Goal: Information Seeking & Learning: Understand process/instructions

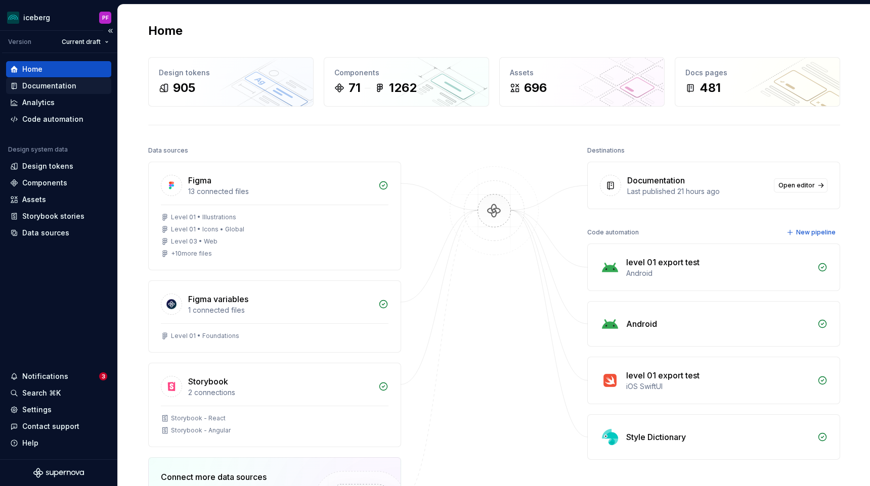
click at [49, 80] on div "Documentation" at bounding box center [58, 86] width 105 height 16
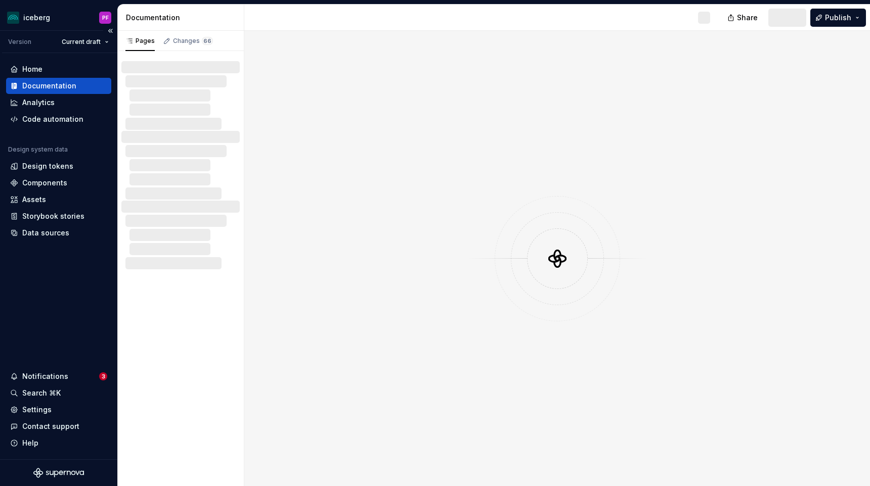
click at [56, 83] on div "Documentation" at bounding box center [49, 86] width 54 height 10
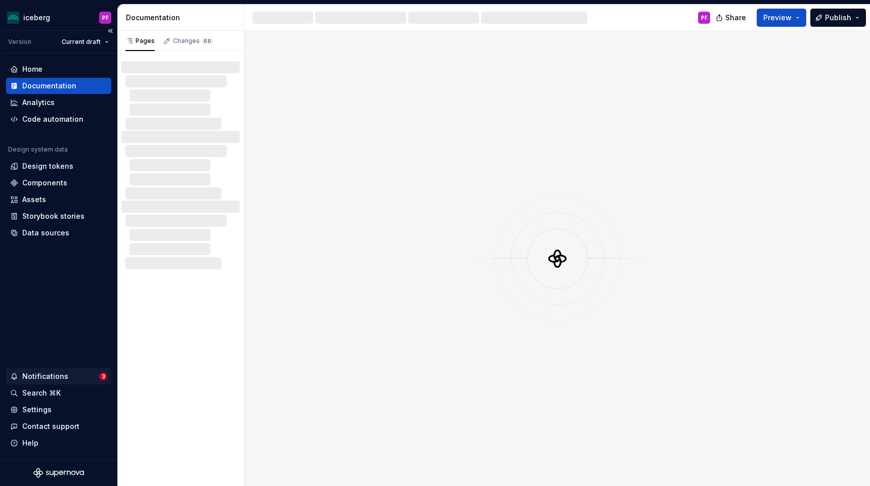
click at [41, 377] on div "Notifications" at bounding box center [45, 377] width 46 height 10
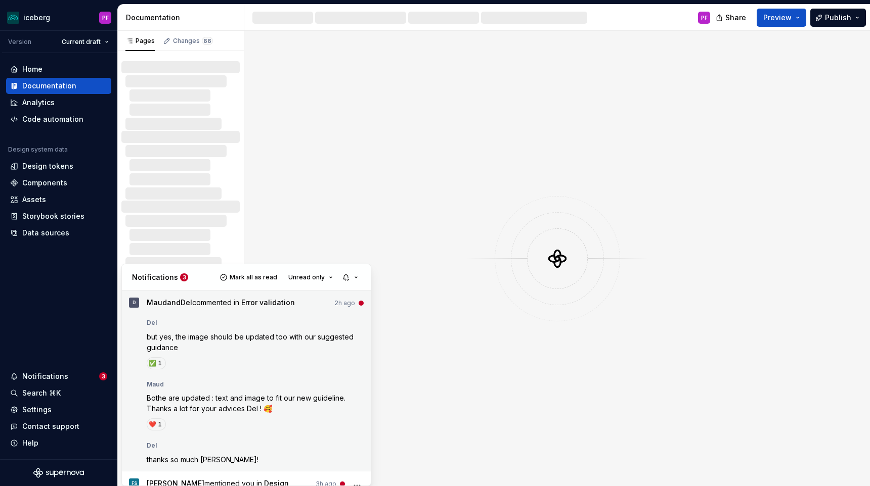
click at [170, 329] on div "Del but yes, the image should be updated too with our suggested guidance ✅️ 1" at bounding box center [255, 342] width 217 height 55
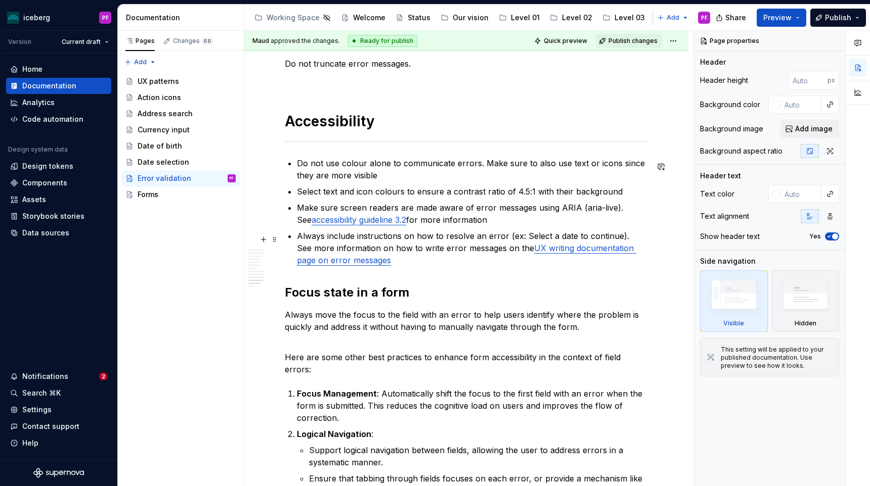
scroll to position [2211, 0]
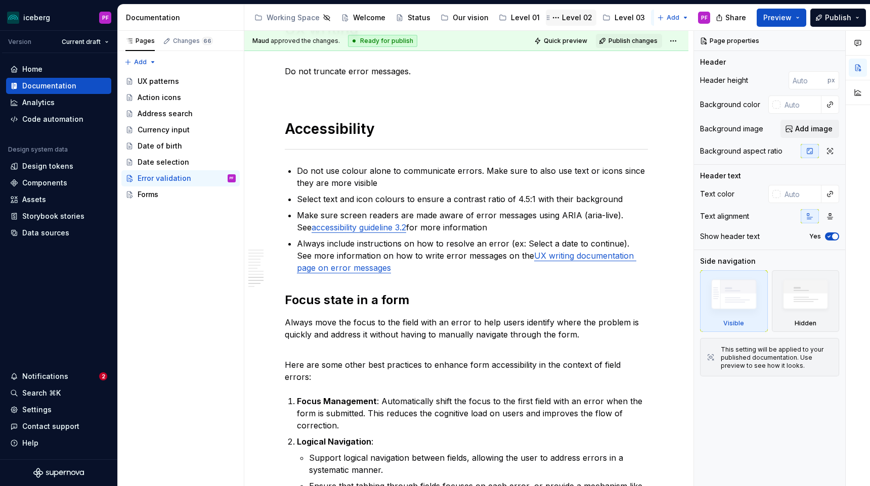
click at [569, 16] on div "Level 02" at bounding box center [577, 18] width 30 height 10
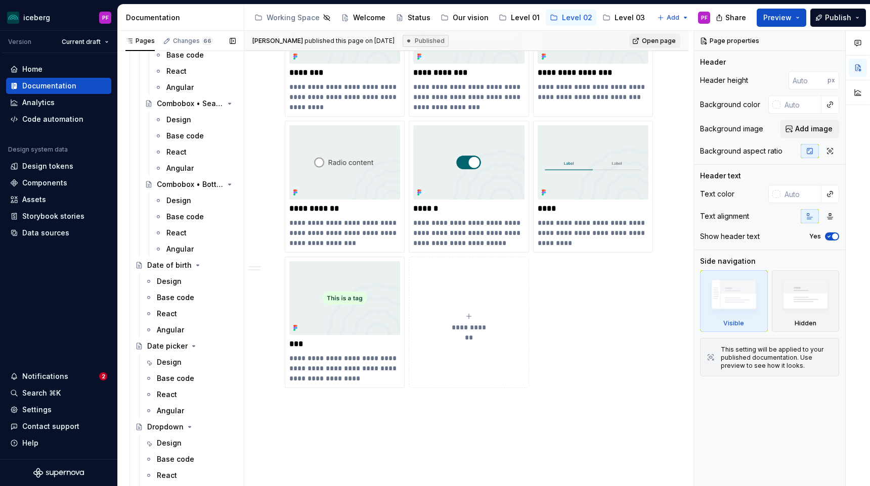
scroll to position [685, 0]
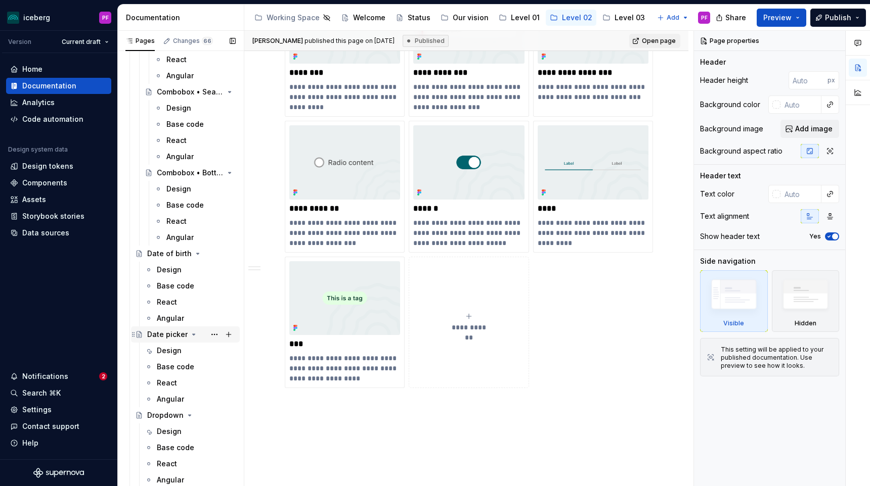
click at [166, 332] on div "Date picker" at bounding box center [167, 335] width 40 height 10
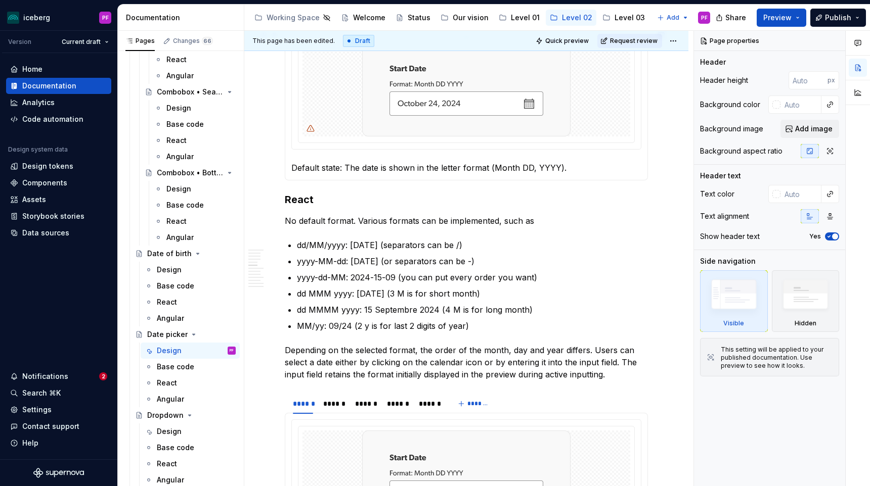
scroll to position [874, 0]
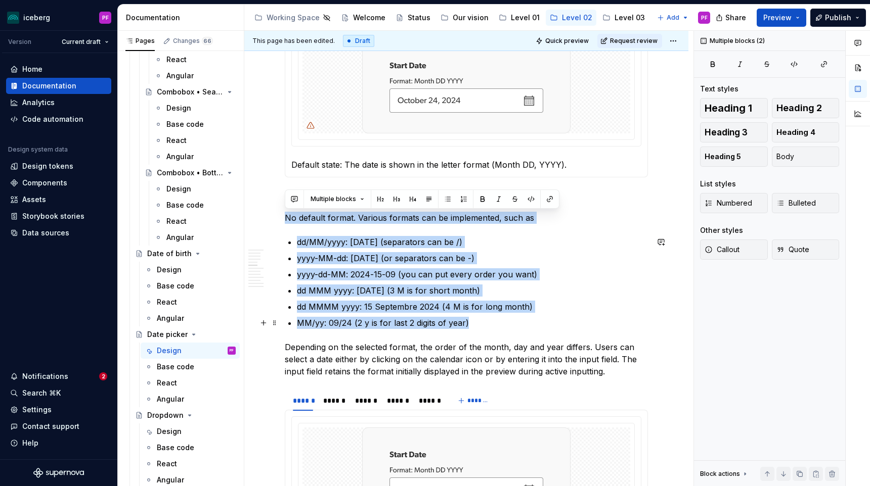
drag, startPoint x: 305, startPoint y: 221, endPoint x: 497, endPoint y: 320, distance: 215.9
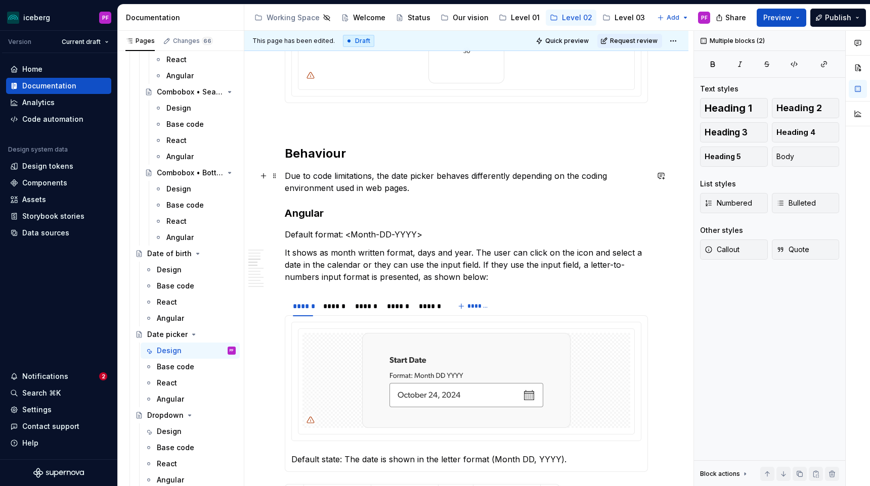
scroll to position [577, 0]
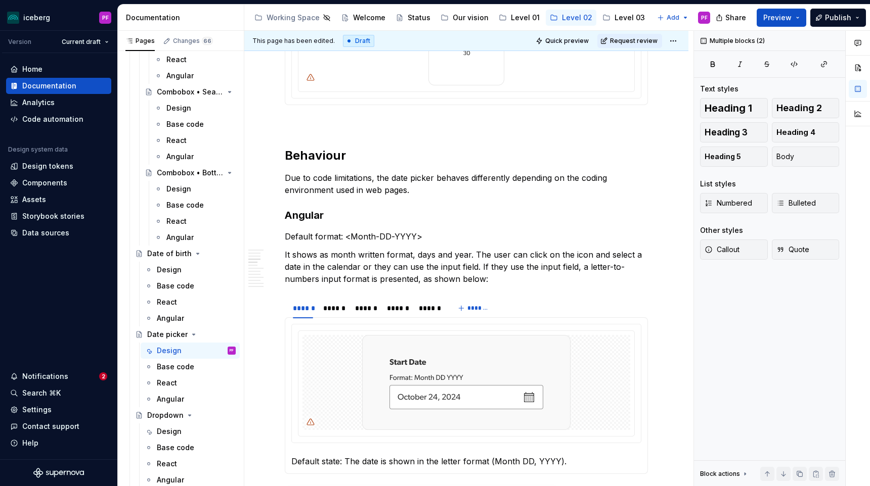
type textarea "*"
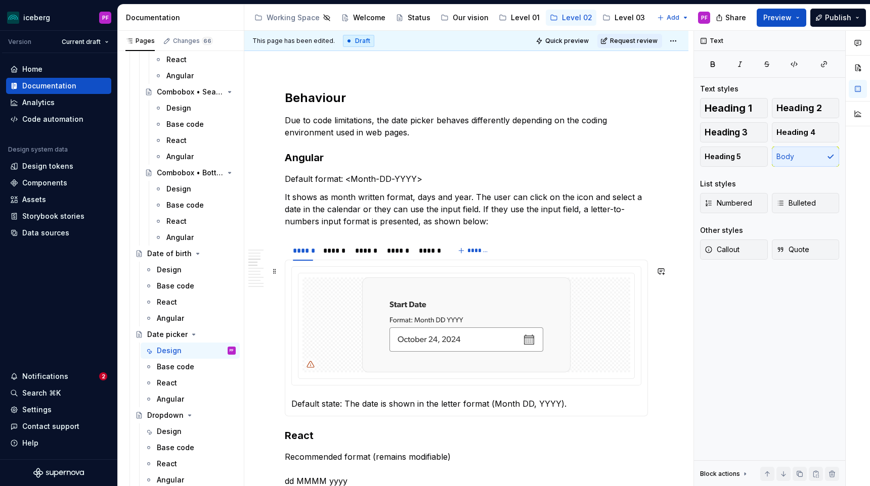
scroll to position [615, 0]
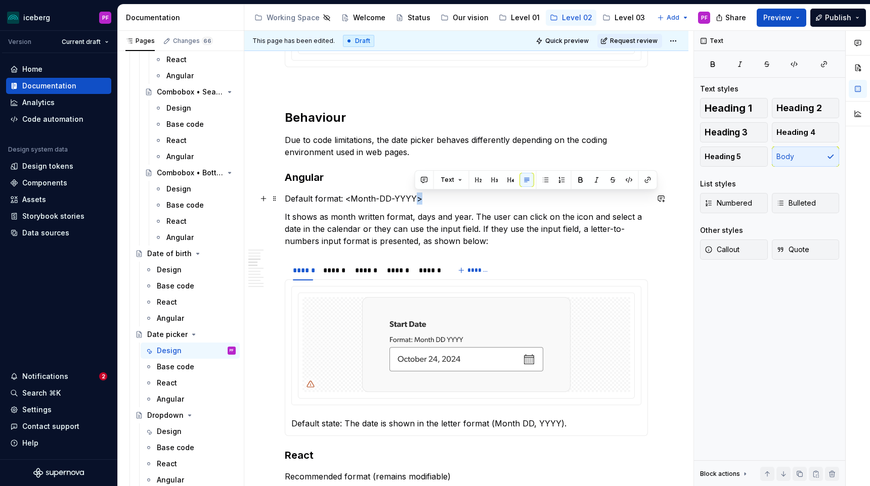
drag, startPoint x: 414, startPoint y: 198, endPoint x: 424, endPoint y: 198, distance: 10.1
click at [424, 198] on p "Default format: <Month-DD-YYYY>" at bounding box center [466, 199] width 363 height 12
copy p ">"
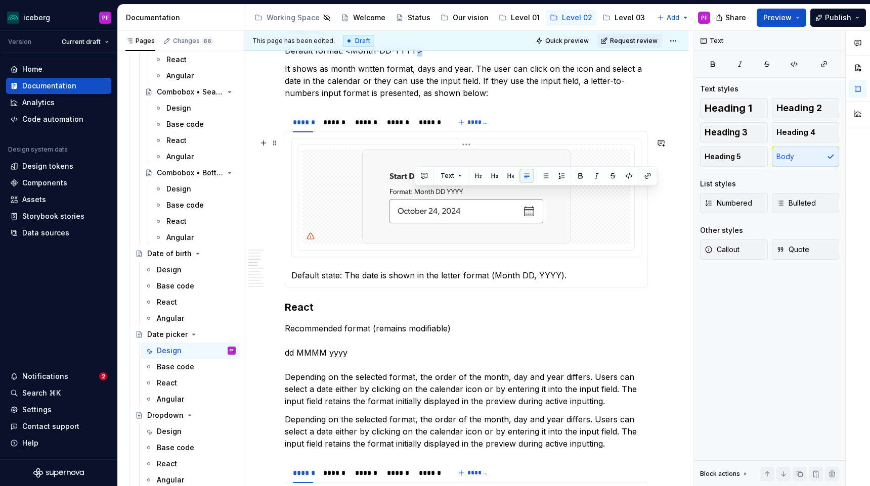
scroll to position [766, 0]
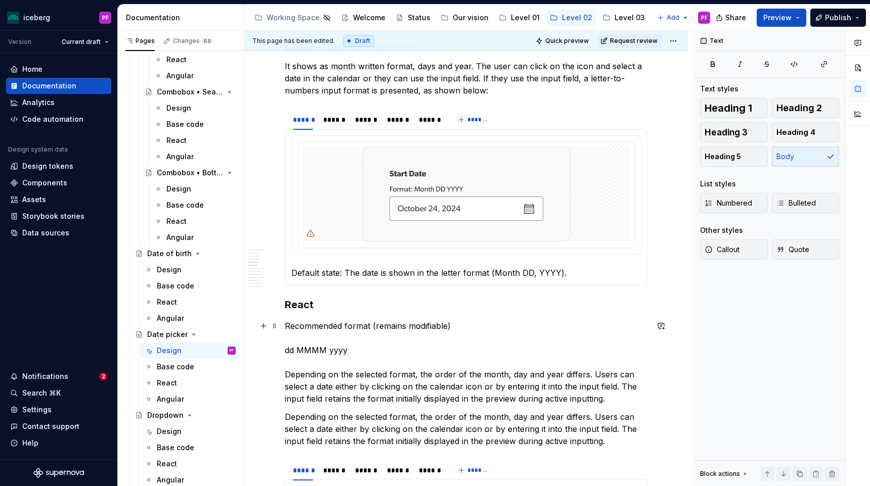
click at [348, 349] on p "Recommended format (remains modifiable) dd MMMM yyyy Depending on the selected …" at bounding box center [466, 362] width 363 height 85
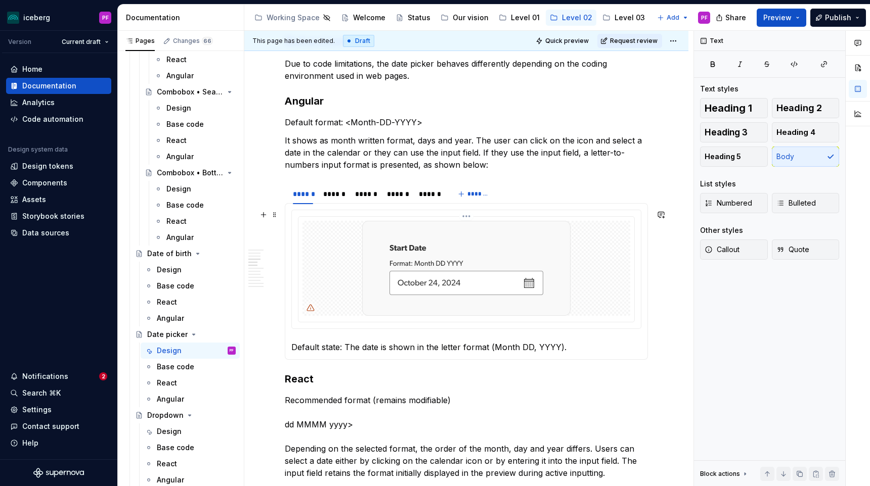
scroll to position [675, 0]
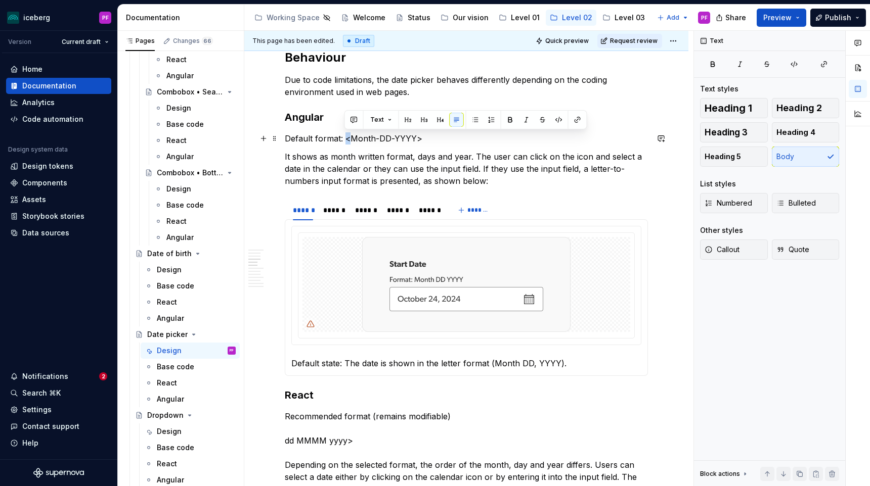
click at [349, 142] on p "Default format: <Month-DD-YYYY>" at bounding box center [466, 138] width 363 height 12
copy p "<"
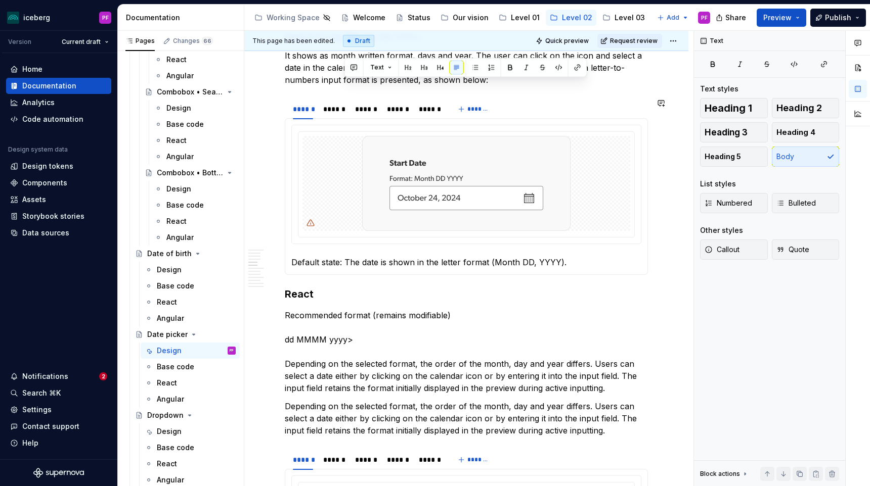
scroll to position [779, 0]
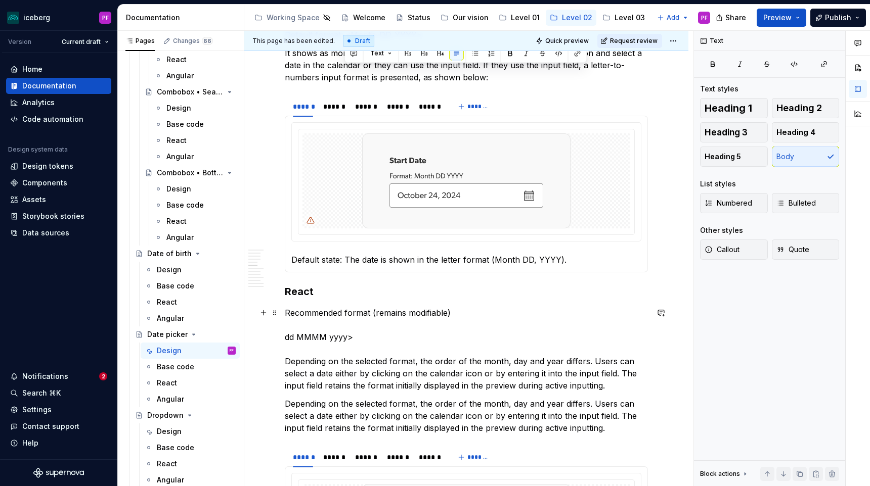
click at [287, 334] on p "Recommended format (remains modifiable) dd MMMM yyyy> Depending on the selected…" at bounding box center [466, 349] width 363 height 85
paste div
click at [352, 338] on p "Recommended format (remains modifiable) < dd MMMM yyyy> Depending on the select…" at bounding box center [466, 349] width 363 height 85
click at [378, 339] on p "Recommended format (remains modifiable) < dd MMMM yyyy > Depending on the selec…" at bounding box center [466, 349] width 363 height 85
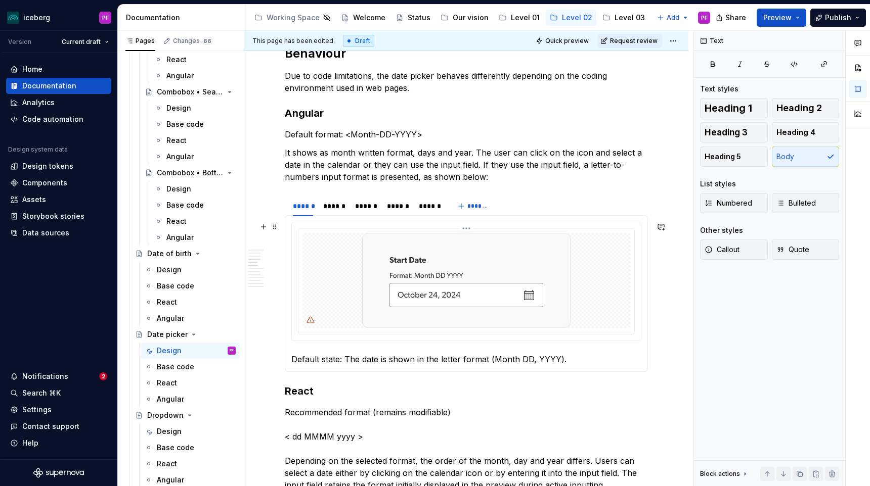
scroll to position [682, 0]
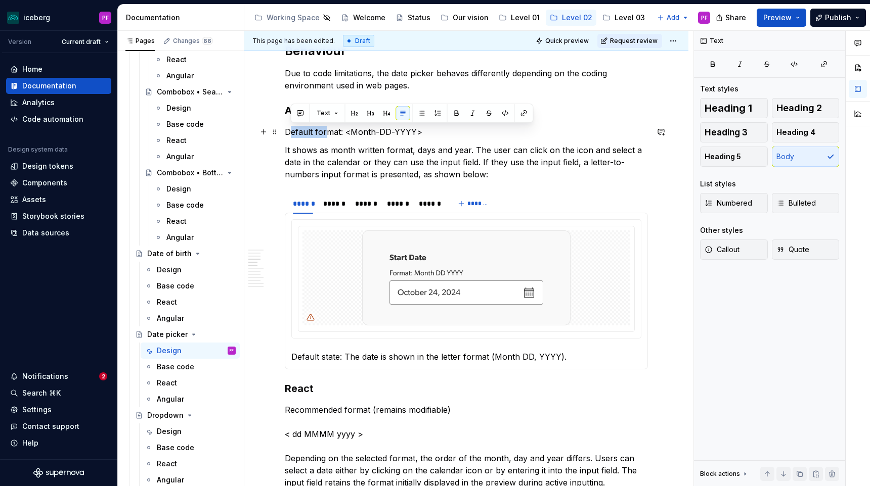
drag, startPoint x: 288, startPoint y: 132, endPoint x: 326, endPoint y: 131, distance: 37.9
click at [326, 131] on p "Default format: <Month-DD-YYYY>" at bounding box center [466, 132] width 363 height 12
drag, startPoint x: 348, startPoint y: 132, endPoint x: 435, endPoint y: 132, distance: 87.0
click at [435, 132] on p "Default format: <Month-DD-YYYY>" at bounding box center [466, 132] width 363 height 12
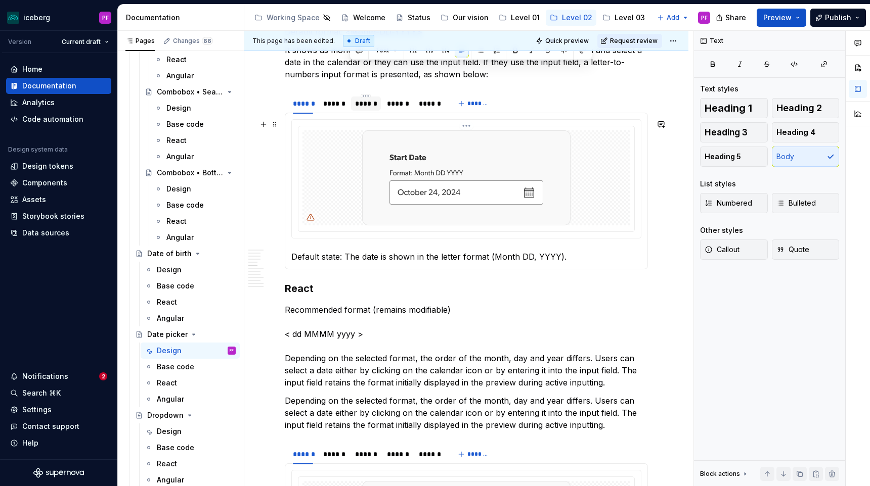
scroll to position [793, 0]
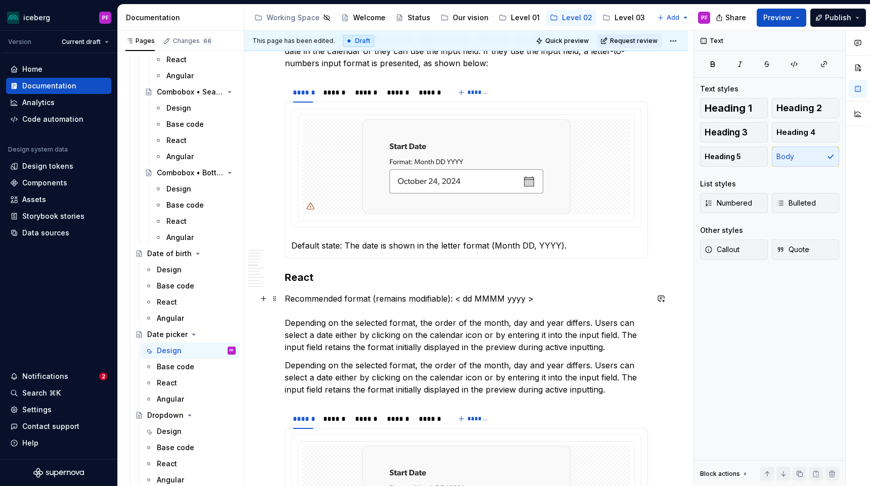
click at [531, 298] on p "Recommended format (remains modifiable): < dd MMMM yyyy > Depending on the sele…" at bounding box center [466, 323] width 363 height 61
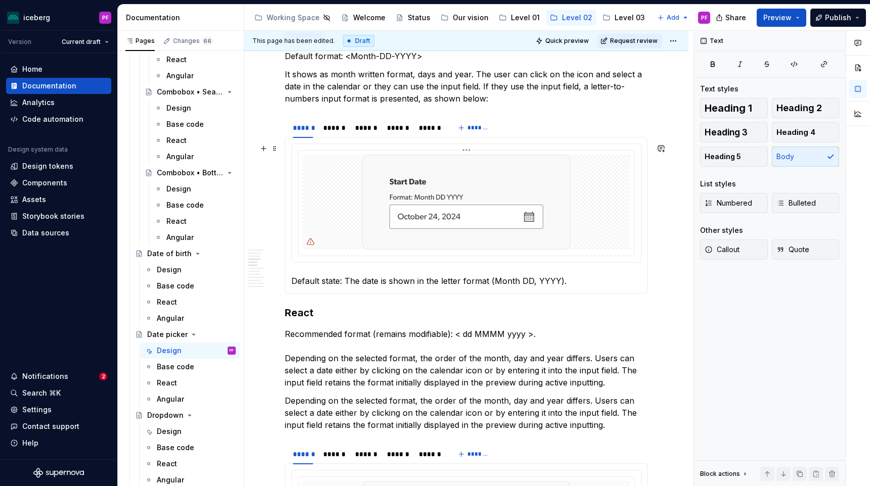
scroll to position [771, 0]
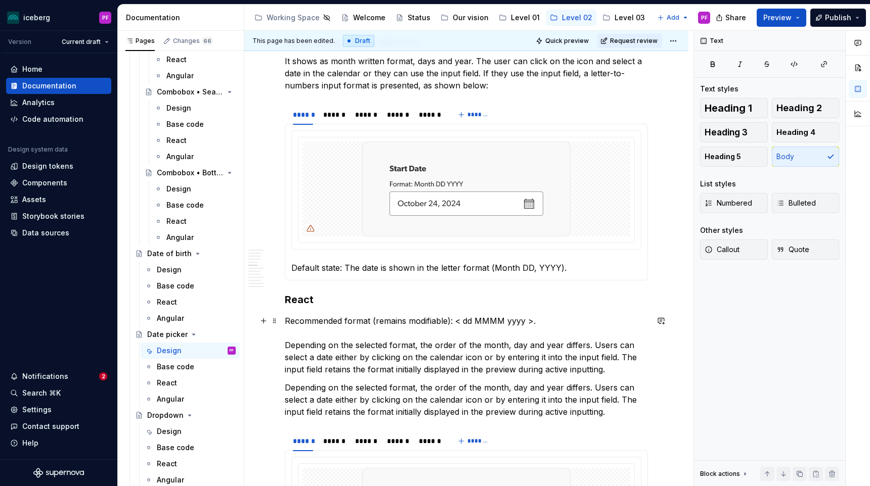
click at [464, 322] on p "Recommended format (remains modifiable): < dd MMMM yyyy >. Depending on the sel…" at bounding box center [466, 345] width 363 height 61
click at [525, 322] on p "Recommended format (remains modifiable): <dd MMMM yyyy >. Depending on the sele…" at bounding box center [466, 345] width 363 height 61
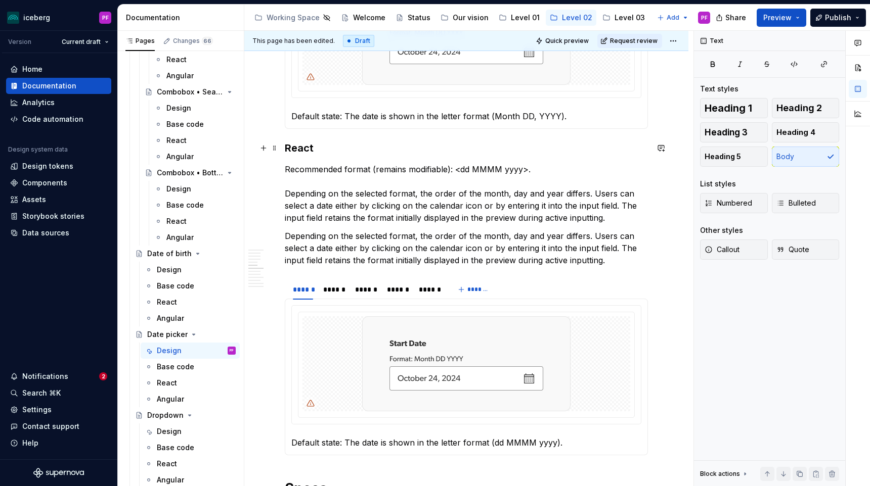
scroll to position [919, 0]
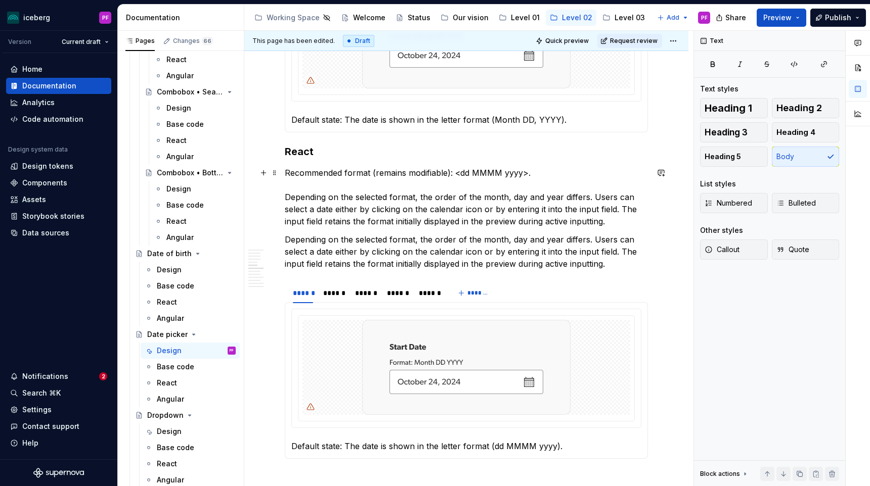
click at [469, 173] on p "Recommended format (remains modifiable): <dd MMMM yyyy>. Depending on the selec…" at bounding box center [466, 197] width 363 height 61
click at [513, 216] on p "Recommended format (remains modifiable): <MMMM dd yyyy>. Depending on the selec…" at bounding box center [466, 197] width 363 height 61
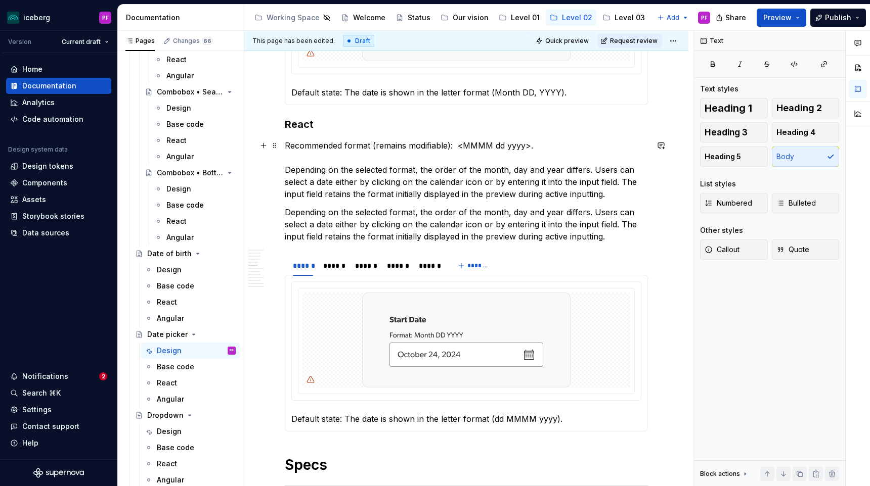
scroll to position [951, 0]
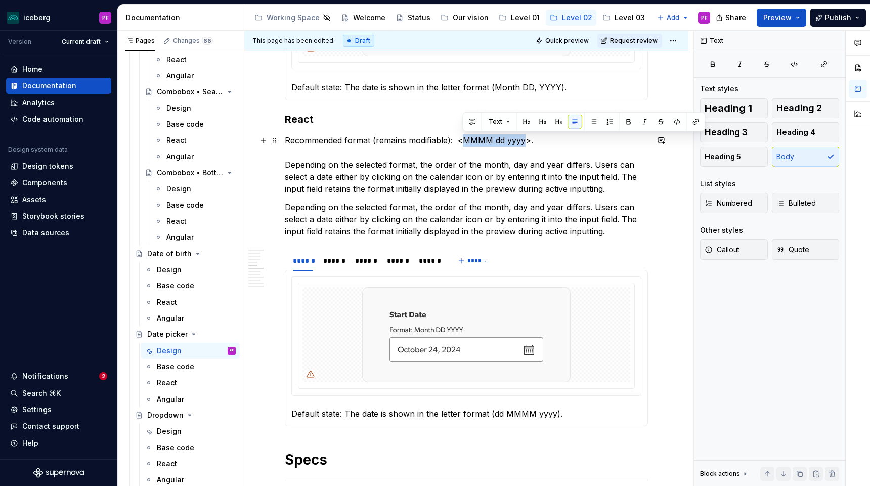
drag, startPoint x: 465, startPoint y: 138, endPoint x: 524, endPoint y: 138, distance: 59.2
click at [524, 138] on p "Recommended format (remains modifiable): <MMMM dd yyyy>. Depending on the selec…" at bounding box center [466, 164] width 363 height 61
copy p "MMMM dd yyyy"
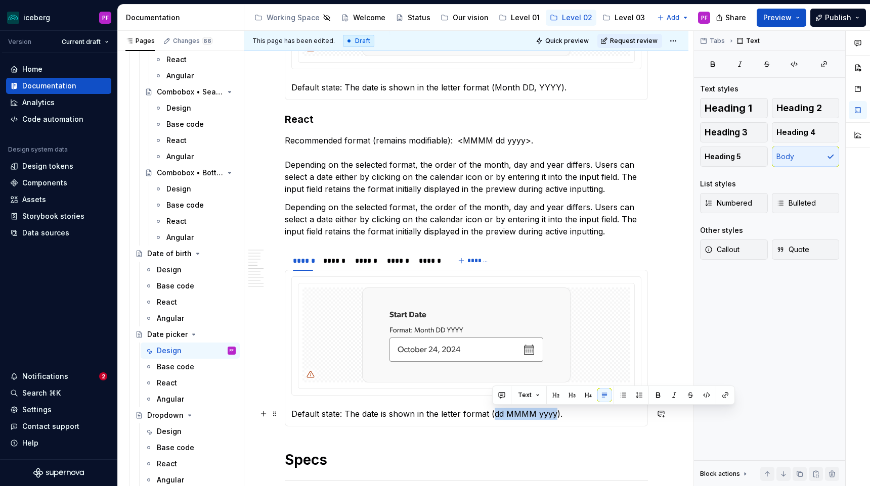
drag, startPoint x: 491, startPoint y: 414, endPoint x: 554, endPoint y: 416, distance: 62.2
click at [554, 416] on p "Default state: The date is shown in the letter format (dd MMMM yyyy)." at bounding box center [466, 414] width 350 height 12
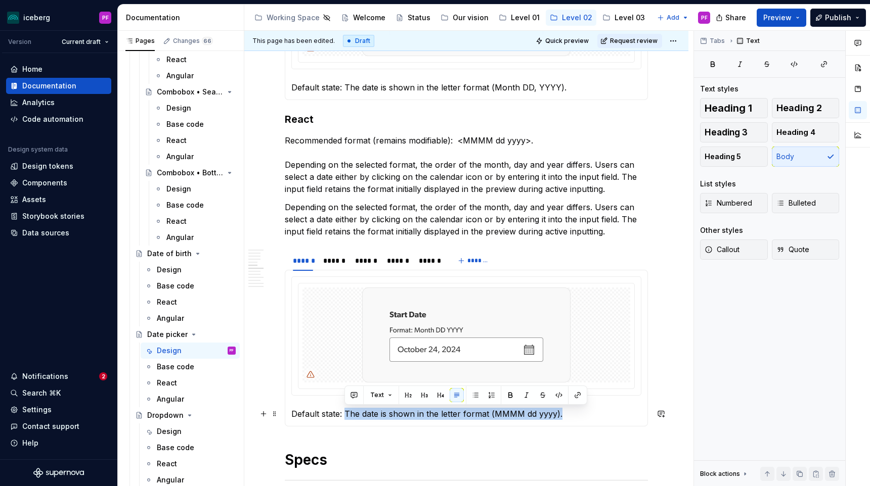
drag, startPoint x: 571, startPoint y: 416, endPoint x: 345, endPoint y: 415, distance: 226.5
click at [345, 415] on p "Default state: The date is shown in the letter format (MMMM dd yyyy)." at bounding box center [466, 414] width 350 height 12
copy p "The date is shown in the letter format (MMMM dd yyyy)."
click at [330, 257] on div "******" at bounding box center [334, 261] width 22 height 10
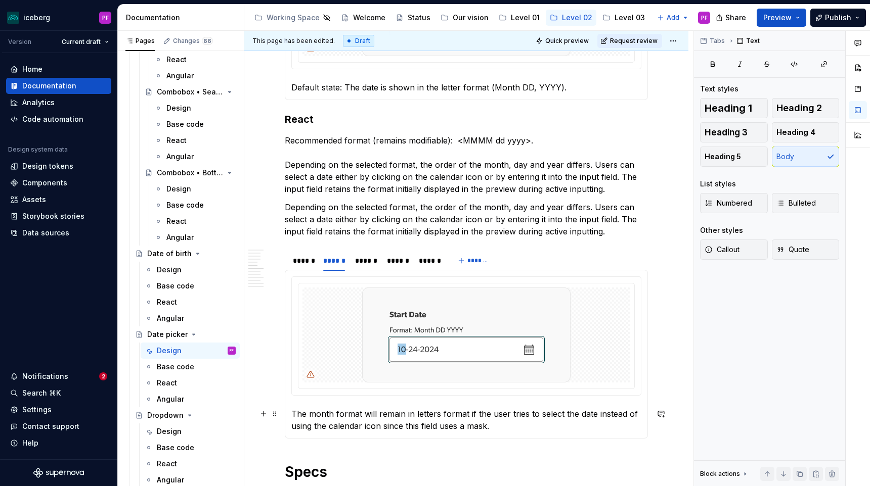
drag, startPoint x: 294, startPoint y: 411, endPoint x: 481, endPoint y: 429, distance: 188.4
click at [481, 429] on p "The month format will remain in letters format if the user tries to select the …" at bounding box center [466, 420] width 350 height 24
click at [499, 426] on p "The month format will remain in letters format if the user tries to select the …" at bounding box center [466, 420] width 350 height 24
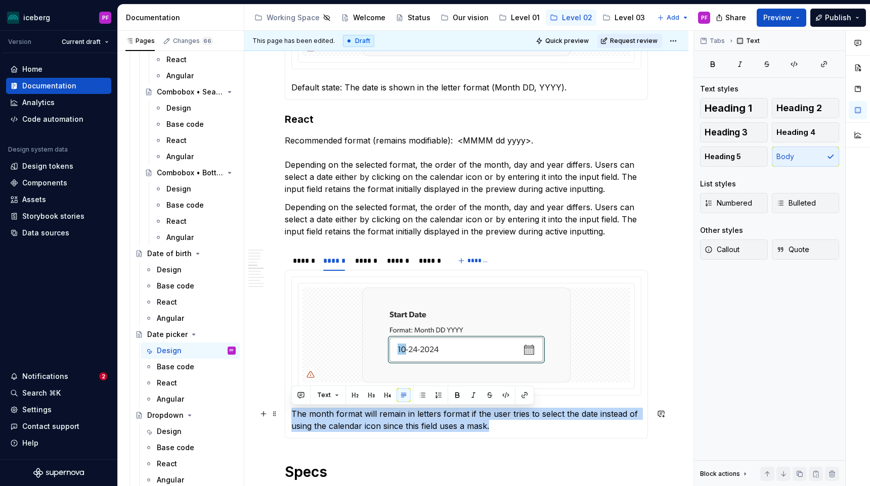
drag, startPoint x: 512, startPoint y: 425, endPoint x: 288, endPoint y: 414, distance: 224.2
click at [288, 414] on div "Default state: The date is shown in the letter format (MMMM dd yyyy). The month…" at bounding box center [466, 354] width 363 height 169
click at [334, 417] on p "The month format will remain in letters format if the user tries to select the …" at bounding box center [466, 420] width 350 height 24
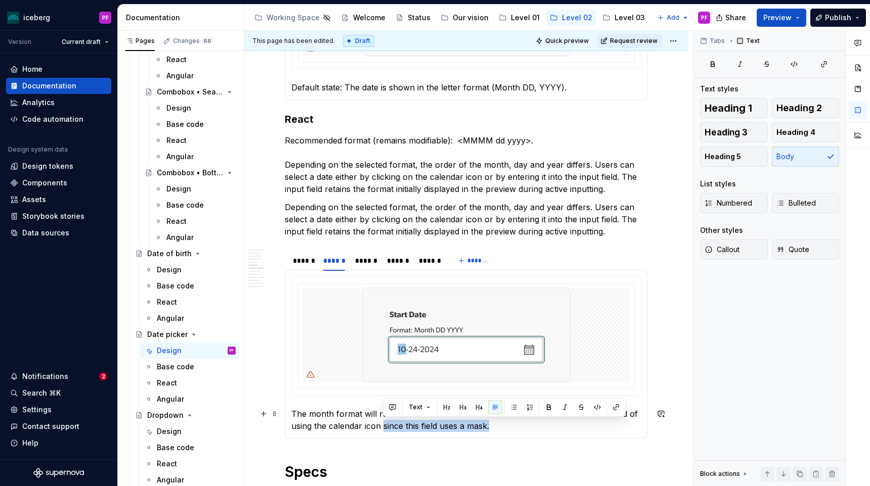
drag, startPoint x: 492, startPoint y: 426, endPoint x: 383, endPoint y: 424, distance: 108.7
click at [383, 425] on p "The month format will remain in letters format if the user tries to select the …" at bounding box center [466, 420] width 350 height 24
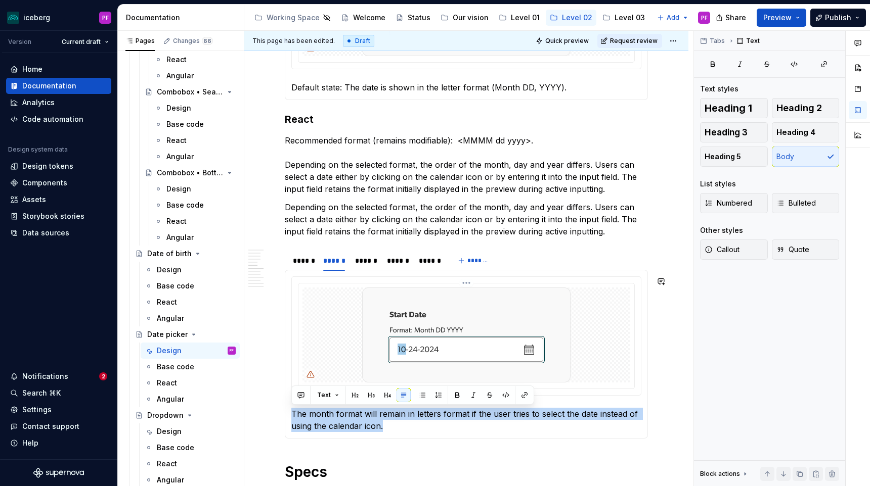
copy p "The month format will remain in letters format if the user tries to select the …"
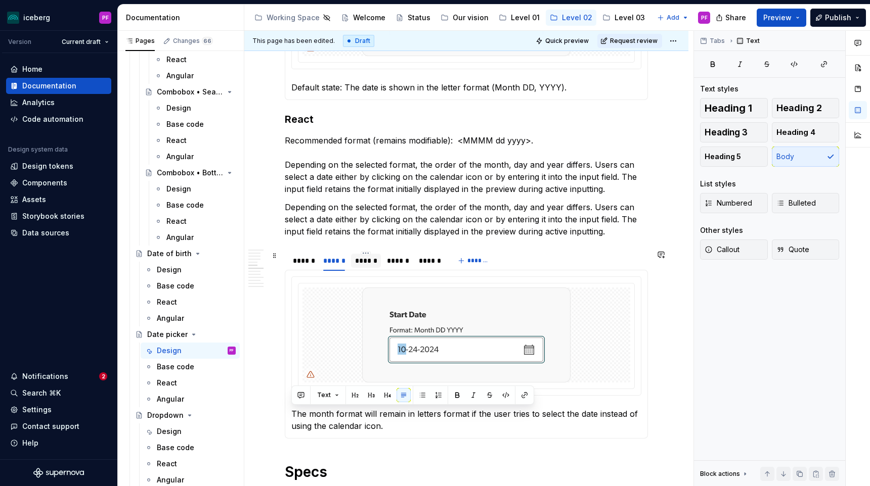
click at [364, 260] on div "******" at bounding box center [366, 261] width 22 height 10
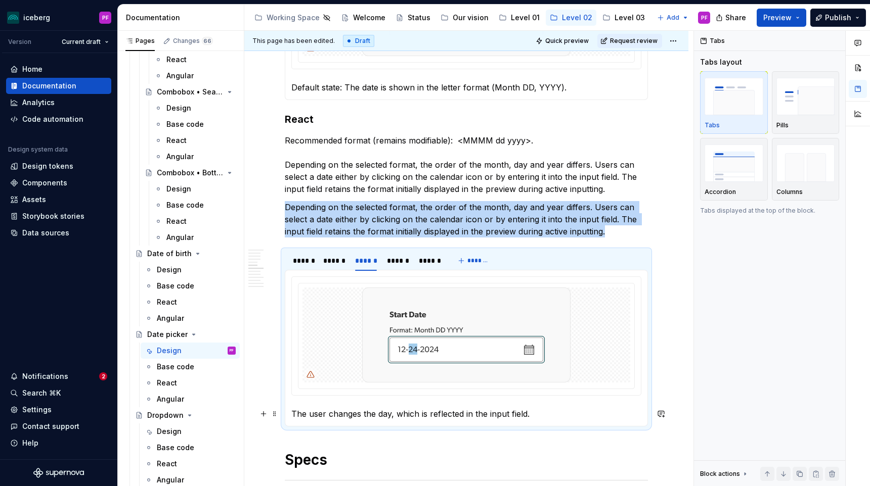
click at [365, 417] on p "The user changes the day, which is reflected in the input field." at bounding box center [466, 414] width 350 height 12
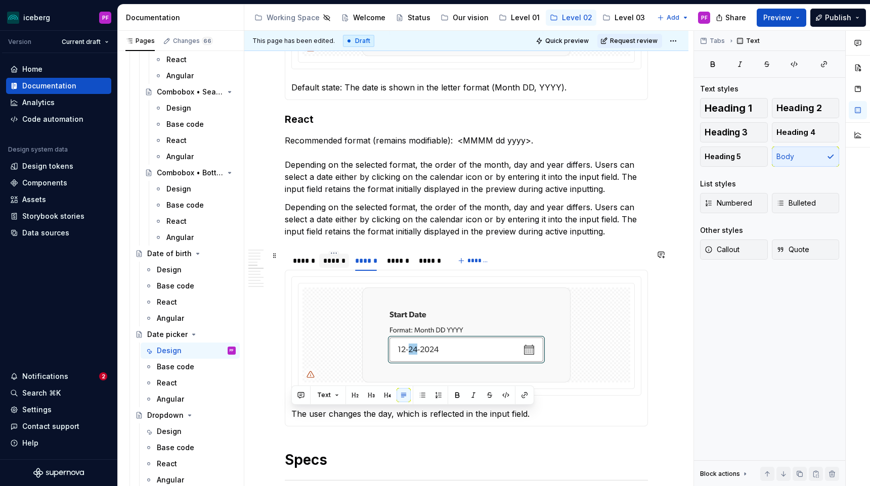
click at [343, 263] on div "******" at bounding box center [334, 261] width 22 height 10
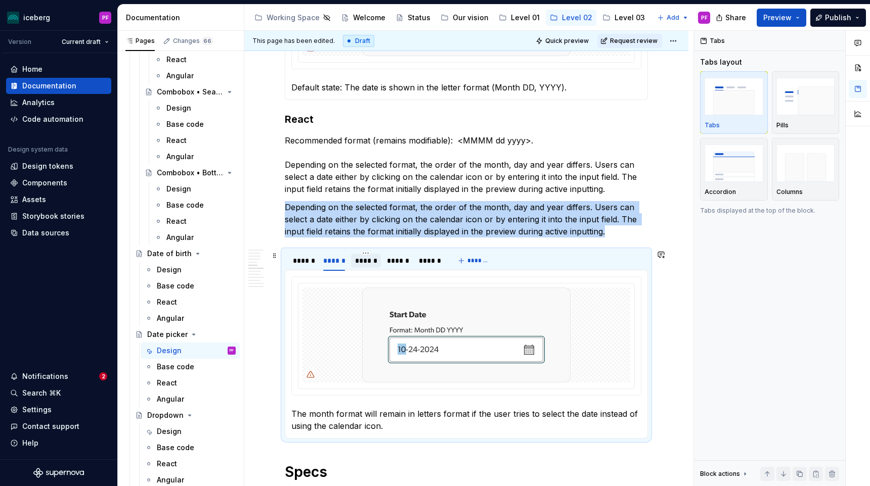
click at [364, 262] on div "******" at bounding box center [366, 261] width 22 height 10
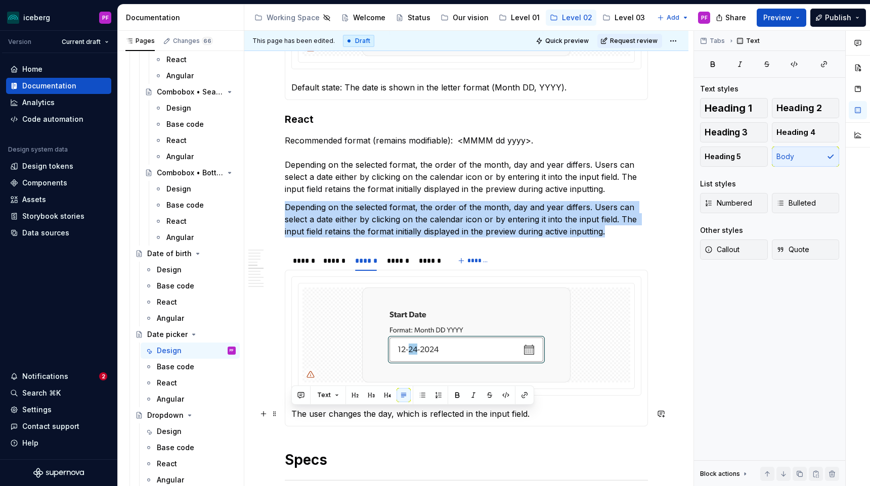
drag, startPoint x: 291, startPoint y: 411, endPoint x: 533, endPoint y: 411, distance: 242.7
click at [533, 411] on p "The user changes the day, which is reflected in the input field." at bounding box center [466, 414] width 350 height 12
click at [539, 411] on p "The user changes the day, which is reflected in the input field." at bounding box center [466, 414] width 350 height 12
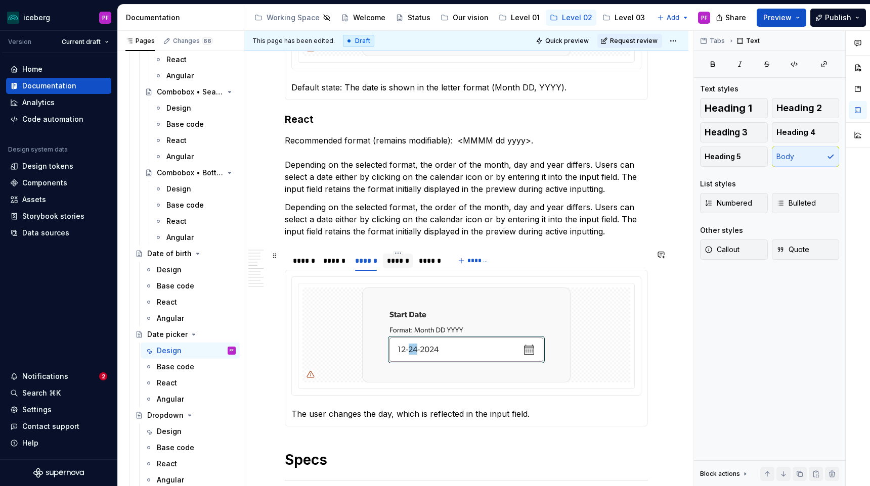
click at [396, 266] on div "******" at bounding box center [398, 261] width 30 height 14
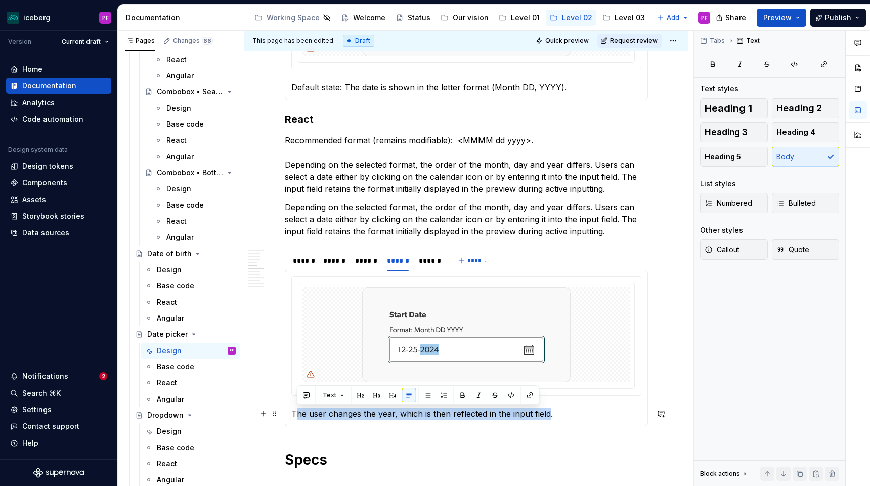
drag, startPoint x: 296, startPoint y: 409, endPoint x: 547, endPoint y: 410, distance: 250.3
click at [547, 410] on p "The user changes the year, which is then reflected in the input field." at bounding box center [466, 414] width 350 height 12
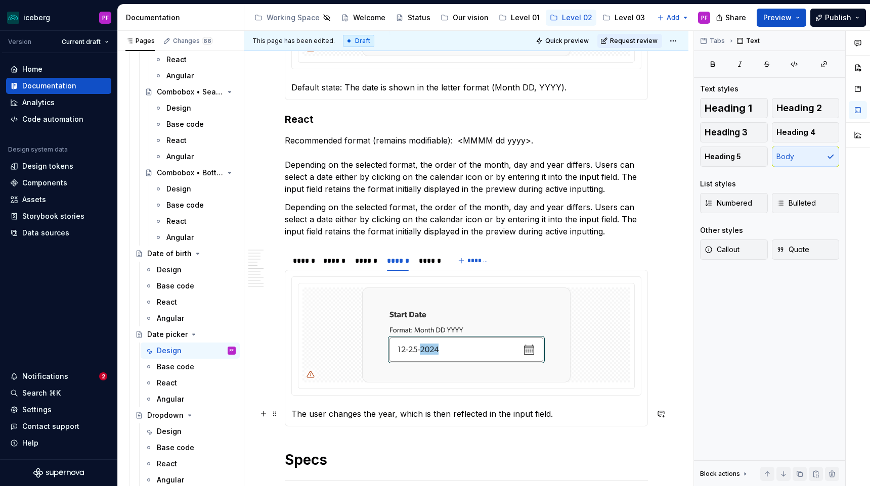
click at [559, 417] on p "The user changes the year, which is then reflected in the input field." at bounding box center [466, 414] width 350 height 12
click at [423, 262] on div "******" at bounding box center [430, 261] width 22 height 10
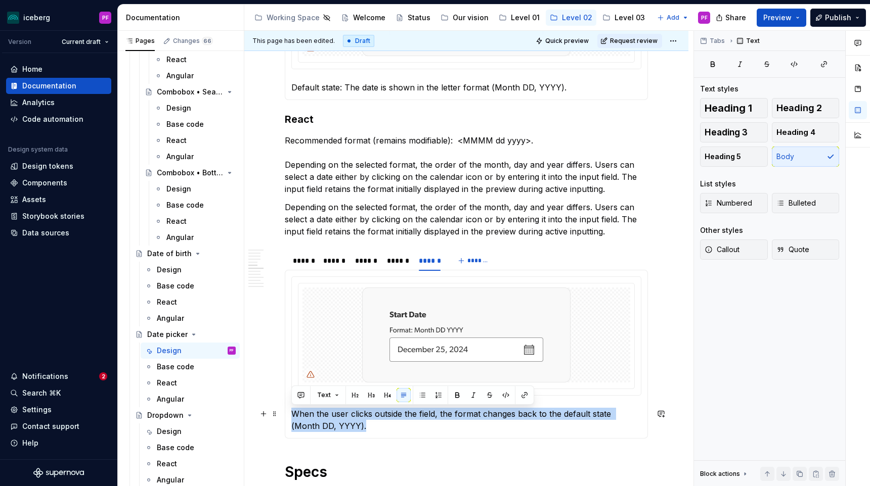
drag, startPoint x: 294, startPoint y: 410, endPoint x: 369, endPoint y: 425, distance: 76.8
click at [369, 425] on p "When the user clicks outside the field, the format changes back to the default …" at bounding box center [466, 420] width 350 height 24
click at [362, 425] on p "When the user clicks outside the field, the format changes back to the default …" at bounding box center [466, 420] width 350 height 24
drag, startPoint x: 353, startPoint y: 425, endPoint x: 290, endPoint y: 415, distance: 63.9
click at [290, 415] on div "Default state: The date is shown in the letter format (MMMM dd yyyy). The month…" at bounding box center [466, 354] width 363 height 169
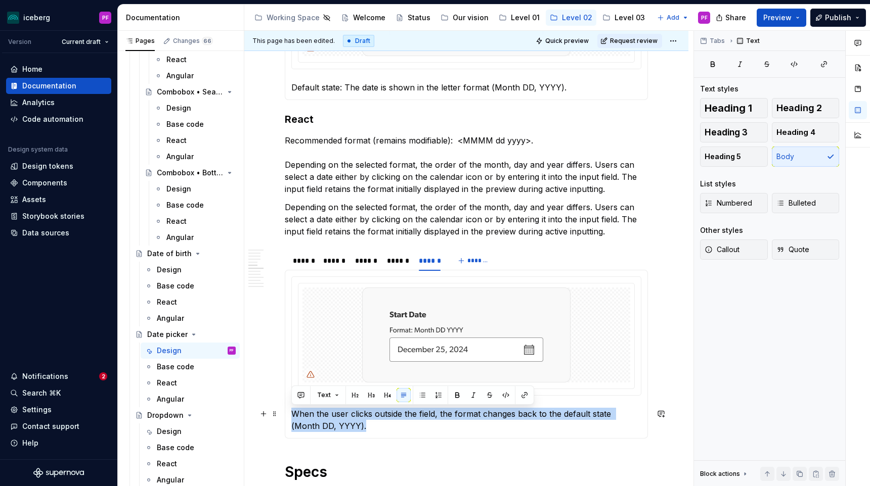
click at [338, 421] on p "When the user clicks outside the field, the format changes back to the default …" at bounding box center [466, 420] width 350 height 24
drag, startPoint x: 347, startPoint y: 424, endPoint x: 293, endPoint y: 417, distance: 54.1
click at [293, 417] on p "When the user clicks outside the field, the format changes back to the default …" at bounding box center [466, 420] width 350 height 24
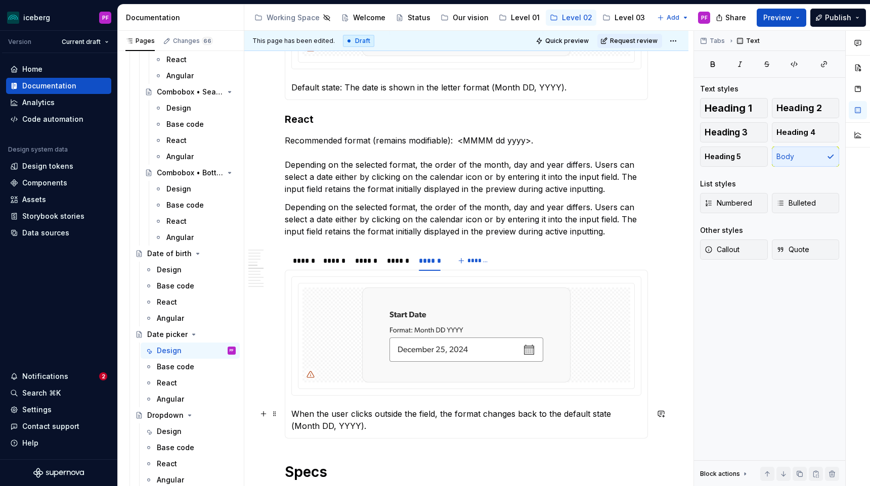
click at [335, 417] on p "When the user clicks outside the field, the format changes back to the default …" at bounding box center [466, 420] width 350 height 24
drag, startPoint x: 341, startPoint y: 427, endPoint x: 323, endPoint y: 423, distance: 18.6
click at [323, 423] on p "When the user clicks outside the field, the format changes back to the default …" at bounding box center [466, 420] width 350 height 24
click at [455, 431] on p "When the user clicks outside the field, the format changes back to the default …" at bounding box center [466, 420] width 350 height 24
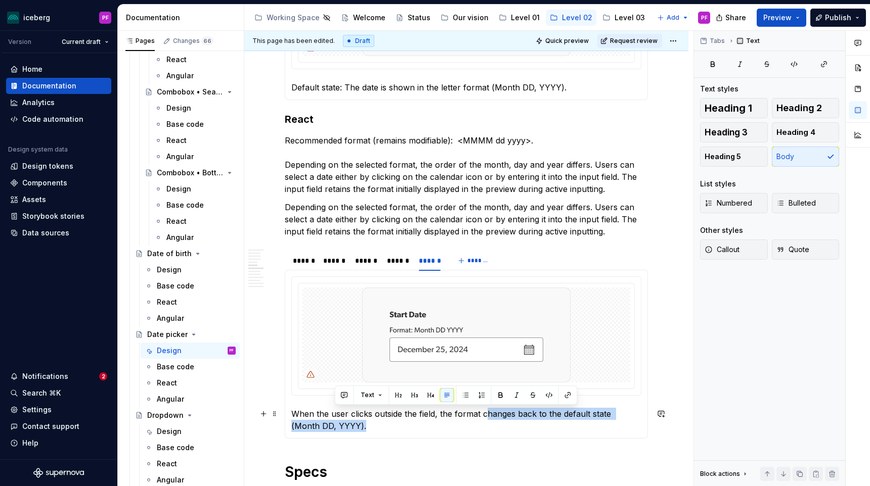
drag, startPoint x: 484, startPoint y: 412, endPoint x: 510, endPoint y: 427, distance: 29.9
click at [510, 427] on p "When the user clicks outside the field, the format changes back to the default …" at bounding box center [466, 420] width 350 height 24
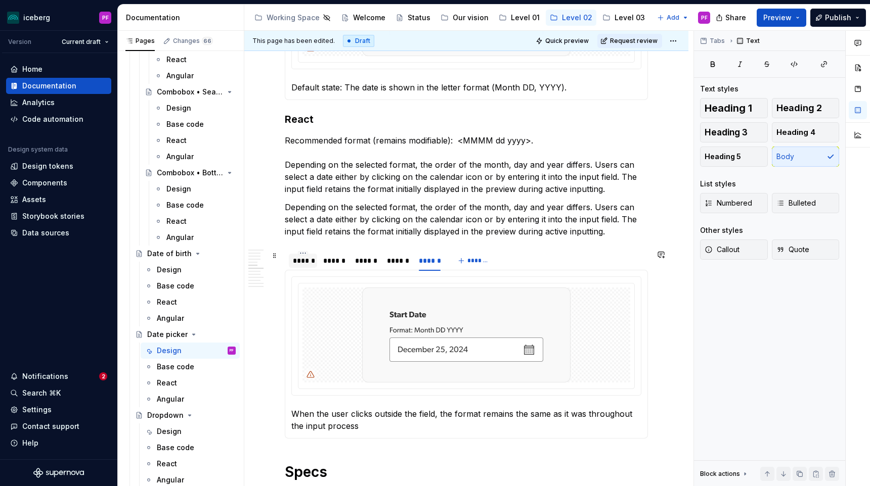
click at [296, 269] on div at bounding box center [303, 269] width 28 height 1
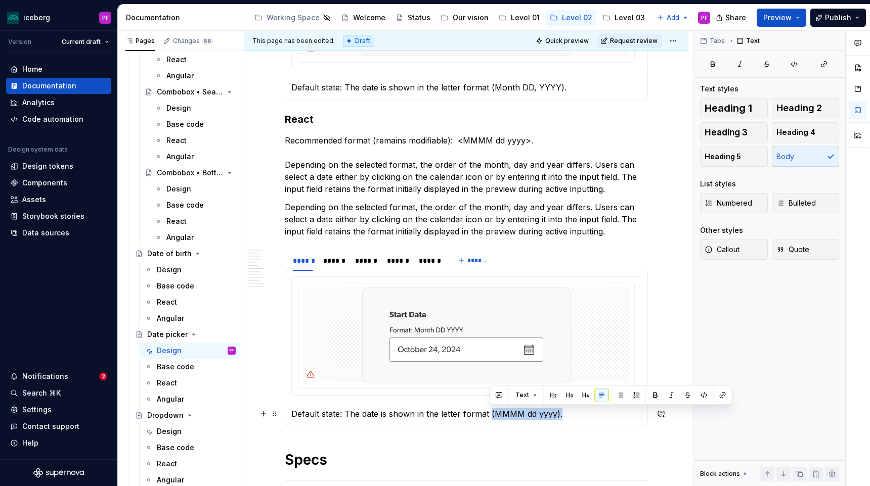
drag, startPoint x: 490, startPoint y: 414, endPoint x: 559, endPoint y: 415, distance: 69.3
click at [559, 415] on p "Default state: The date is shown in the letter format (MMMM dd yyyy)." at bounding box center [466, 414] width 350 height 12
copy p "(MMMM dd yyyy)."
click at [473, 261] on span "*******" at bounding box center [478, 261] width 23 height 8
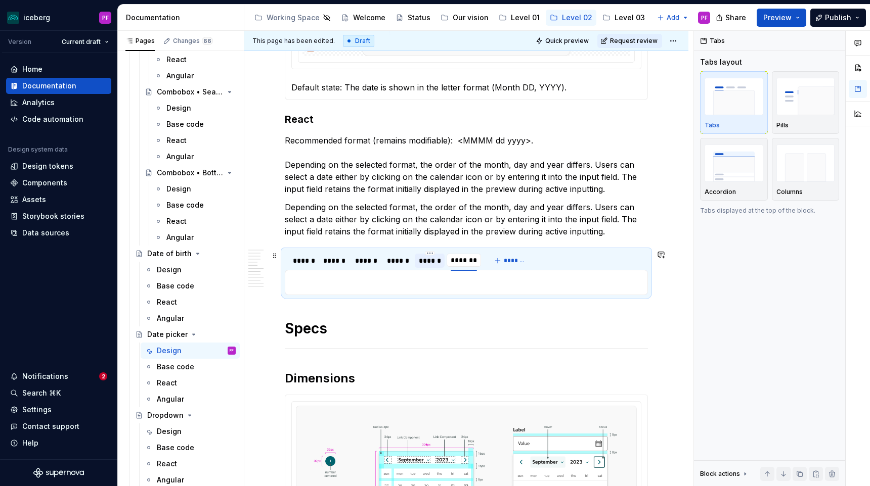
click at [435, 261] on div "******" at bounding box center [430, 261] width 22 height 10
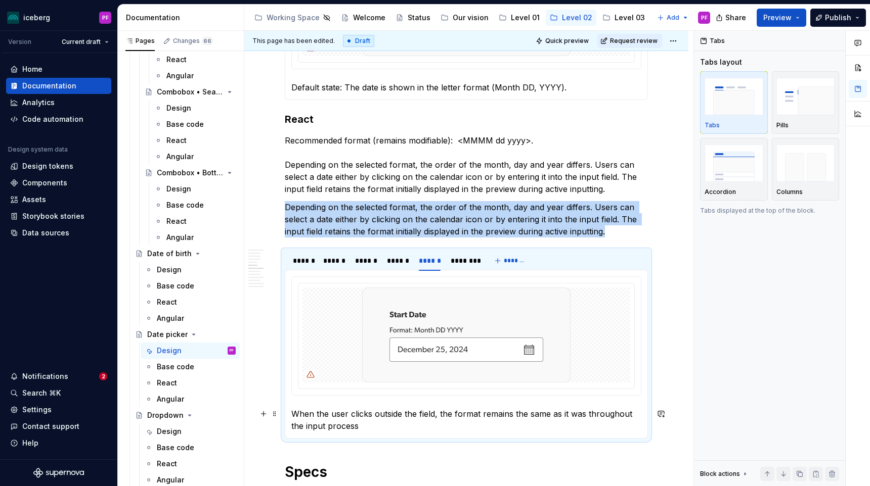
click at [365, 422] on p "When the user clicks outside the field, the format remains the same as it was t…" at bounding box center [466, 420] width 350 height 24
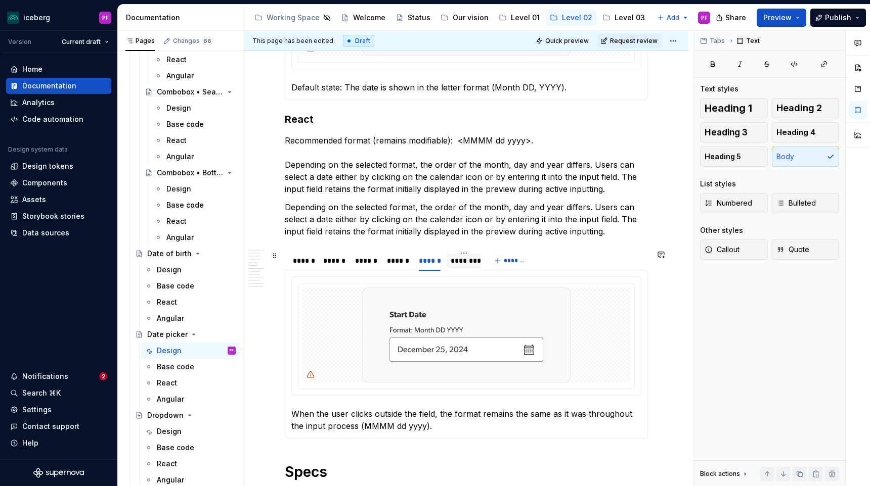
click at [474, 259] on div "********" at bounding box center [463, 261] width 26 height 10
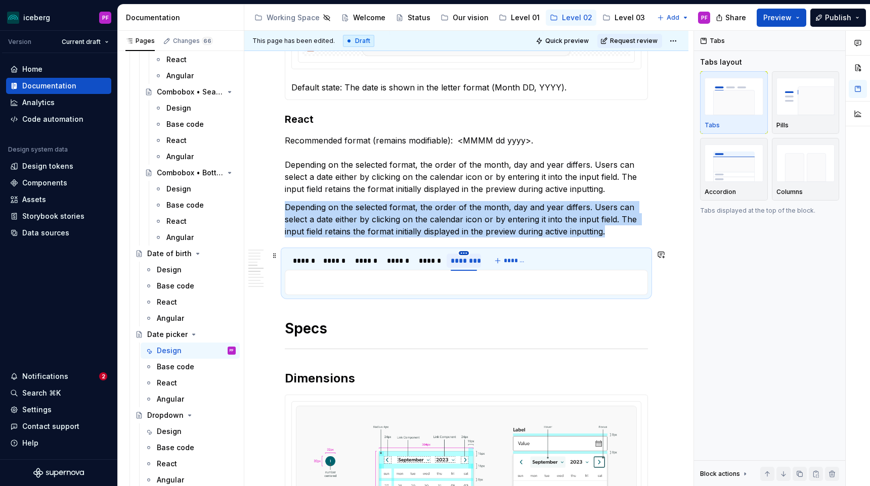
click at [465, 254] on html "iceberg PF Version Current draft Home Documentation Analytics Code automation D…" at bounding box center [435, 243] width 870 height 486
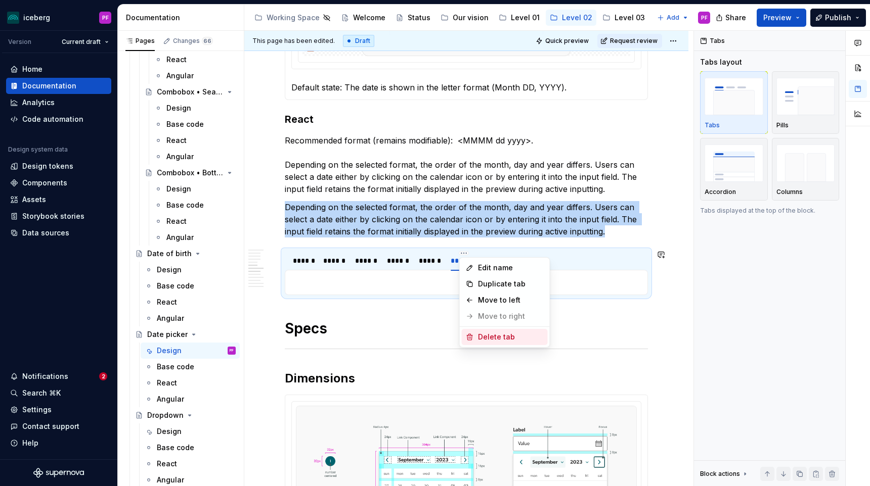
click at [470, 339] on icon at bounding box center [470, 337] width 8 height 8
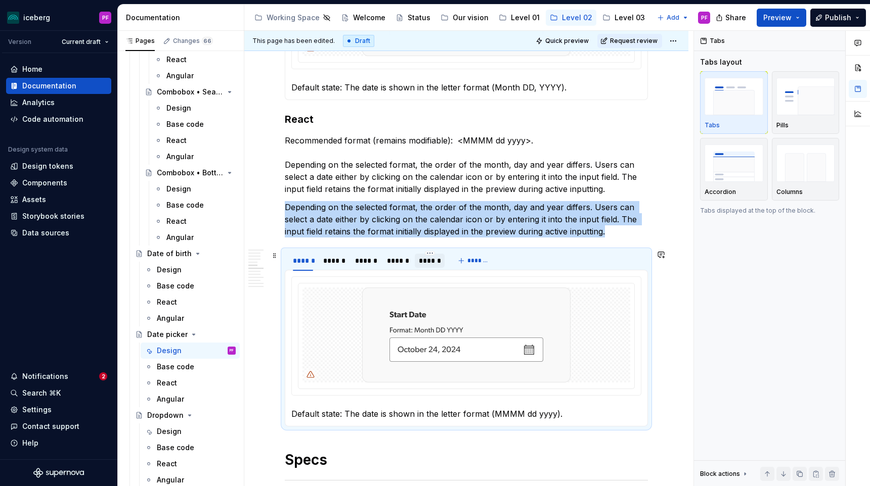
click at [428, 263] on div "******" at bounding box center [430, 261] width 22 height 10
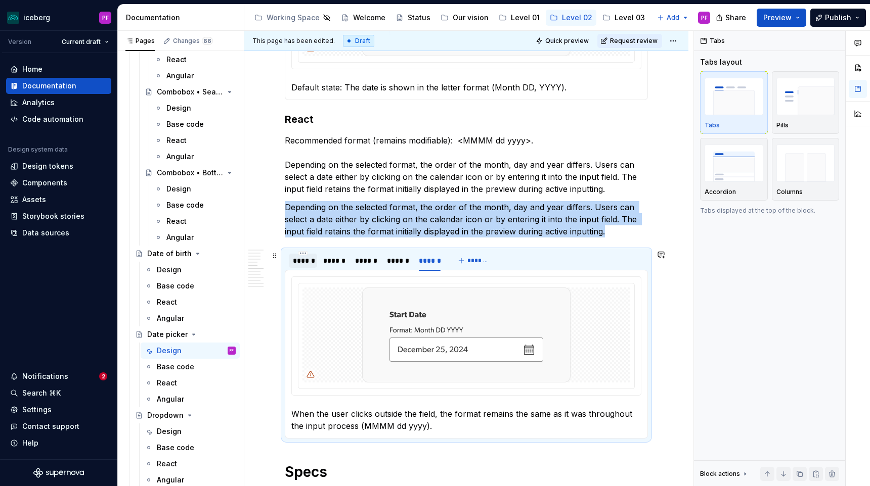
click at [314, 265] on div "******" at bounding box center [303, 261] width 28 height 14
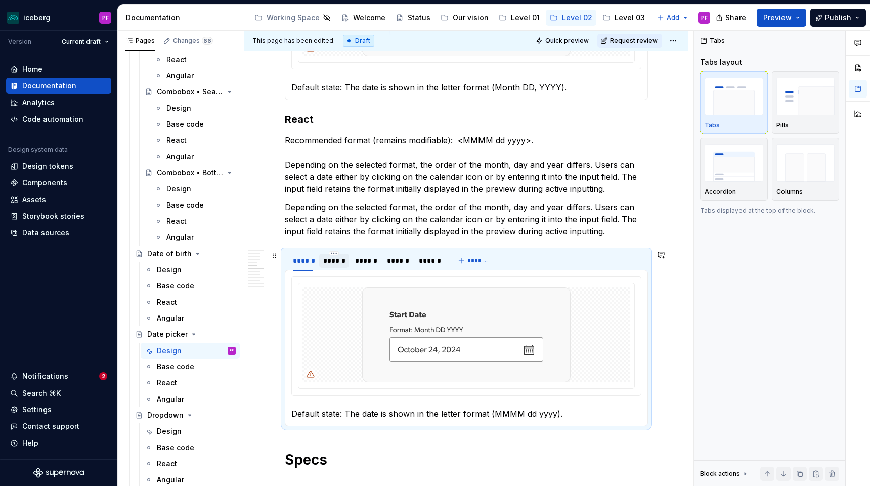
click at [334, 262] on div "******" at bounding box center [334, 261] width 22 height 10
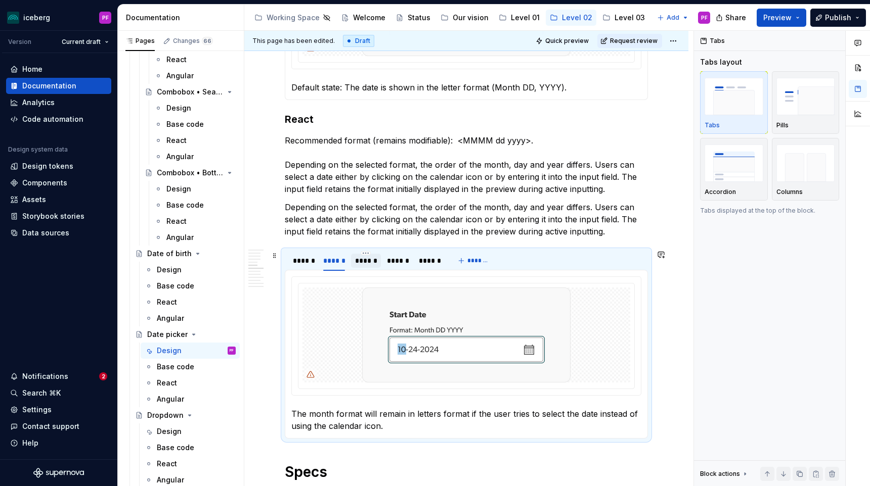
click at [362, 261] on div "******" at bounding box center [366, 261] width 22 height 10
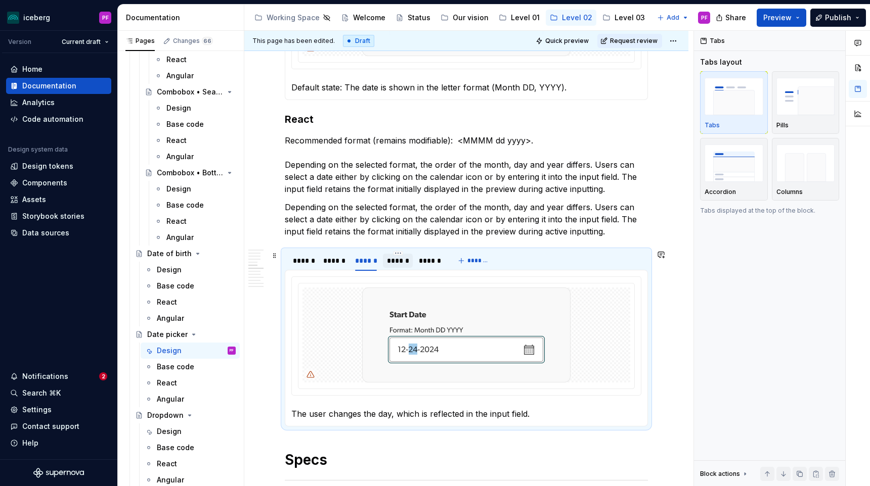
click at [389, 262] on div "******" at bounding box center [398, 261] width 22 height 10
click at [431, 259] on div "******" at bounding box center [430, 261] width 22 height 10
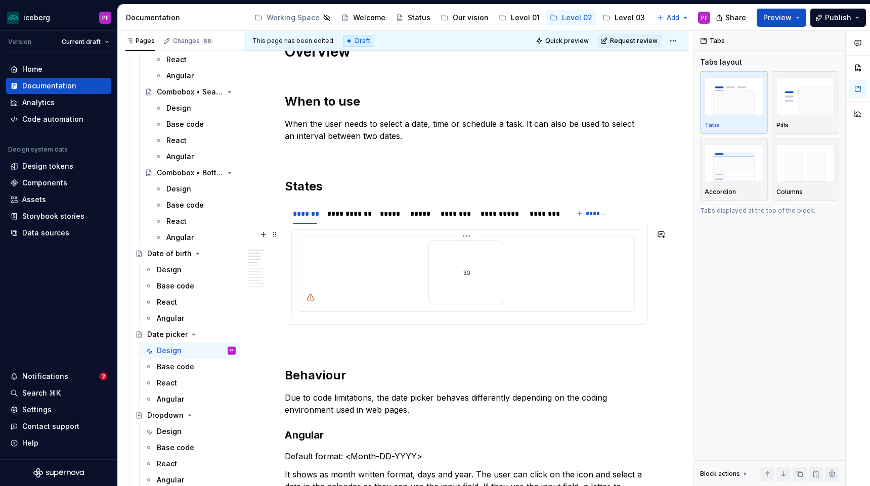
scroll to position [283, 0]
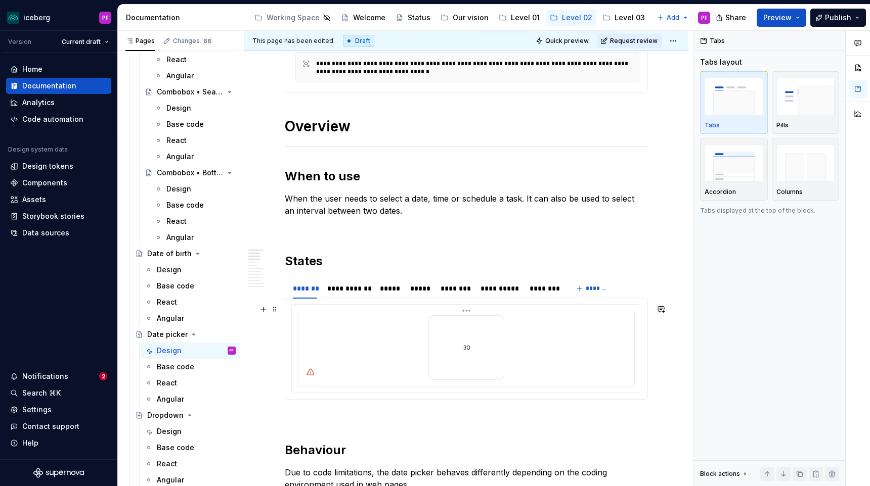
click at [308, 374] on icon at bounding box center [310, 372] width 8 height 8
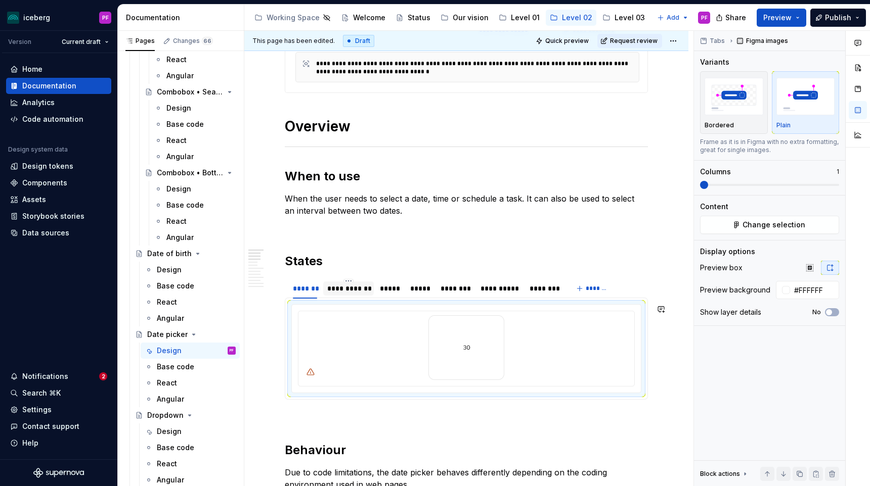
click at [350, 289] on div "**********" at bounding box center [348, 289] width 42 height 10
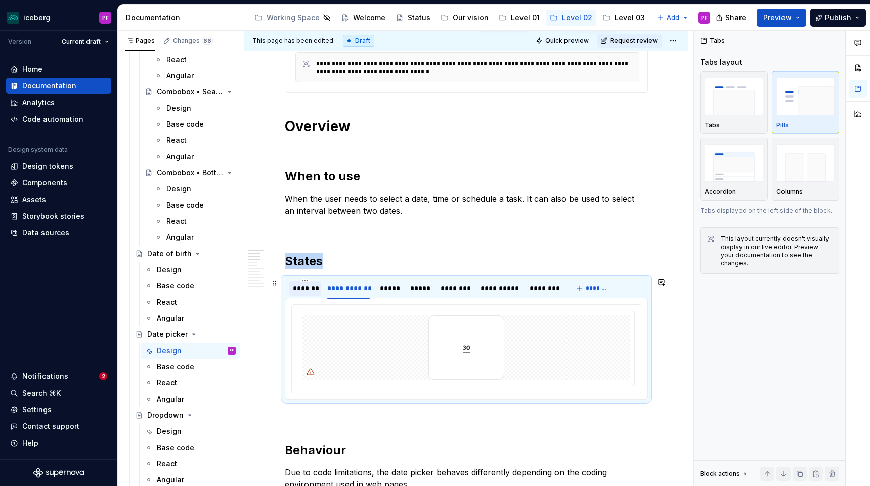
click at [314, 291] on div "*******" at bounding box center [305, 289] width 24 height 10
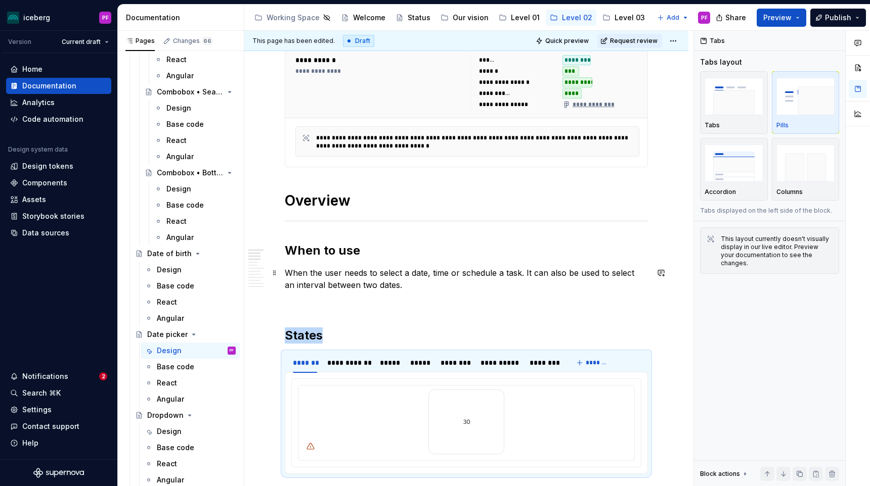
scroll to position [332, 0]
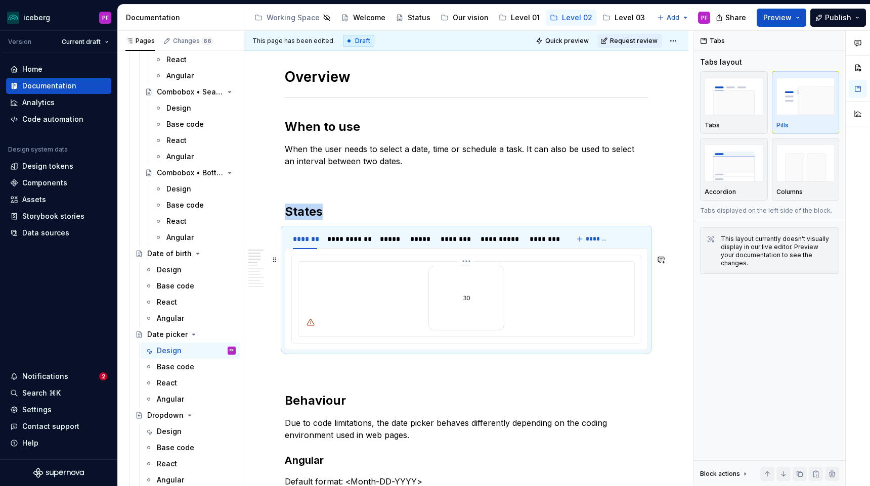
click at [321, 319] on div at bounding box center [466, 298] width 328 height 65
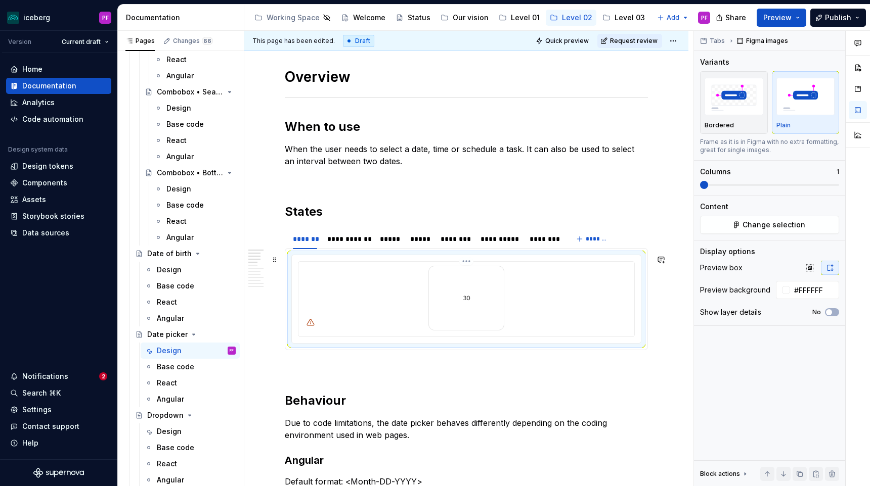
click at [383, 296] on div at bounding box center [466, 298] width 328 height 65
click at [731, 222] on button "Change selection" at bounding box center [769, 225] width 139 height 18
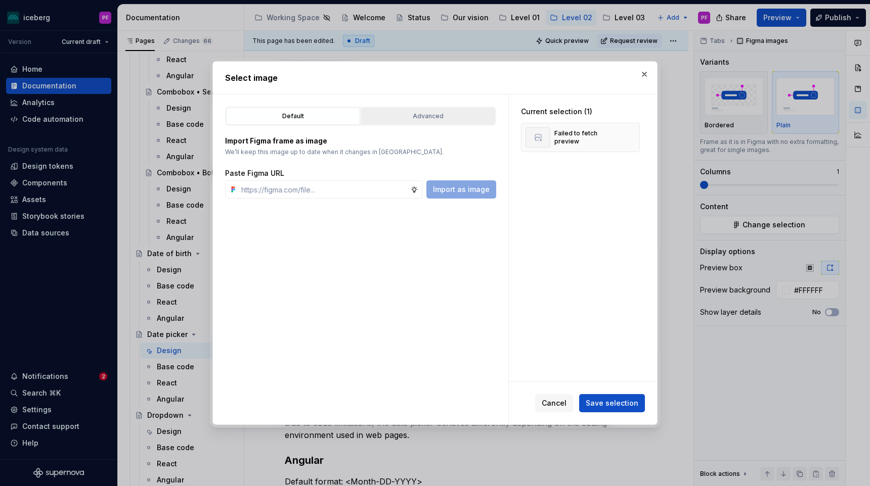
click at [431, 118] on div "Advanced" at bounding box center [428, 116] width 127 height 10
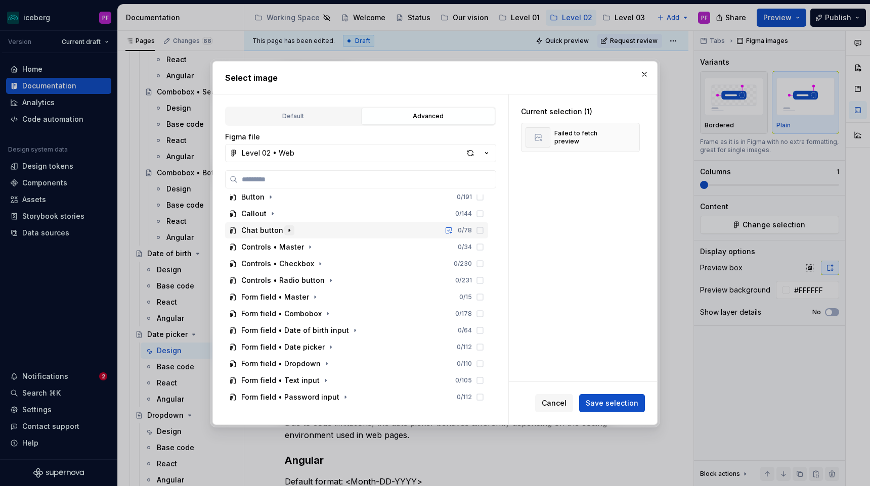
scroll to position [125, 0]
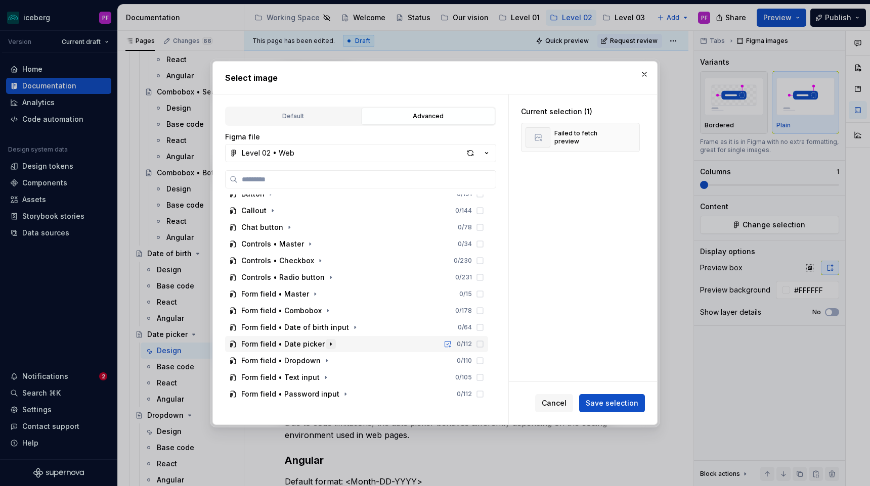
click at [330, 344] on icon "button" at bounding box center [330, 344] width 1 height 3
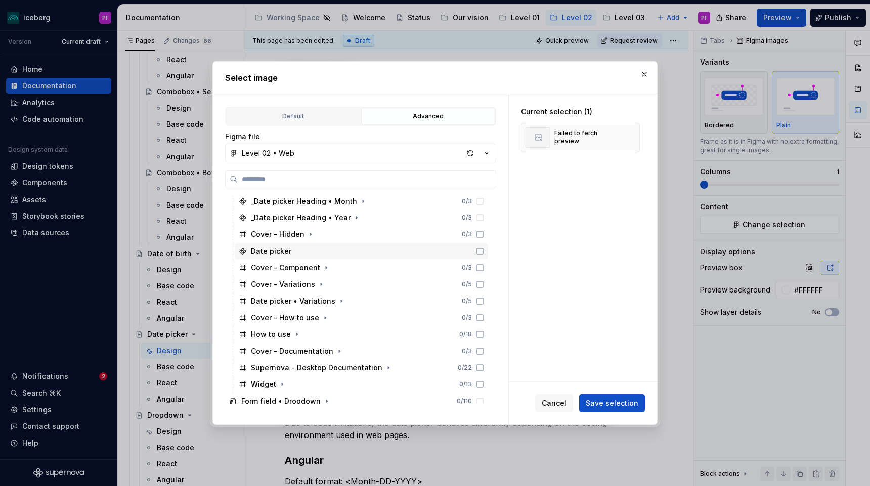
scroll to position [438, 0]
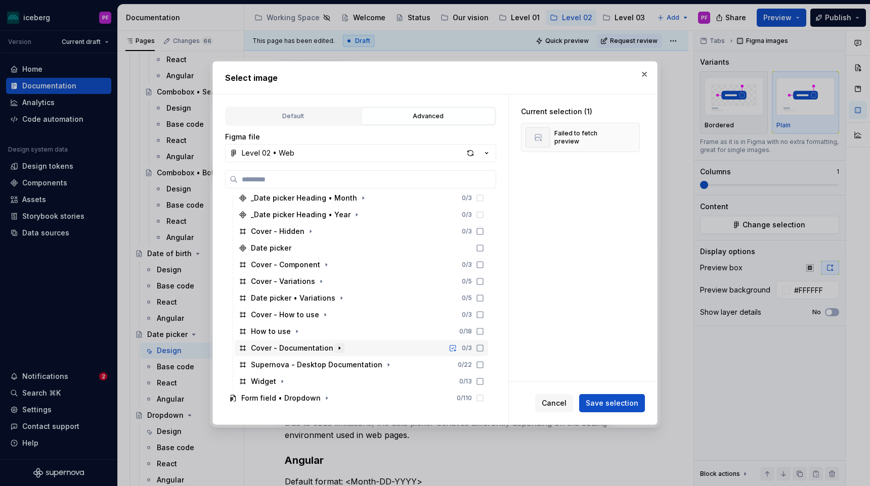
click at [335, 345] on icon "button" at bounding box center [339, 348] width 8 height 8
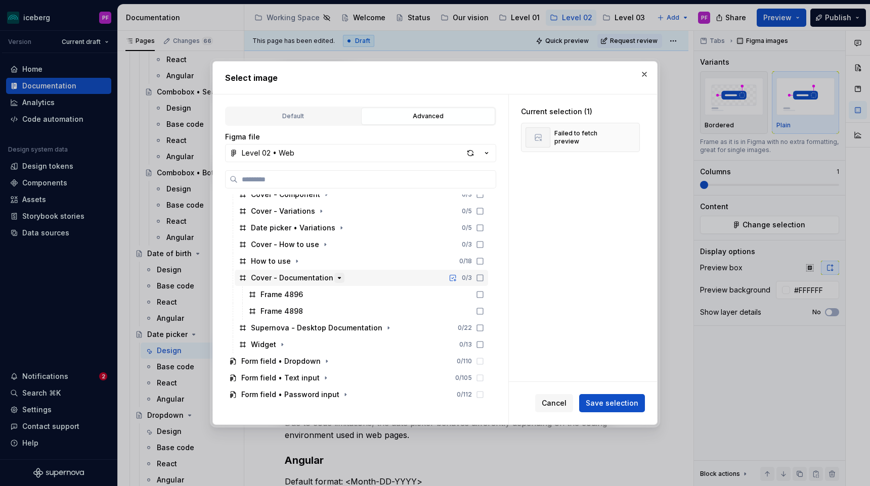
scroll to position [510, 0]
click at [336, 278] on icon "button" at bounding box center [339, 277] width 8 height 8
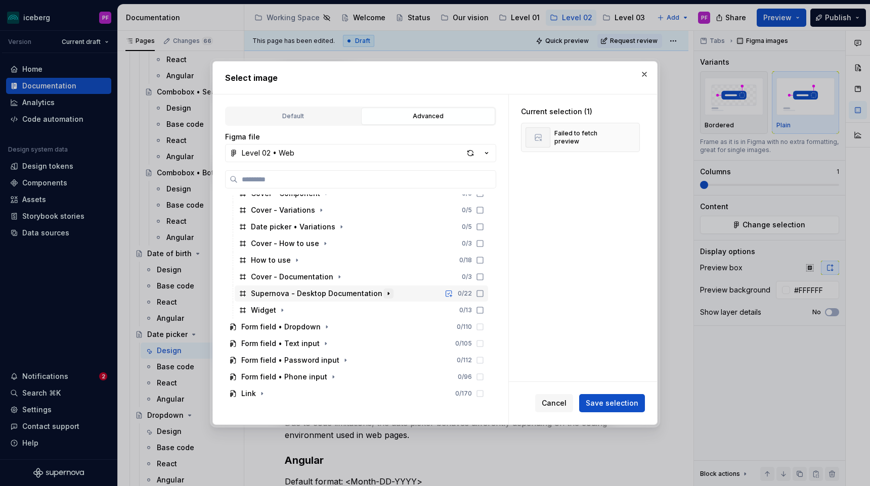
click at [384, 291] on icon "button" at bounding box center [388, 294] width 8 height 8
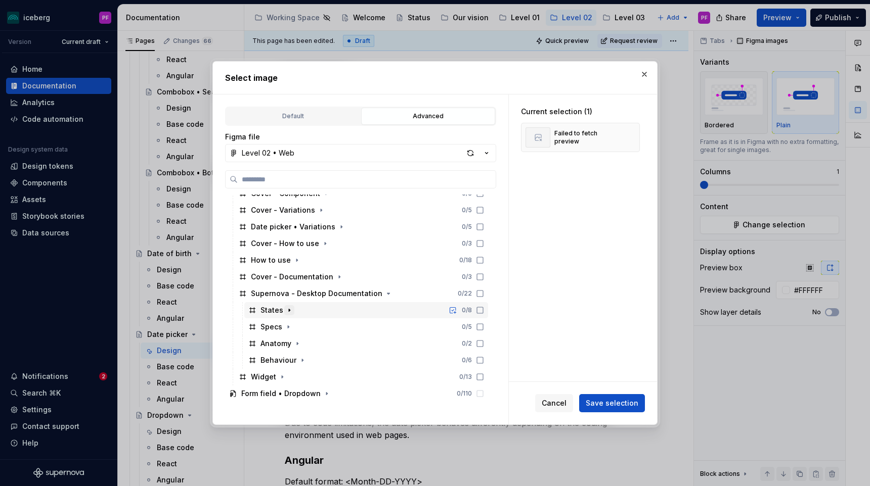
click at [286, 310] on icon "button" at bounding box center [289, 310] width 8 height 8
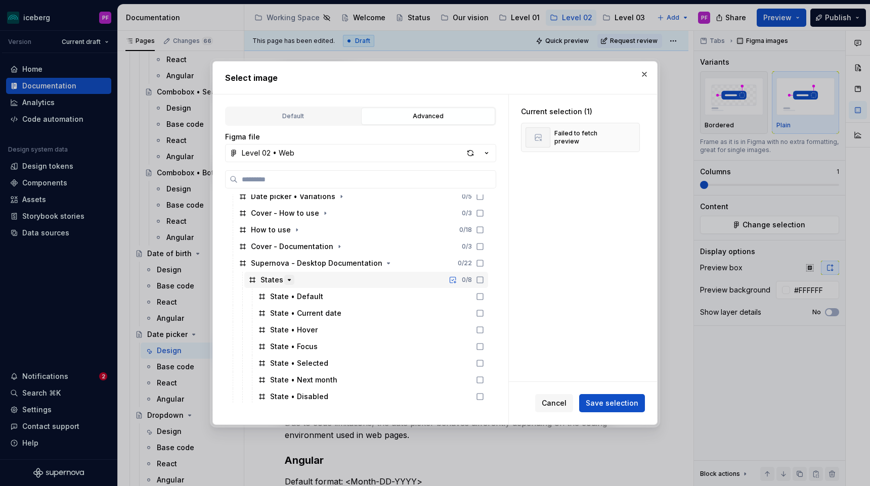
scroll to position [547, 0]
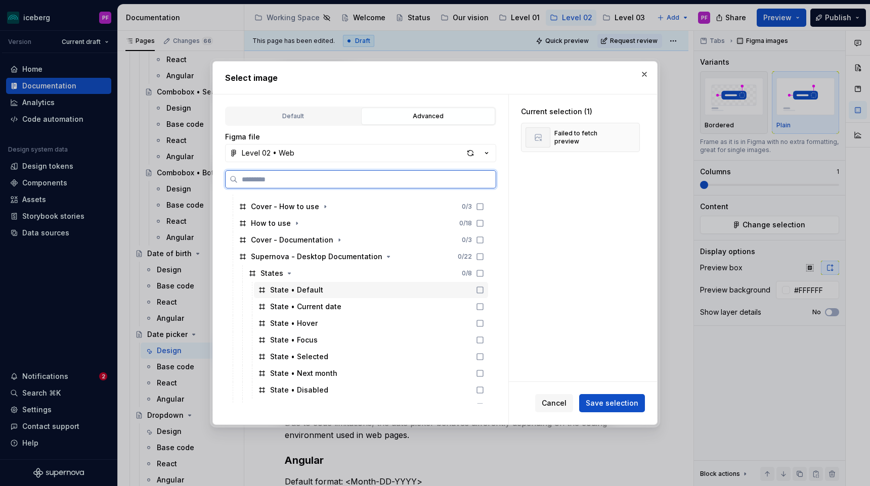
click at [317, 290] on div "State • Default" at bounding box center [296, 290] width 53 height 10
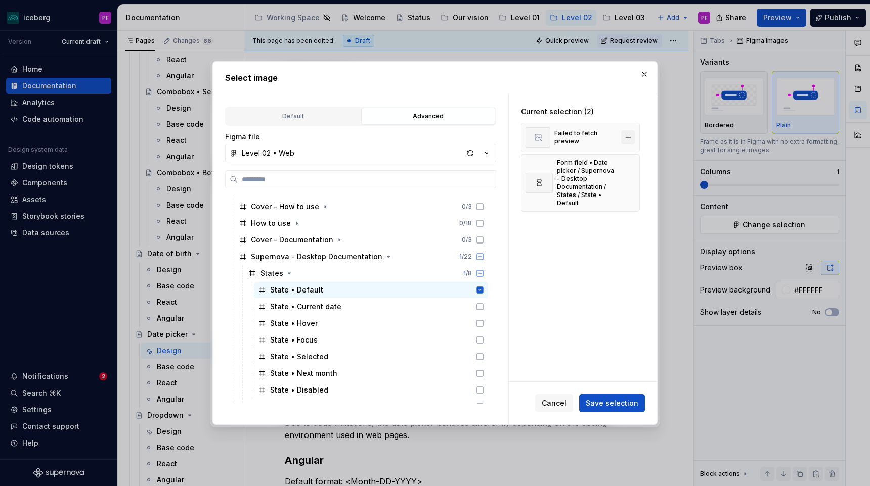
click at [635, 138] on button "button" at bounding box center [628, 137] width 14 height 14
click at [615, 402] on span "Save selection" at bounding box center [611, 403] width 53 height 10
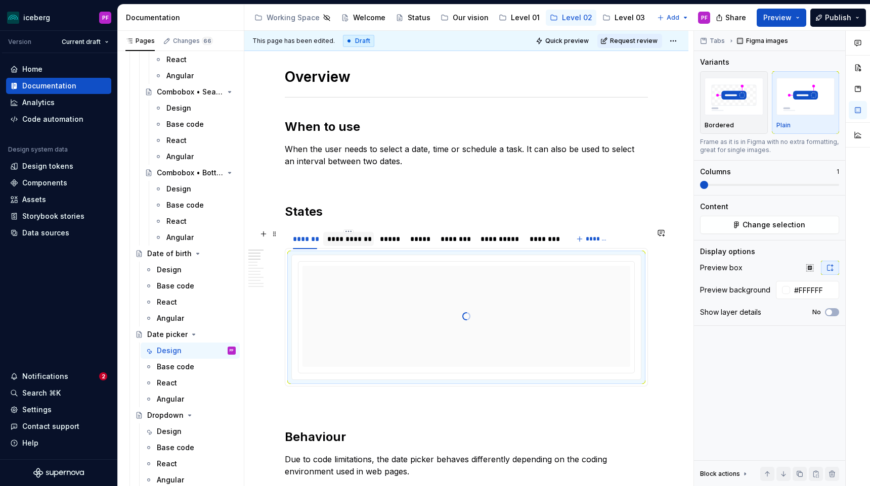
click at [362, 240] on div "**********" at bounding box center [348, 239] width 42 height 10
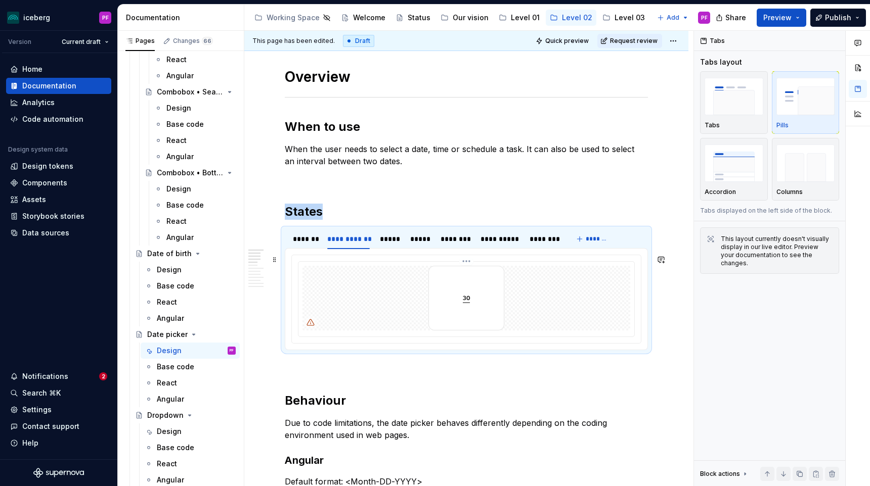
click at [392, 265] on div at bounding box center [466, 299] width 336 height 75
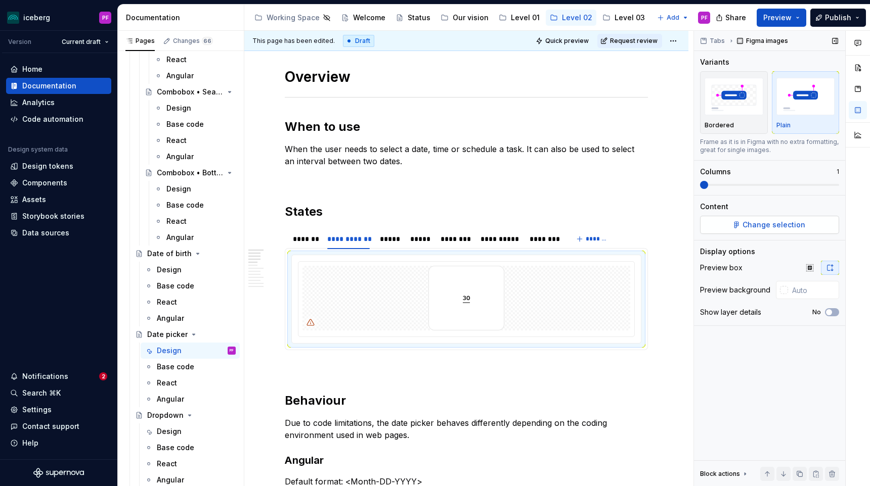
click at [822, 228] on button "Change selection" at bounding box center [769, 225] width 139 height 18
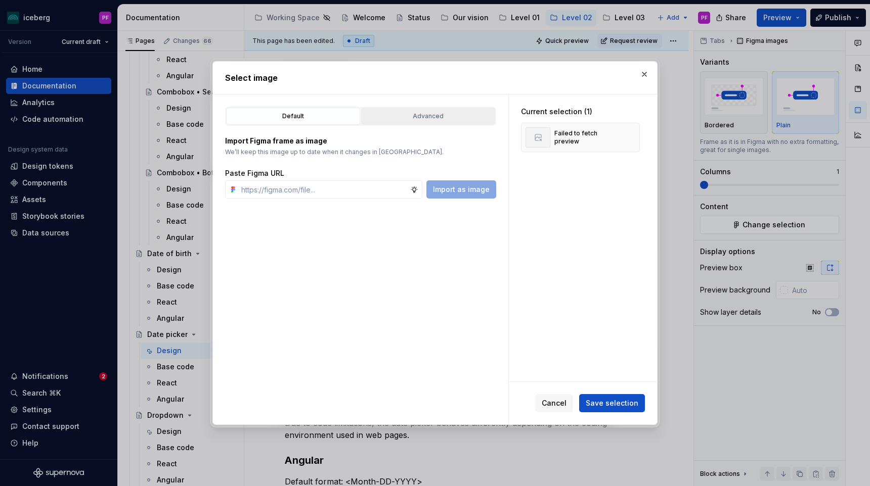
click at [417, 119] on div "Advanced" at bounding box center [428, 116] width 127 height 10
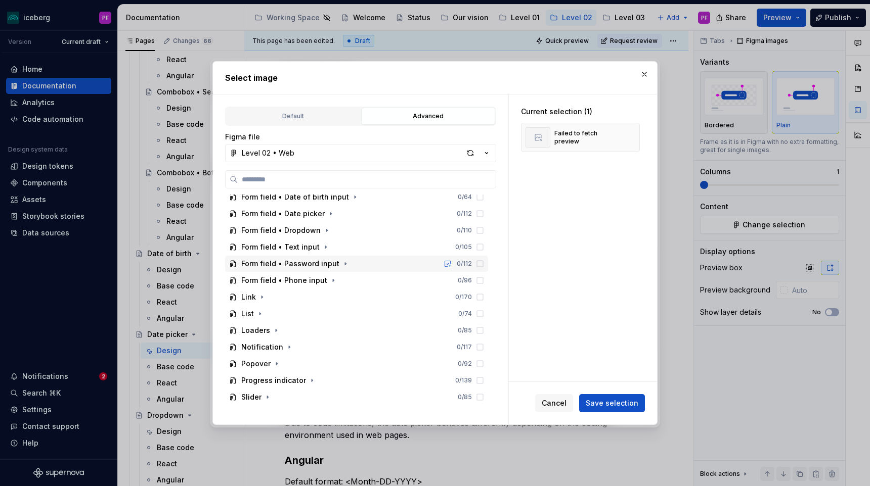
scroll to position [251, 0]
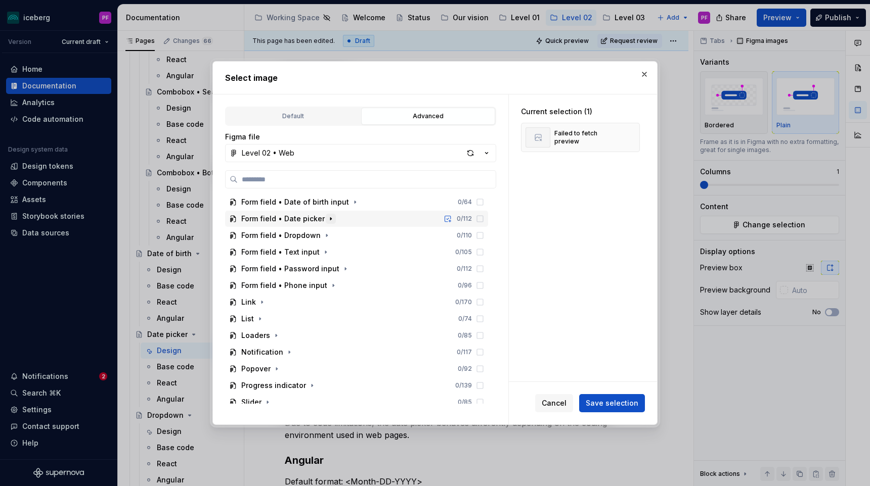
click at [330, 219] on icon "button" at bounding box center [330, 219] width 1 height 3
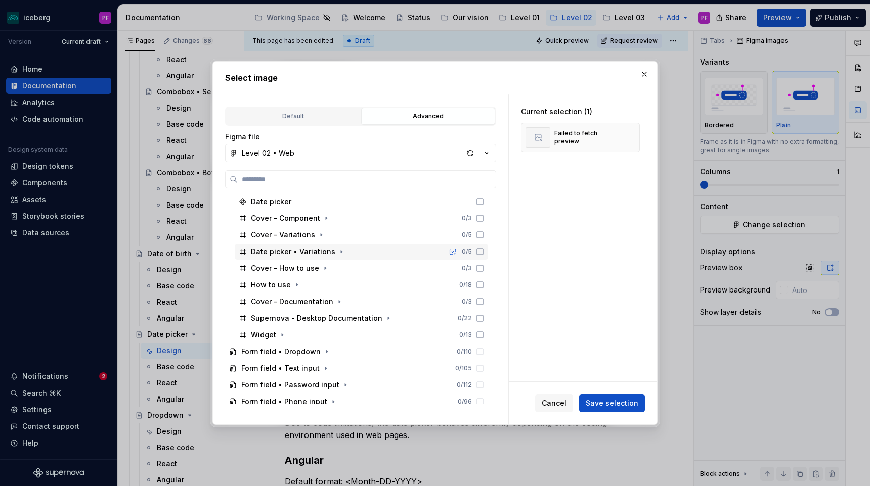
scroll to position [495, 0]
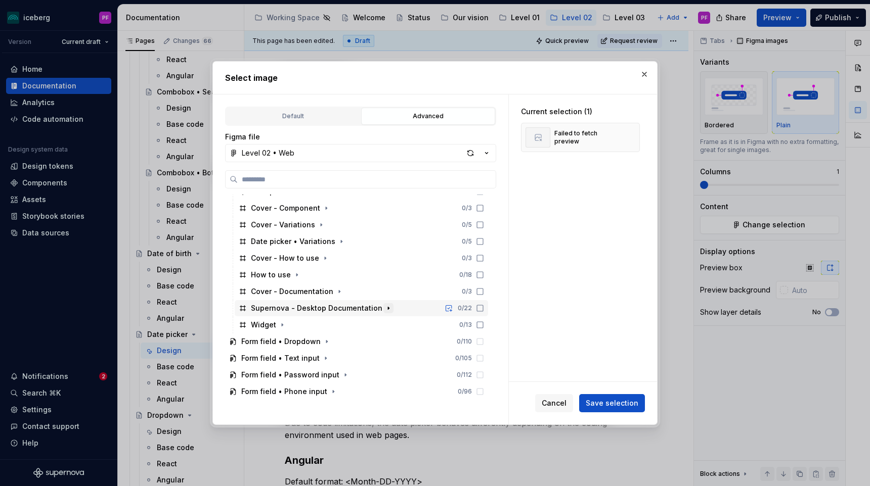
click at [384, 309] on icon "button" at bounding box center [388, 308] width 8 height 8
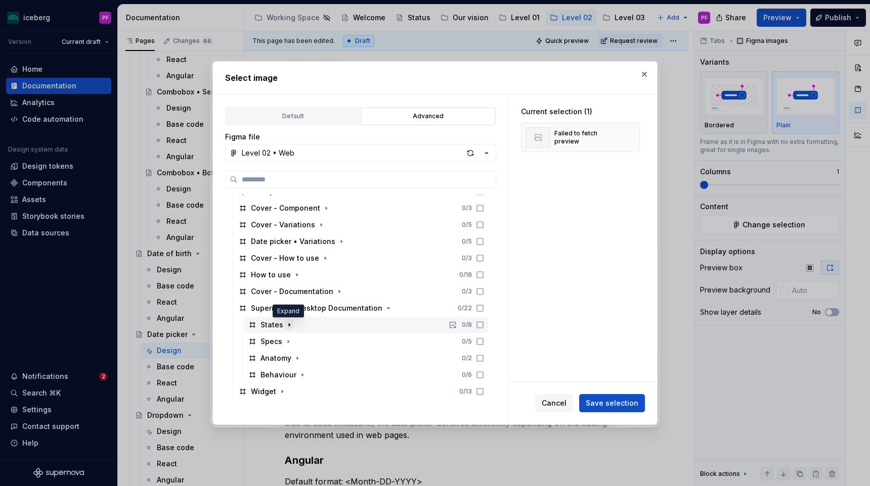
click at [289, 325] on icon "button" at bounding box center [289, 325] width 1 height 3
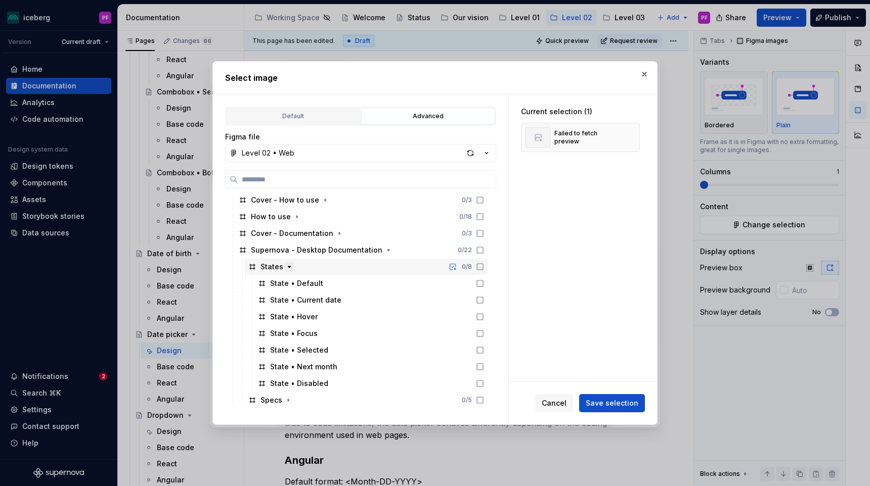
scroll to position [554, 0]
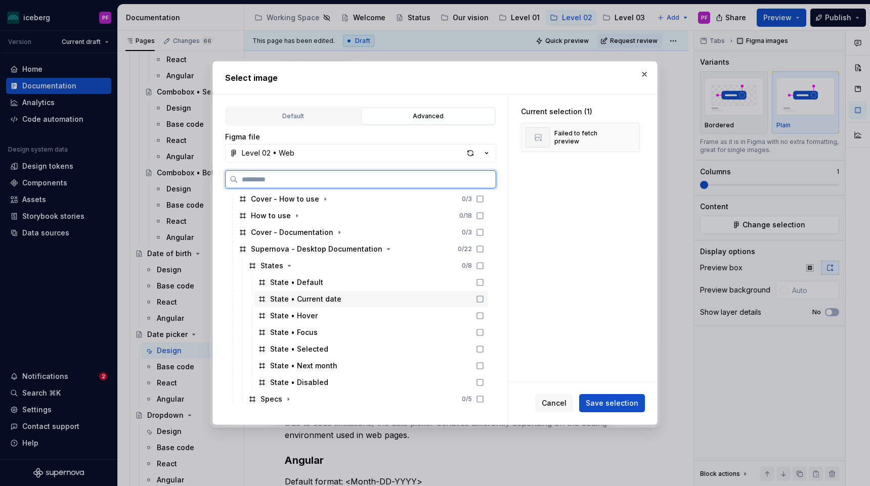
click at [318, 295] on div "State • Current date" at bounding box center [305, 299] width 71 height 10
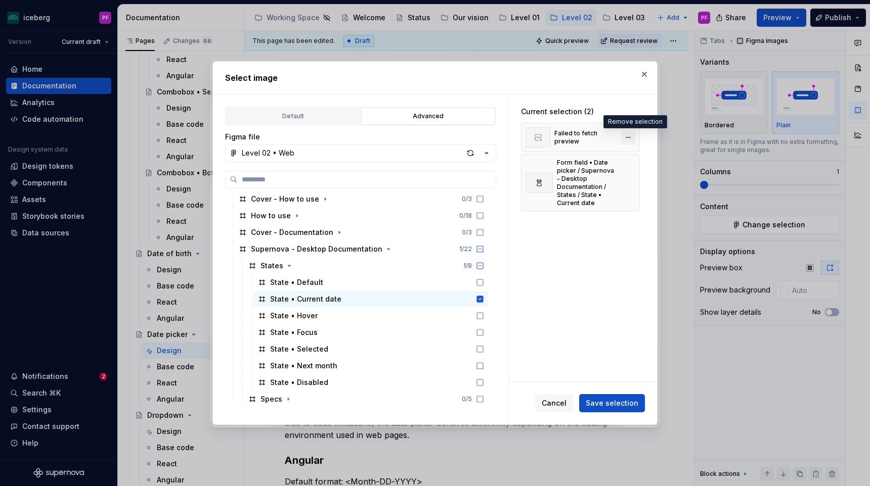
click at [633, 135] on button "button" at bounding box center [628, 137] width 14 height 14
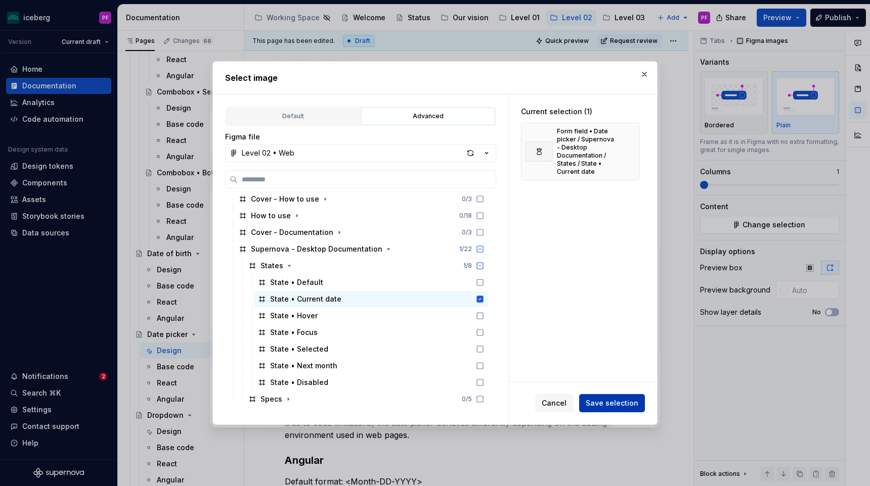
click at [619, 410] on button "Save selection" at bounding box center [612, 403] width 66 height 18
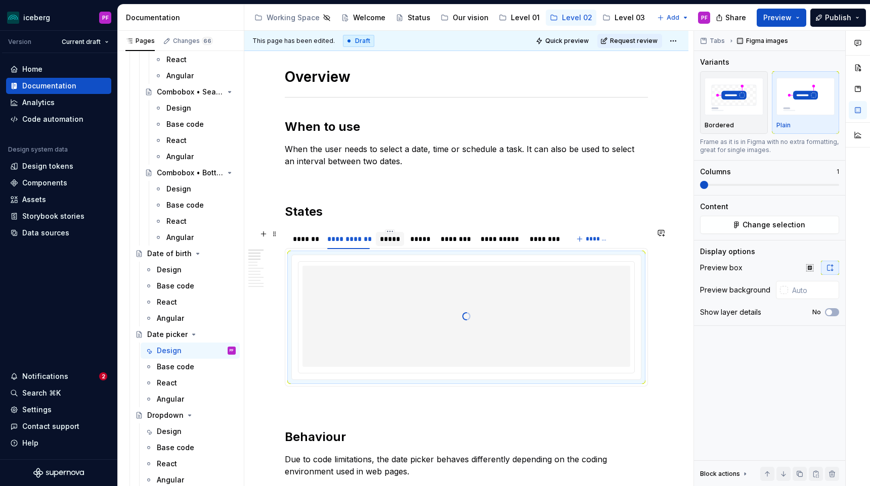
click at [385, 240] on div "*****" at bounding box center [390, 239] width 20 height 10
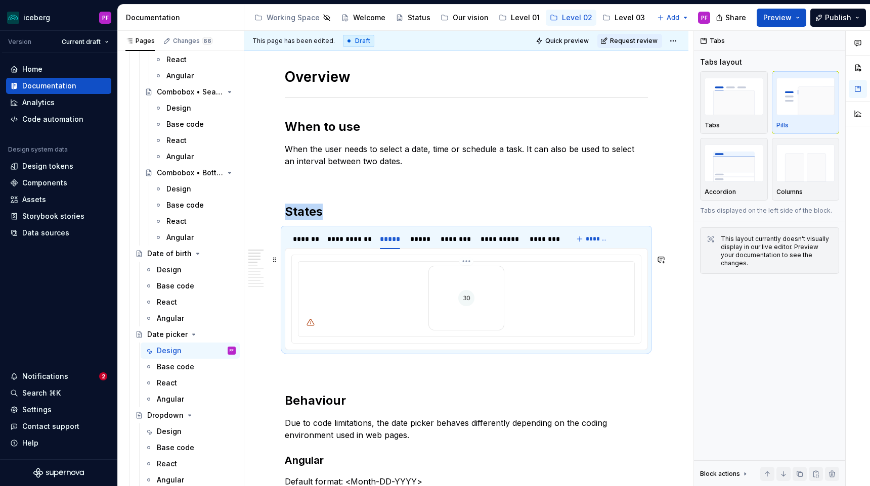
click at [534, 274] on div at bounding box center [466, 298] width 328 height 65
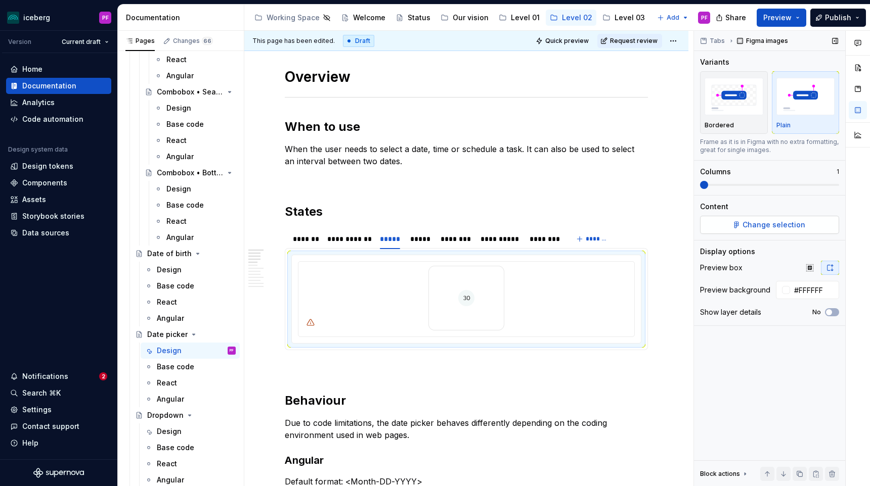
click at [730, 220] on button "Change selection" at bounding box center [769, 225] width 139 height 18
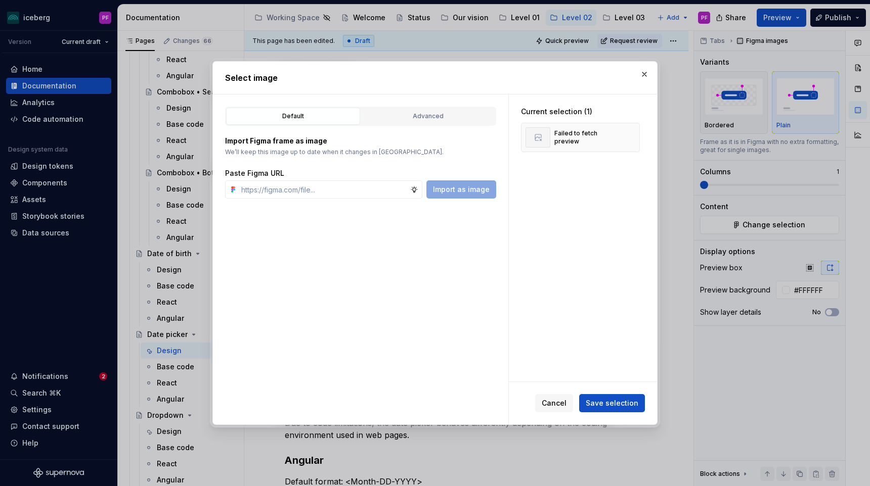
click at [417, 130] on div "Import Figma frame as image We’ll keep this image up to date when it changes in…" at bounding box center [360, 162] width 271 height 73
click at [412, 118] on div "Advanced" at bounding box center [428, 116] width 127 height 10
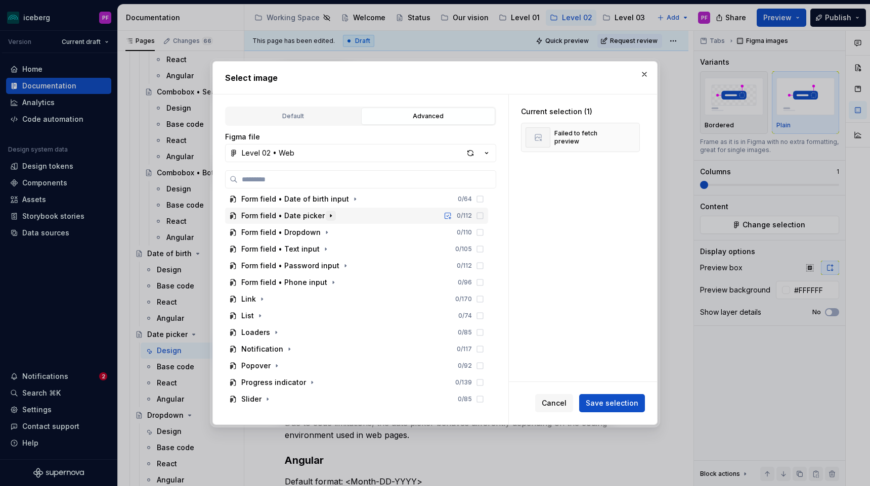
scroll to position [233, 0]
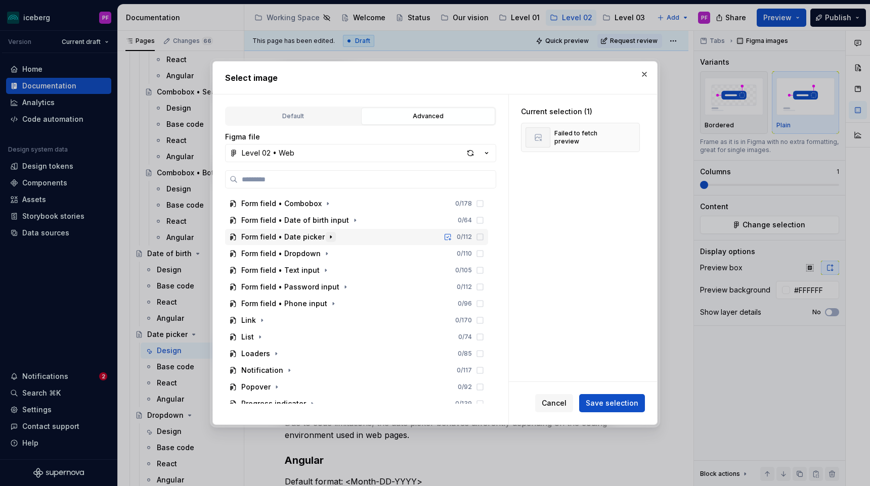
click at [328, 235] on icon "button" at bounding box center [331, 237] width 8 height 8
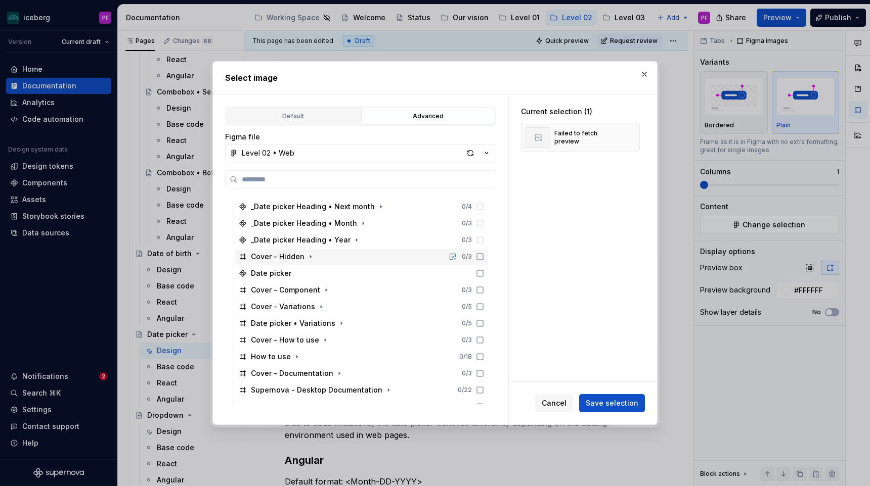
scroll to position [414, 0]
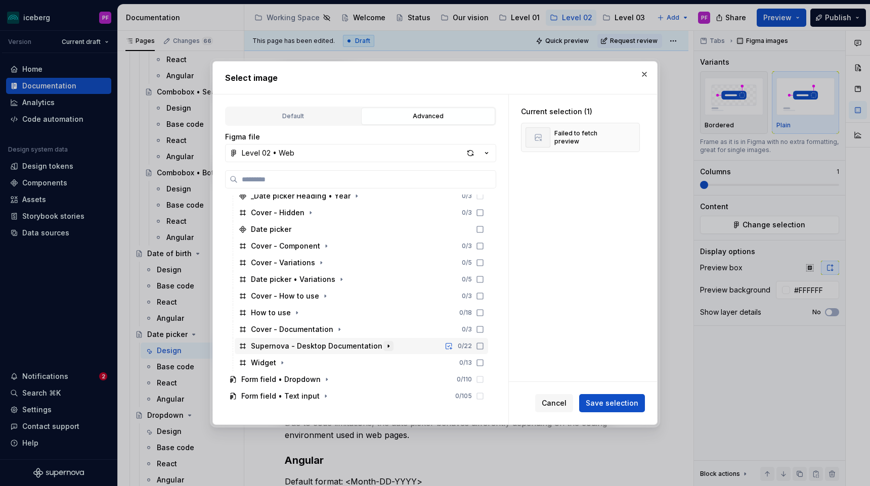
click at [384, 350] on icon "button" at bounding box center [388, 346] width 8 height 8
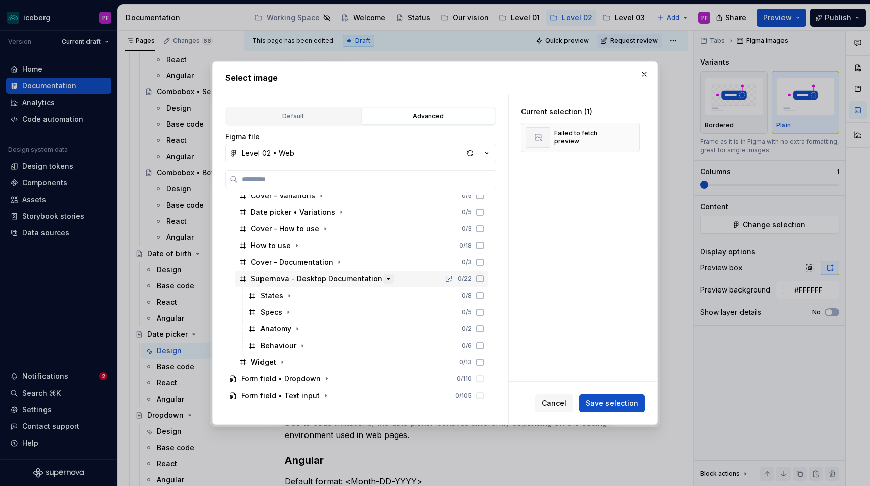
scroll to position [539, 0]
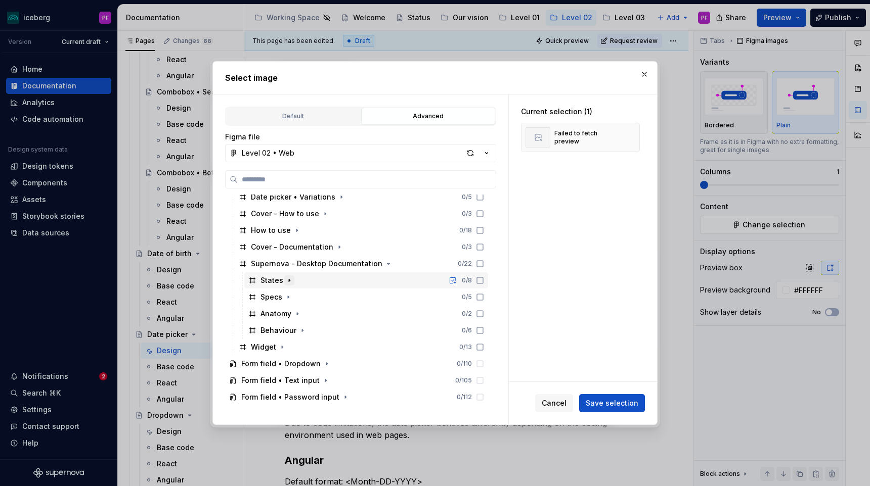
click at [285, 283] on icon "button" at bounding box center [289, 281] width 8 height 8
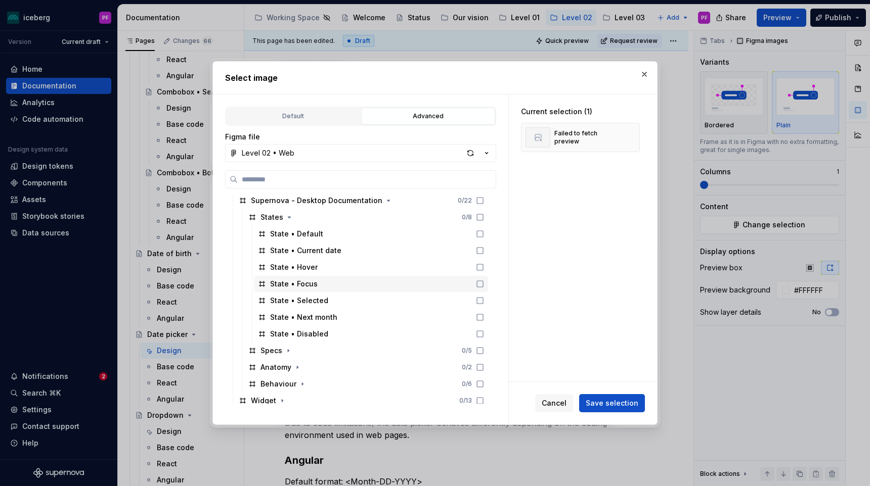
scroll to position [603, 0]
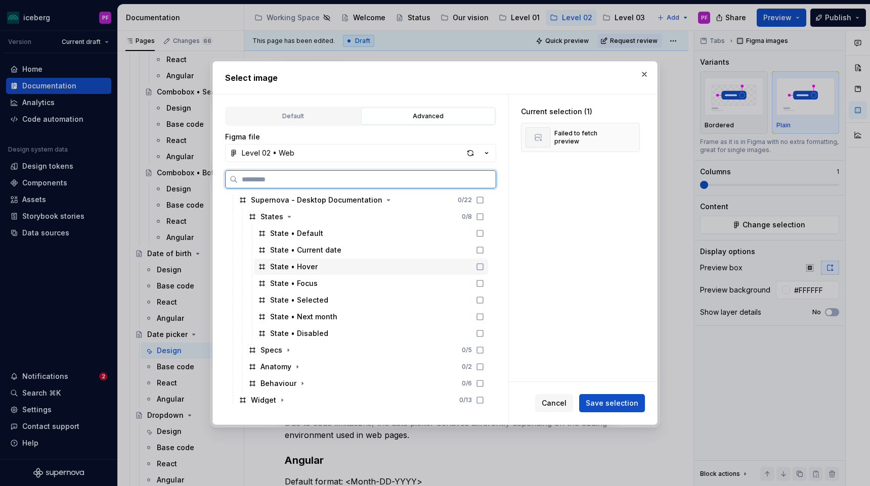
click at [320, 268] on div "State • Hover" at bounding box center [371, 267] width 234 height 16
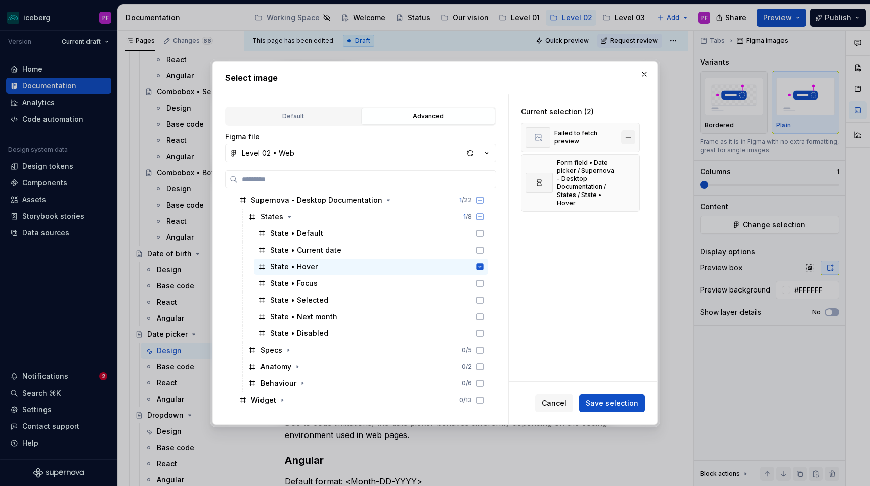
click at [627, 137] on button "button" at bounding box center [628, 137] width 14 height 14
click at [600, 400] on span "Save selection" at bounding box center [611, 403] width 53 height 10
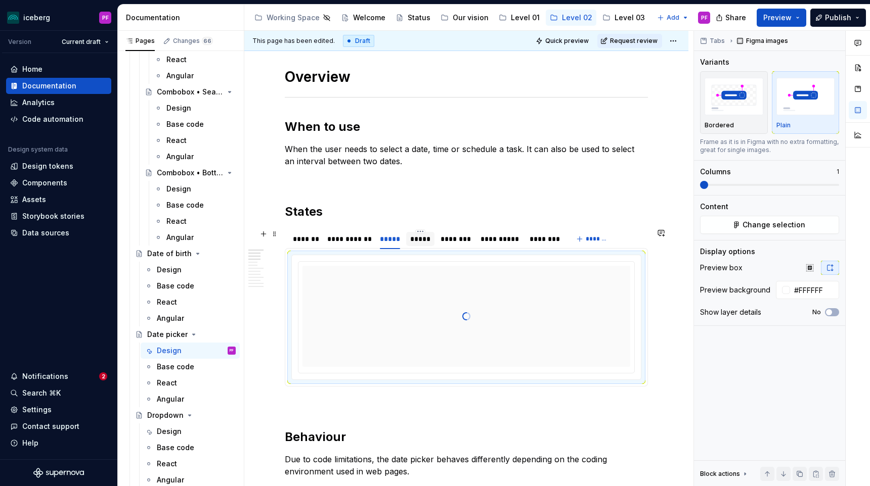
click at [433, 243] on div "*****" at bounding box center [420, 239] width 28 height 14
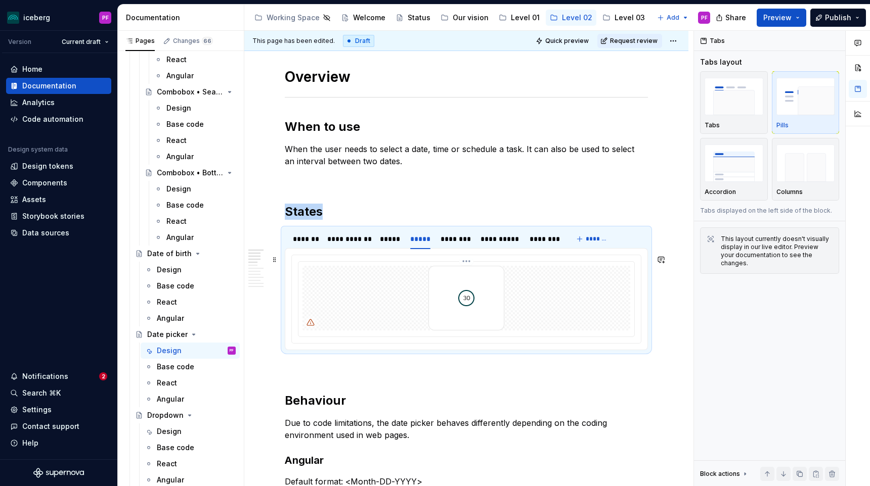
click at [495, 312] on img at bounding box center [466, 298] width 76 height 65
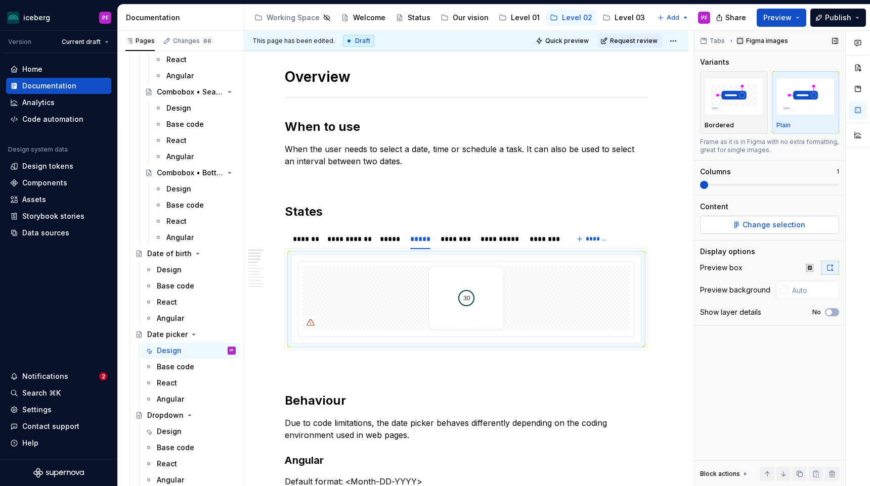
click at [820, 231] on button "Change selection" at bounding box center [769, 225] width 139 height 18
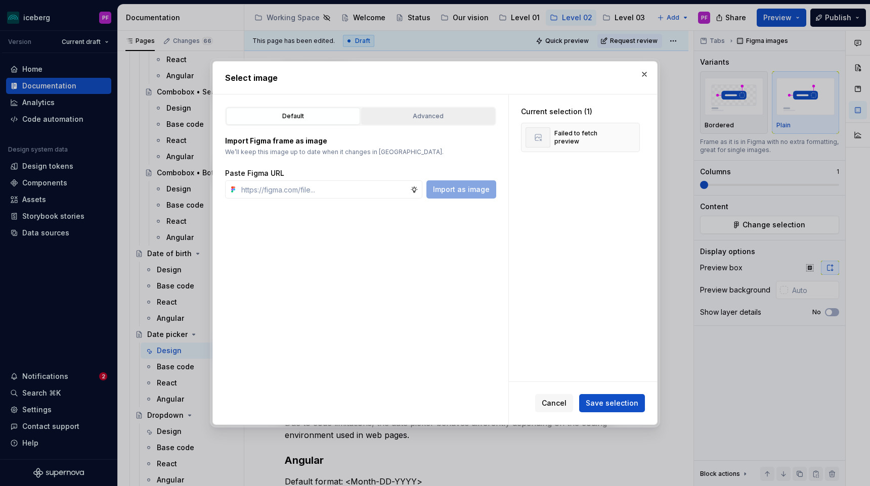
click at [447, 114] on div "Advanced" at bounding box center [428, 116] width 127 height 10
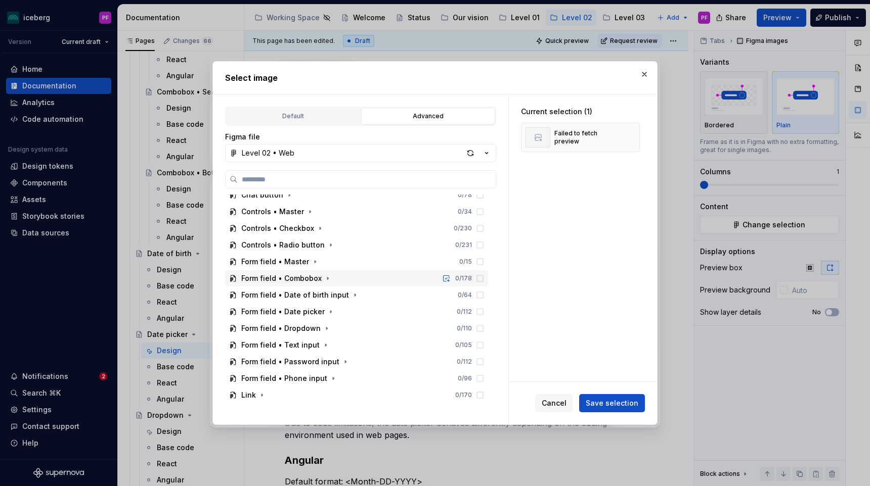
scroll to position [161, 0]
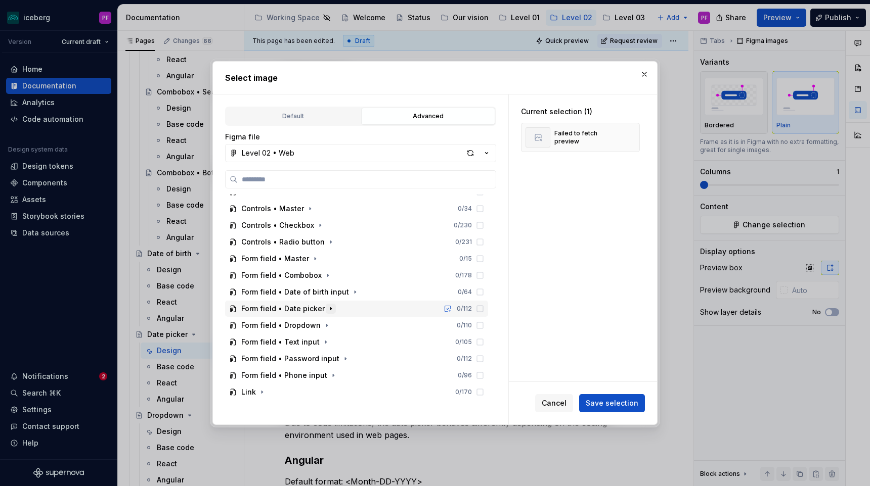
click at [327, 305] on icon "button" at bounding box center [331, 309] width 8 height 8
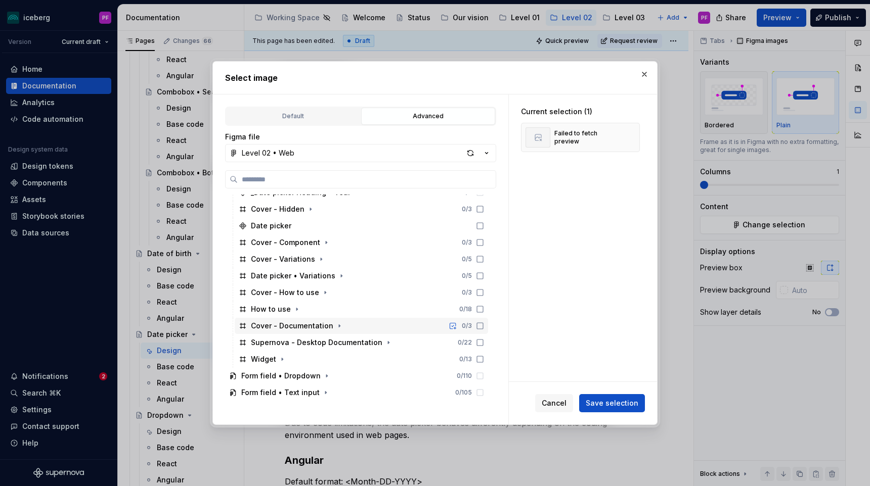
scroll to position [464, 0]
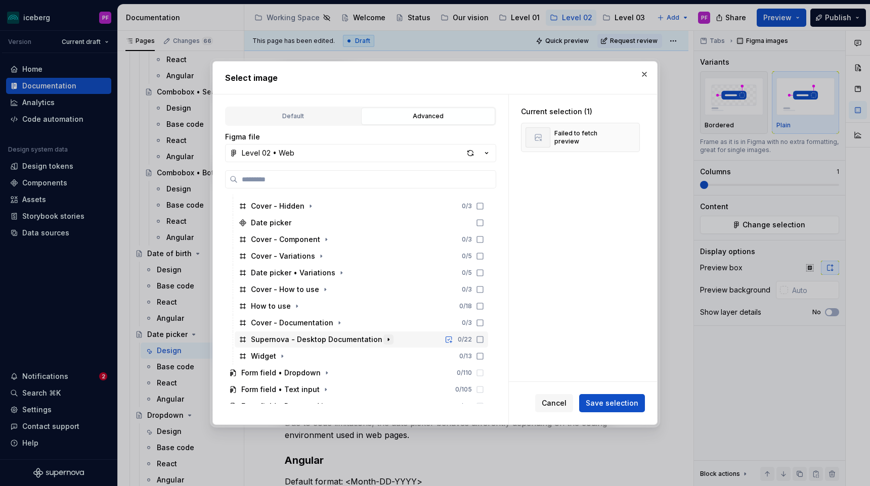
click at [384, 340] on icon "button" at bounding box center [388, 340] width 8 height 8
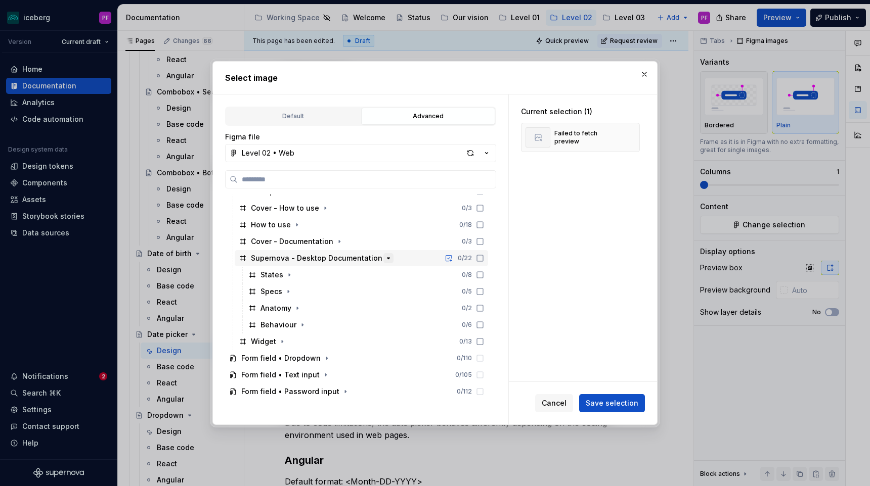
scroll to position [546, 0]
click at [286, 278] on icon "button" at bounding box center [289, 274] width 8 height 8
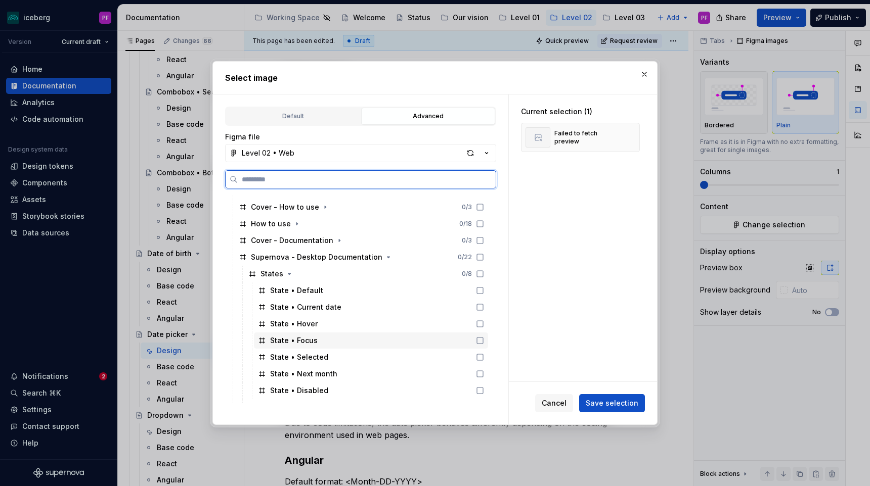
click at [302, 344] on div "State • Focus" at bounding box center [294, 341] width 48 height 10
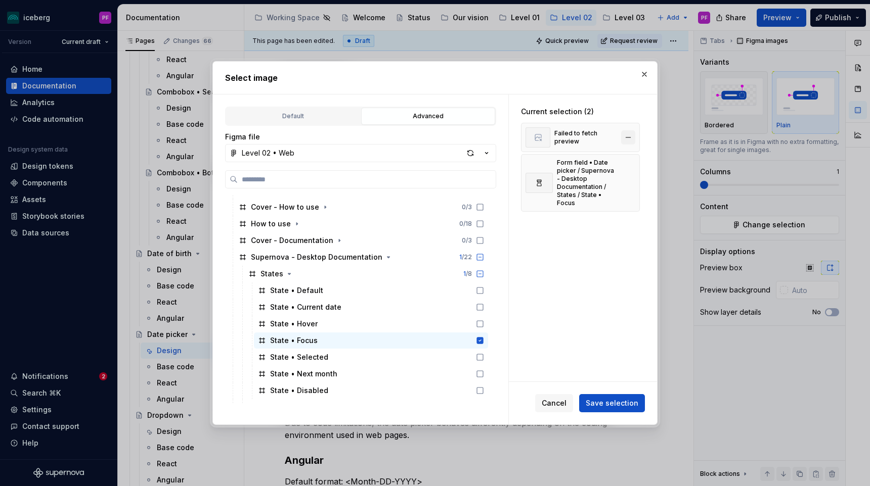
click at [628, 139] on button "button" at bounding box center [628, 137] width 14 height 14
click at [623, 406] on span "Save selection" at bounding box center [611, 403] width 53 height 10
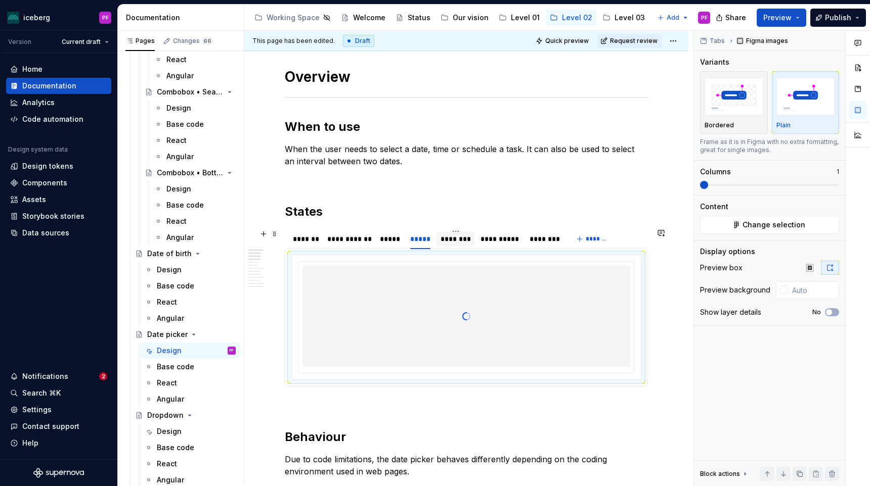
click at [446, 244] on div "********" at bounding box center [455, 239] width 30 height 10
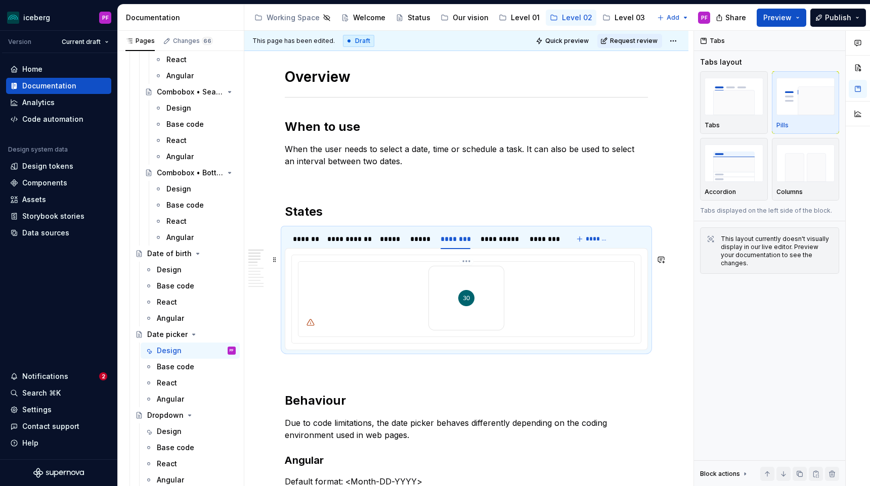
click at [448, 288] on img at bounding box center [466, 298] width 76 height 65
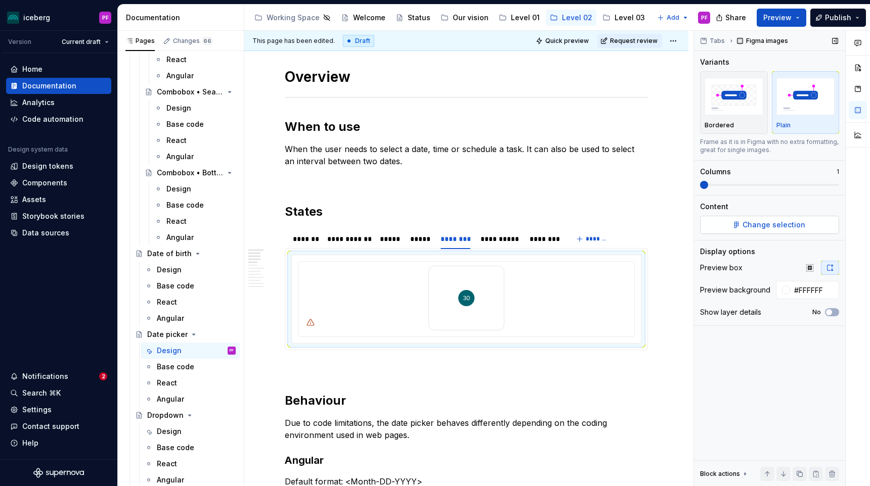
click at [764, 228] on span "Change selection" at bounding box center [773, 225] width 63 height 10
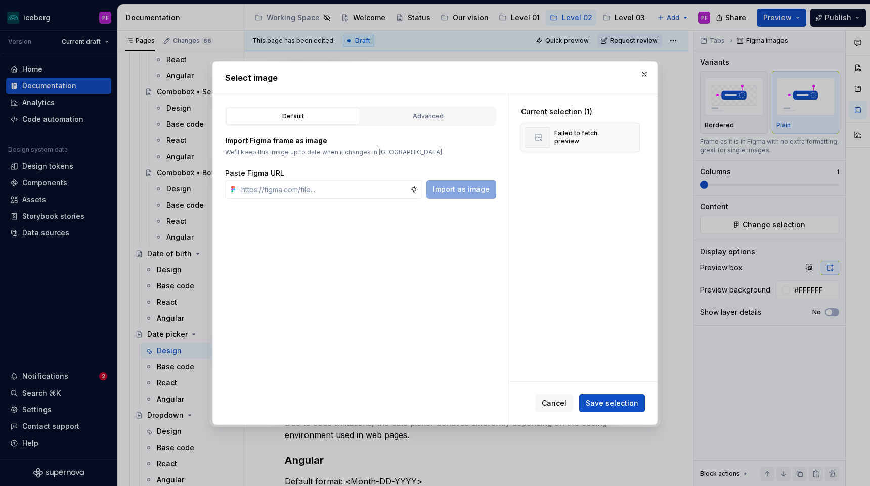
click at [459, 105] on div "Default Advanced Import Figma frame as image We’ll keep this image up to date w…" at bounding box center [360, 260] width 295 height 330
click at [459, 113] on div "Advanced" at bounding box center [428, 116] width 127 height 10
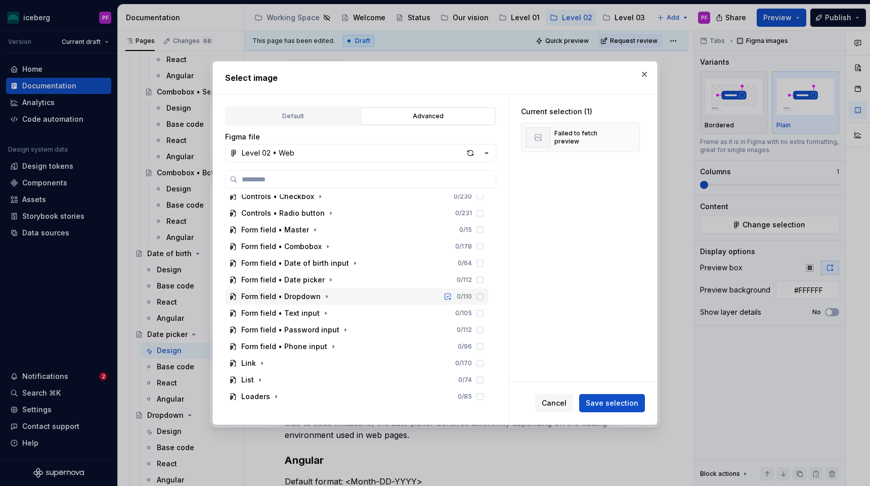
scroll to position [191, 0]
click at [327, 278] on icon "button" at bounding box center [331, 279] width 8 height 8
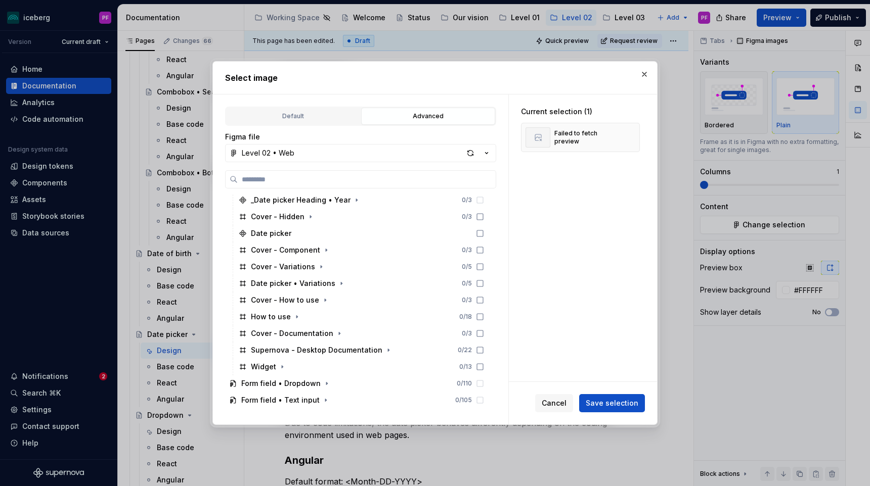
scroll to position [455, 0]
click at [384, 350] on icon "button" at bounding box center [388, 348] width 8 height 8
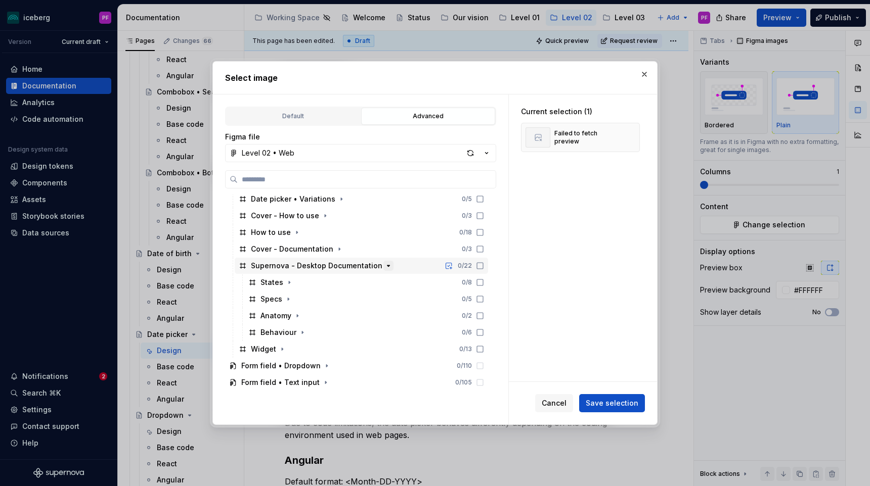
scroll to position [539, 0]
click at [288, 285] on button "button" at bounding box center [289, 281] width 10 height 10
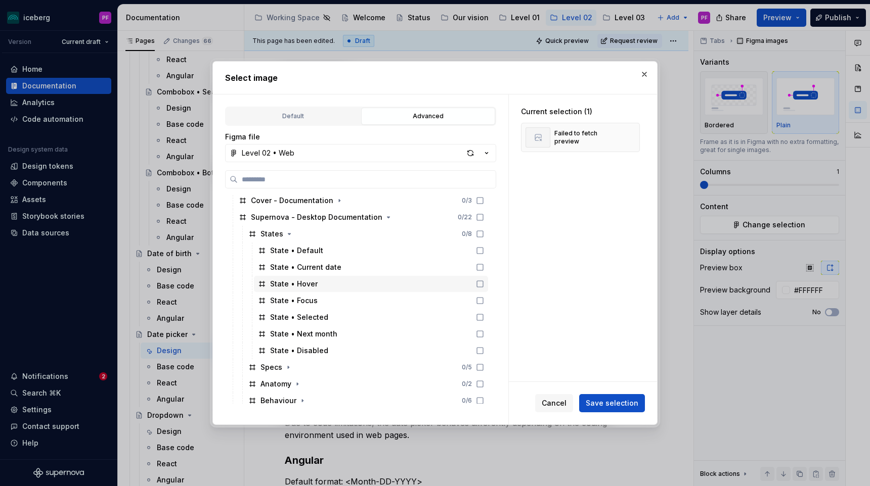
scroll to position [588, 0]
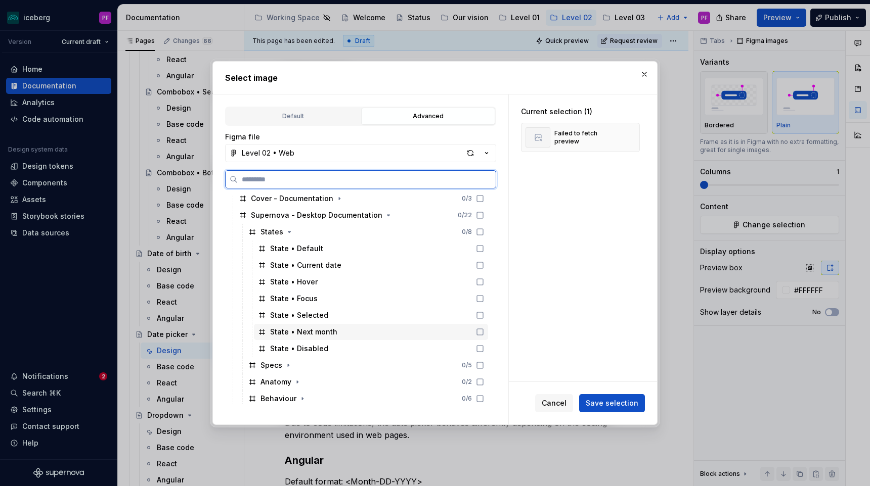
click at [324, 328] on div "State • Next month" at bounding box center [303, 332] width 67 height 10
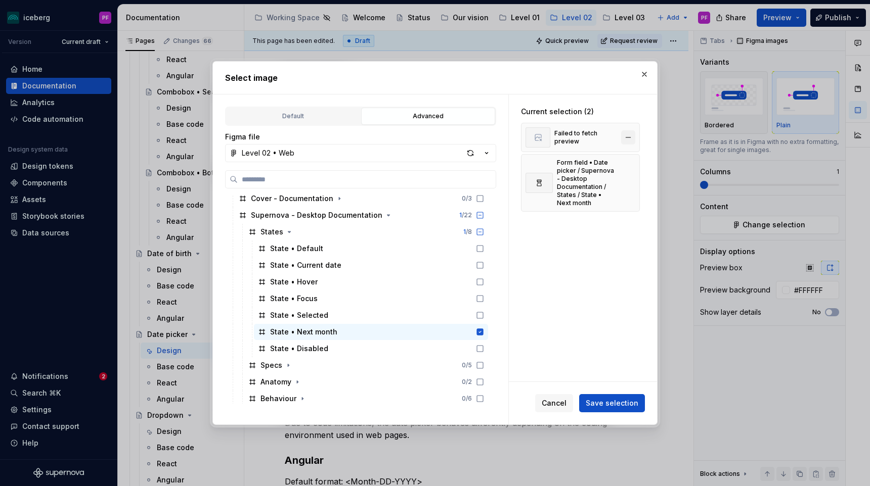
click at [635, 133] on button "button" at bounding box center [628, 137] width 14 height 14
click at [609, 393] on div "Cancel Save selection" at bounding box center [583, 403] width 148 height 42
click at [617, 402] on span "Save selection" at bounding box center [611, 403] width 53 height 10
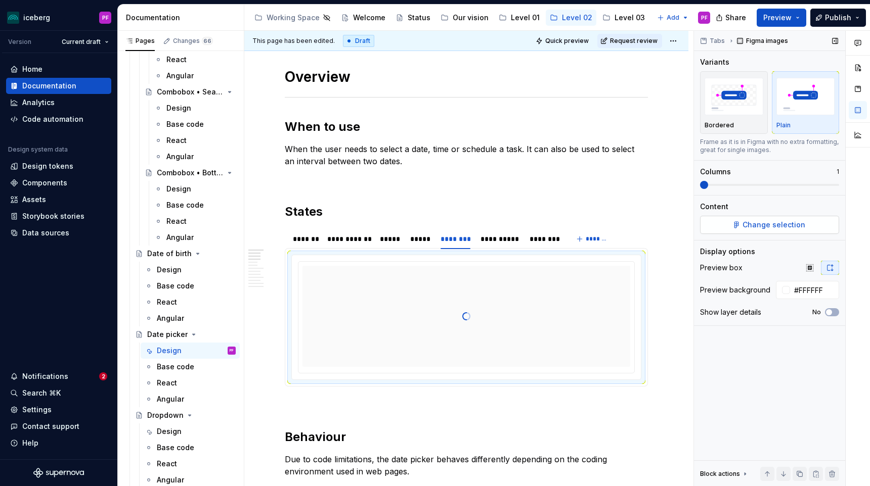
click at [757, 225] on span "Change selection" at bounding box center [773, 225] width 63 height 10
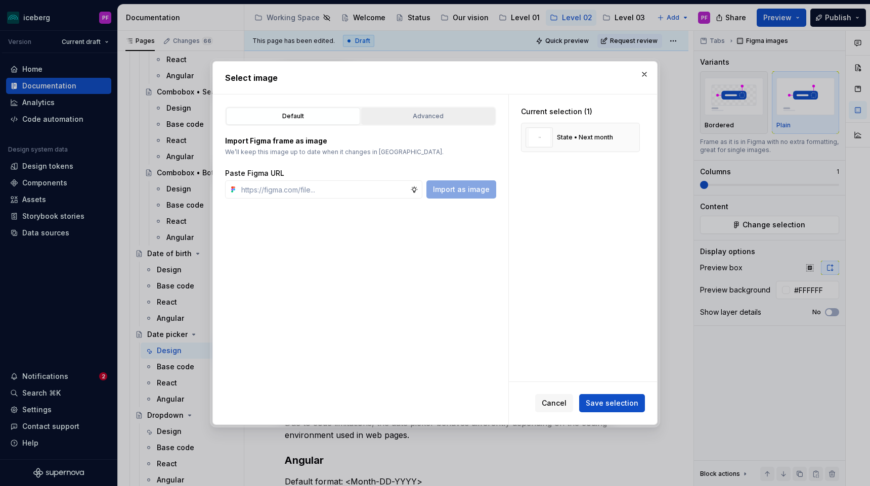
click at [429, 108] on button "Advanced" at bounding box center [428, 116] width 134 height 17
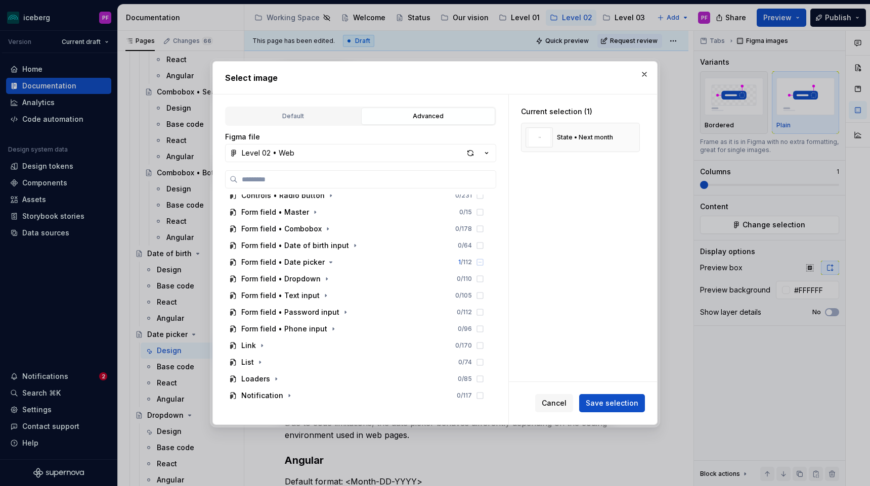
scroll to position [214, 0]
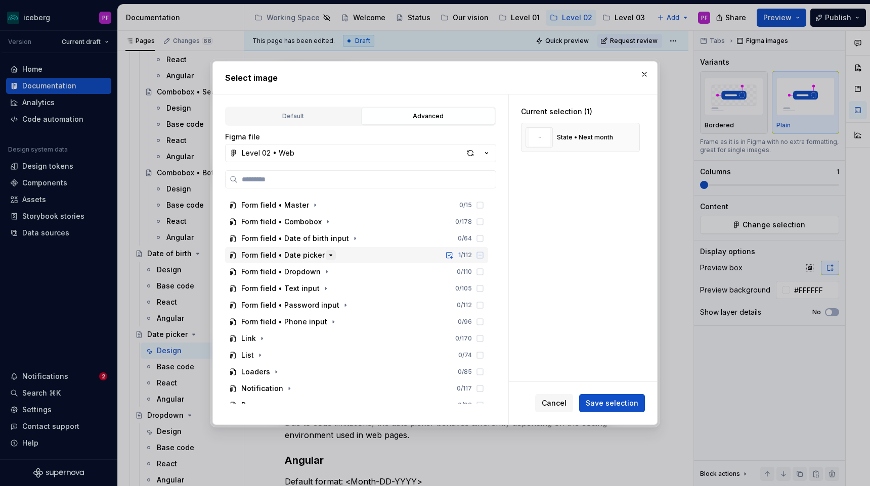
click at [327, 257] on icon "button" at bounding box center [331, 255] width 8 height 8
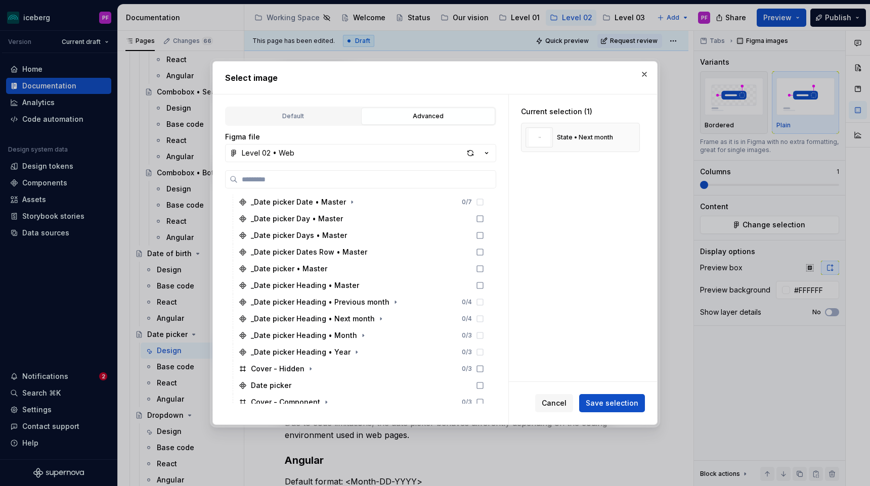
scroll to position [305, 0]
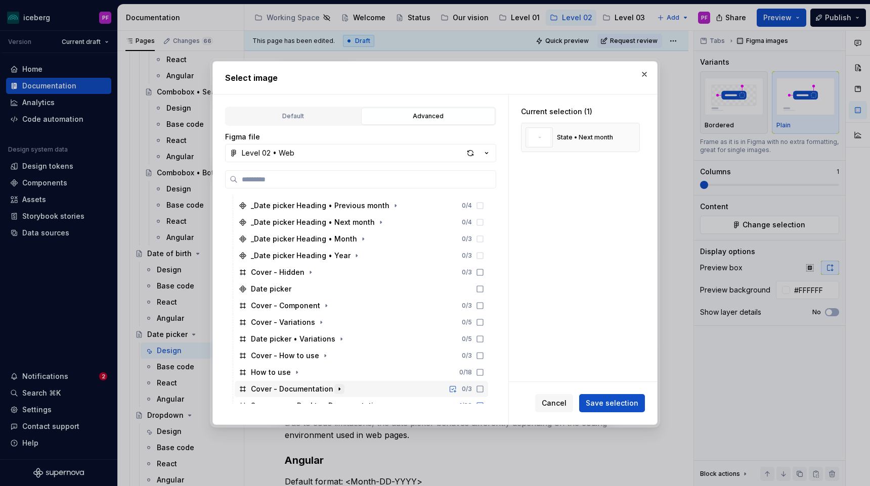
click at [335, 389] on icon "button" at bounding box center [339, 389] width 8 height 8
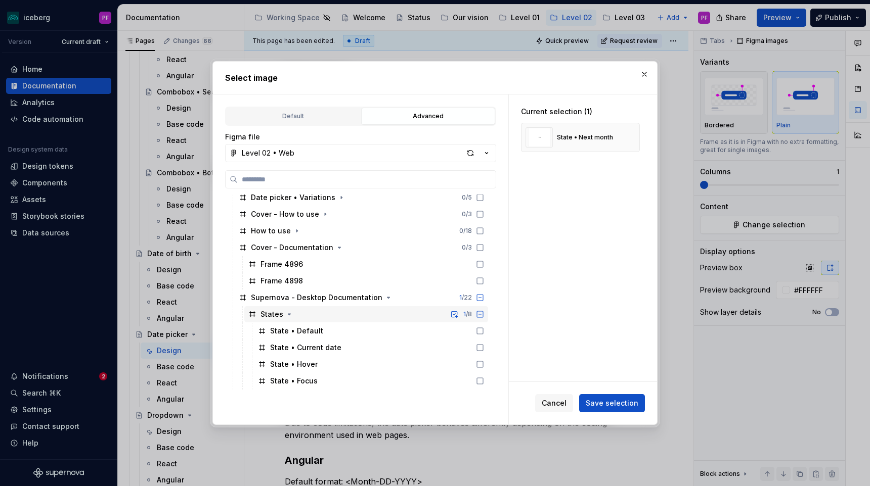
scroll to position [539, 0]
click at [335, 246] on icon "button" at bounding box center [339, 247] width 8 height 8
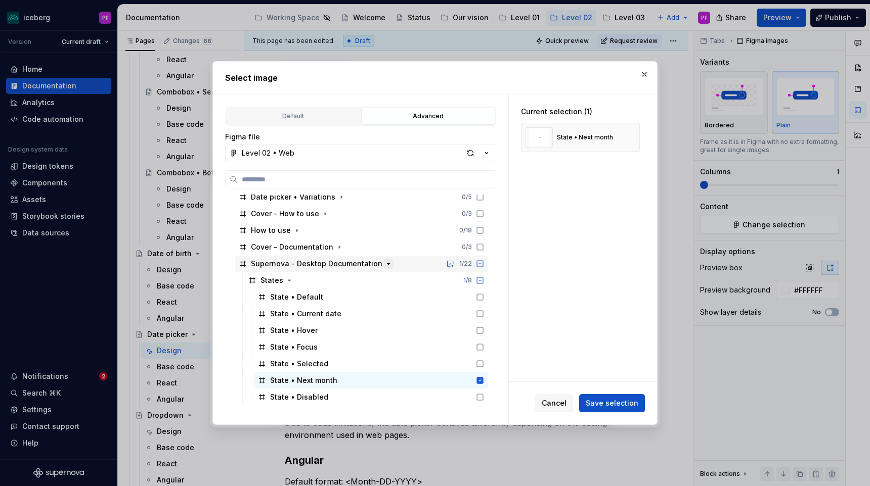
click at [384, 266] on icon "button" at bounding box center [388, 264] width 8 height 8
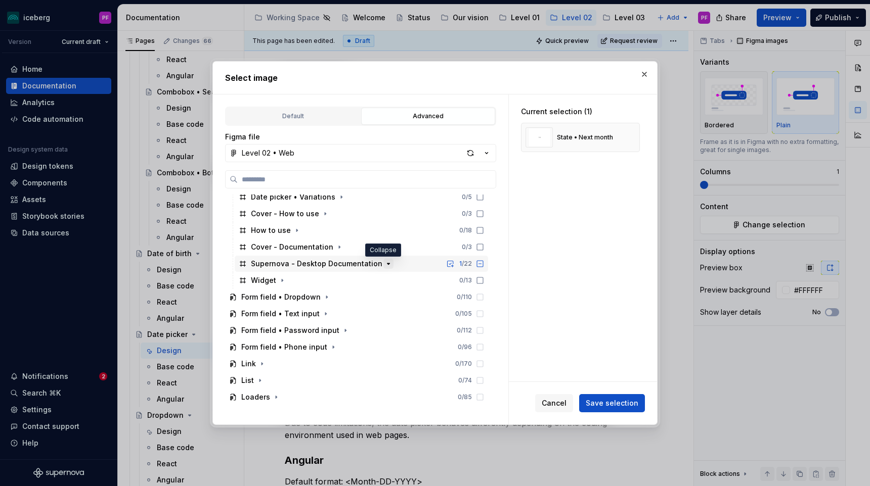
click at [384, 266] on icon "button" at bounding box center [388, 264] width 8 height 8
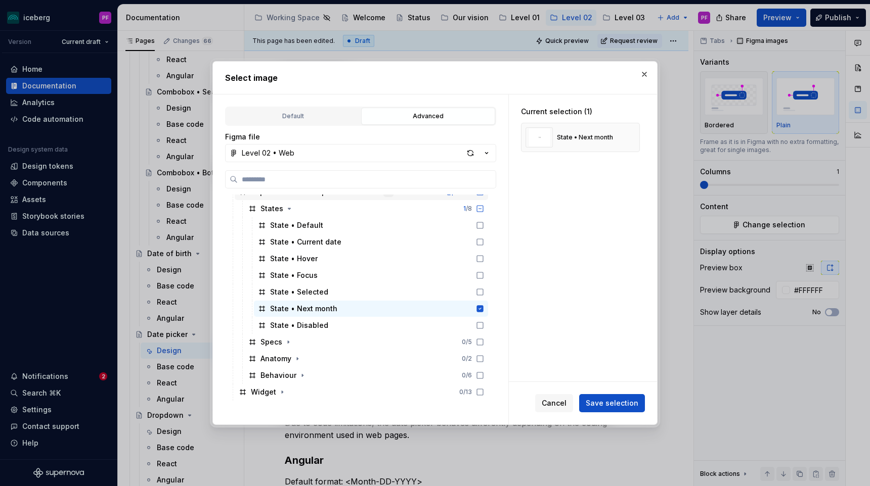
scroll to position [612, 0]
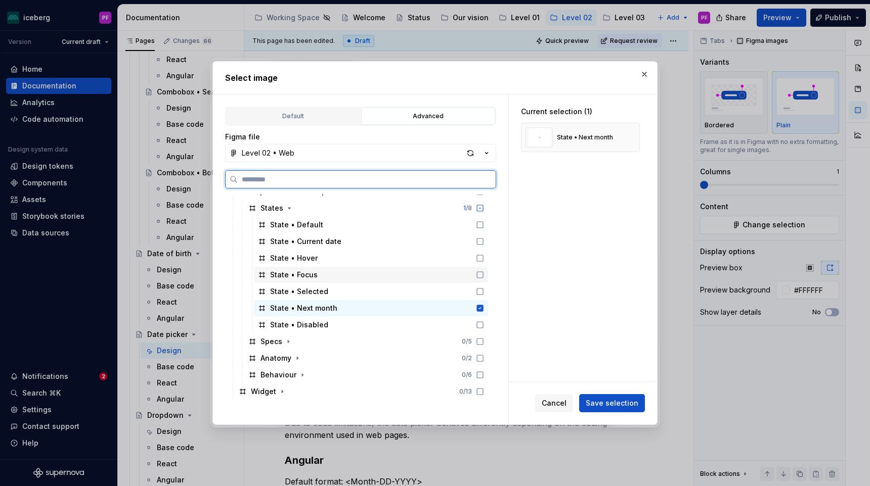
click at [326, 283] on div "State • Focus" at bounding box center [371, 275] width 234 height 16
click at [326, 288] on div "State • Selected" at bounding box center [371, 292] width 234 height 16
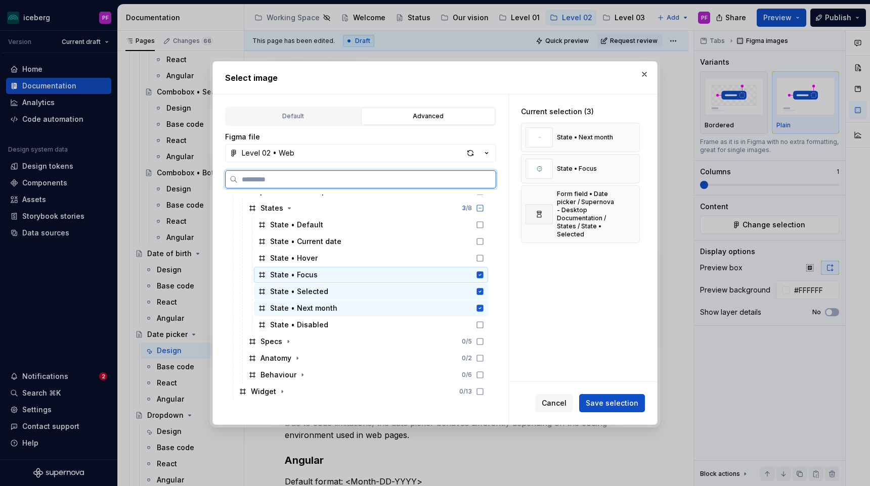
click at [382, 269] on div "State • Focus" at bounding box center [371, 275] width 234 height 16
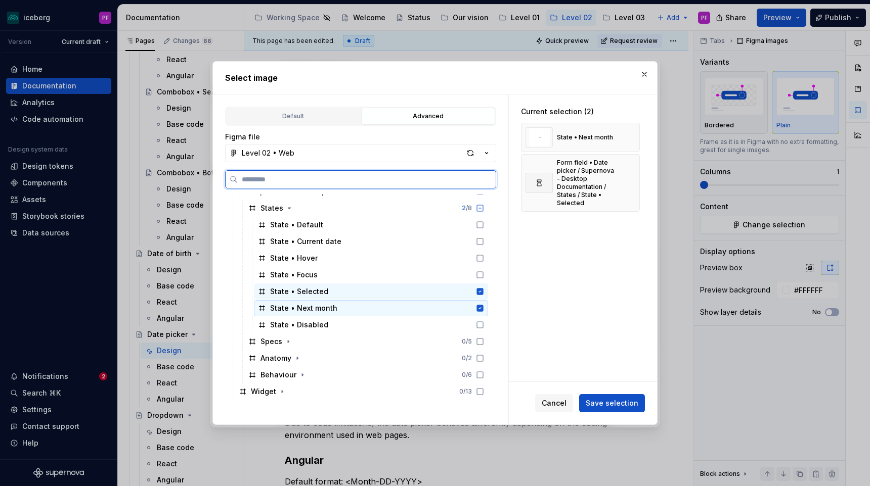
click at [389, 304] on div "State • Next month" at bounding box center [371, 308] width 234 height 16
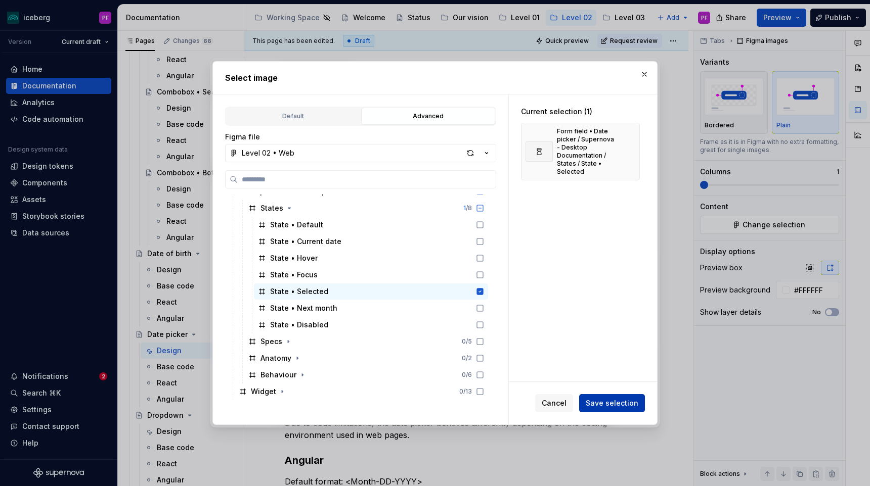
click at [624, 405] on span "Save selection" at bounding box center [611, 403] width 53 height 10
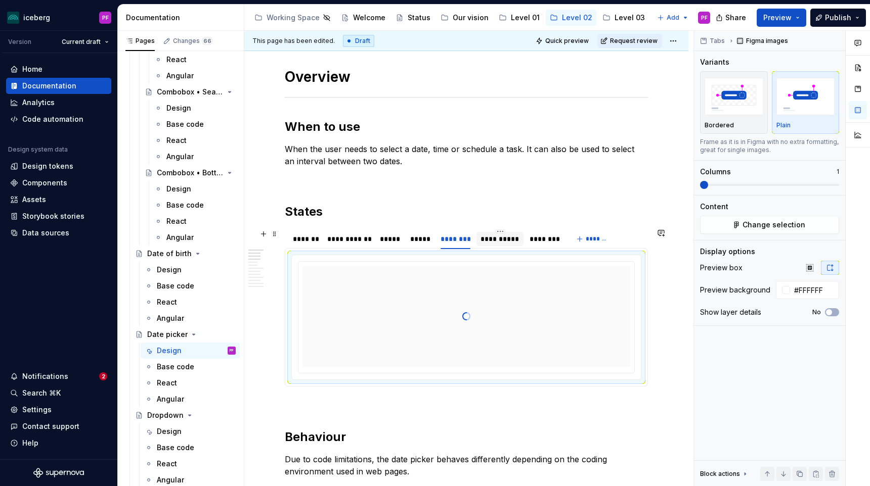
click at [489, 241] on div "**********" at bounding box center [499, 239] width 39 height 10
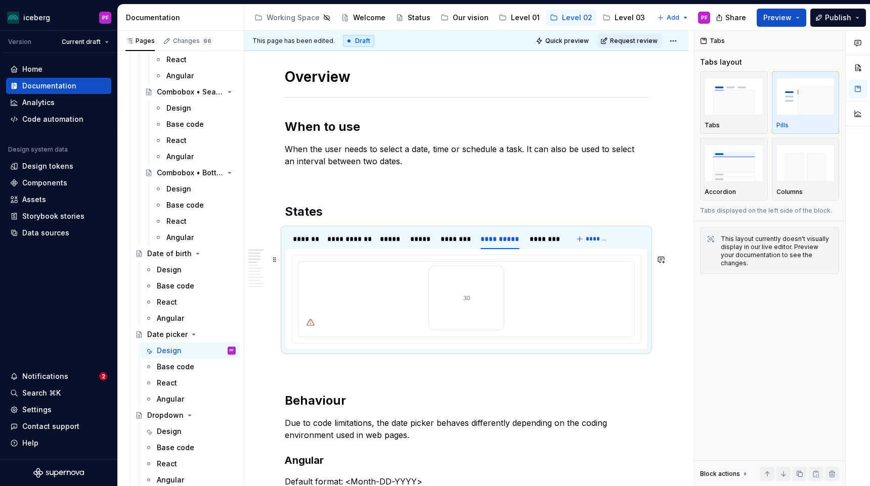
click at [543, 305] on div at bounding box center [466, 298] width 328 height 65
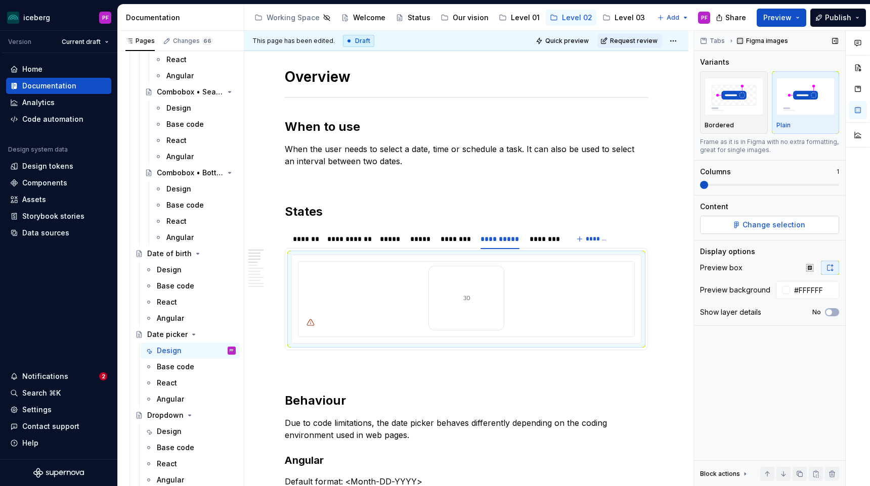
click at [766, 231] on button "Change selection" at bounding box center [769, 225] width 139 height 18
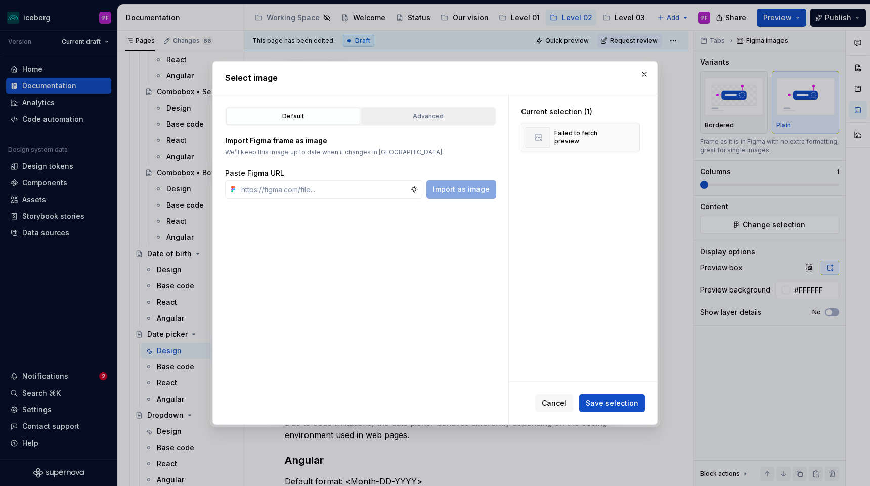
click at [432, 120] on div "Advanced" at bounding box center [428, 116] width 127 height 10
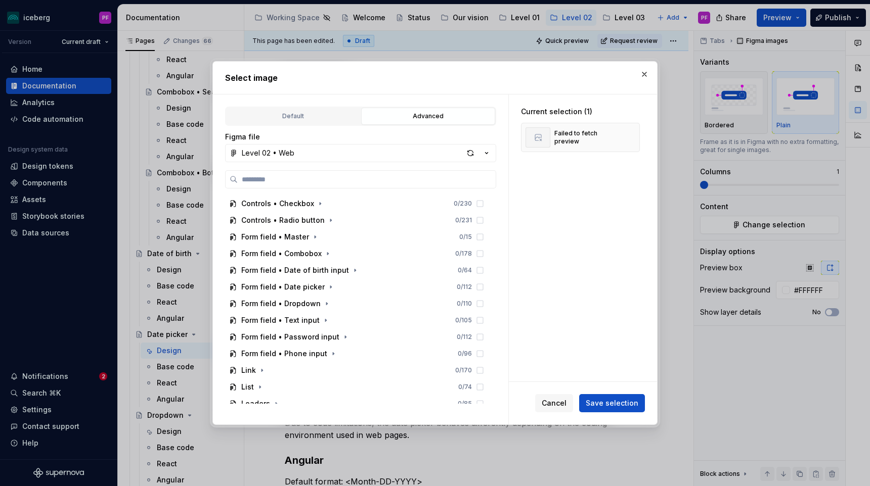
scroll to position [185, 0]
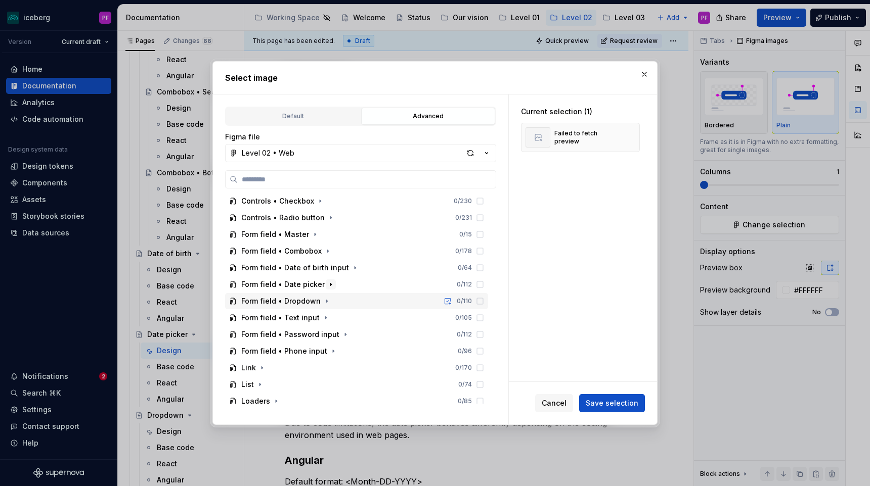
click at [327, 288] on icon "button" at bounding box center [331, 285] width 8 height 8
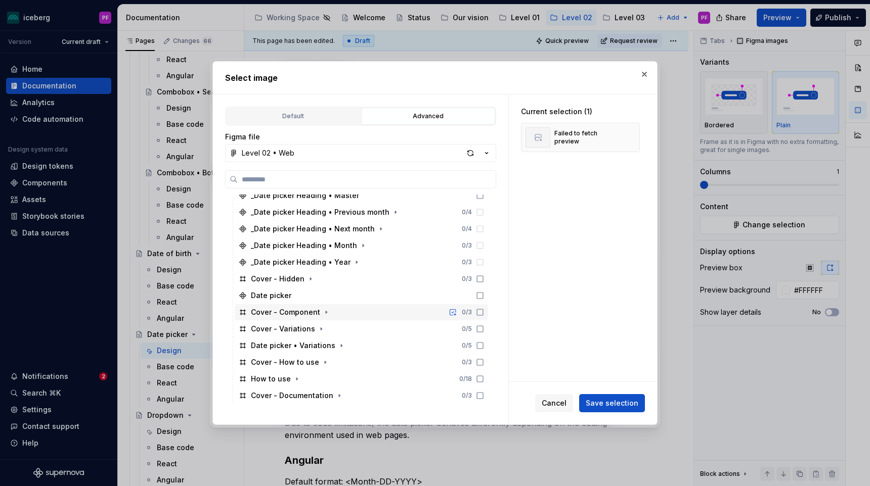
scroll to position [394, 0]
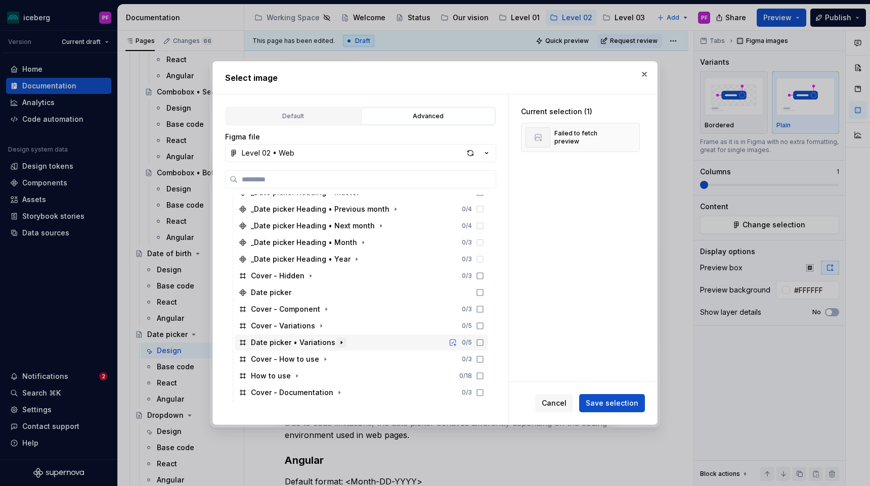
click at [337, 343] on icon "button" at bounding box center [341, 343] width 8 height 8
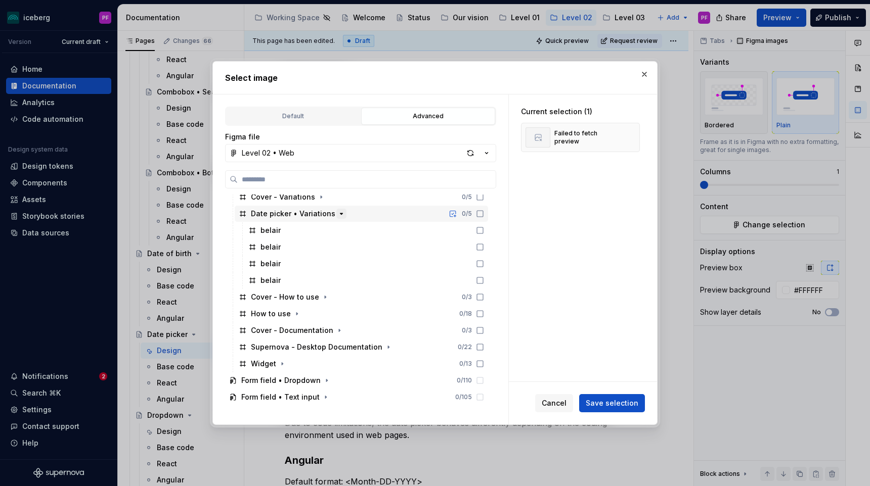
scroll to position [526, 0]
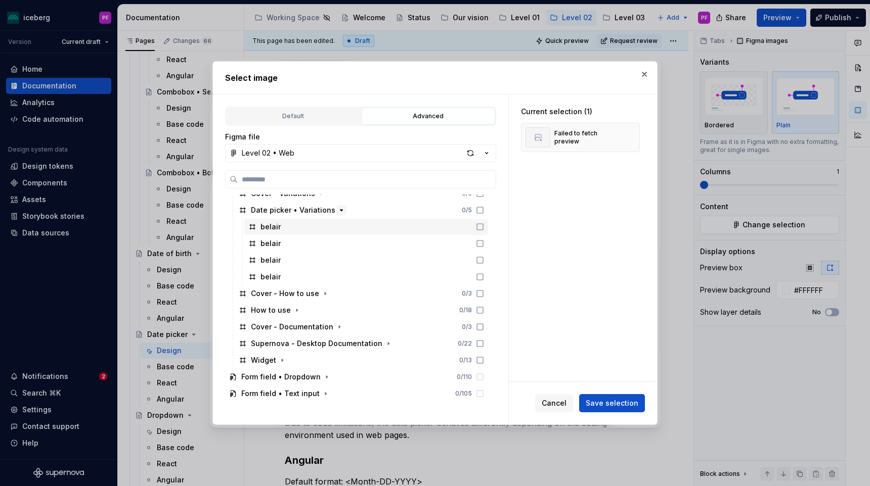
click at [336, 214] on button "button" at bounding box center [341, 210] width 10 height 10
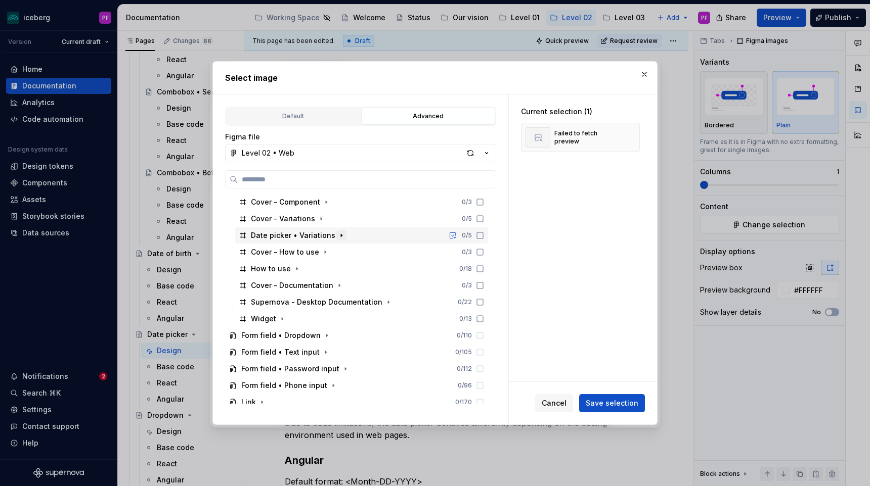
scroll to position [503, 0]
click at [383, 296] on button "button" at bounding box center [388, 301] width 10 height 10
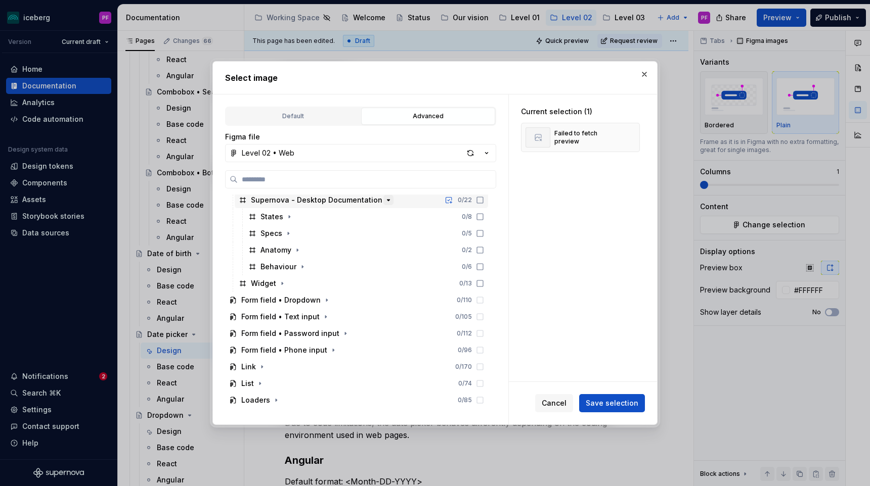
scroll to position [608, 0]
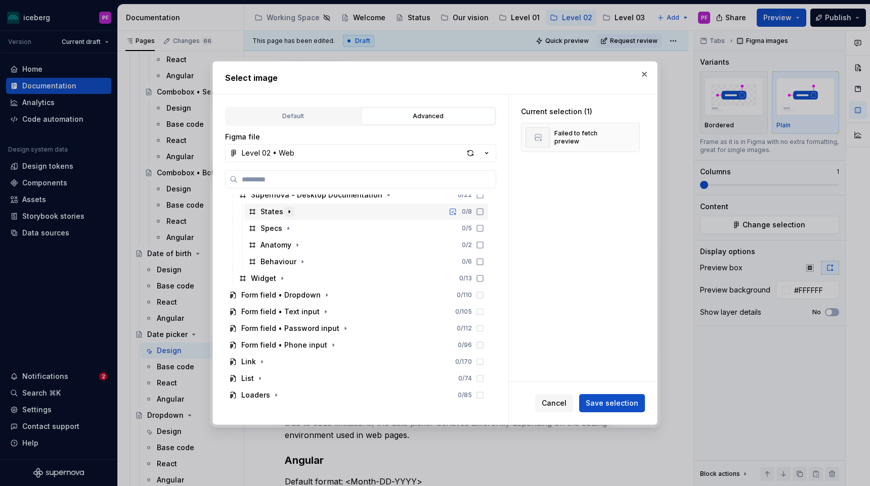
click at [285, 216] on button "button" at bounding box center [289, 212] width 10 height 10
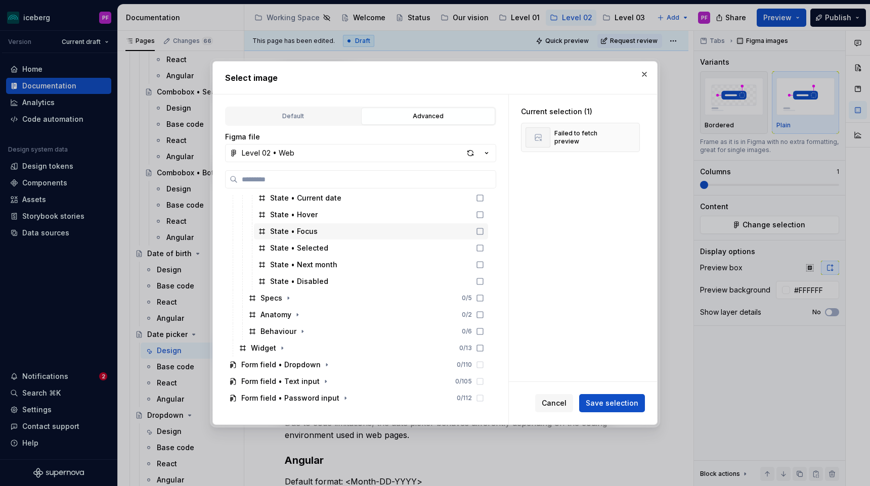
scroll to position [654, 0]
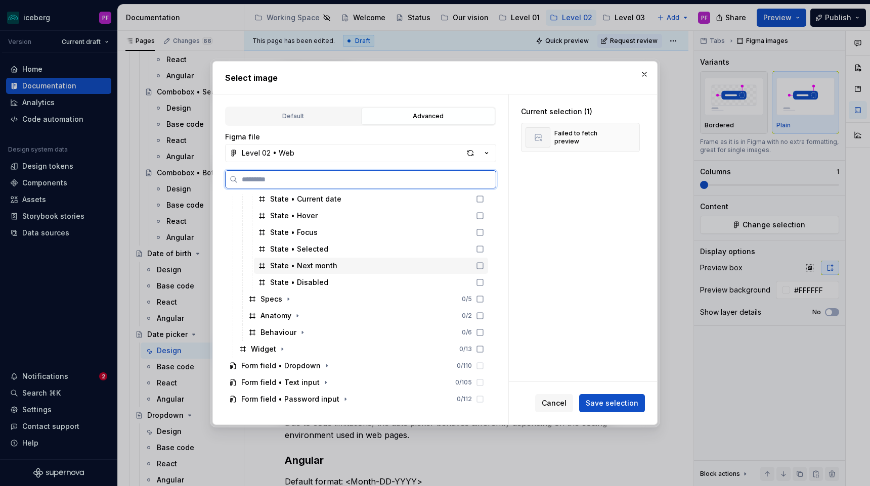
click at [306, 264] on div "State • Next month" at bounding box center [303, 266] width 67 height 10
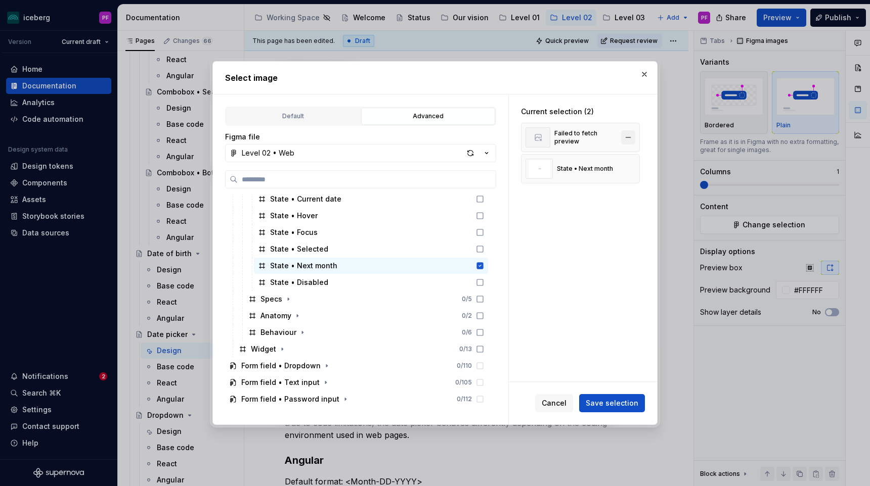
click at [632, 141] on button "button" at bounding box center [628, 137] width 14 height 14
click at [628, 399] on span "Save selection" at bounding box center [611, 403] width 53 height 10
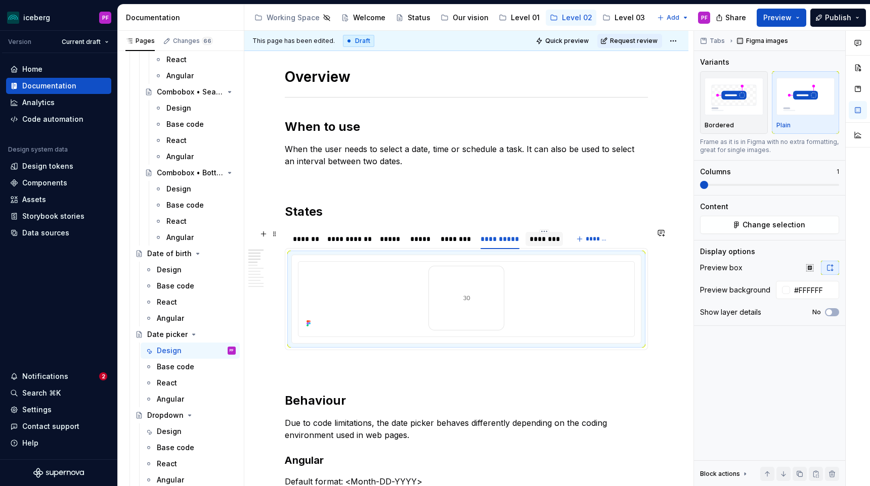
click at [529, 243] on div "********" at bounding box center [543, 239] width 37 height 14
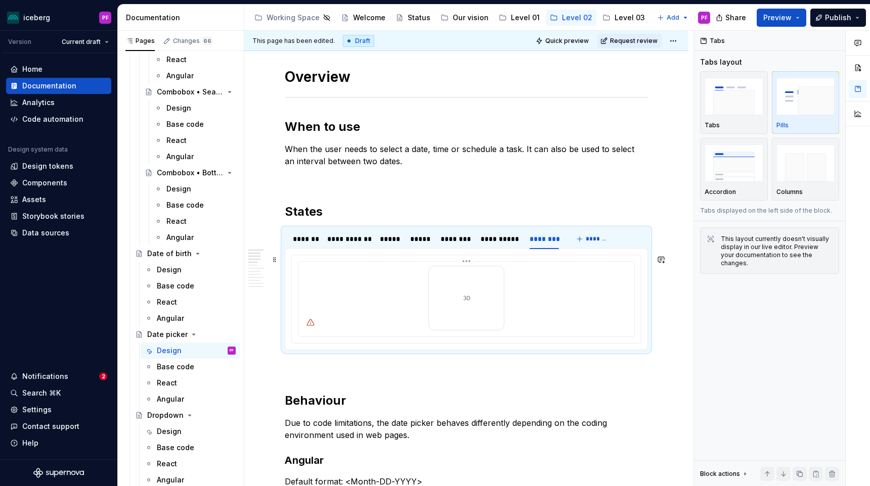
click at [369, 306] on div at bounding box center [466, 298] width 328 height 65
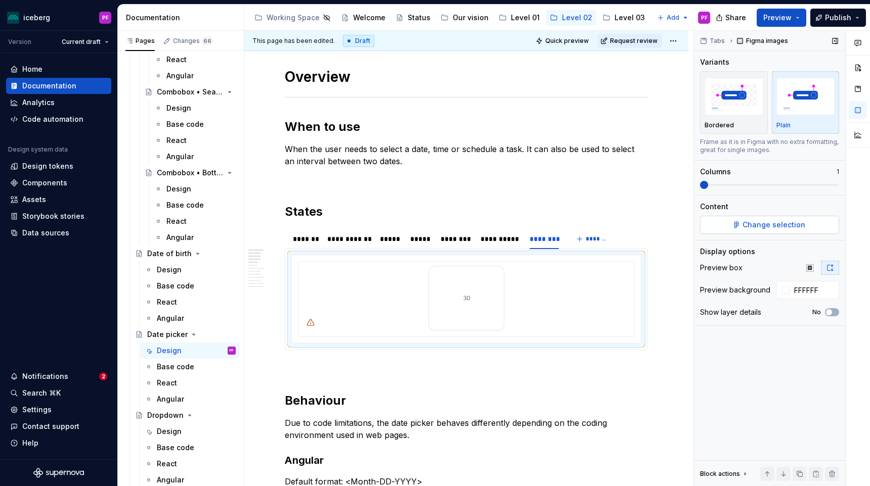
click at [752, 229] on span "Change selection" at bounding box center [773, 225] width 63 height 10
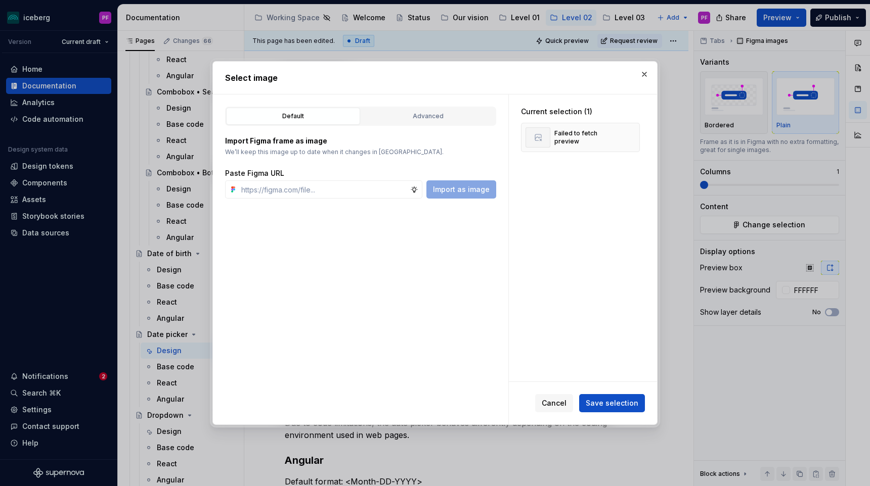
click at [451, 129] on div "Import Figma frame as image We’ll keep this image up to date when it changes in…" at bounding box center [360, 162] width 271 height 73
click at [441, 122] on button "Advanced" at bounding box center [428, 116] width 134 height 17
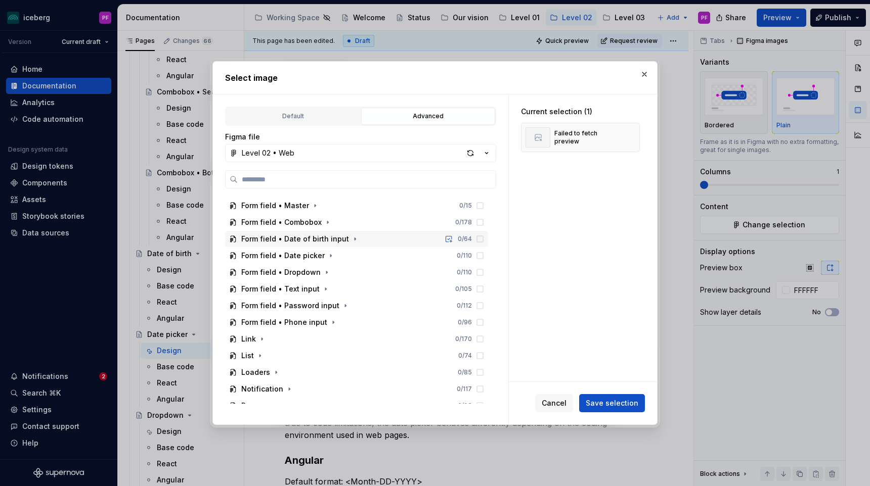
scroll to position [216, 0]
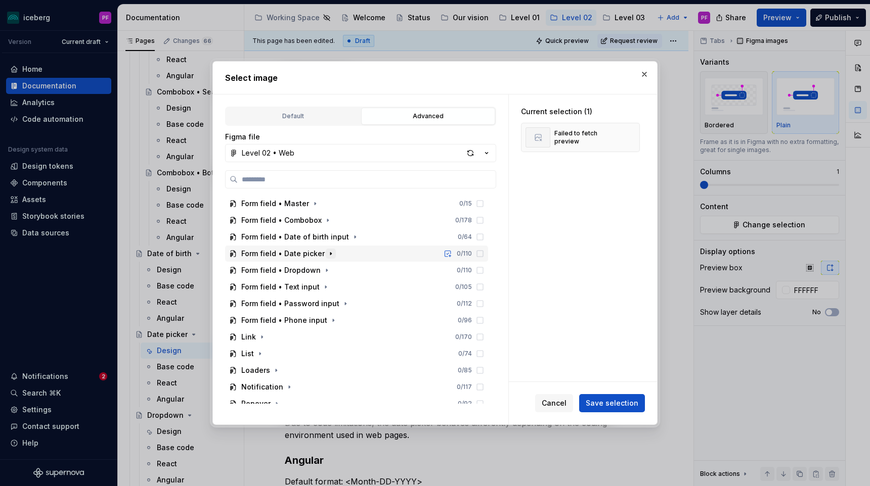
click at [326, 258] on button "button" at bounding box center [331, 254] width 10 height 10
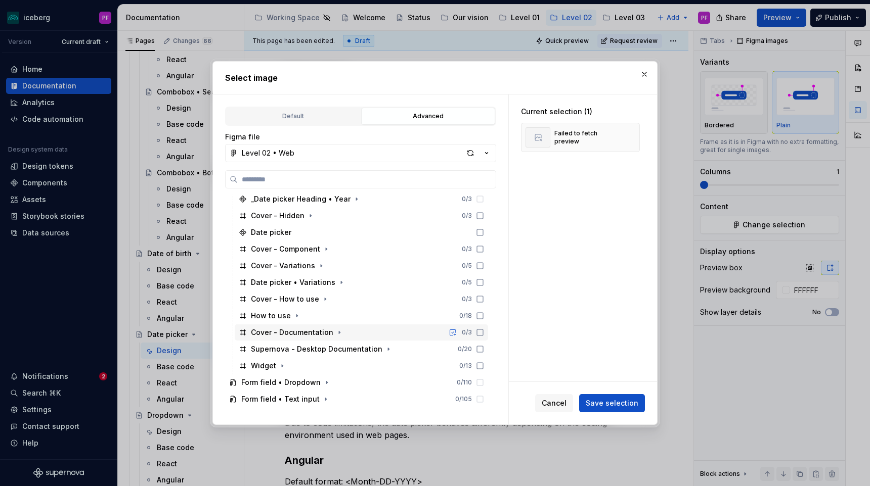
scroll to position [463, 0]
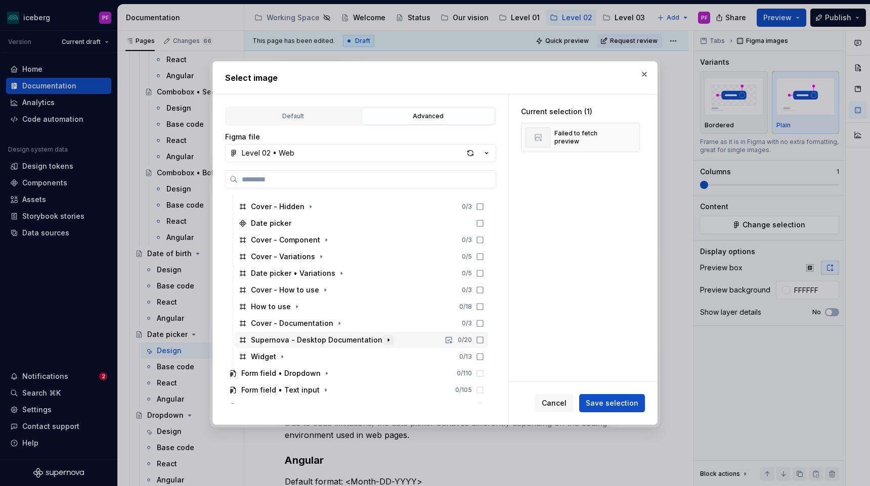
click at [384, 338] on icon "button" at bounding box center [388, 340] width 8 height 8
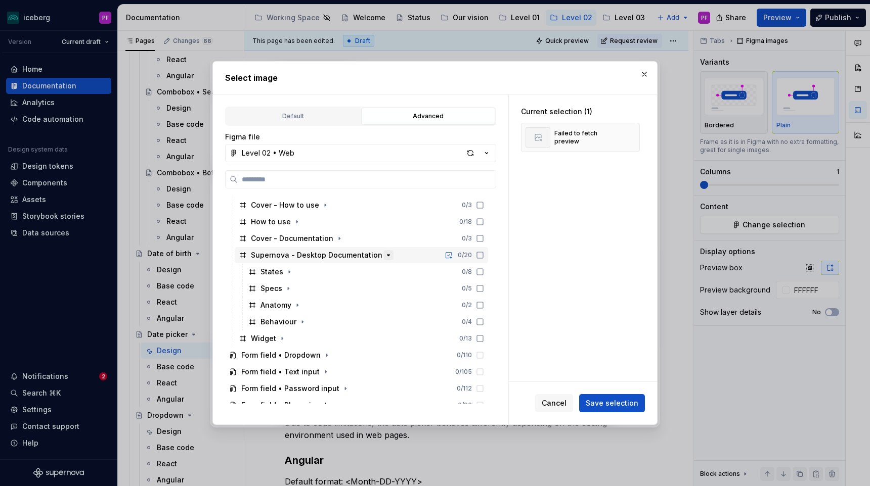
scroll to position [575, 0]
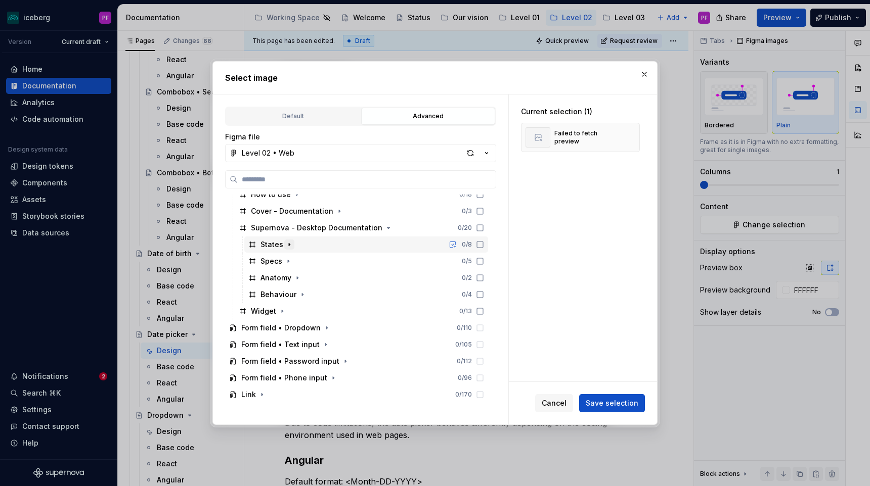
click at [289, 248] on icon "button" at bounding box center [289, 245] width 8 height 8
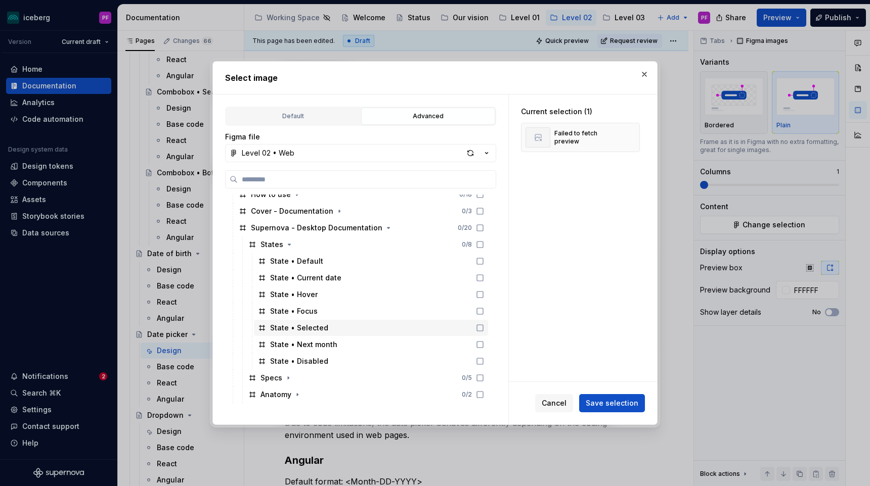
scroll to position [610, 0]
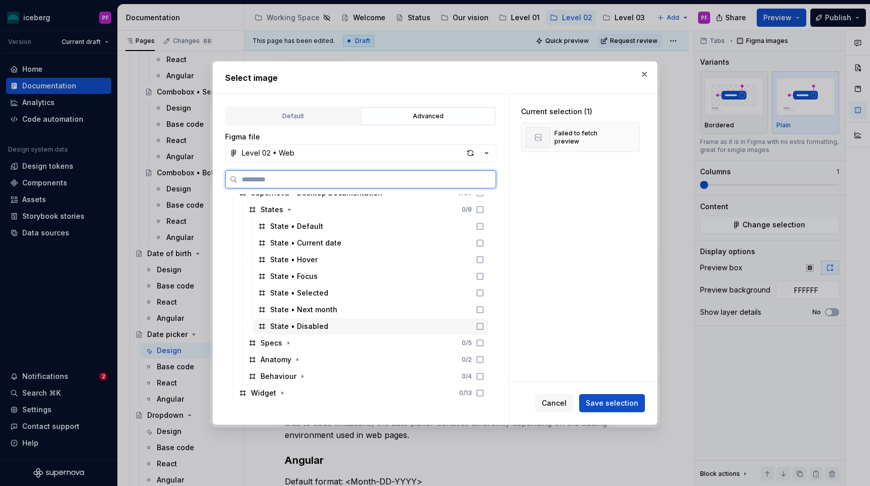
click at [310, 329] on div "State • Disabled" at bounding box center [299, 327] width 58 height 10
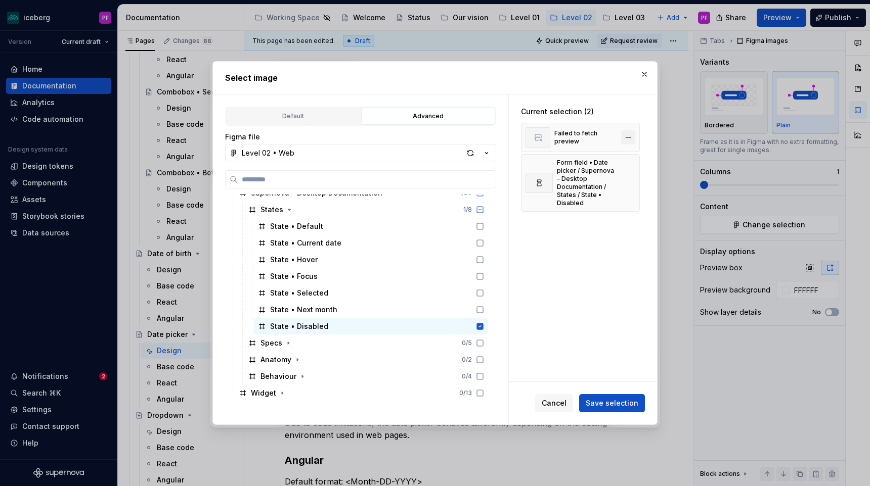
click at [633, 139] on button "button" at bounding box center [628, 137] width 14 height 14
click at [621, 410] on button "Save selection" at bounding box center [612, 403] width 66 height 18
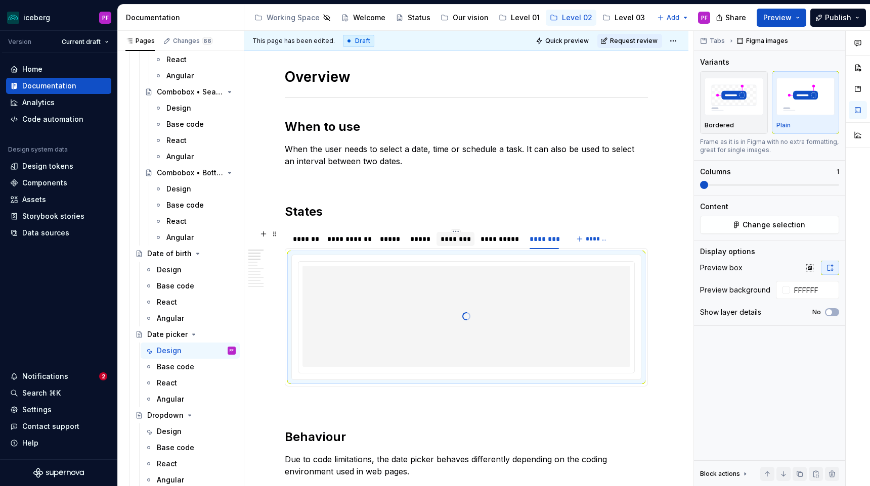
type textarea "*"
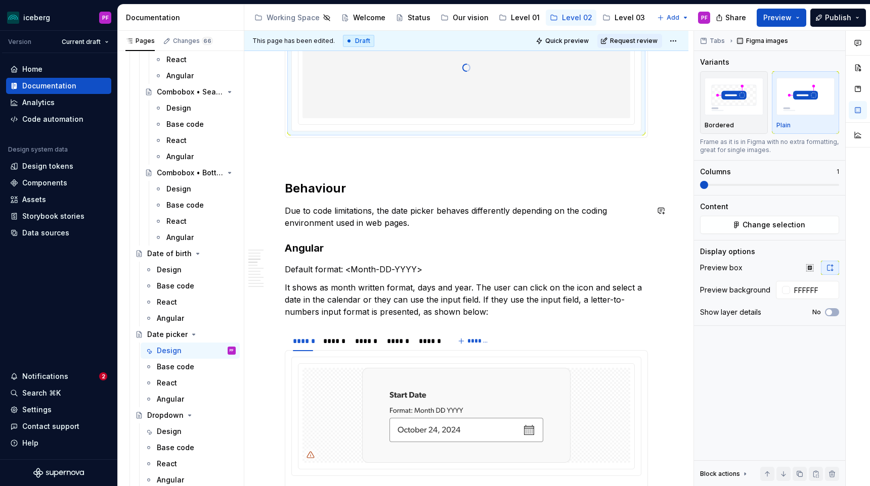
scroll to position [593, 0]
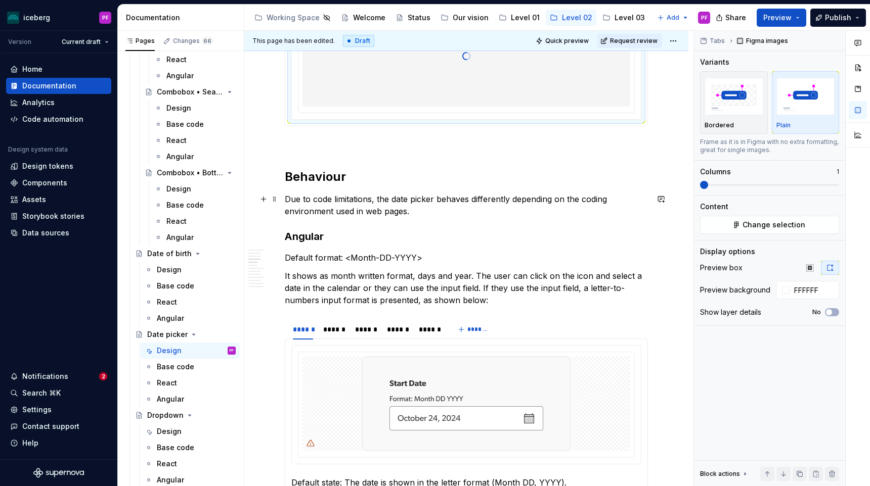
click at [368, 199] on p "Due to code limitations, the date picker behaves differently depending on the c…" at bounding box center [466, 205] width 363 height 24
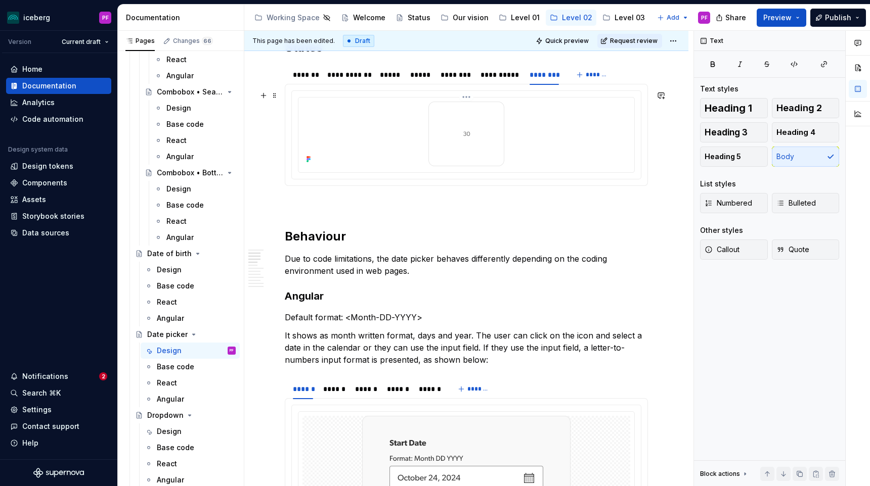
scroll to position [755, 0]
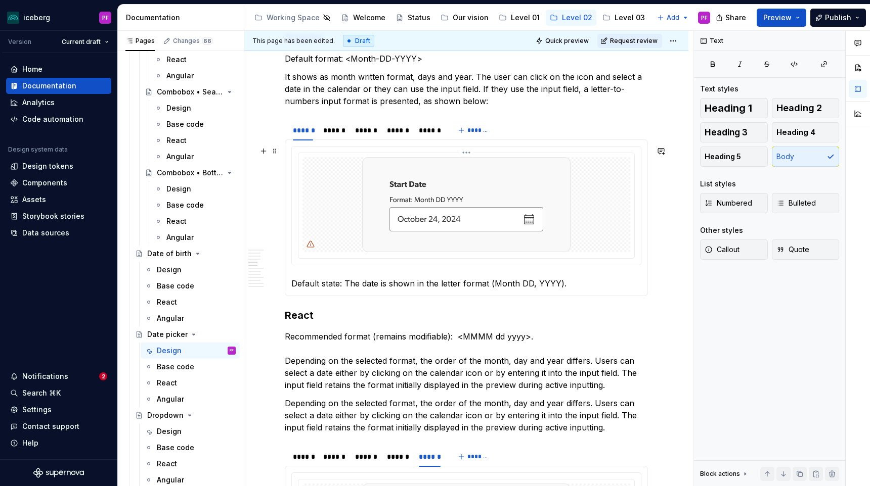
click at [340, 222] on div at bounding box center [466, 204] width 328 height 95
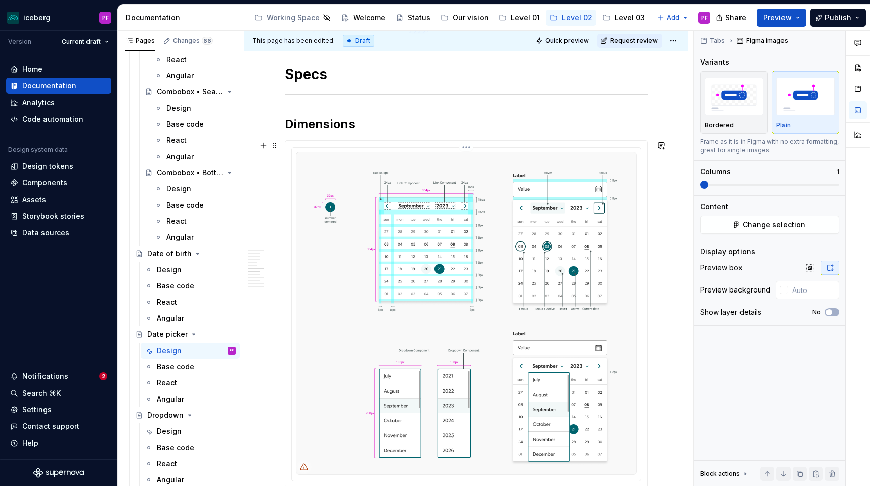
scroll to position [1340, 0]
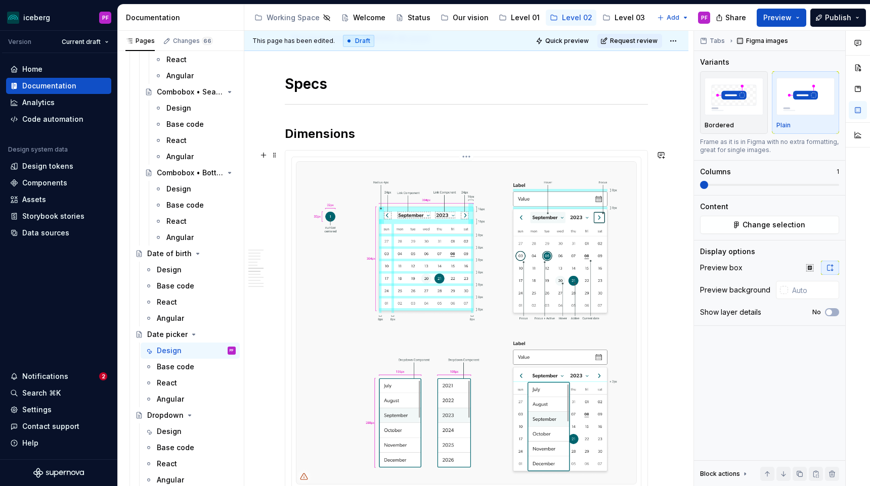
type input "FFFFFF"
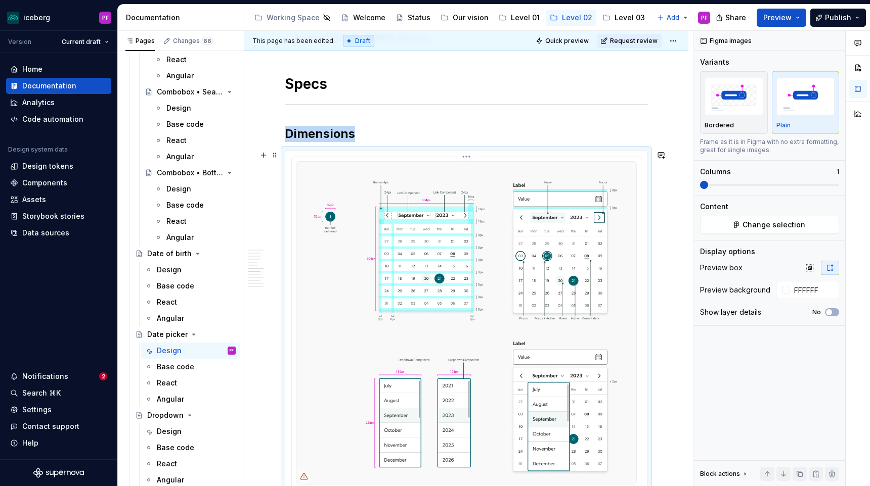
click at [374, 288] on img at bounding box center [466, 323] width 341 height 324
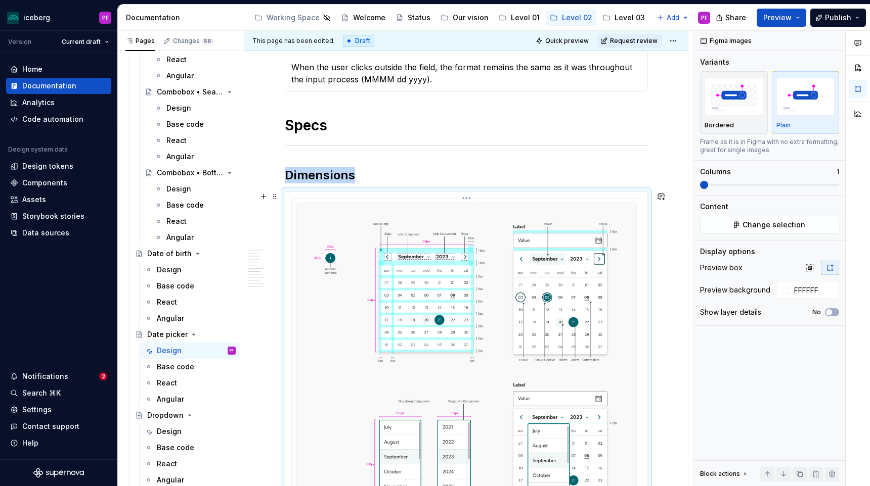
scroll to position [1299, 0]
click at [344, 293] on img at bounding box center [466, 364] width 341 height 324
click at [745, 228] on span "Change selection" at bounding box center [773, 225] width 63 height 10
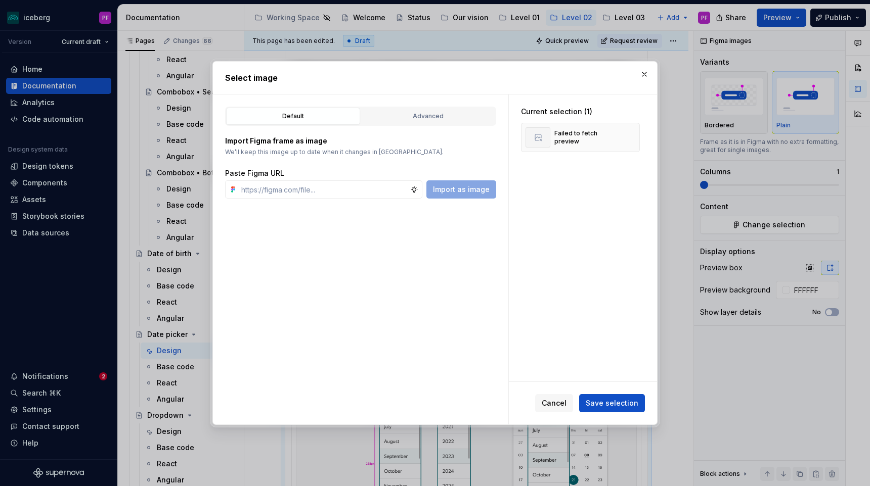
click at [427, 105] on div "Default Advanced Import Figma frame as image We’ll keep this image up to date w…" at bounding box center [360, 260] width 295 height 330
click at [428, 115] on div "Advanced" at bounding box center [428, 116] width 127 height 10
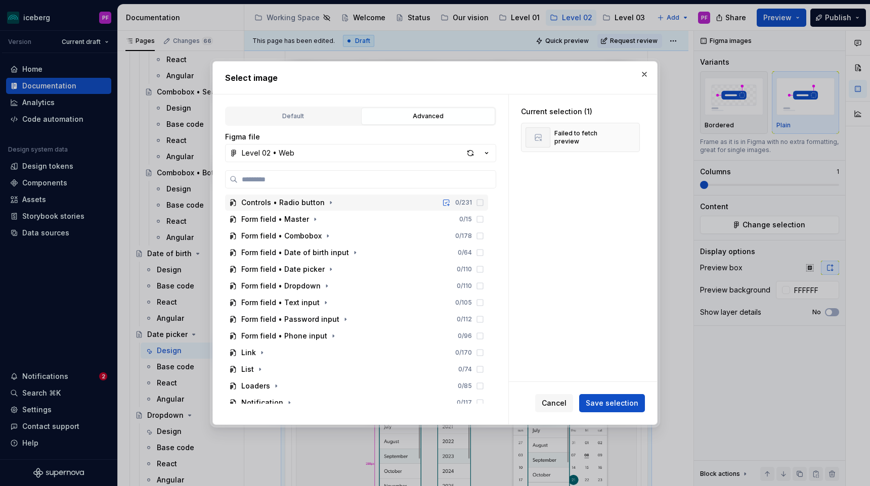
scroll to position [209, 0]
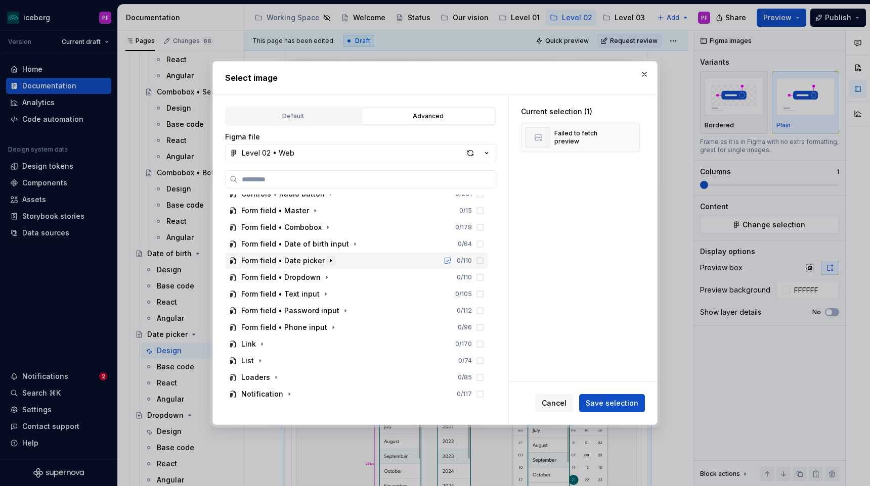
click at [331, 265] on button "button" at bounding box center [331, 261] width 10 height 10
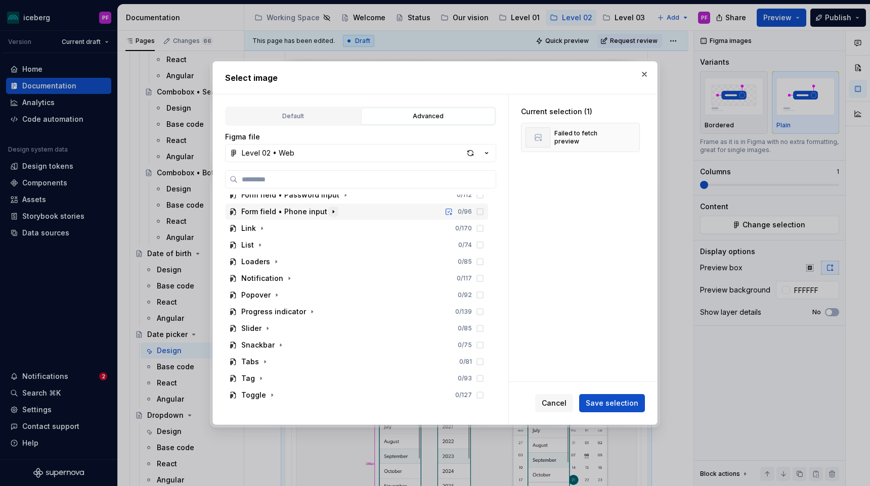
scroll to position [692, 0]
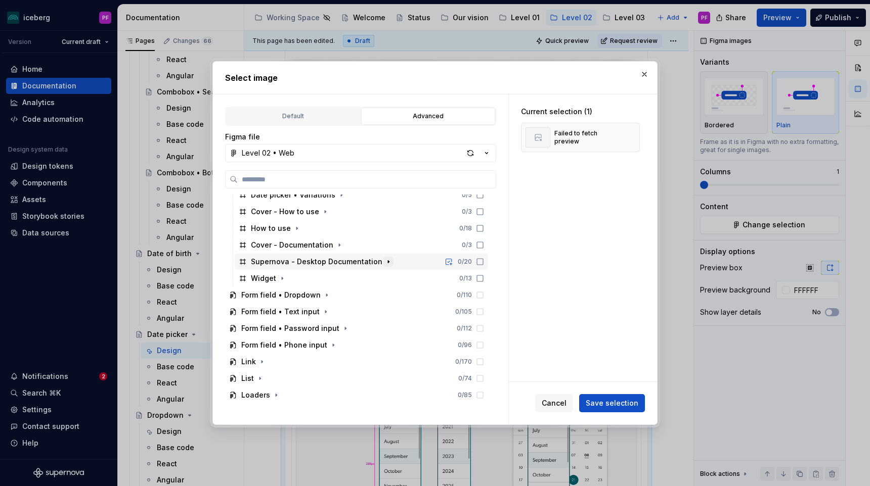
click at [384, 264] on icon "button" at bounding box center [388, 262] width 8 height 8
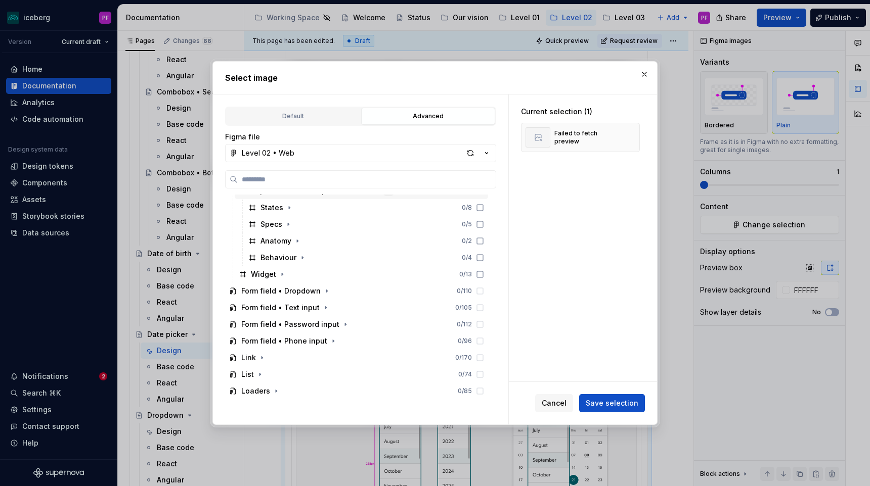
scroll to position [617, 0]
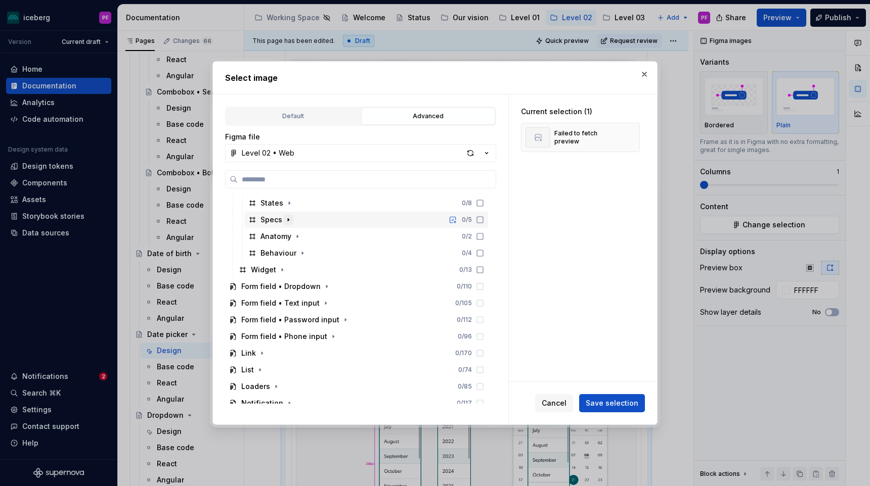
click at [290, 222] on icon "button" at bounding box center [288, 220] width 8 height 8
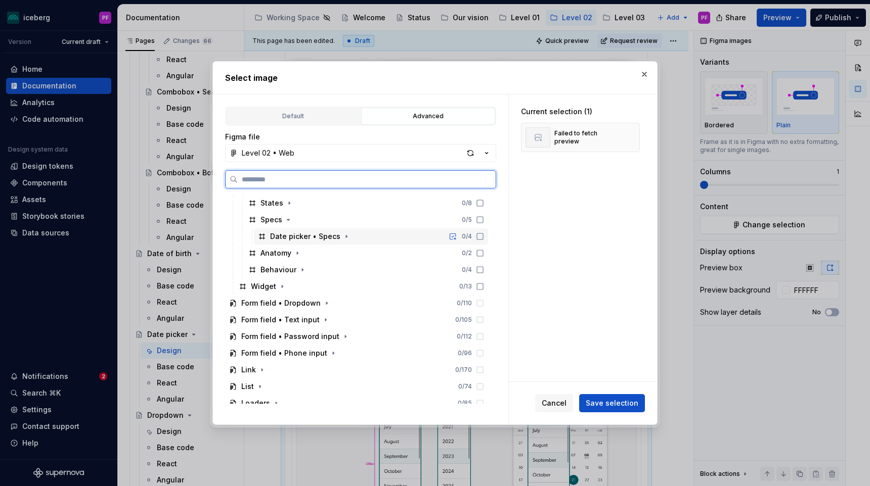
click at [308, 232] on div "Date picker • Specs" at bounding box center [305, 237] width 70 height 10
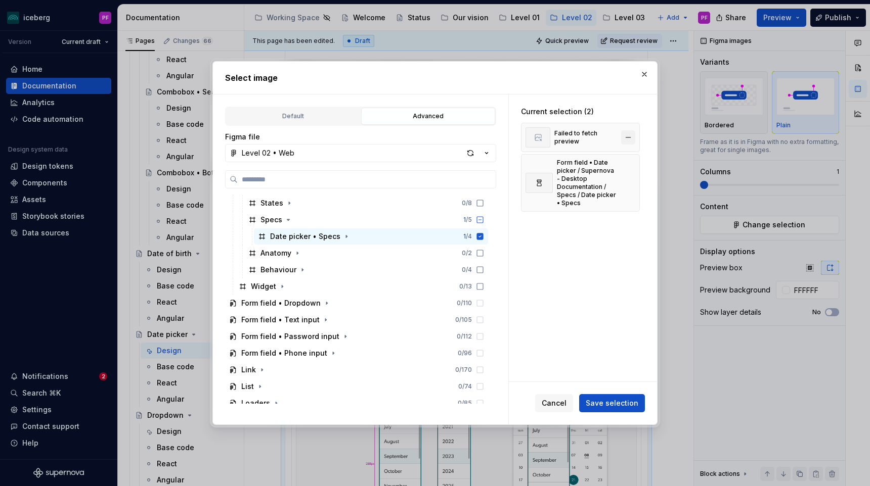
click at [635, 135] on button "button" at bounding box center [628, 137] width 14 height 14
click at [606, 404] on span "Save selection" at bounding box center [611, 403] width 53 height 10
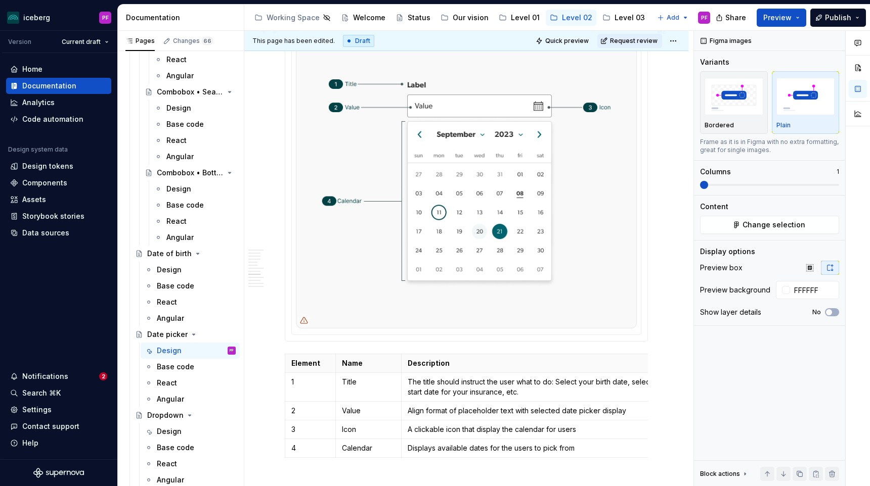
scroll to position [1942, 0]
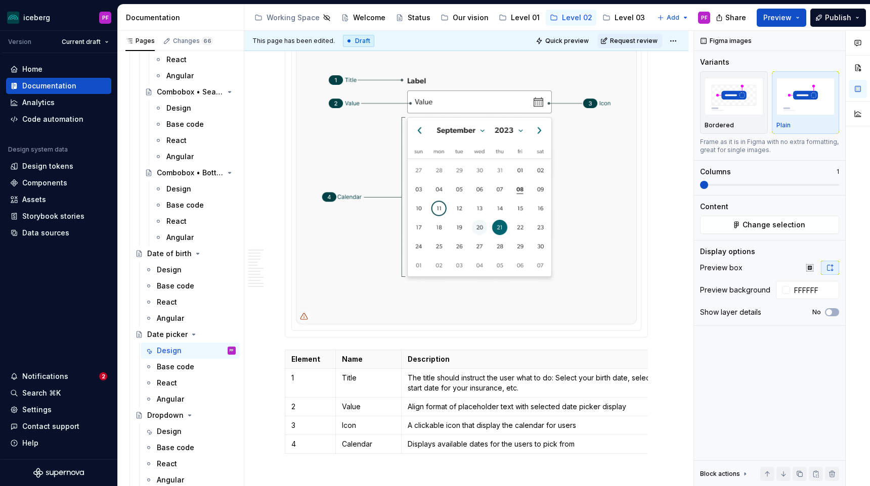
click at [596, 309] on img at bounding box center [466, 176] width 341 height 297
click at [777, 225] on span "Change selection" at bounding box center [773, 225] width 63 height 10
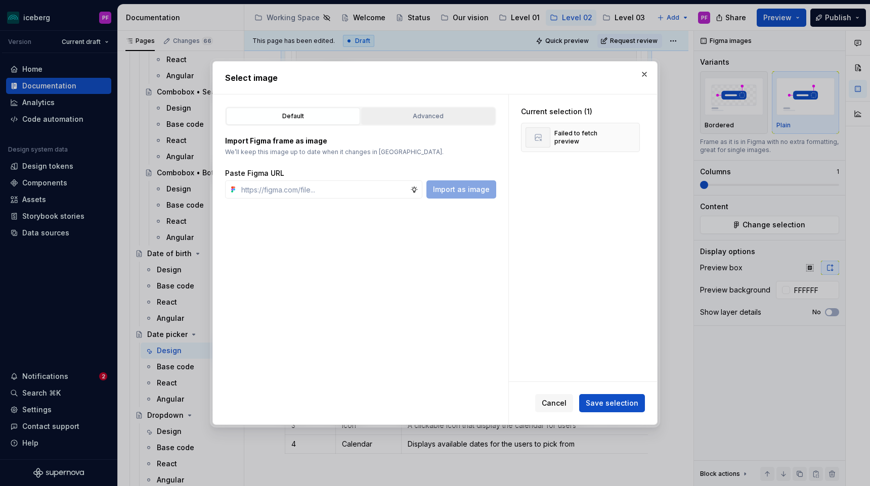
click at [485, 113] on div "Advanced" at bounding box center [428, 116] width 127 height 10
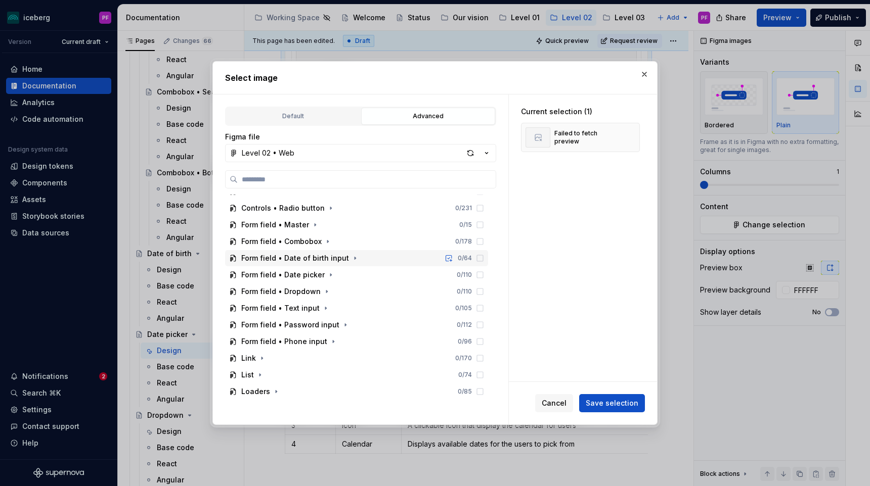
scroll to position [198, 0]
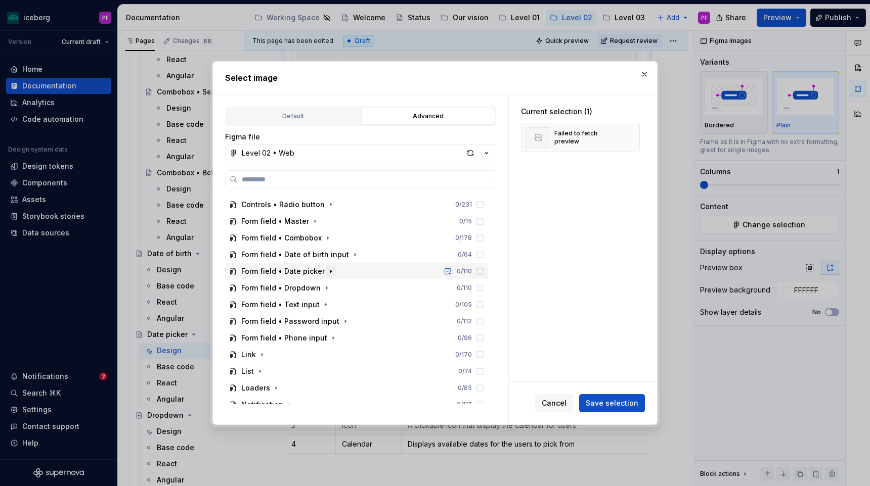
click at [327, 274] on icon "button" at bounding box center [331, 271] width 8 height 8
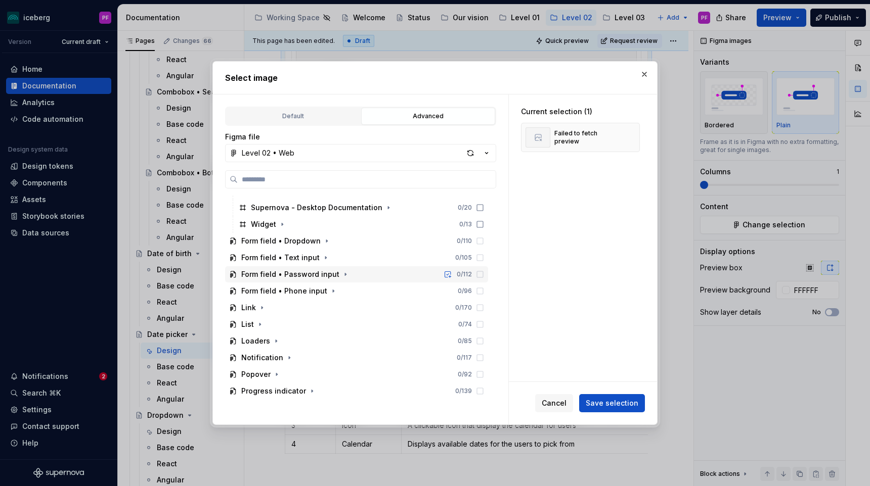
scroll to position [591, 0]
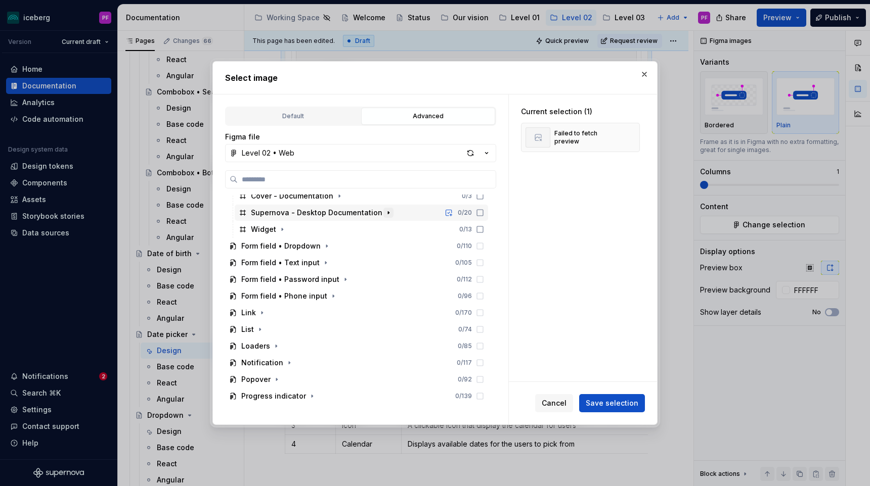
click at [384, 210] on icon "button" at bounding box center [388, 213] width 8 height 8
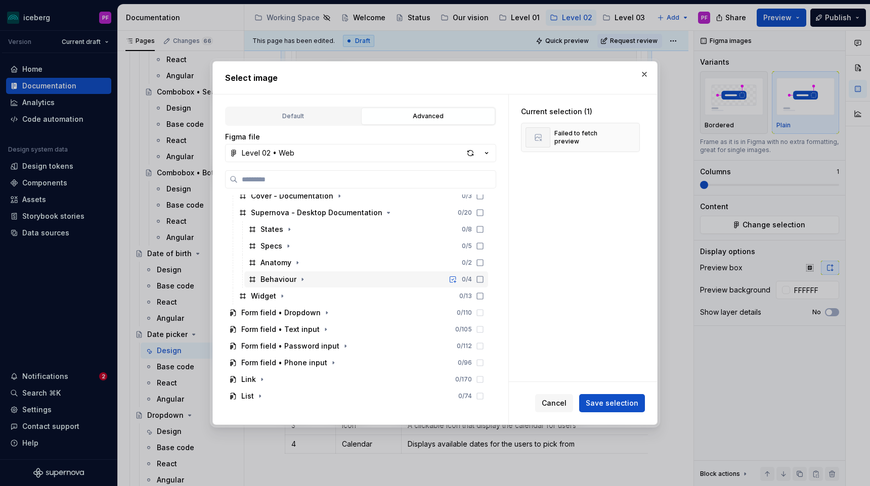
scroll to position [600, 0]
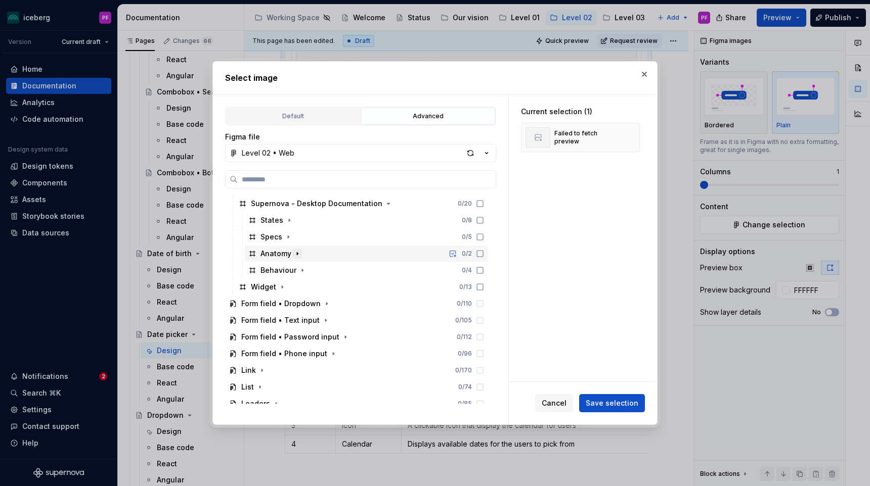
click at [294, 254] on icon "button" at bounding box center [297, 254] width 8 height 8
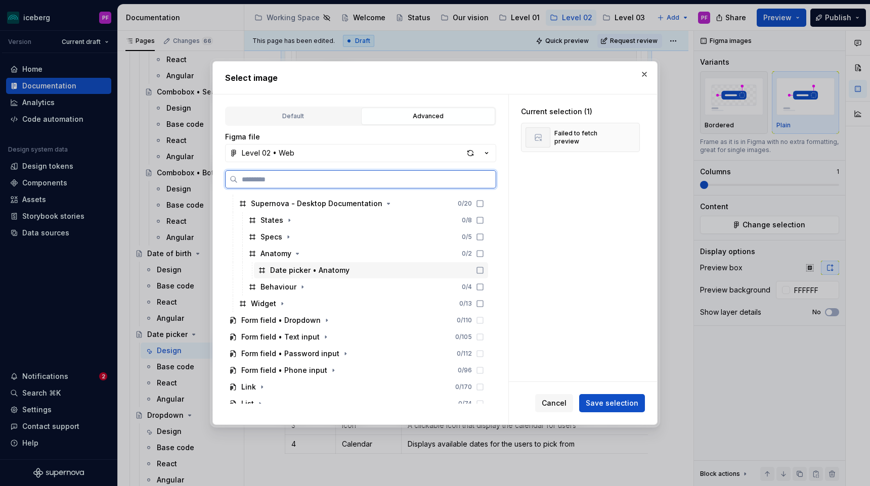
click at [295, 271] on div "Date picker • Anatomy" at bounding box center [309, 270] width 79 height 10
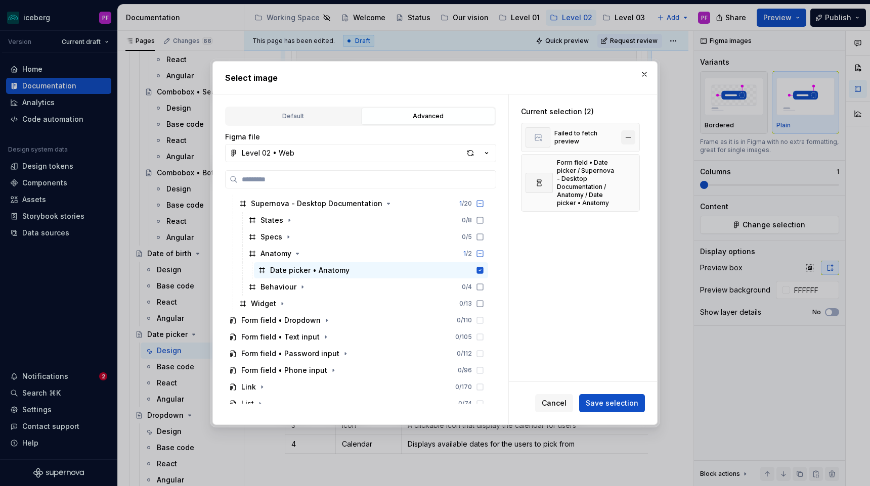
click at [633, 138] on button "button" at bounding box center [628, 137] width 14 height 14
click at [632, 394] on div "Cancel Save selection" at bounding box center [583, 403] width 148 height 42
click at [631, 403] on span "Save selection" at bounding box center [611, 403] width 53 height 10
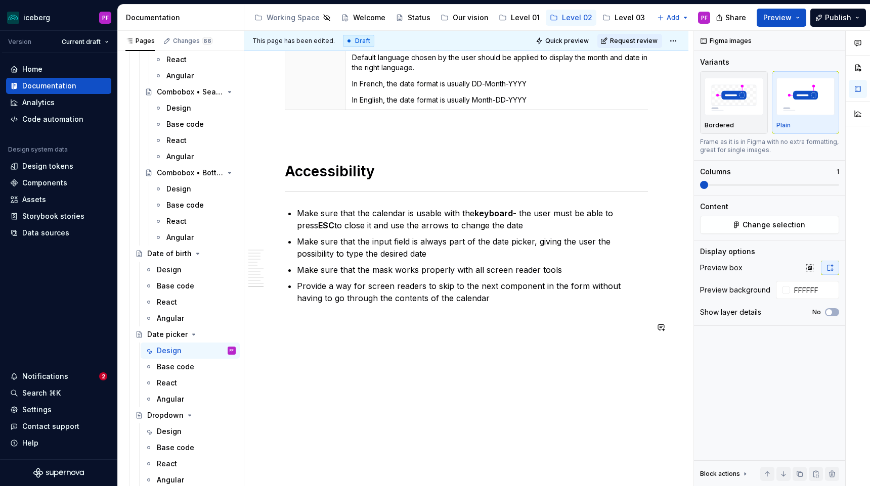
type textarea "*"
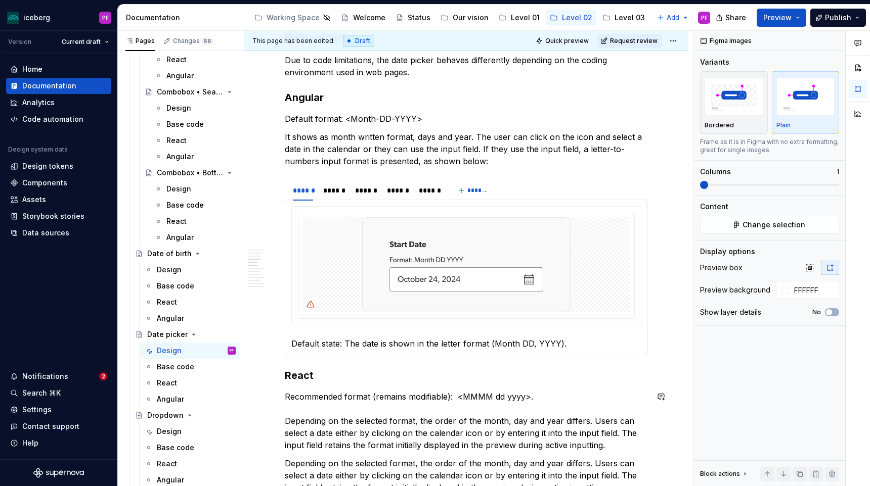
scroll to position [677, 0]
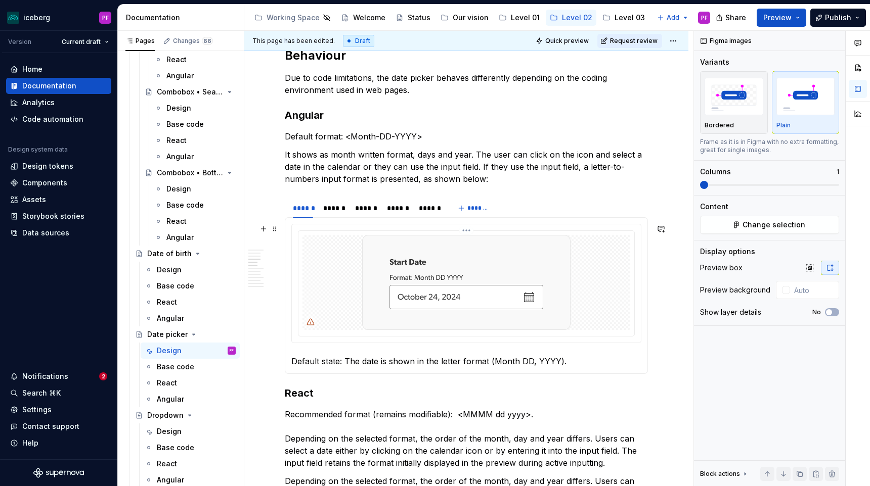
click at [568, 317] on img at bounding box center [466, 282] width 208 height 95
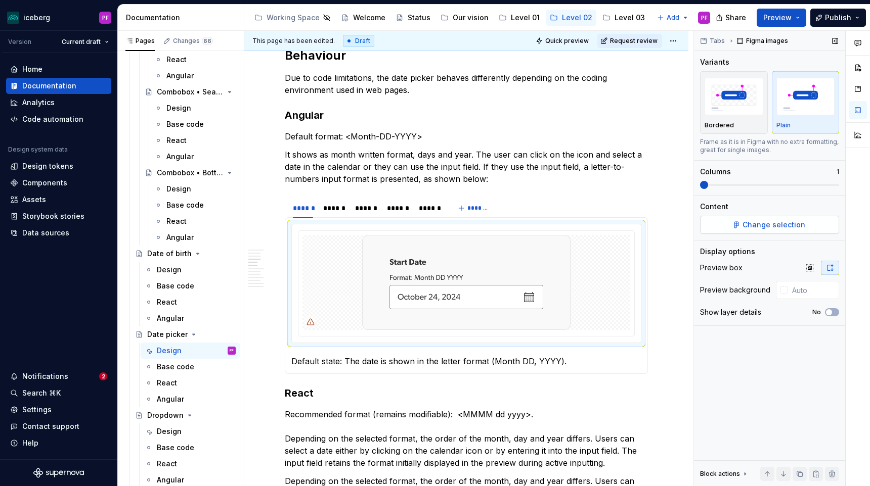
click at [746, 228] on span "Change selection" at bounding box center [773, 225] width 63 height 10
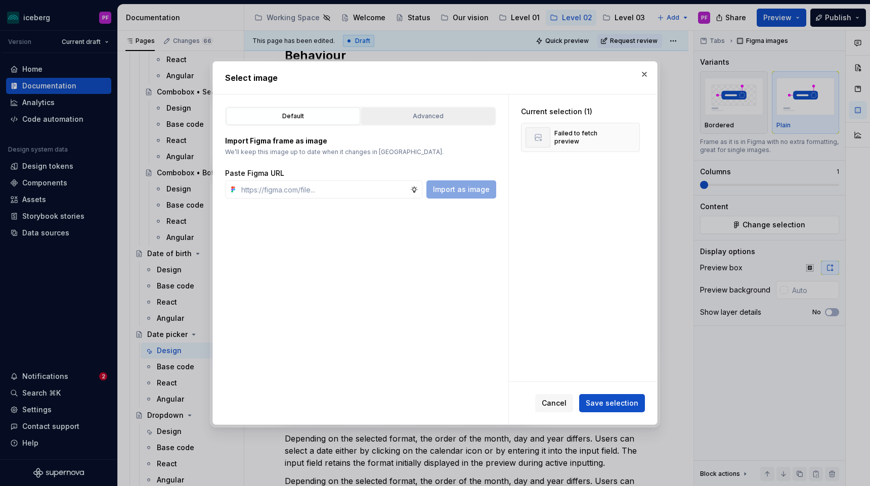
click at [459, 124] on button "Advanced" at bounding box center [428, 116] width 134 height 17
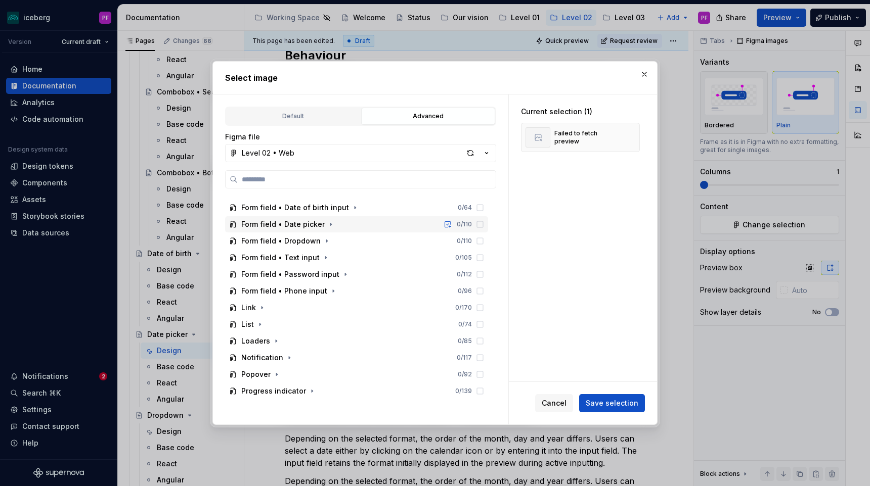
scroll to position [249, 0]
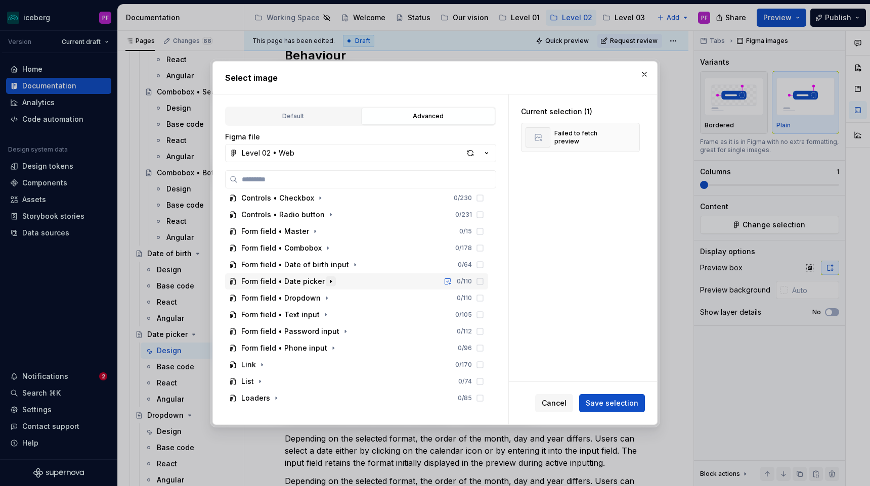
click at [327, 278] on icon "button" at bounding box center [331, 282] width 8 height 8
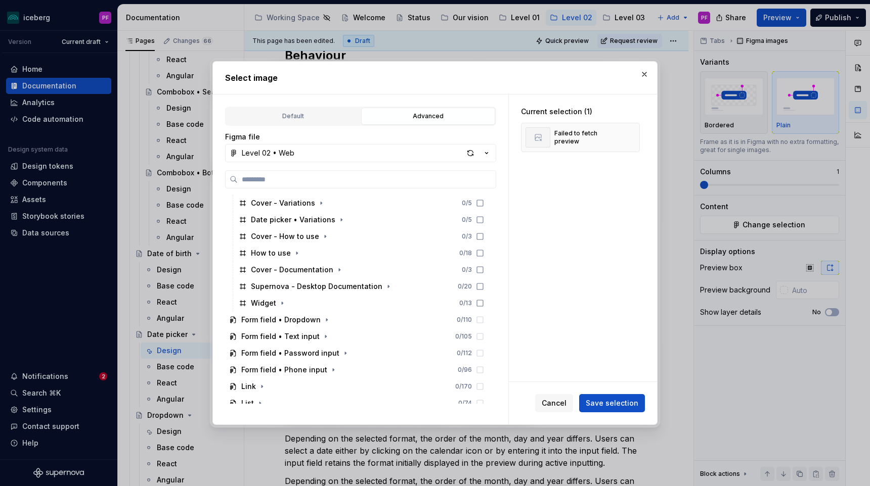
scroll to position [519, 0]
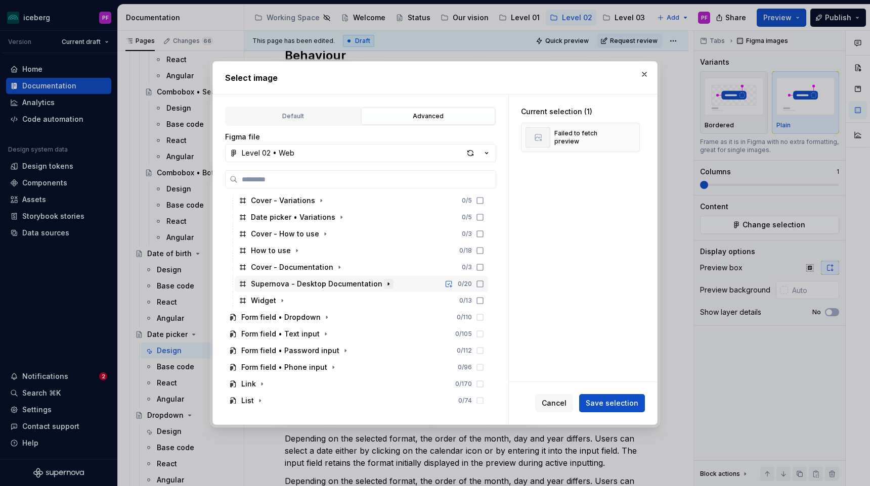
click at [384, 287] on icon "button" at bounding box center [388, 284] width 8 height 8
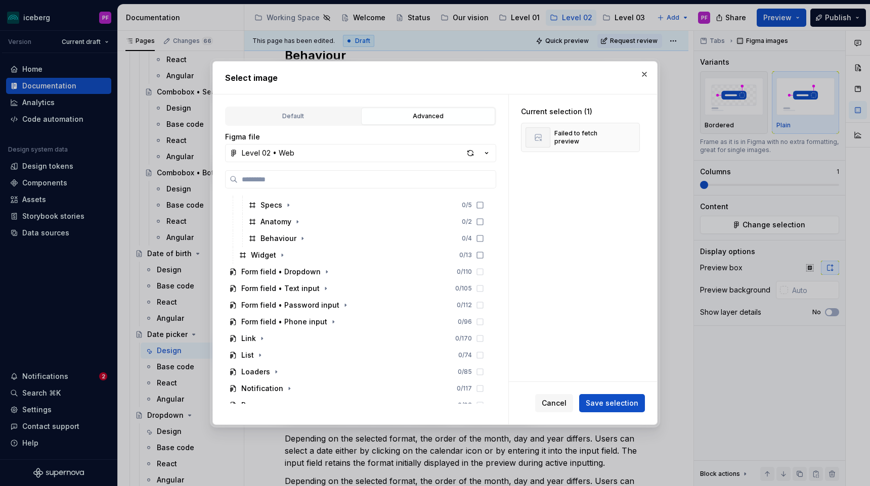
scroll to position [637, 0]
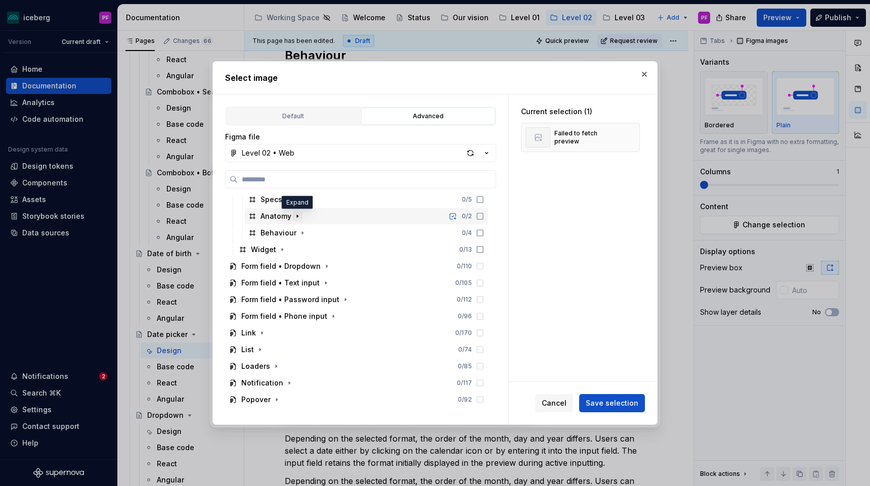
click at [296, 219] on icon "button" at bounding box center [297, 216] width 8 height 8
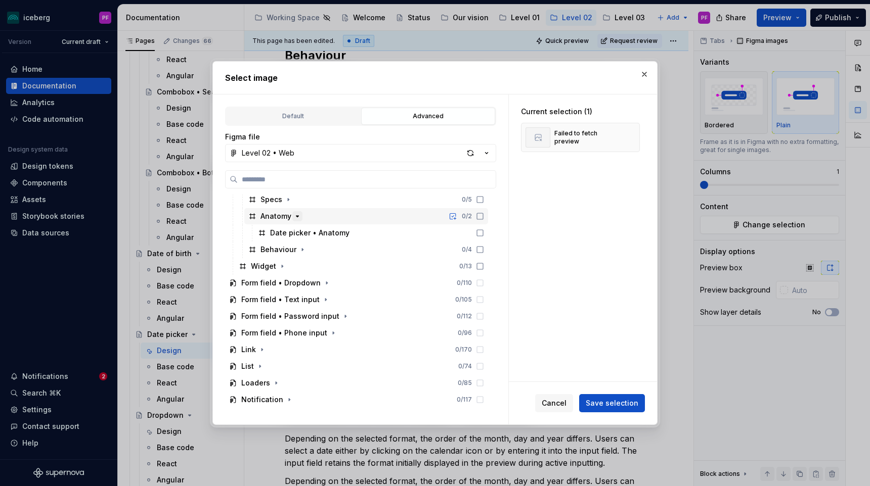
click at [296, 219] on icon "button" at bounding box center [297, 216] width 8 height 8
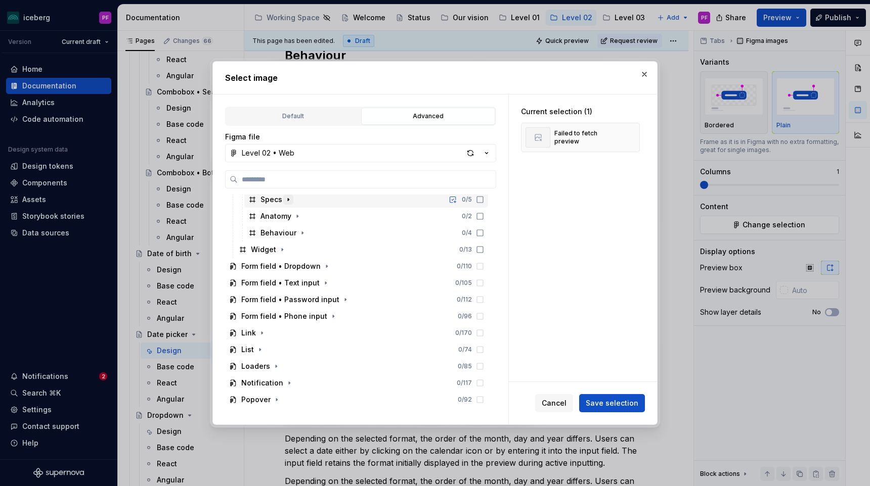
click at [288, 200] on icon "button" at bounding box center [288, 200] width 8 height 8
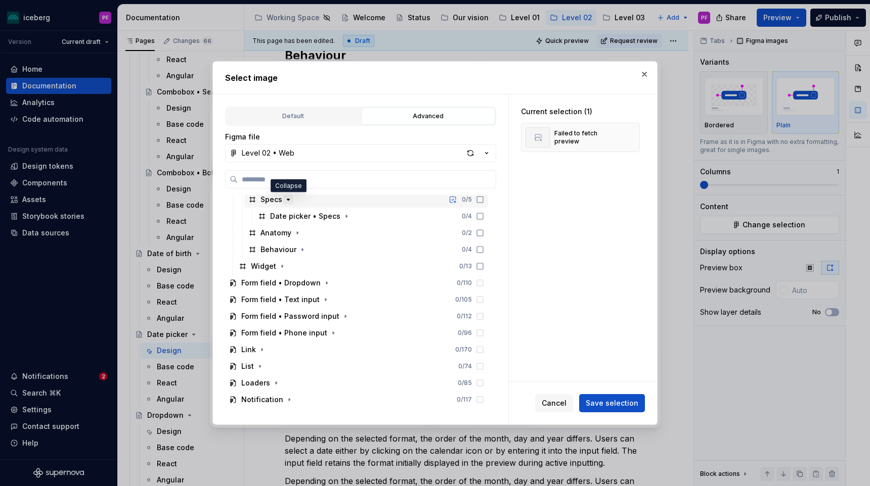
click at [288, 200] on icon "button" at bounding box center [288, 200] width 8 height 8
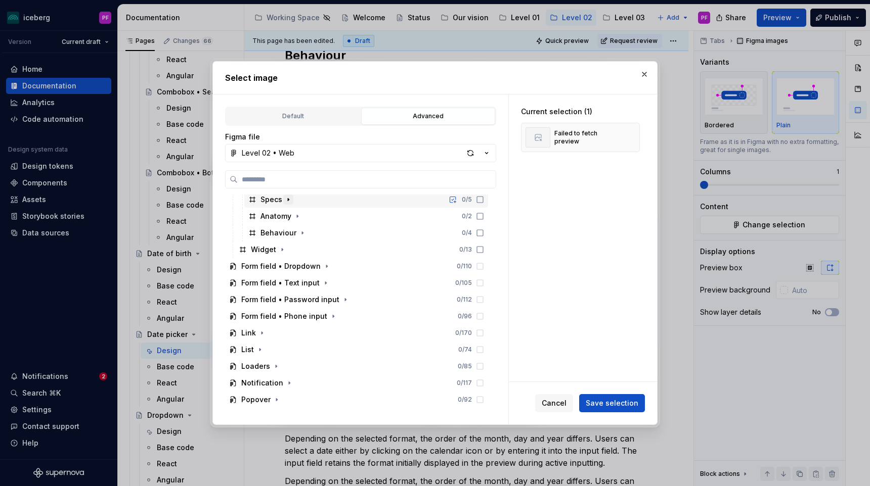
scroll to position [599, 0]
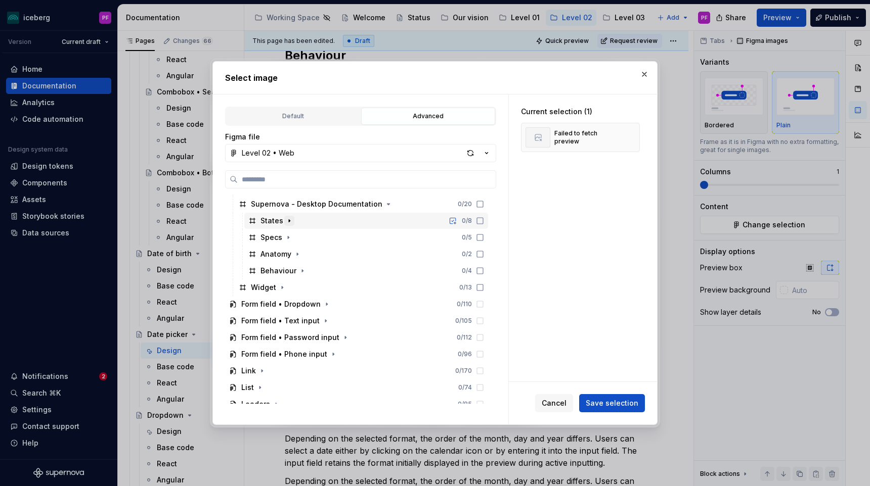
click at [285, 220] on icon "button" at bounding box center [289, 221] width 8 height 8
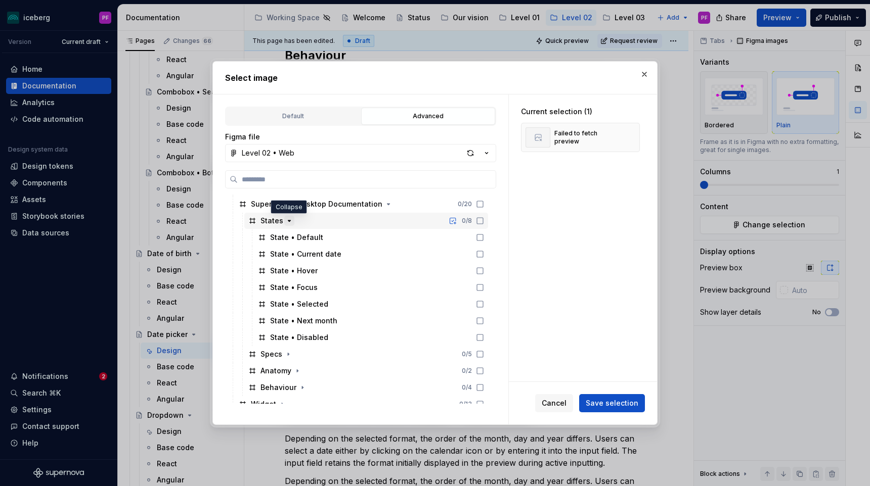
click at [285, 220] on icon "button" at bounding box center [289, 221] width 8 height 8
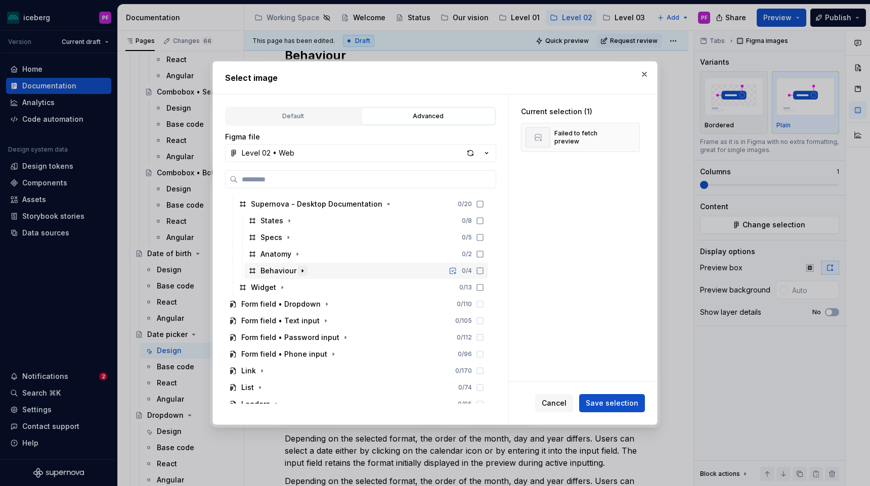
click at [301, 267] on icon "button" at bounding box center [302, 271] width 8 height 8
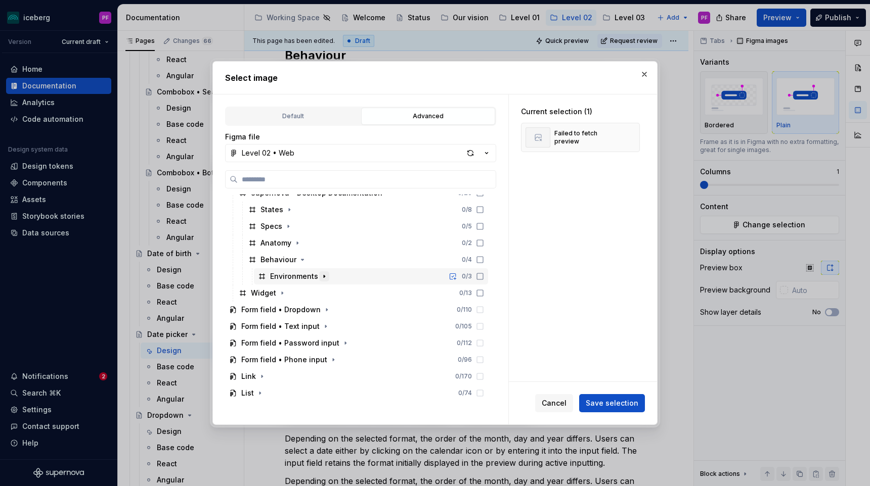
click at [321, 275] on icon "button" at bounding box center [324, 277] width 8 height 8
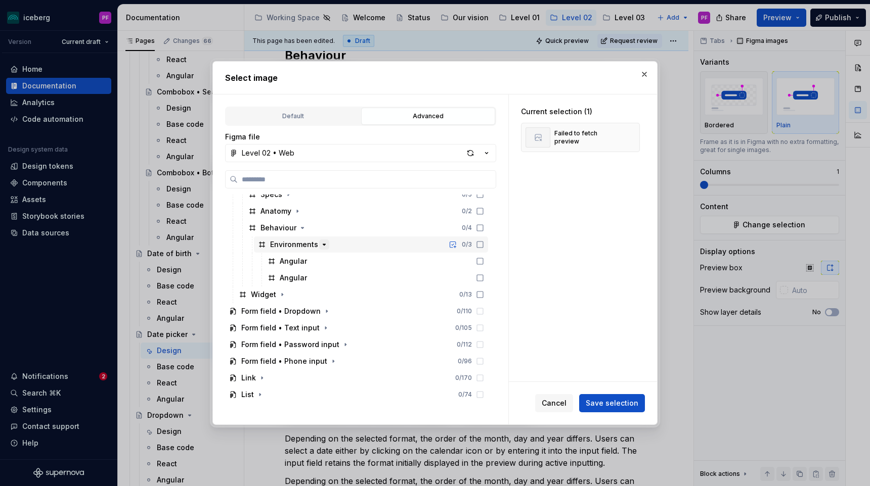
scroll to position [658, 0]
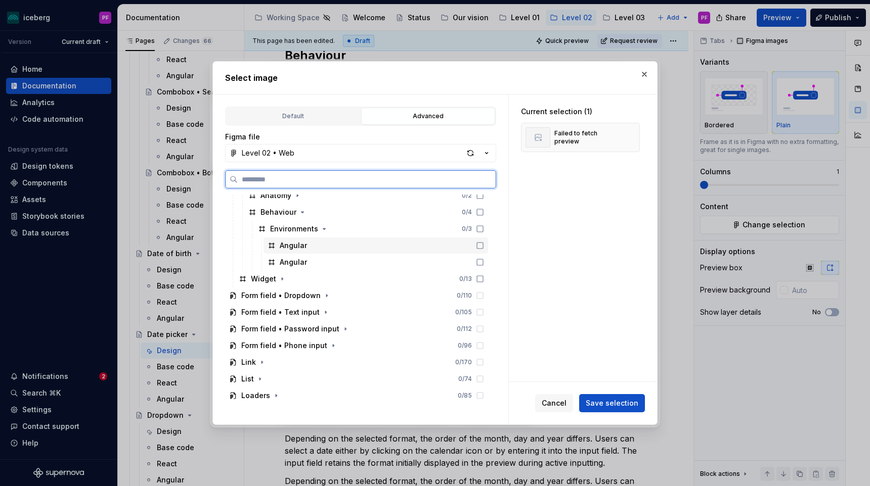
click at [308, 247] on div "Angular" at bounding box center [375, 246] width 224 height 16
click at [283, 245] on div "Angular" at bounding box center [293, 246] width 27 height 10
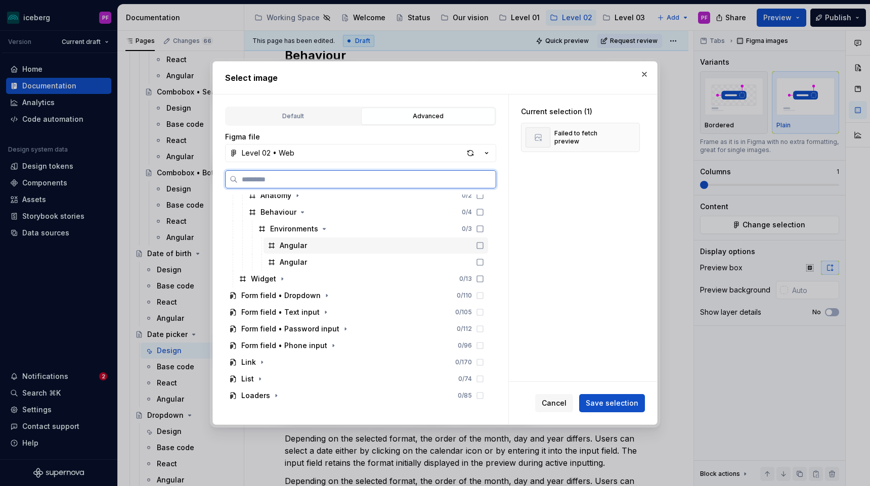
click at [283, 245] on div "Angular" at bounding box center [293, 246] width 27 height 10
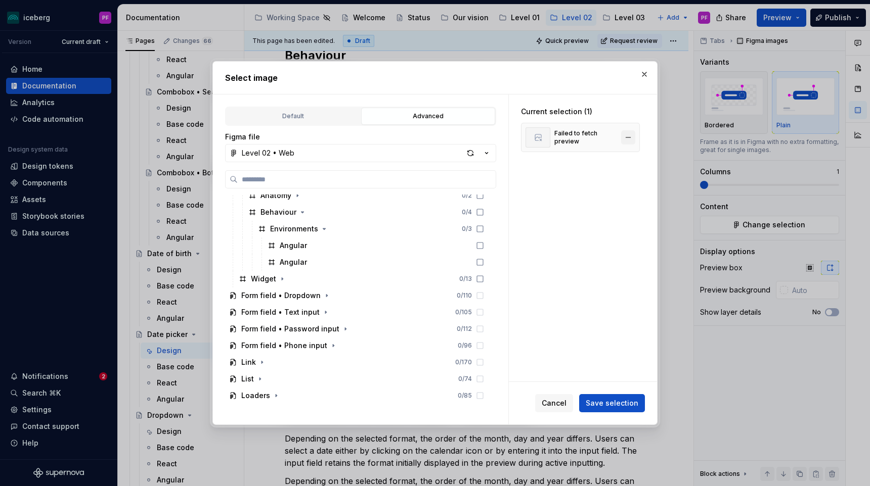
click at [632, 136] on button "button" at bounding box center [628, 137] width 14 height 14
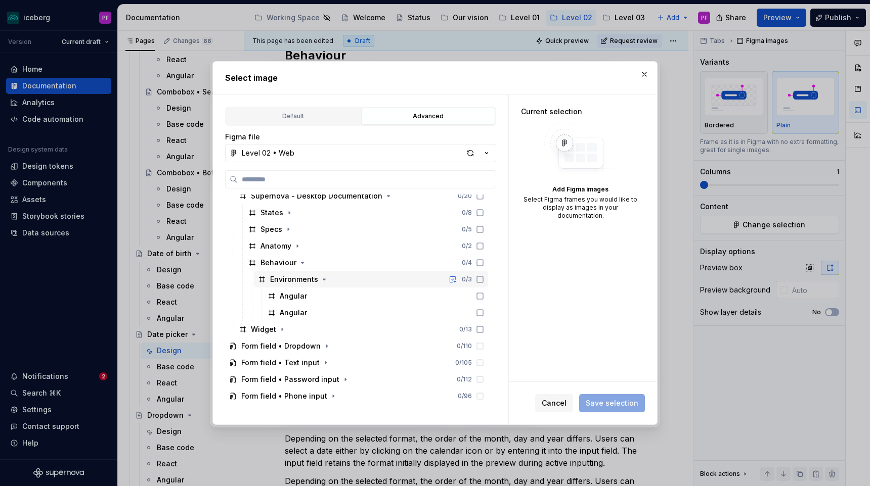
scroll to position [618, 0]
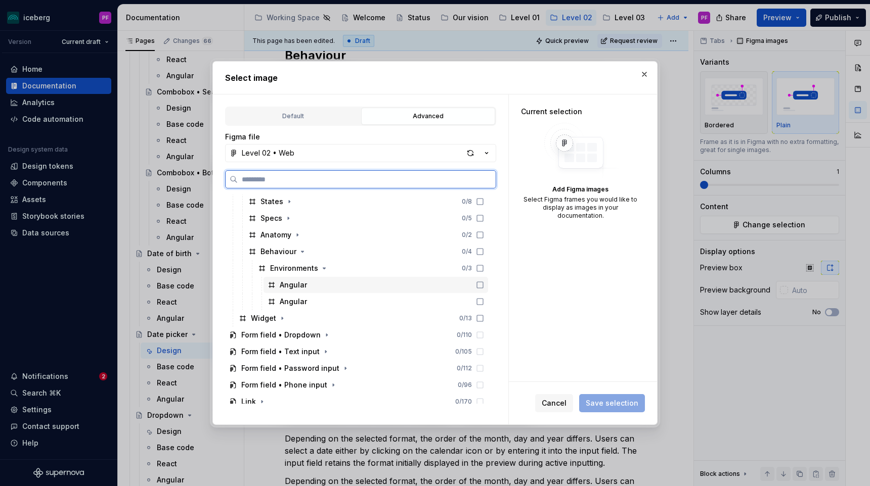
click at [280, 287] on div "Angular" at bounding box center [293, 285] width 27 height 10
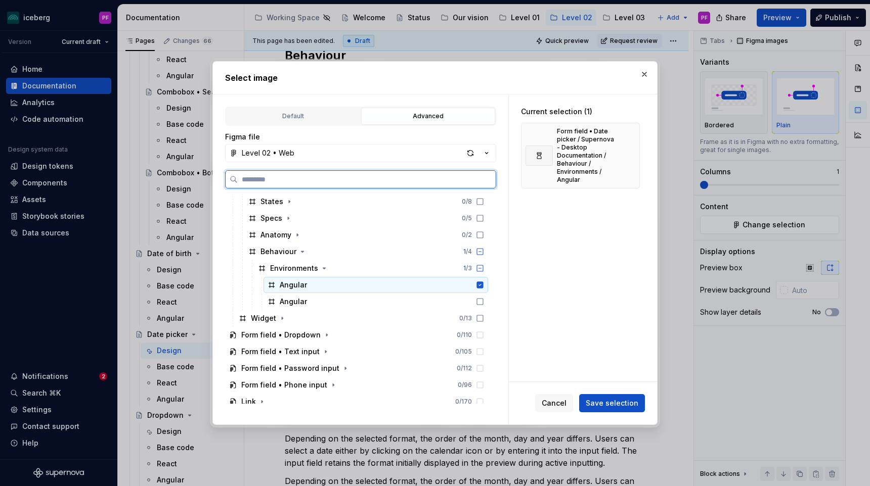
click at [271, 288] on icon at bounding box center [271, 285] width 8 height 8
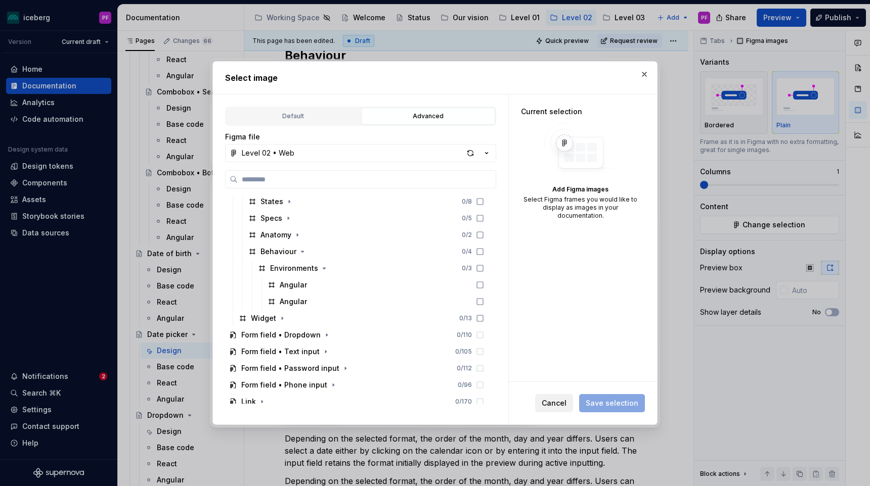
click at [547, 399] on span "Cancel" at bounding box center [553, 403] width 25 height 10
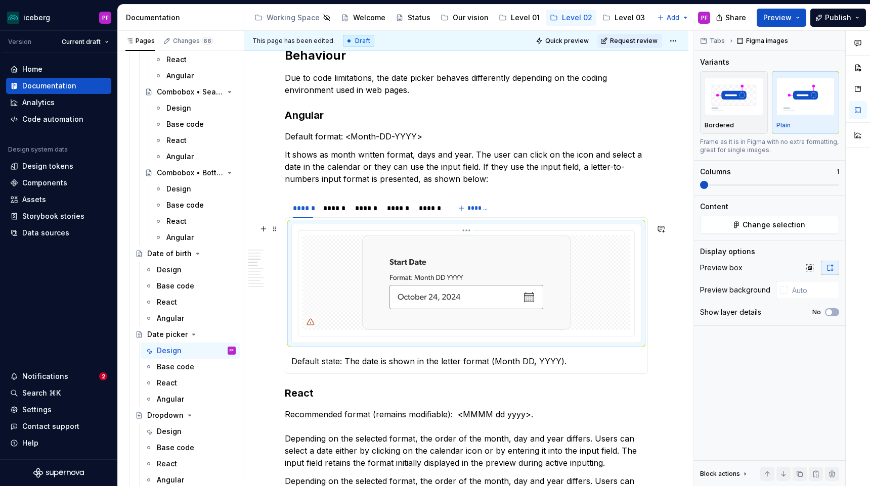
click at [368, 262] on img at bounding box center [466, 282] width 208 height 95
click at [755, 224] on span "Change selection" at bounding box center [773, 225] width 63 height 10
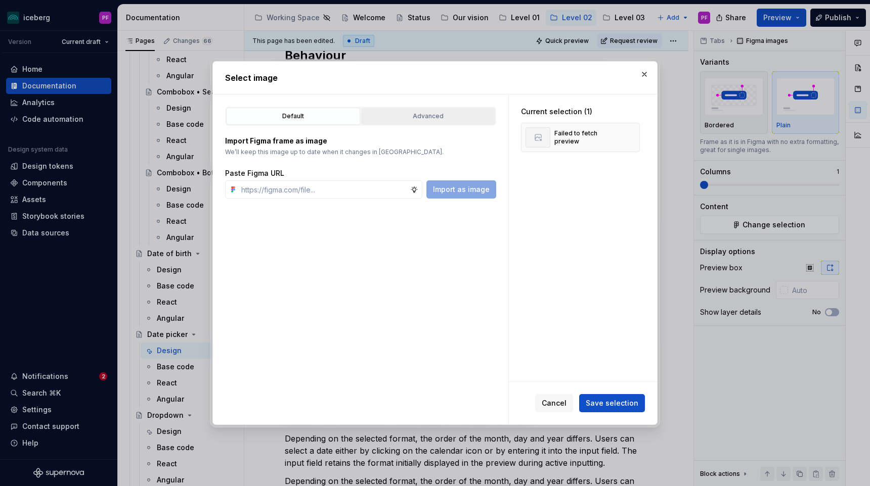
click at [475, 118] on div "Advanced" at bounding box center [428, 116] width 127 height 10
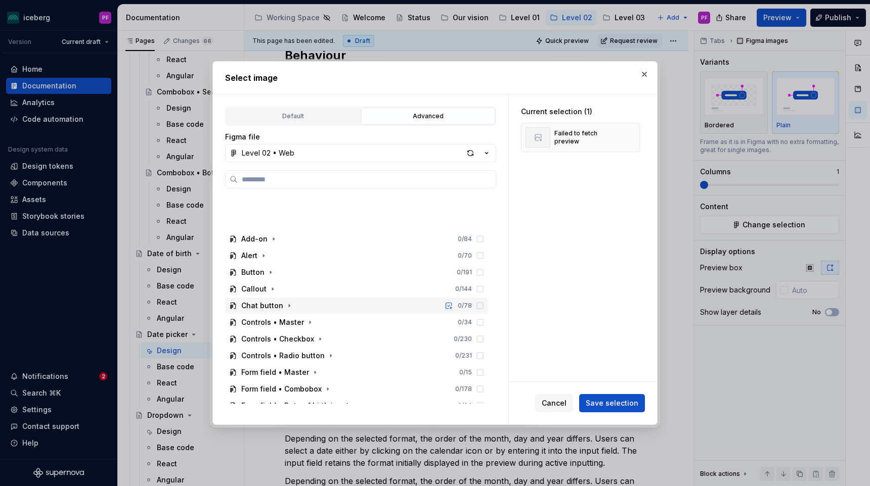
scroll to position [199, 0]
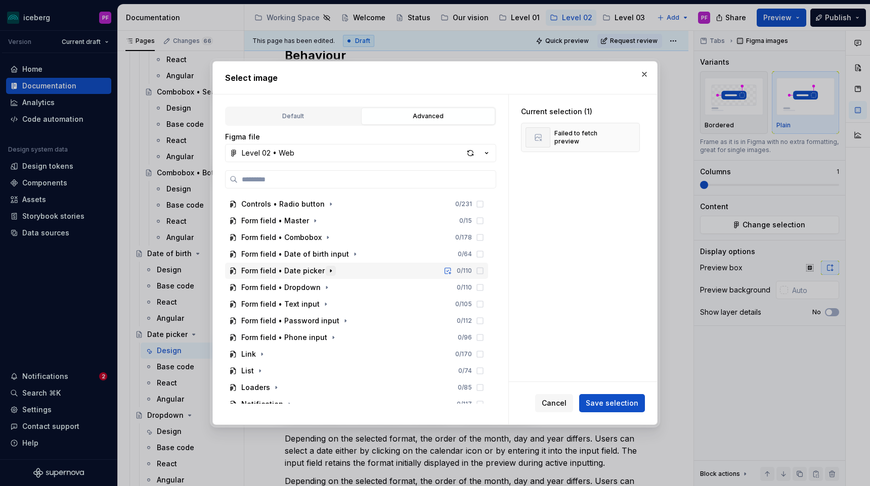
click at [327, 274] on icon "button" at bounding box center [331, 271] width 8 height 8
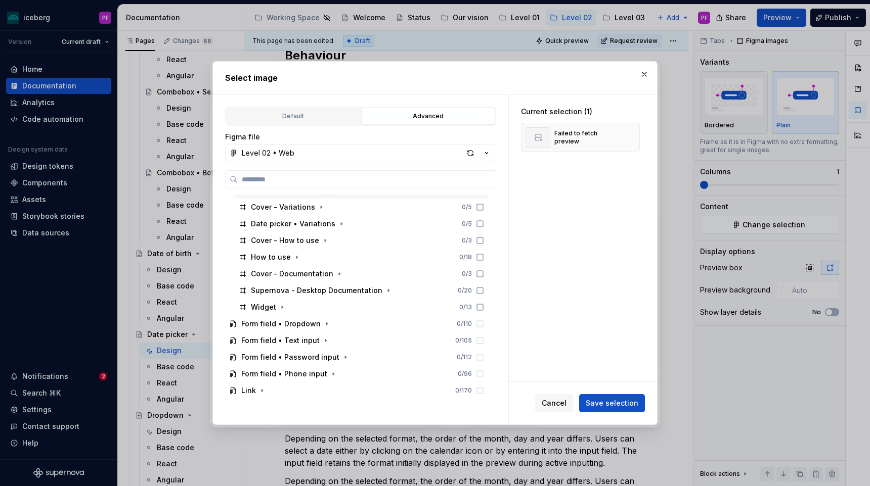
scroll to position [522, 0]
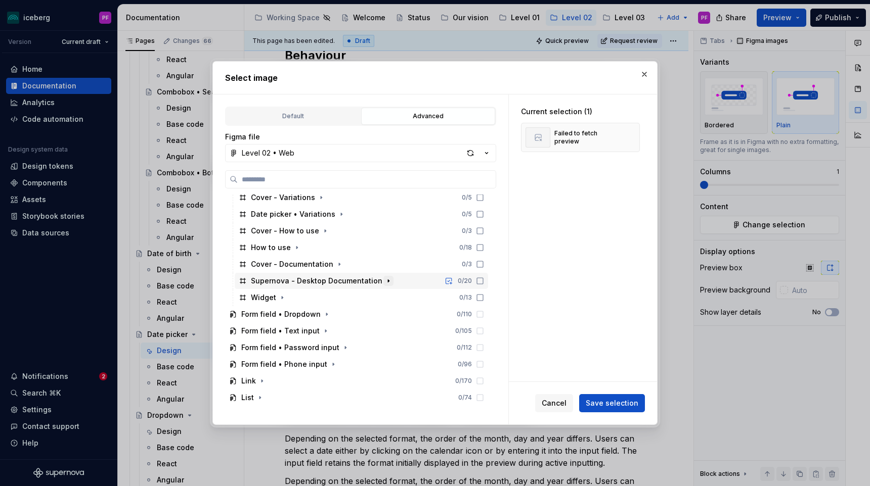
click at [384, 282] on icon "button" at bounding box center [388, 281] width 8 height 8
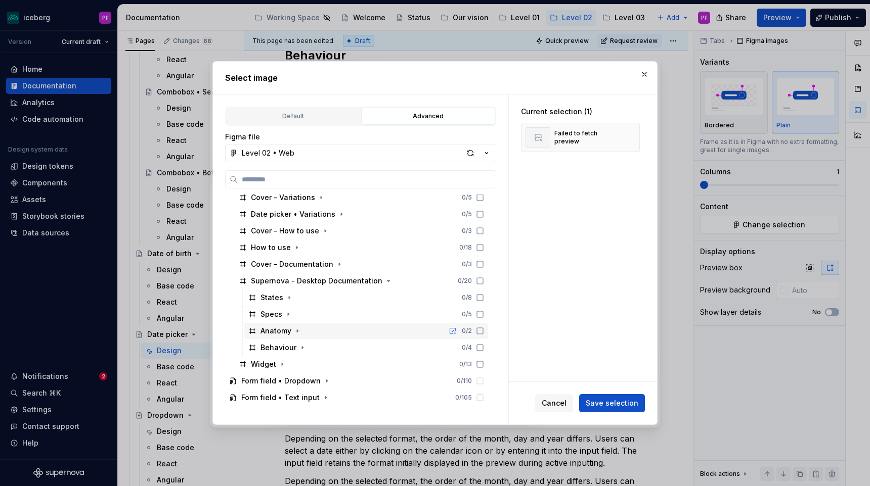
scroll to position [549, 0]
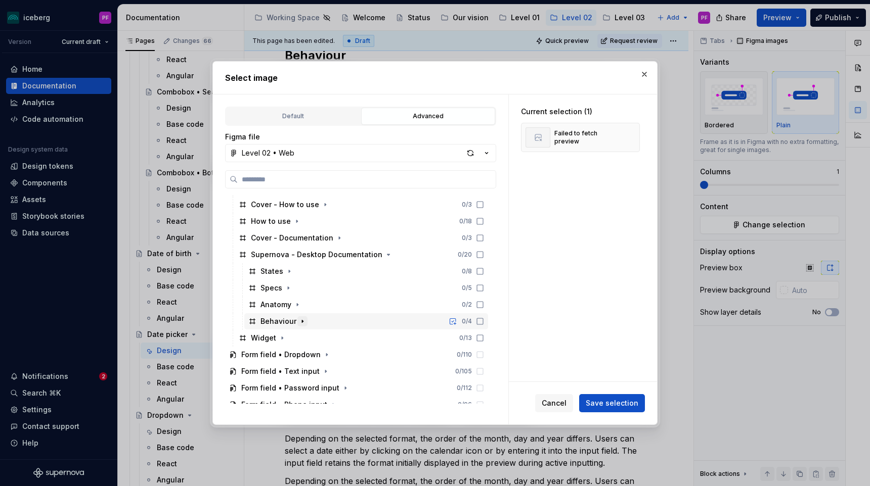
click at [299, 321] on icon "button" at bounding box center [302, 322] width 8 height 8
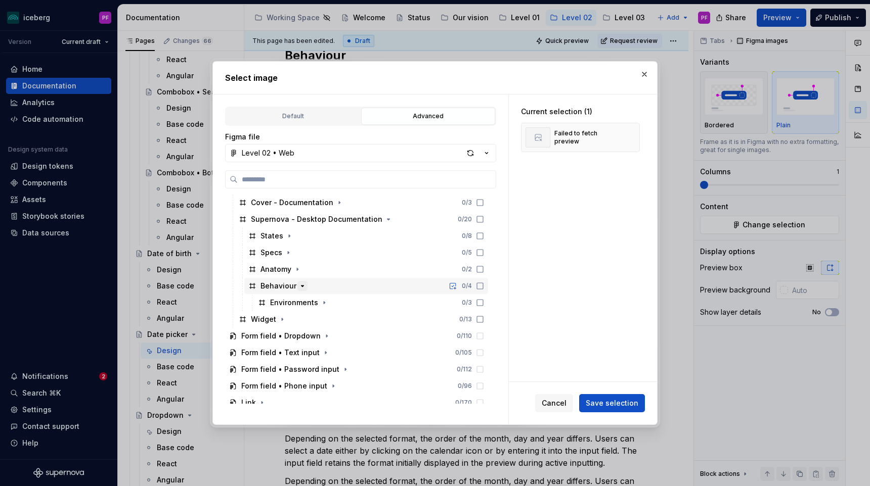
scroll to position [584, 0]
click at [322, 300] on icon "button" at bounding box center [324, 302] width 8 height 8
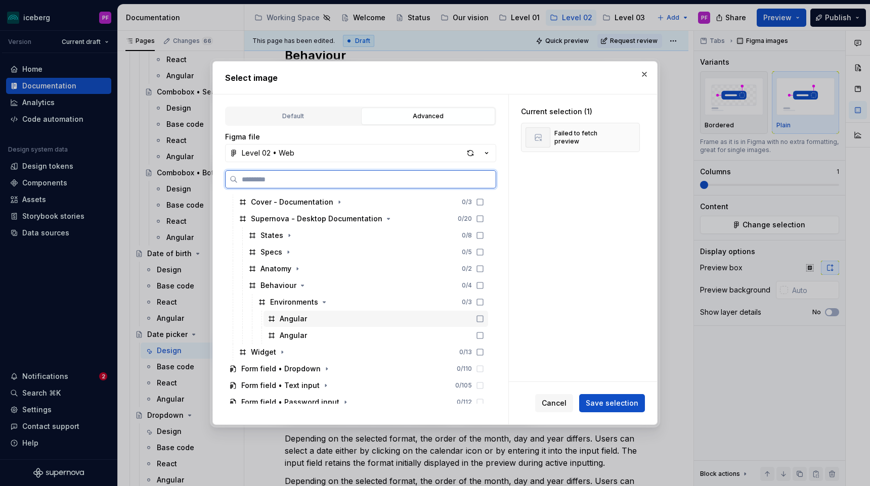
scroll to position [0, 4]
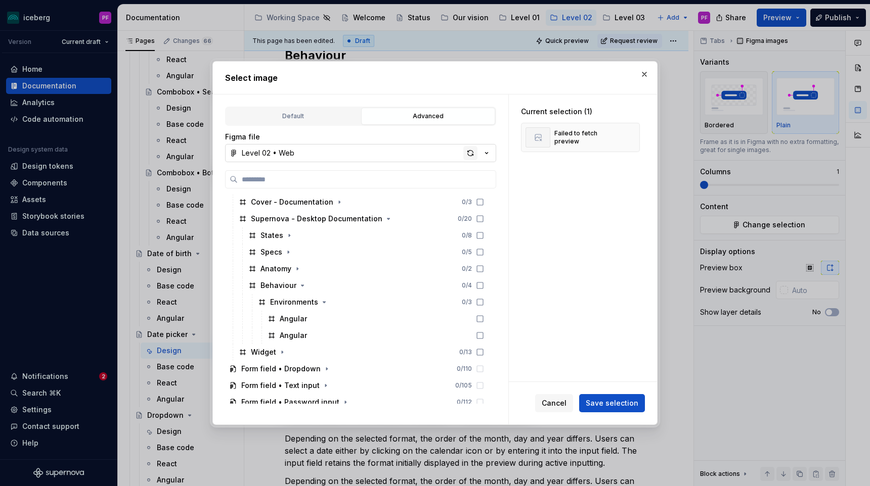
click at [468, 154] on div "button" at bounding box center [470, 153] width 14 height 14
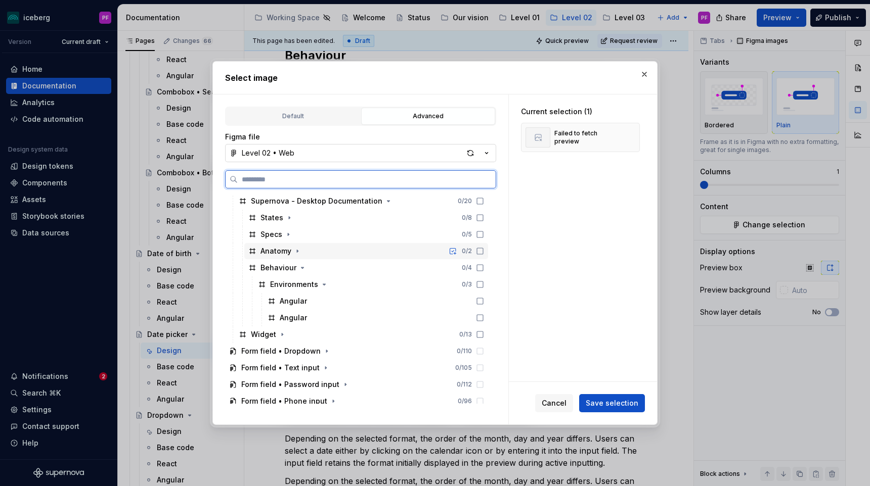
scroll to position [603, 0]
click at [469, 151] on div "button" at bounding box center [470, 153] width 14 height 14
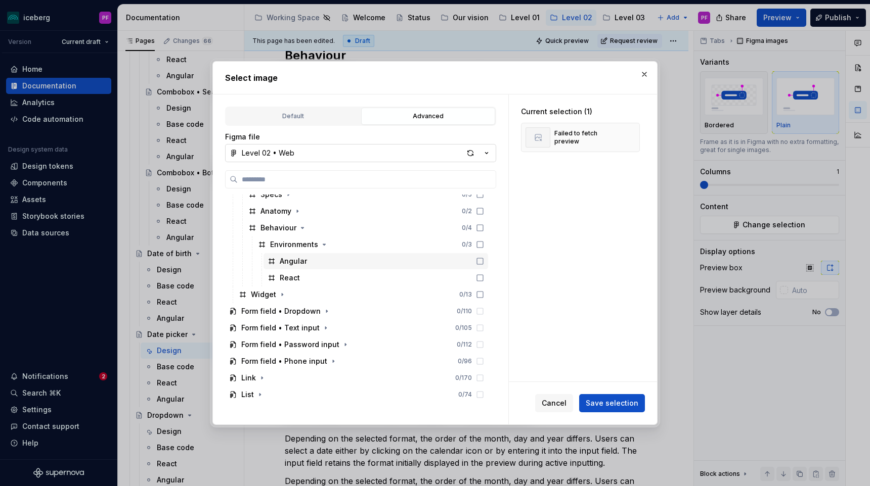
scroll to position [0, 4]
click at [306, 262] on div "Angular" at bounding box center [375, 261] width 224 height 16
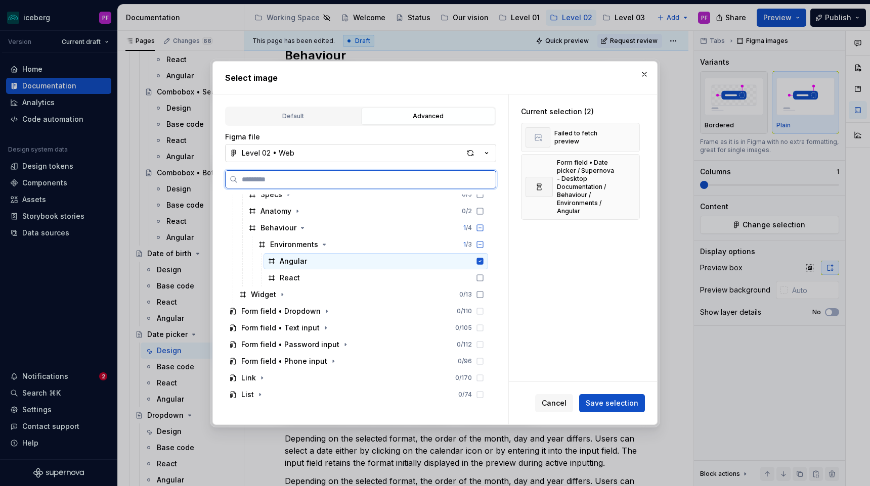
click at [306, 262] on div "Angular" at bounding box center [375, 261] width 224 height 16
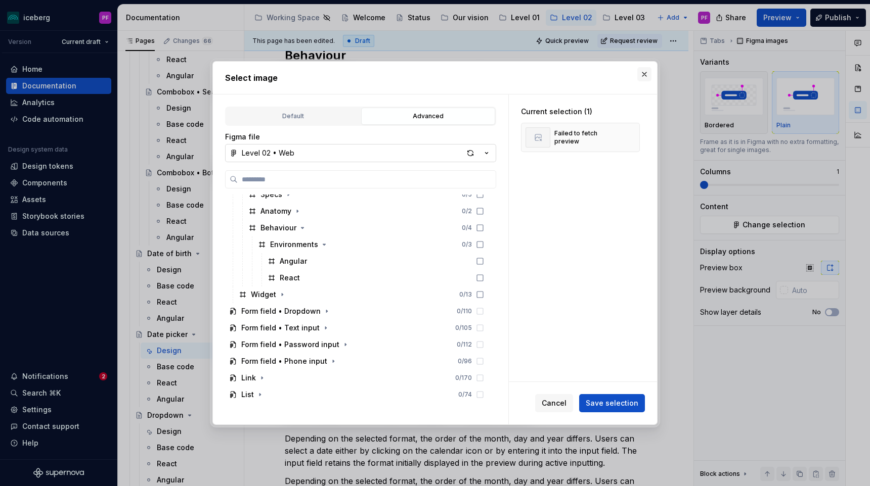
click at [647, 73] on button "button" at bounding box center [644, 74] width 14 height 14
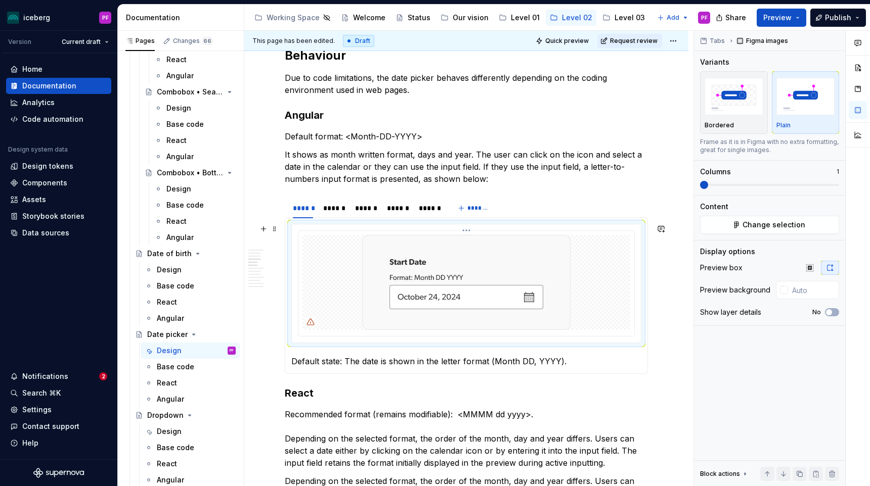
click at [442, 297] on img at bounding box center [466, 282] width 208 height 95
click at [775, 226] on span "Change selection" at bounding box center [773, 225] width 63 height 10
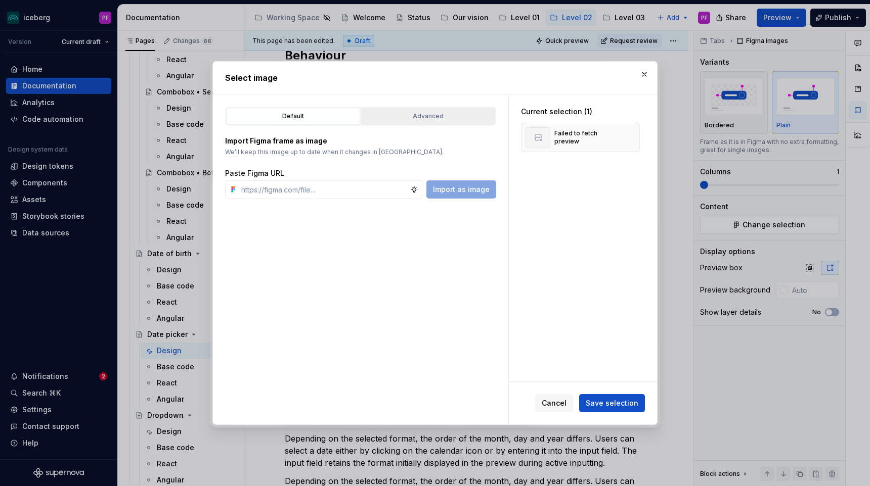
click at [462, 115] on div "Advanced" at bounding box center [428, 116] width 127 height 10
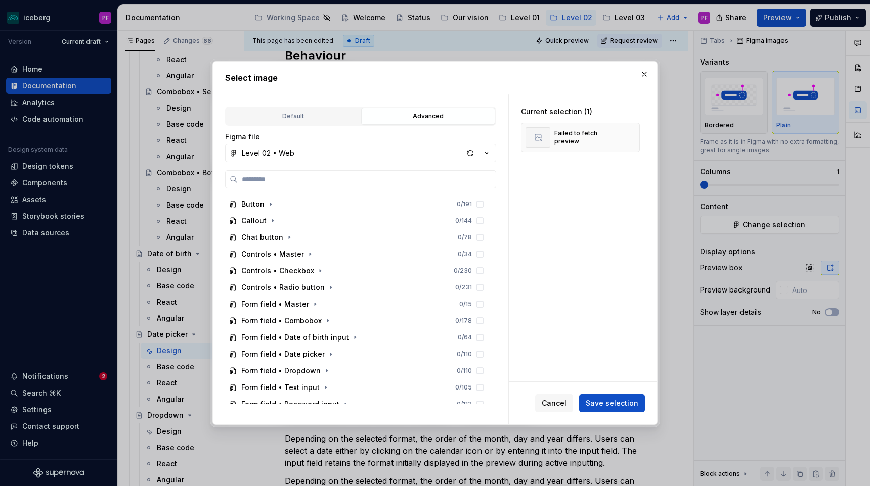
scroll to position [204, 0]
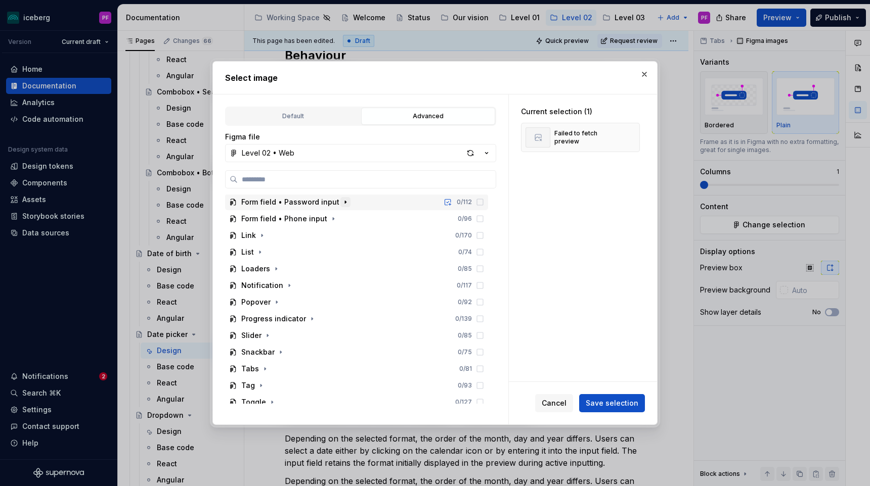
click at [341, 201] on icon "button" at bounding box center [345, 202] width 8 height 8
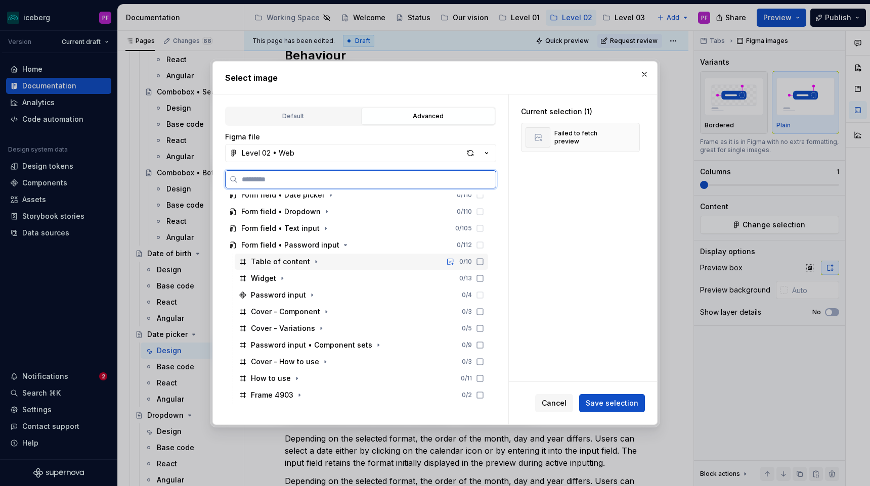
scroll to position [267, 0]
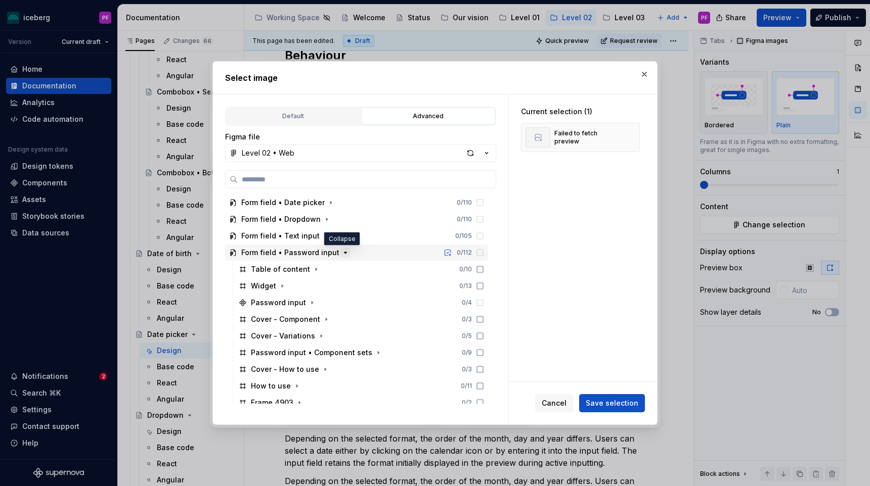
click at [341, 252] on icon "button" at bounding box center [345, 253] width 8 height 8
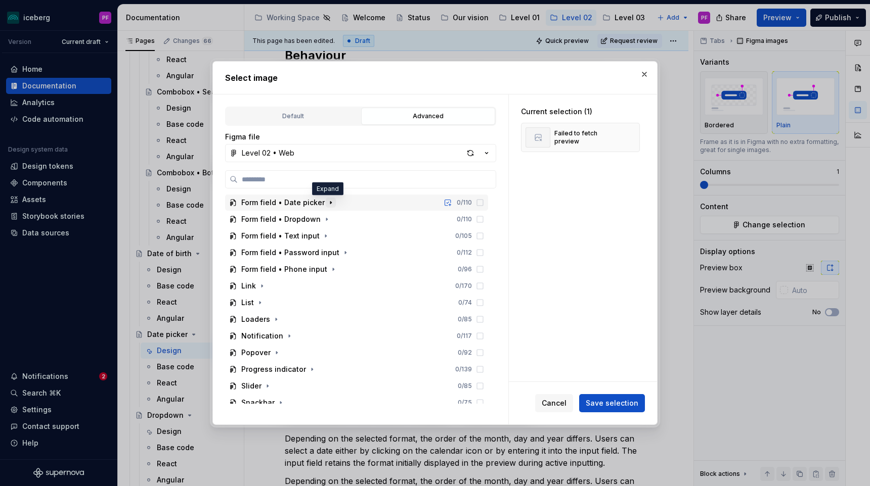
click at [330, 204] on icon "button" at bounding box center [331, 203] width 8 height 8
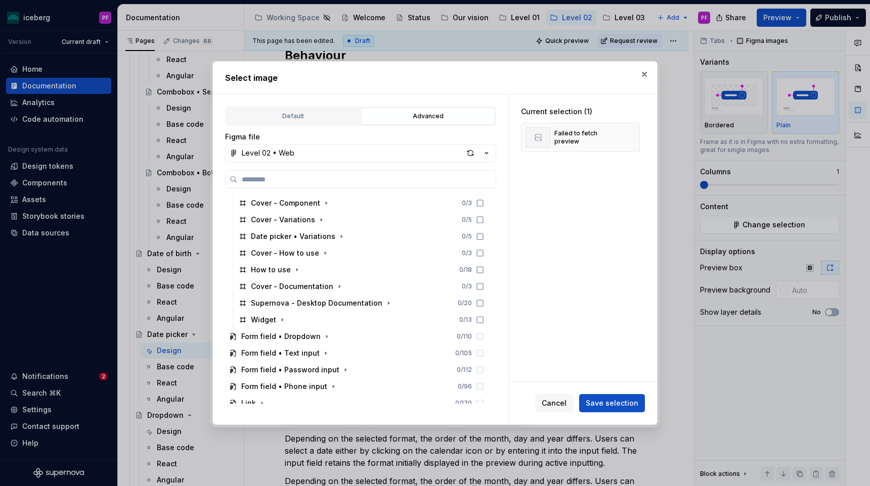
scroll to position [501, 0]
click at [384, 304] on icon "button" at bounding box center [388, 302] width 8 height 8
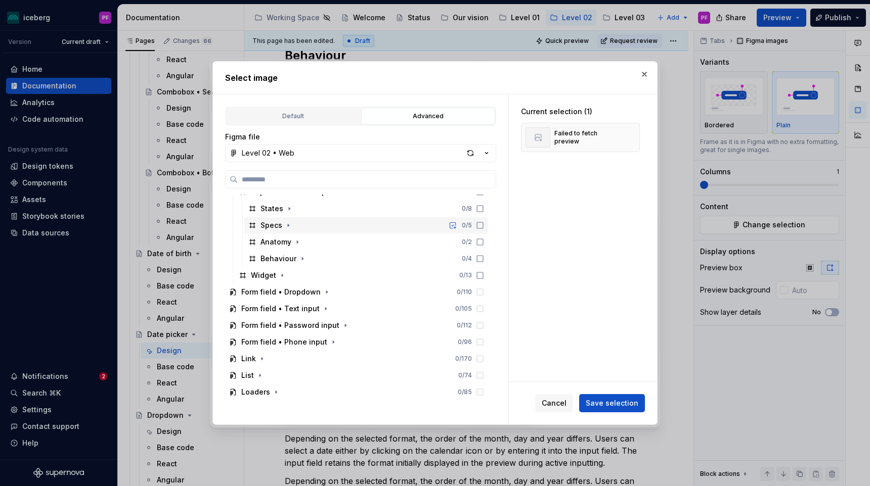
scroll to position [610, 0]
click at [299, 260] on icon "button" at bounding box center [302, 260] width 8 height 8
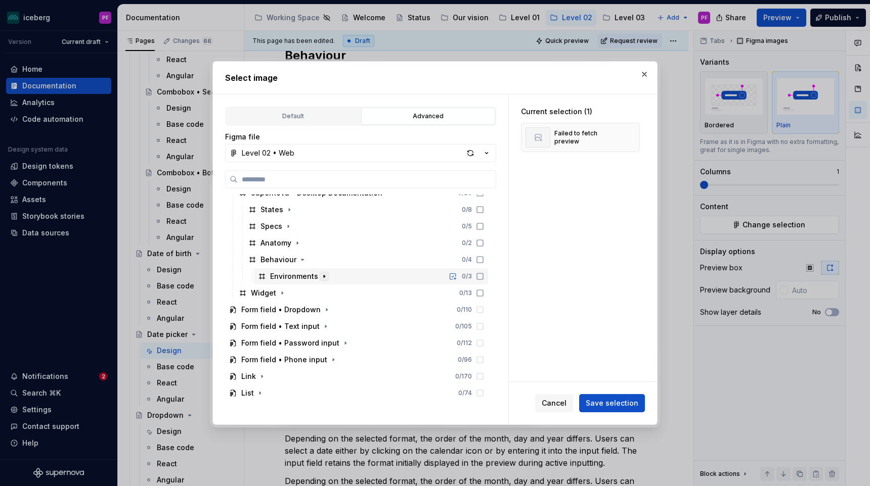
click at [320, 276] on icon "button" at bounding box center [324, 277] width 8 height 8
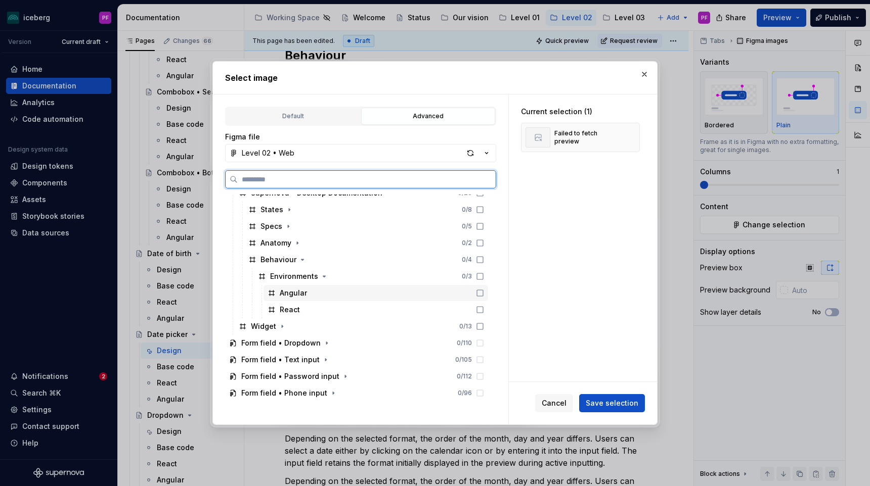
click at [315, 290] on div "Angular" at bounding box center [375, 293] width 224 height 16
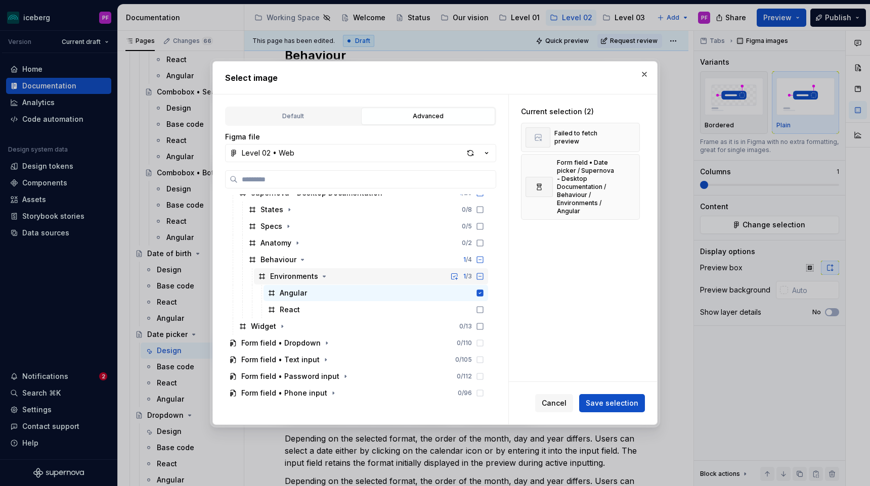
scroll to position [0, 4]
click at [484, 278] on icon at bounding box center [480, 277] width 8 height 8
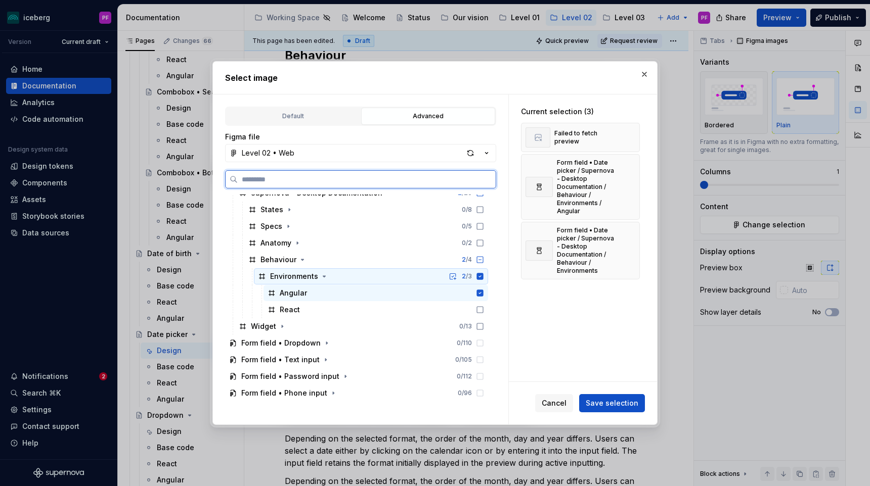
click at [483, 277] on icon at bounding box center [480, 276] width 7 height 7
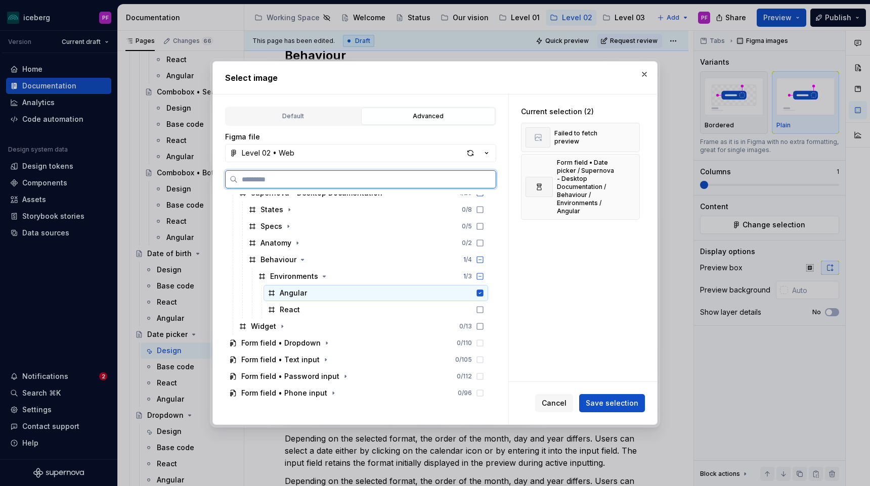
click at [484, 292] on icon at bounding box center [480, 293] width 8 height 8
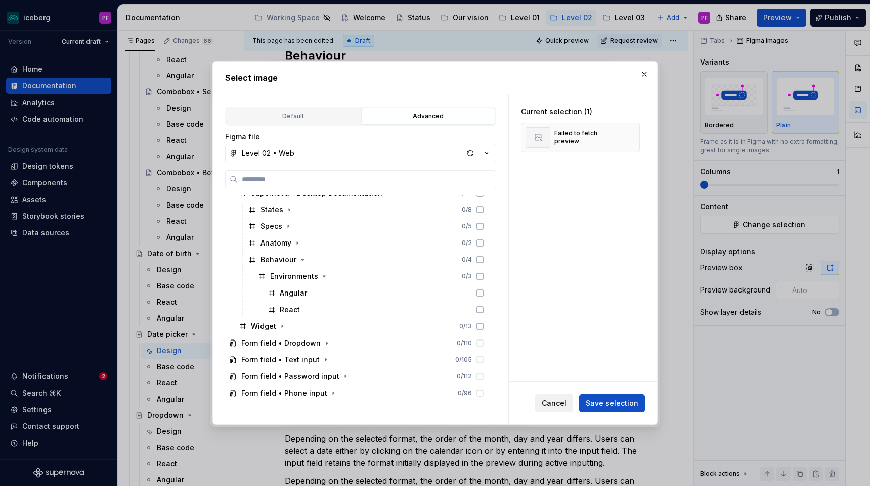
click at [547, 403] on span "Cancel" at bounding box center [553, 403] width 25 height 10
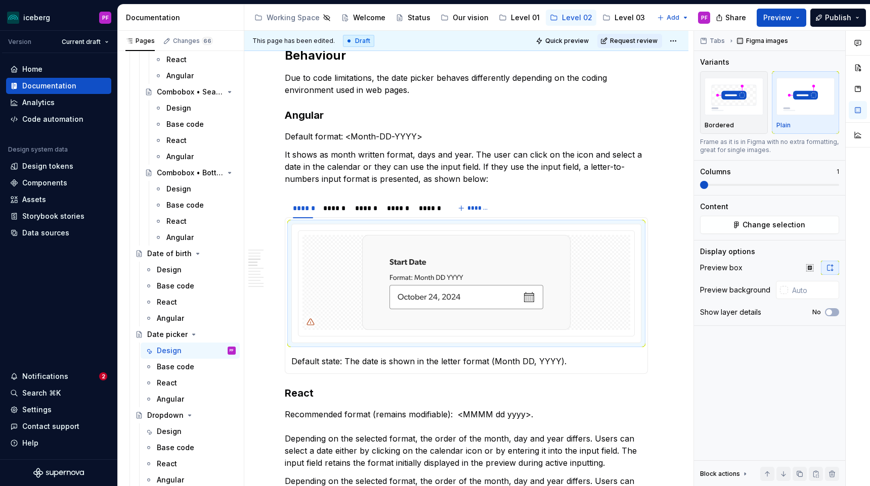
type textarea "*"
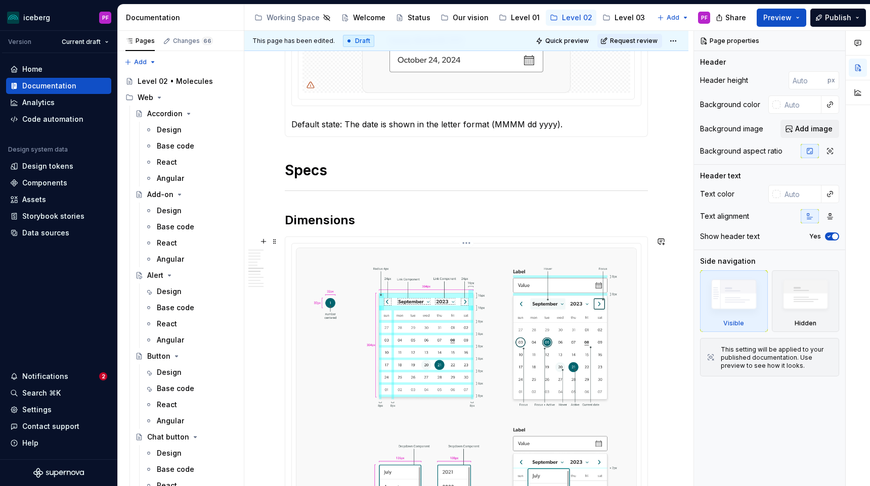
scroll to position [961, 0]
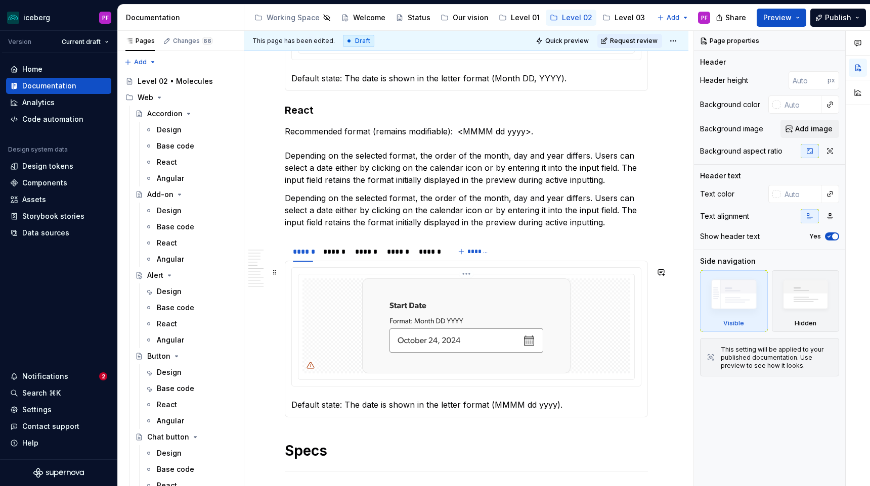
click at [337, 350] on div at bounding box center [466, 326] width 328 height 95
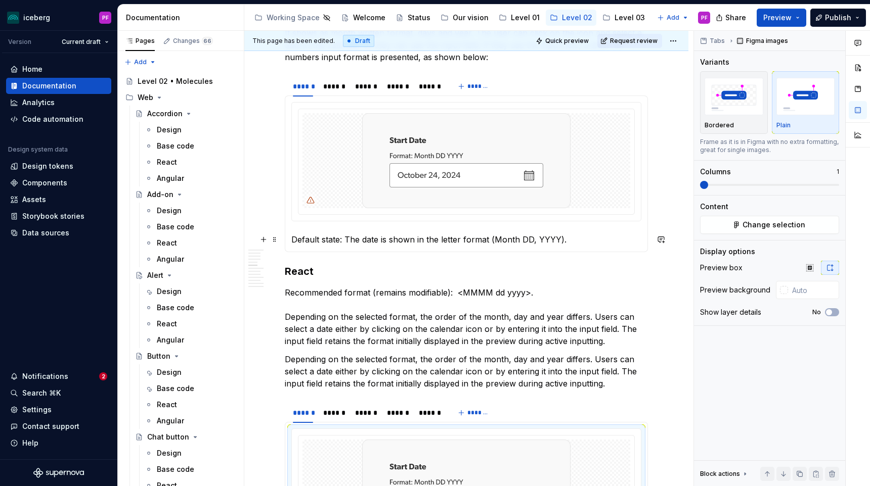
scroll to position [677, 0]
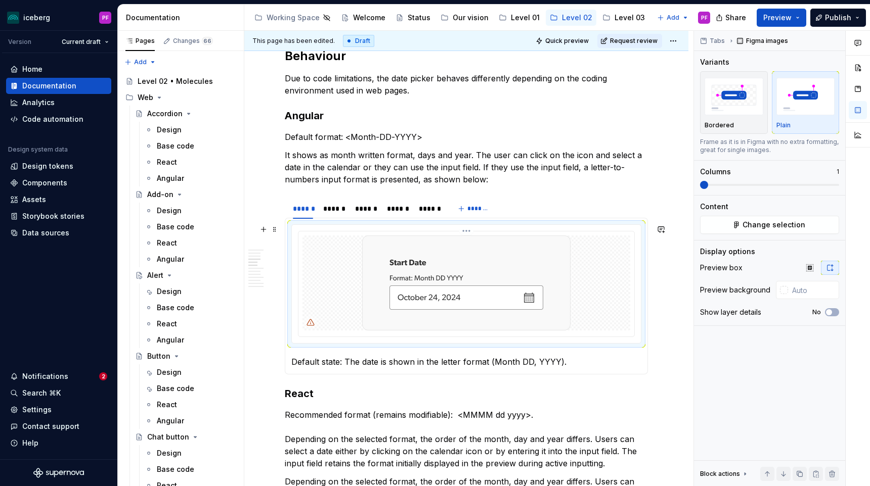
click at [373, 263] on img at bounding box center [466, 283] width 208 height 95
click at [720, 224] on button "Change selection" at bounding box center [769, 225] width 139 height 18
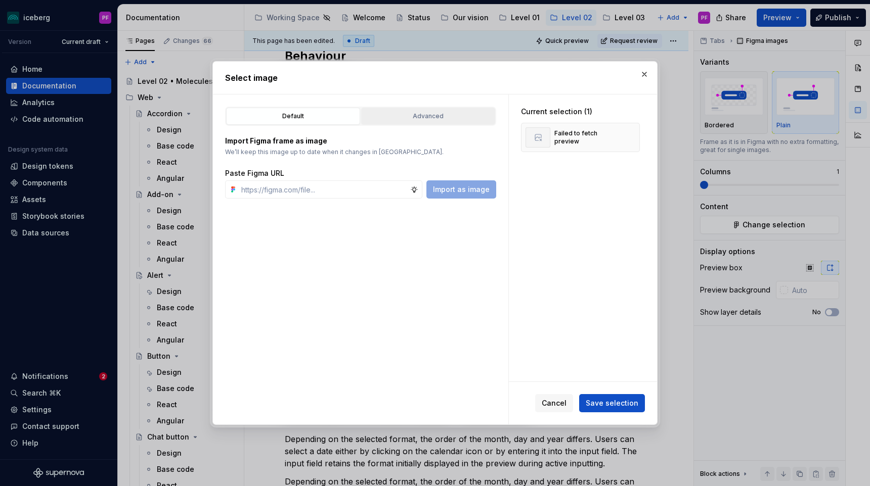
click at [439, 118] on div "Advanced" at bounding box center [428, 116] width 127 height 10
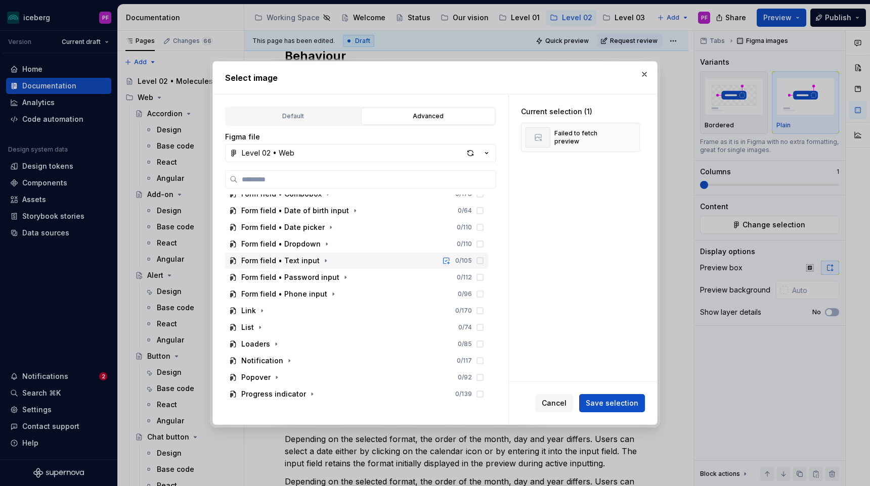
scroll to position [254, 0]
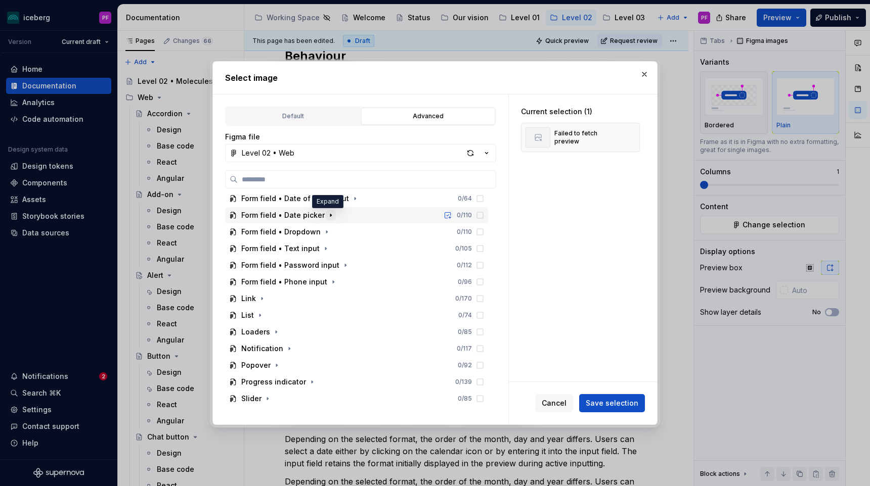
click at [327, 214] on icon "button" at bounding box center [331, 215] width 8 height 8
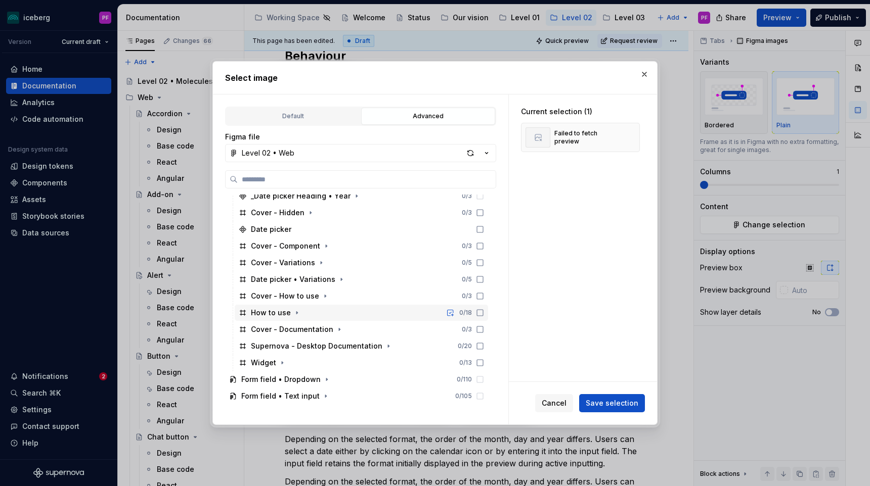
scroll to position [460, 0]
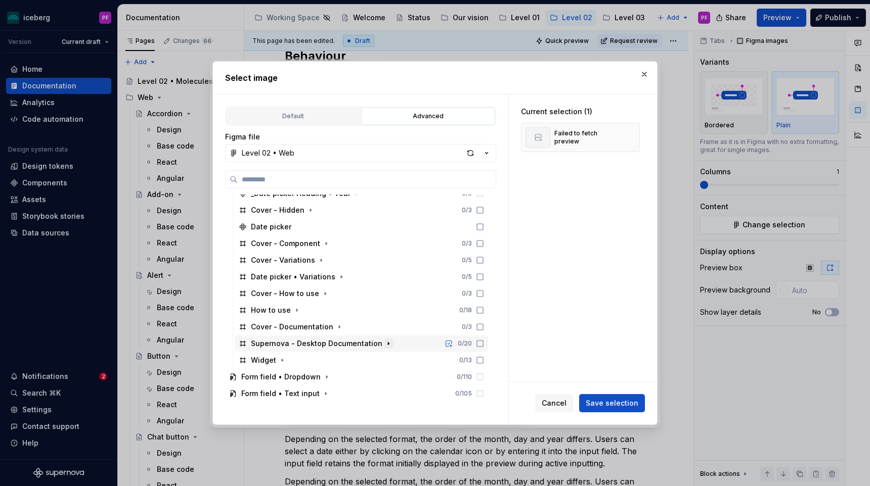
click at [384, 344] on icon "button" at bounding box center [388, 344] width 8 height 8
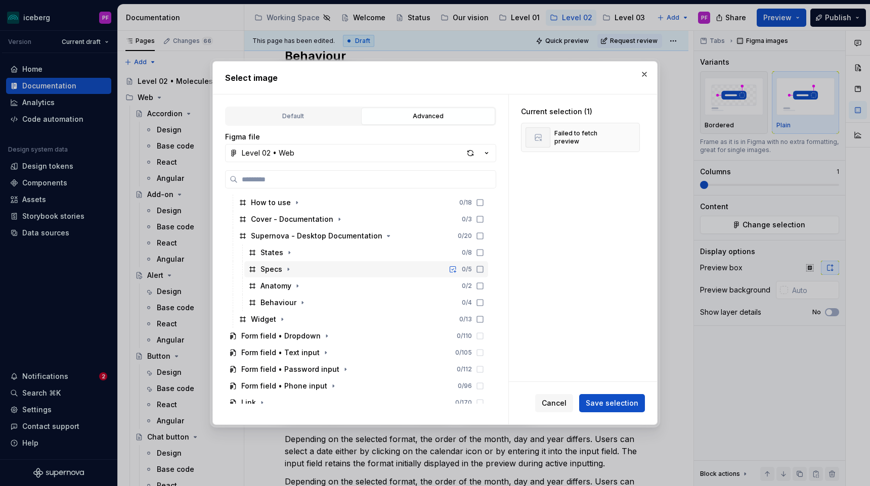
scroll to position [592, 0]
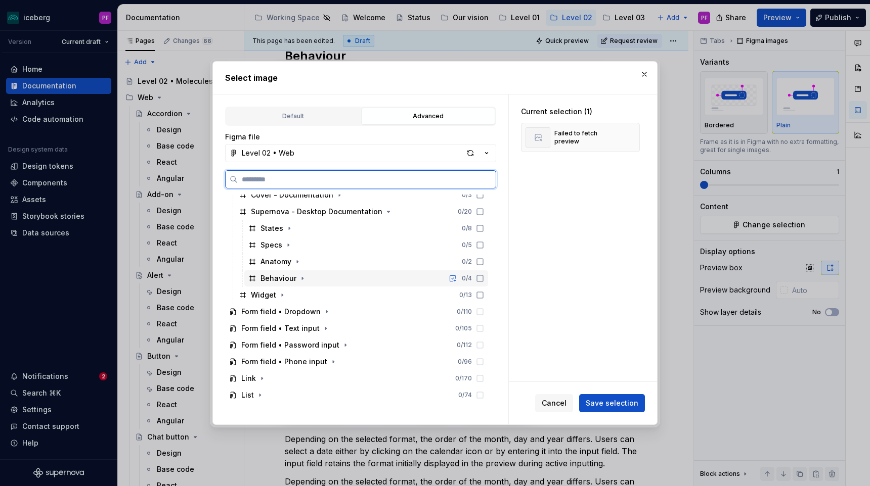
click at [302, 273] on div "Behaviour 0 / 4" at bounding box center [366, 278] width 244 height 16
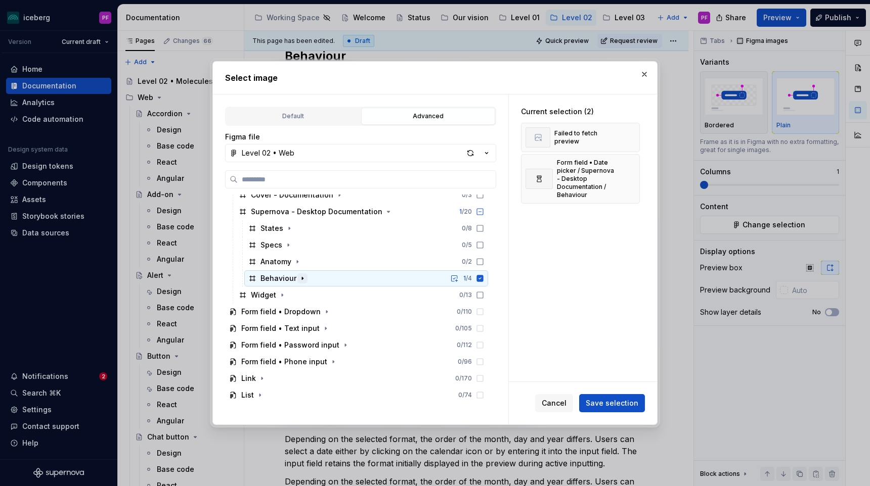
click at [302, 277] on icon "button" at bounding box center [302, 279] width 8 height 8
click at [321, 293] on icon "button" at bounding box center [324, 295] width 8 height 8
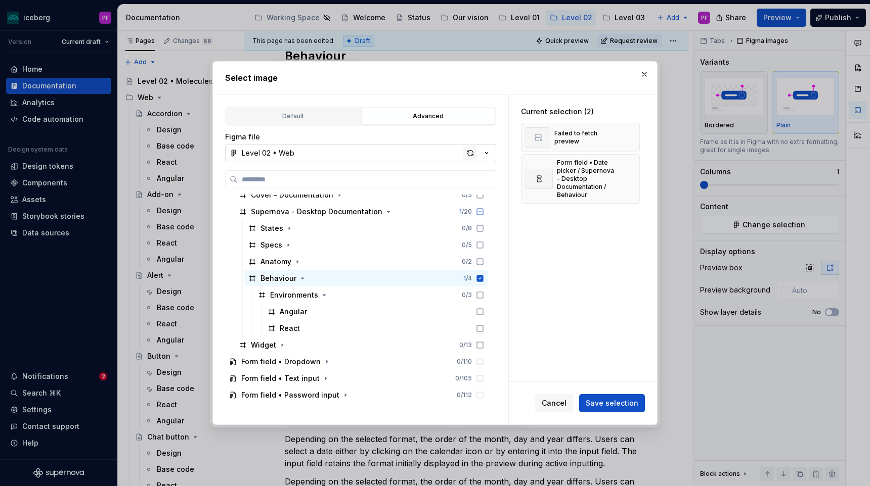
click at [469, 153] on div "button" at bounding box center [470, 153] width 14 height 14
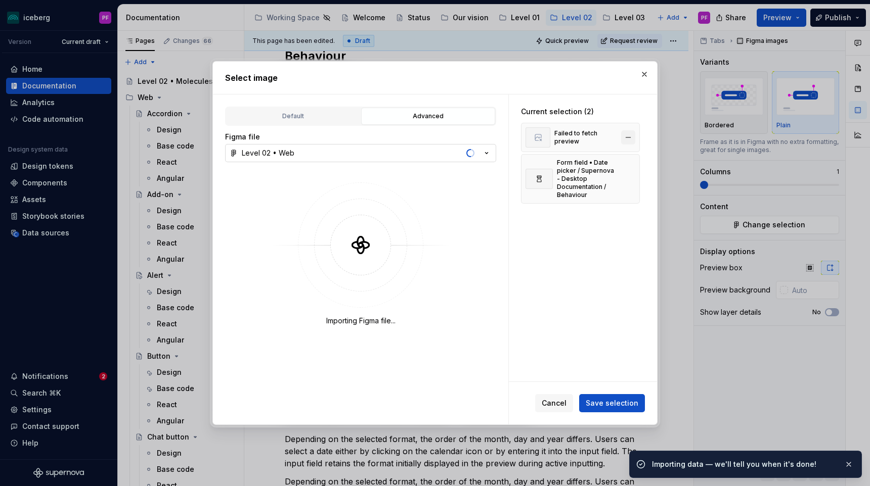
click at [635, 137] on button "button" at bounding box center [628, 137] width 14 height 14
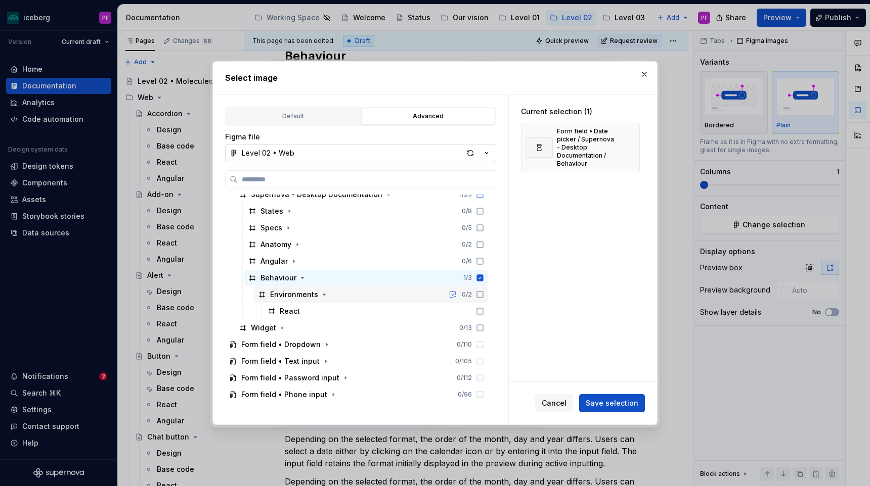
scroll to position [610, 0]
click at [293, 258] on icon "button" at bounding box center [294, 260] width 8 height 8
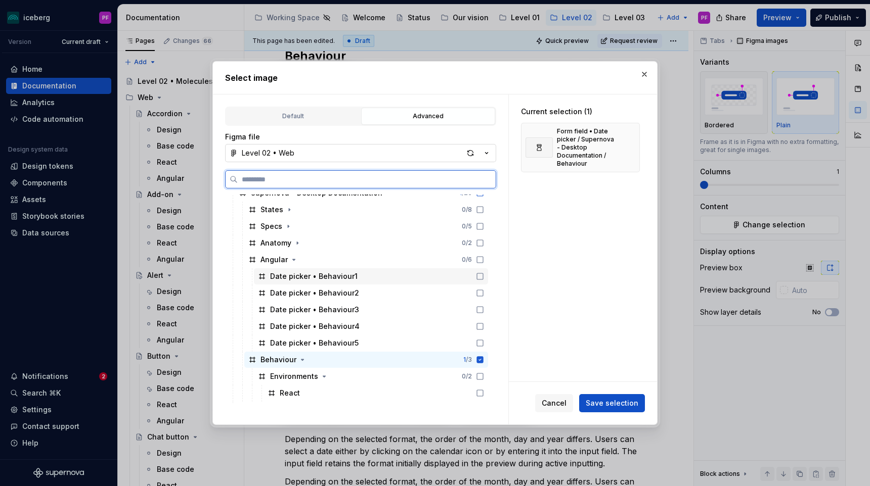
click at [484, 275] on icon at bounding box center [480, 277] width 8 height 8
click at [484, 360] on icon at bounding box center [480, 360] width 8 height 8
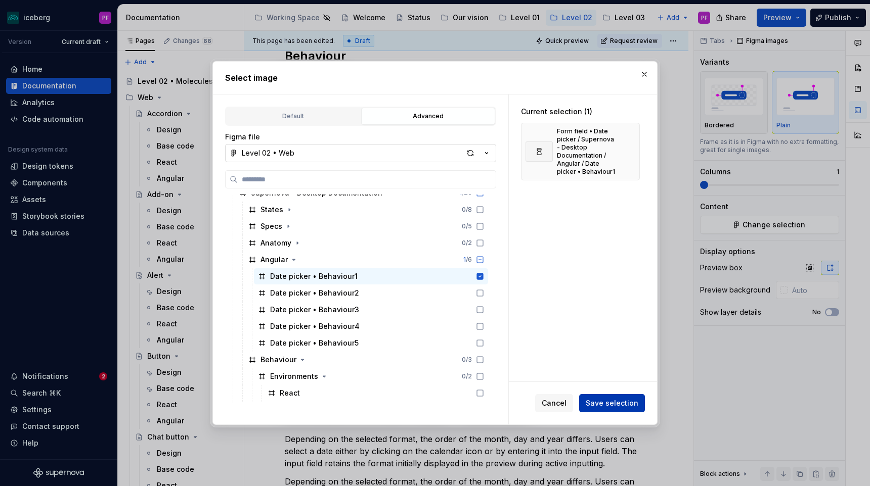
click at [603, 409] on button "Save selection" at bounding box center [612, 403] width 66 height 18
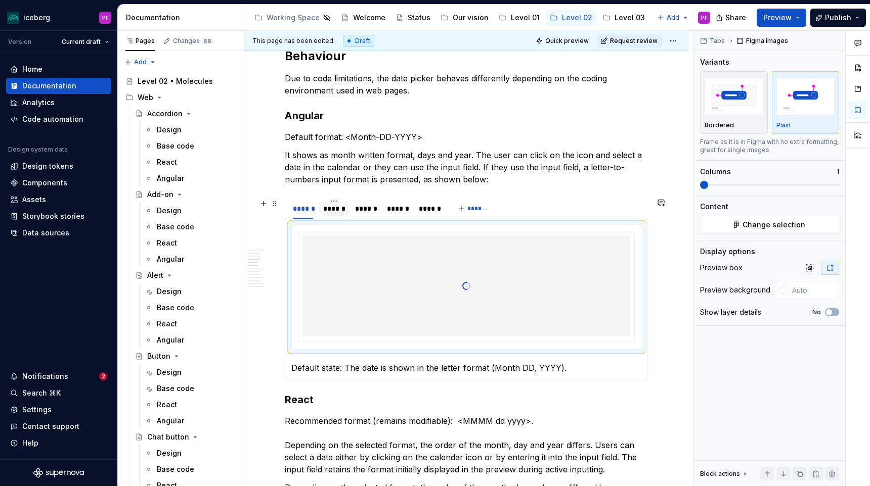
click at [341, 214] on div "******" at bounding box center [334, 209] width 30 height 14
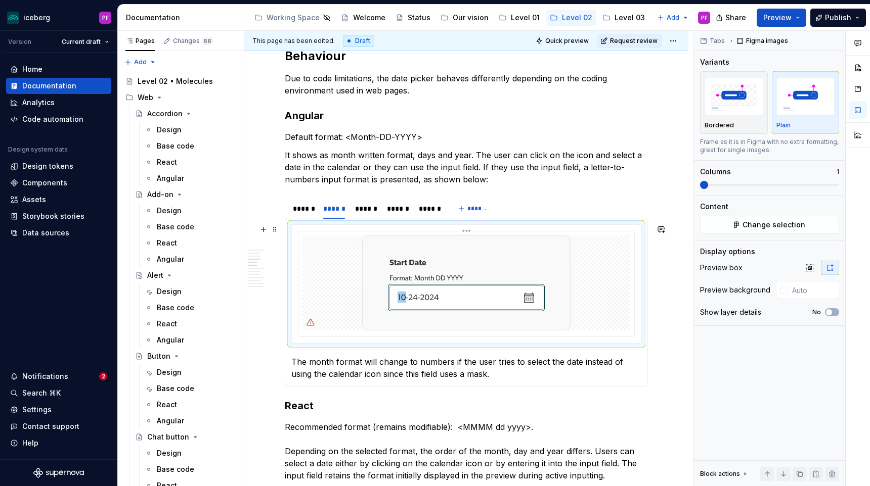
click at [362, 253] on div at bounding box center [466, 283] width 328 height 95
click at [729, 221] on button "Change selection" at bounding box center [769, 225] width 139 height 18
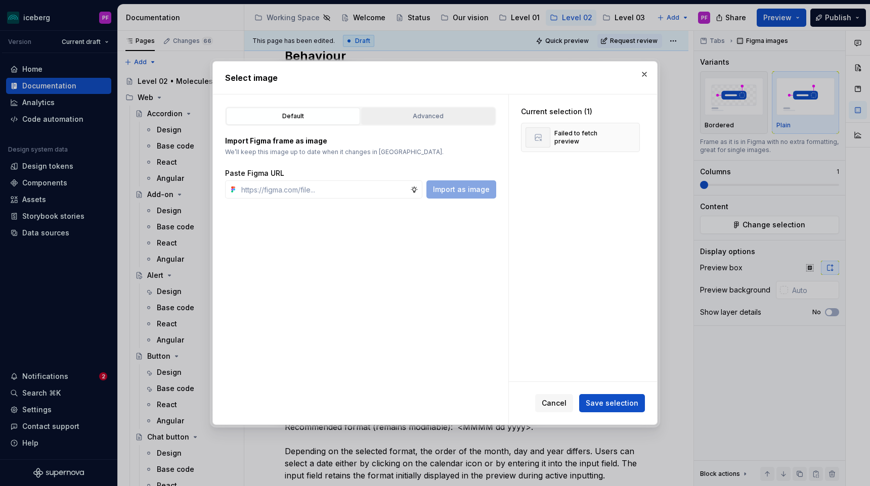
click at [399, 123] on button "Advanced" at bounding box center [428, 116] width 134 height 17
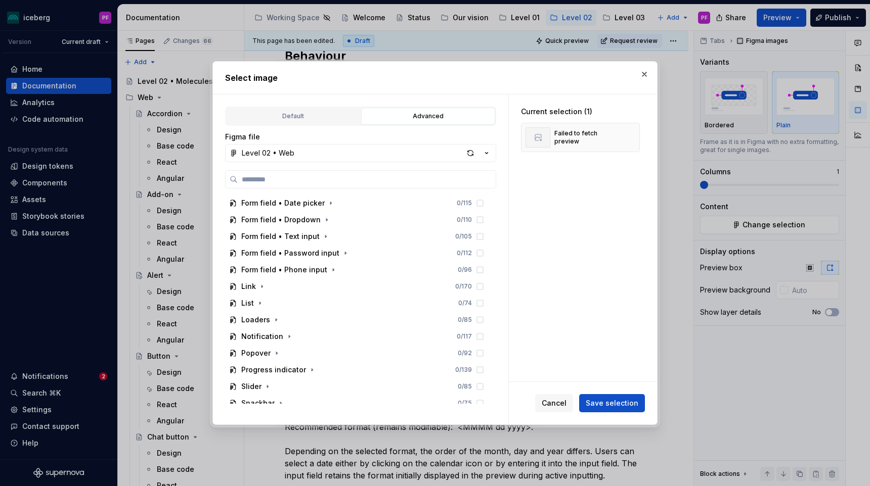
scroll to position [263, 0]
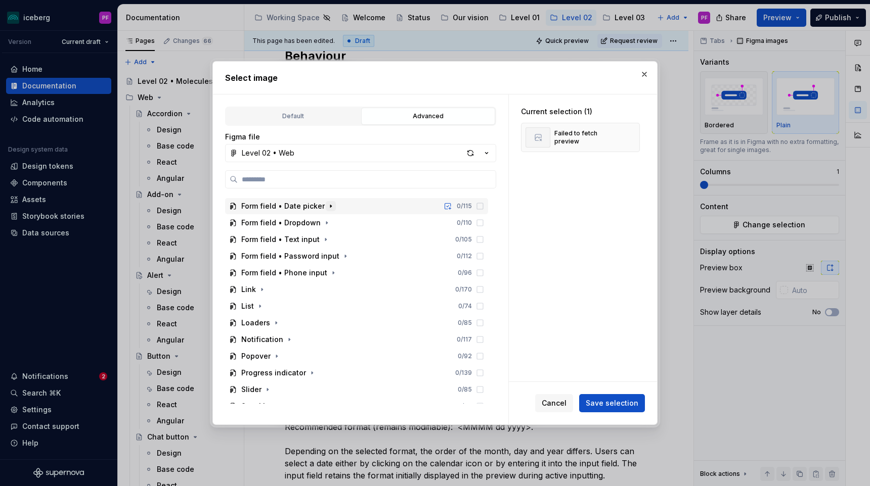
click at [329, 210] on button "button" at bounding box center [331, 206] width 10 height 10
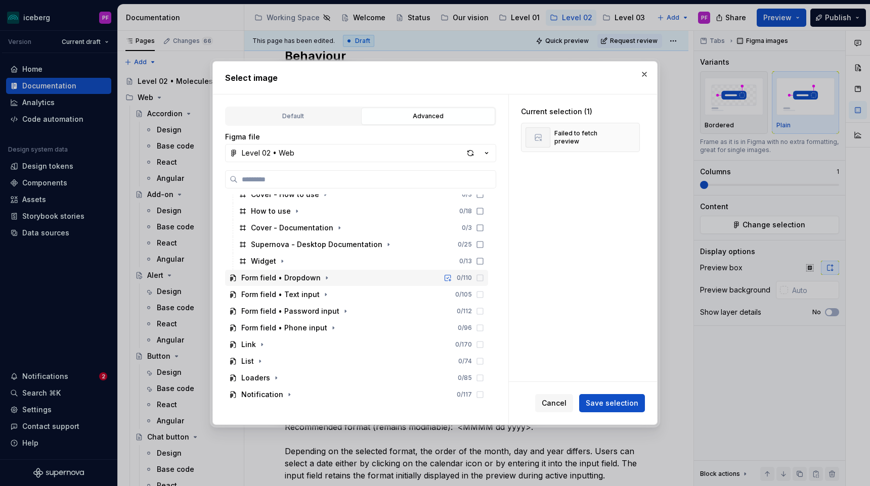
scroll to position [557, 0]
click at [384, 243] on icon "button" at bounding box center [388, 246] width 8 height 8
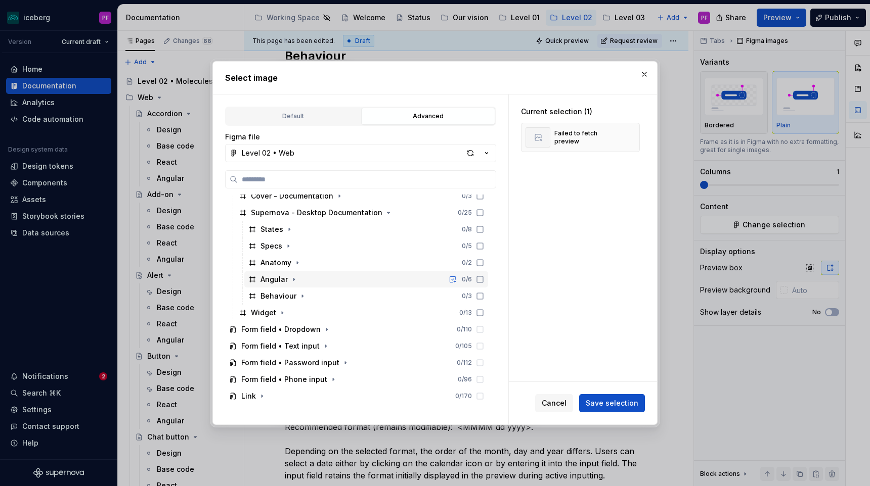
scroll to position [594, 0]
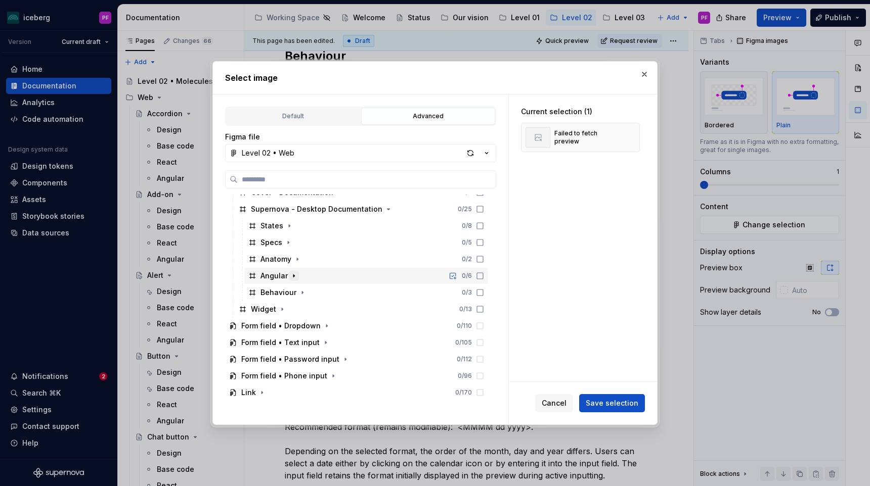
click at [293, 276] on icon "button" at bounding box center [293, 276] width 1 height 3
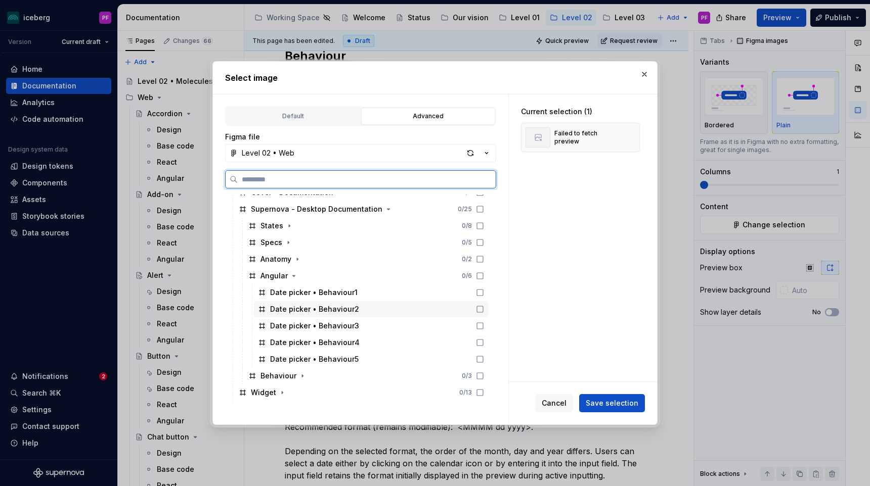
click at [328, 313] on div "Date picker • Behaviour2" at bounding box center [314, 309] width 89 height 10
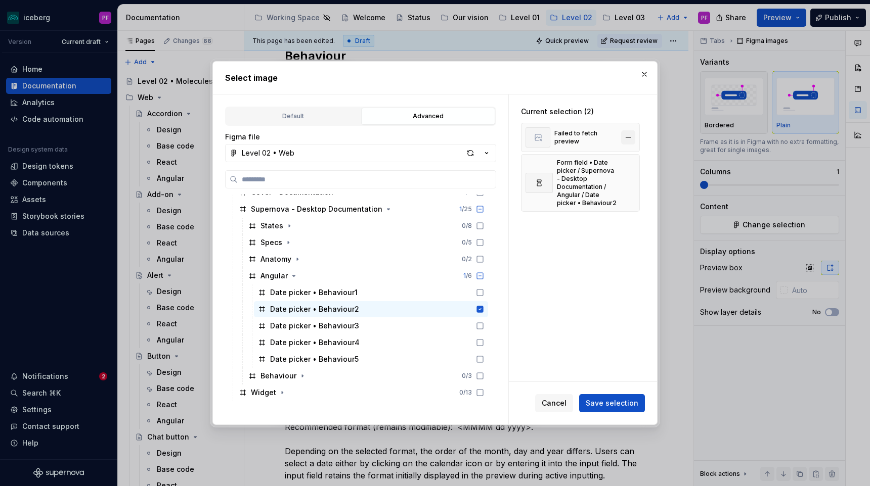
click at [628, 136] on button "button" at bounding box center [628, 137] width 14 height 14
click at [601, 404] on span "Save selection" at bounding box center [611, 403] width 53 height 10
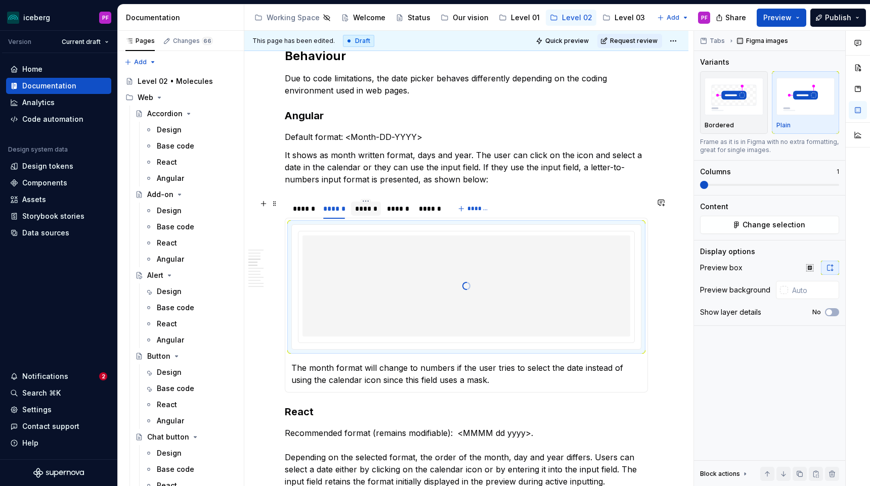
click at [364, 211] on div "******" at bounding box center [366, 209] width 22 height 10
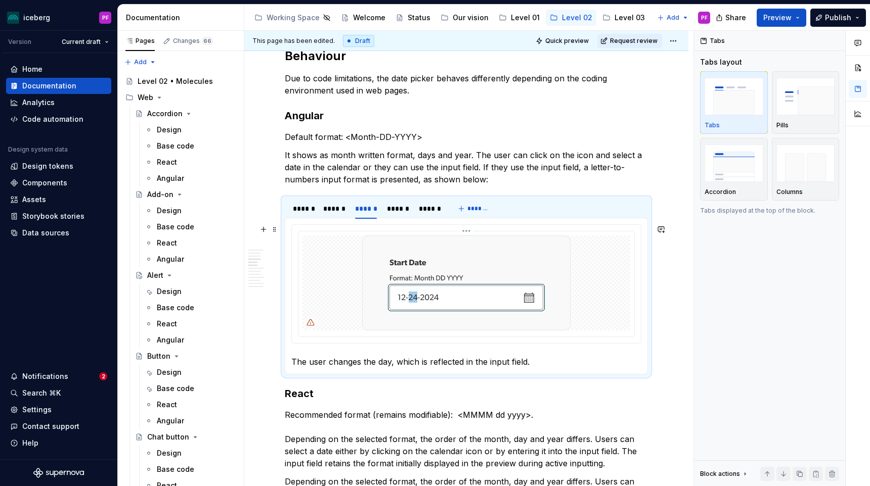
click at [419, 306] on img at bounding box center [466, 283] width 208 height 95
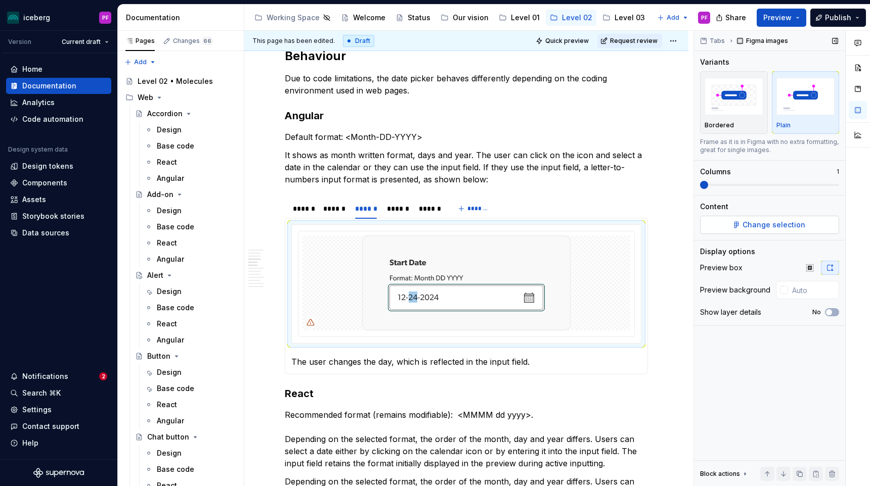
click at [771, 224] on span "Change selection" at bounding box center [773, 225] width 63 height 10
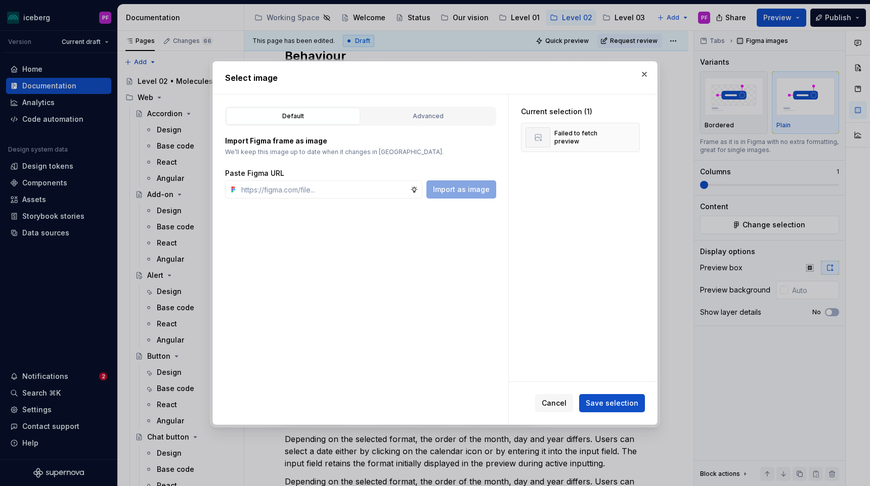
click at [447, 126] on div "Import Figma frame as image We’ll keep this image up to date when it changes in…" at bounding box center [360, 162] width 271 height 73
click at [444, 124] on button "Advanced" at bounding box center [428, 116] width 134 height 17
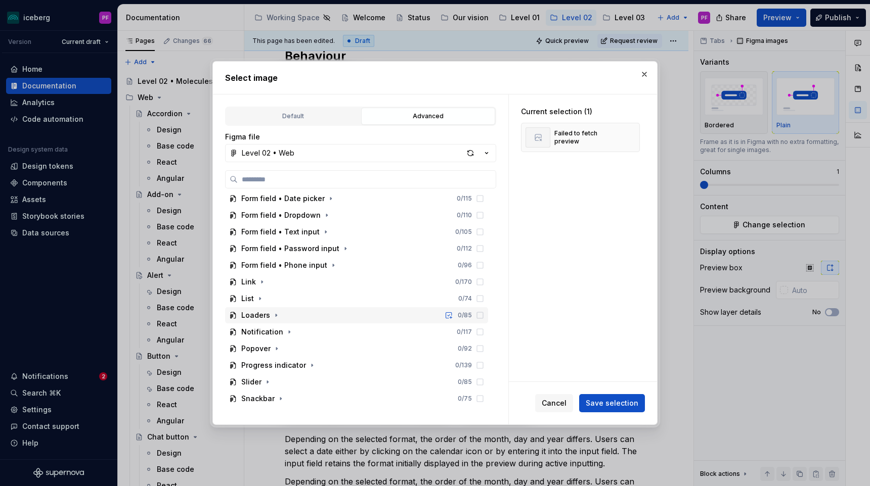
scroll to position [270, 0]
click at [327, 200] on icon "button" at bounding box center [331, 200] width 8 height 8
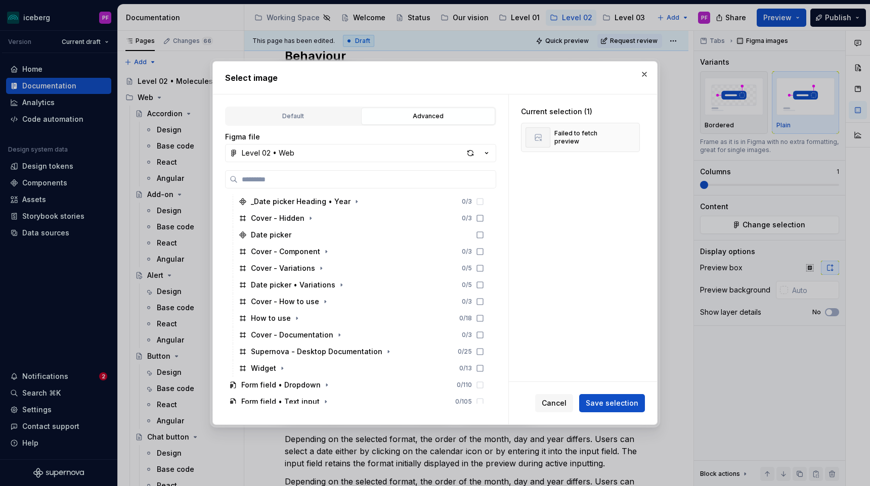
scroll to position [452, 0]
click at [384, 352] on icon "button" at bounding box center [388, 351] width 8 height 8
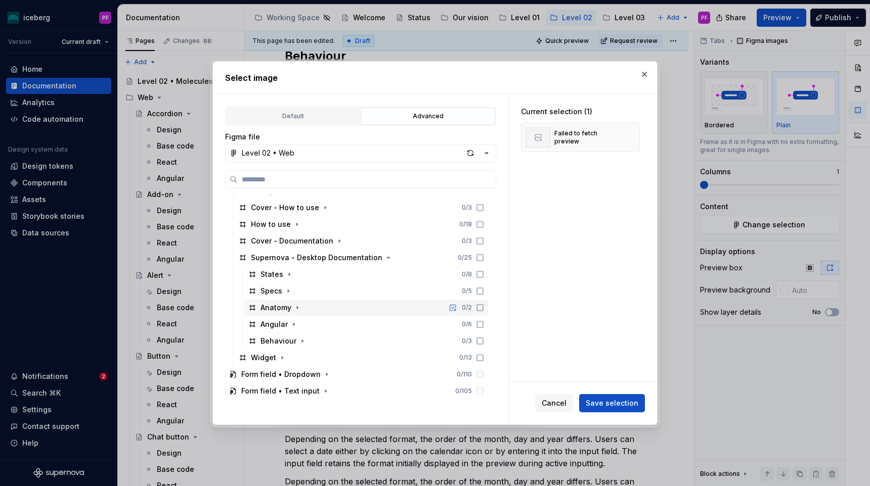
scroll to position [555, 0]
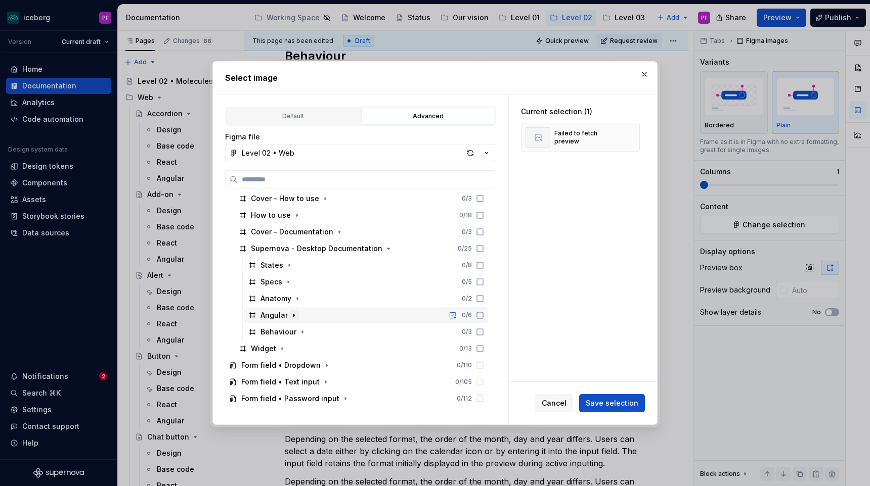
click at [293, 319] on icon "button" at bounding box center [294, 315] width 8 height 8
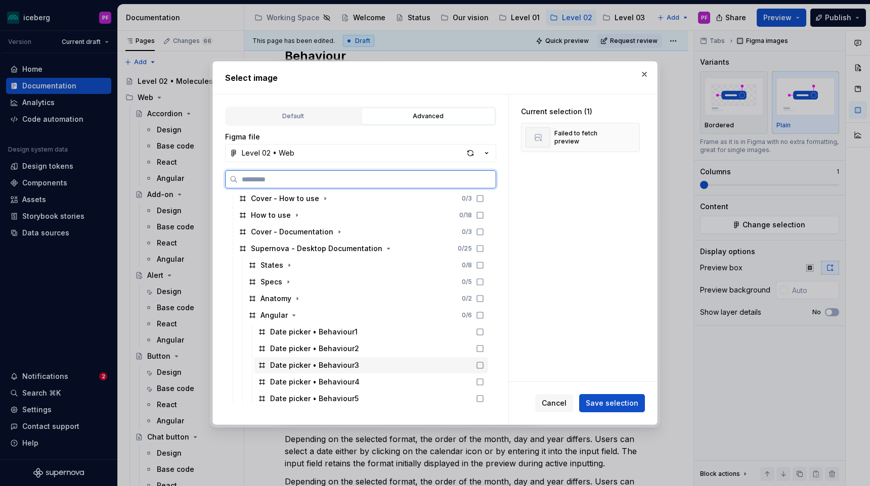
click at [298, 367] on div "Date picker • Behaviour3" at bounding box center [314, 365] width 89 height 10
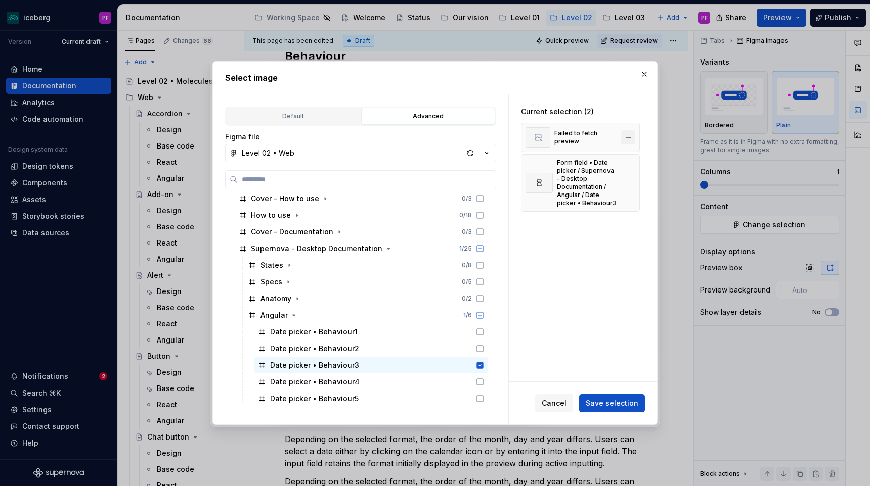
click at [630, 138] on button "button" at bounding box center [628, 137] width 14 height 14
click at [602, 409] on button "Save selection" at bounding box center [612, 403] width 66 height 18
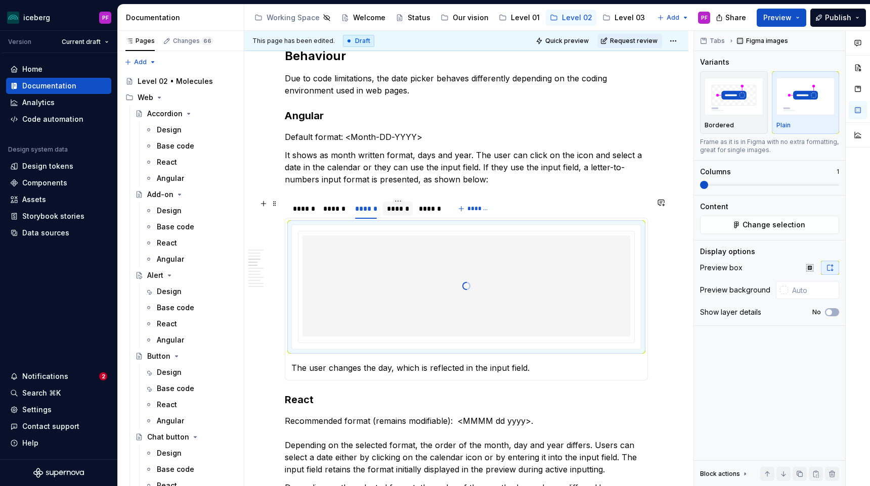
click at [397, 209] on div "******" at bounding box center [398, 209] width 22 height 10
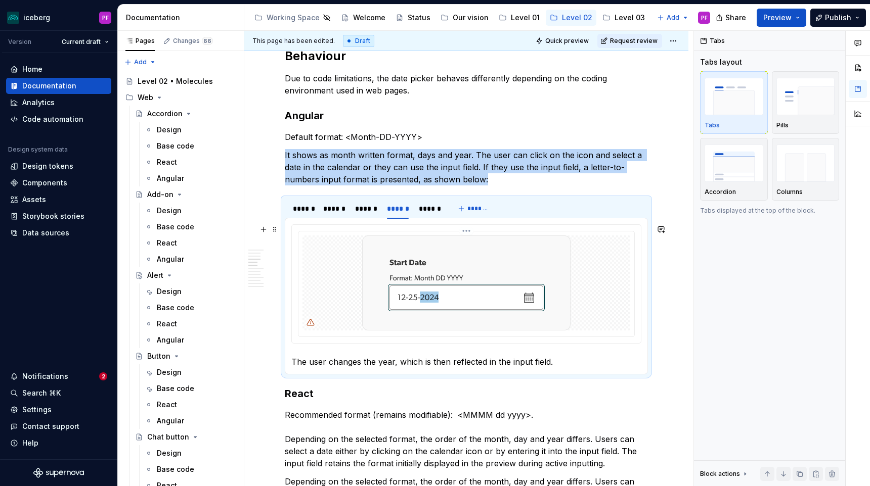
click at [505, 272] on img at bounding box center [466, 283] width 208 height 95
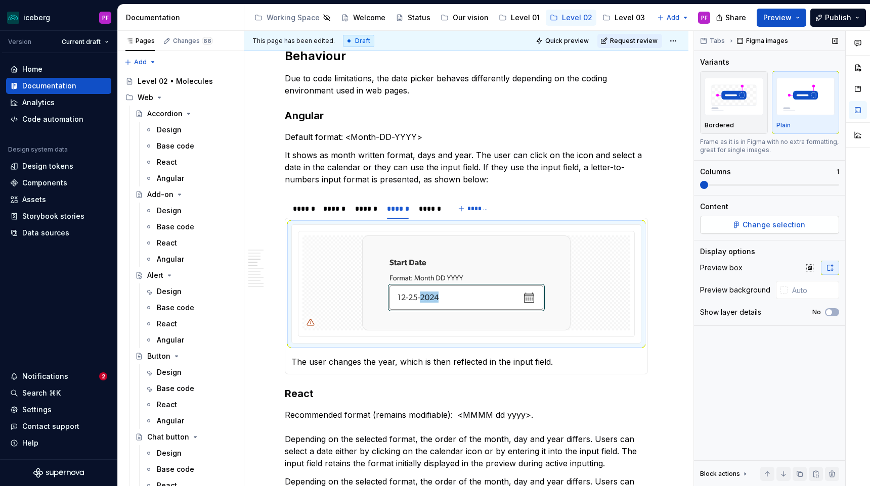
click at [728, 225] on button "Change selection" at bounding box center [769, 225] width 139 height 18
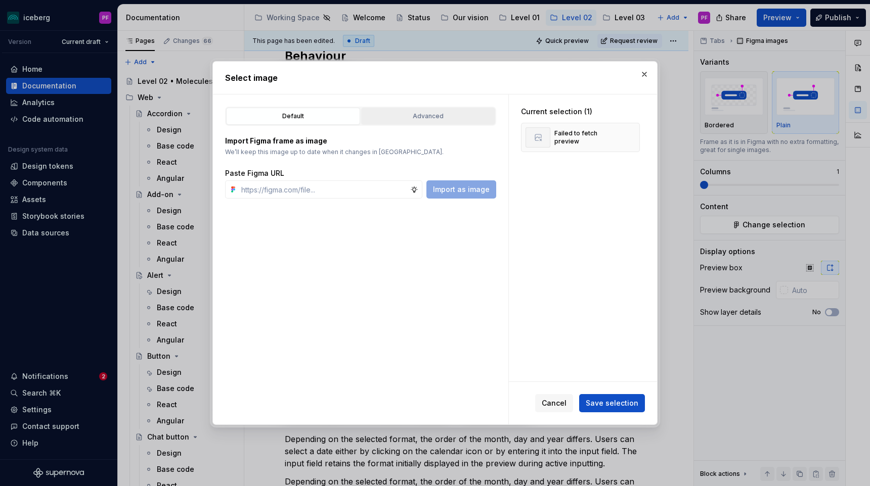
click at [437, 112] on div "Advanced" at bounding box center [428, 116] width 127 height 10
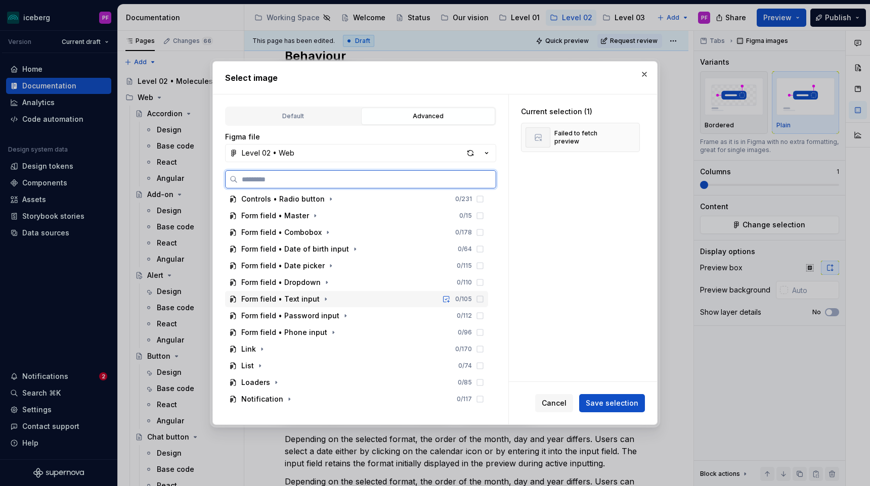
scroll to position [205, 0]
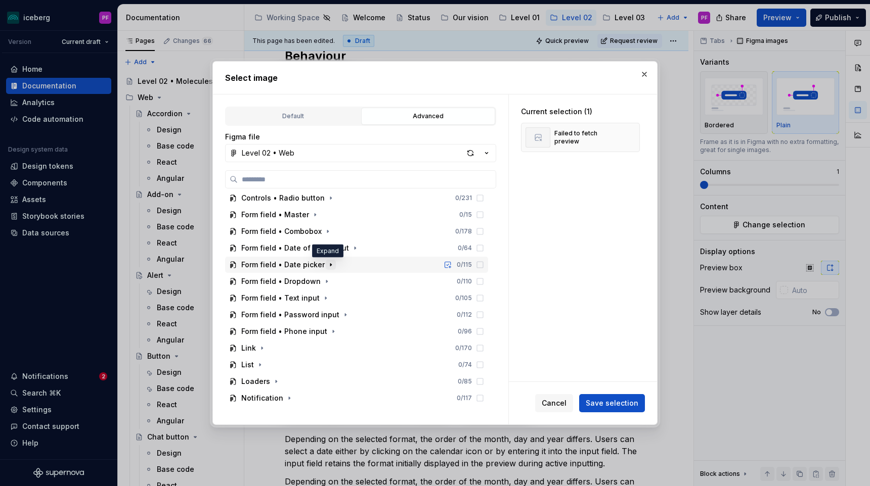
click at [327, 263] on icon "button" at bounding box center [331, 265] width 8 height 8
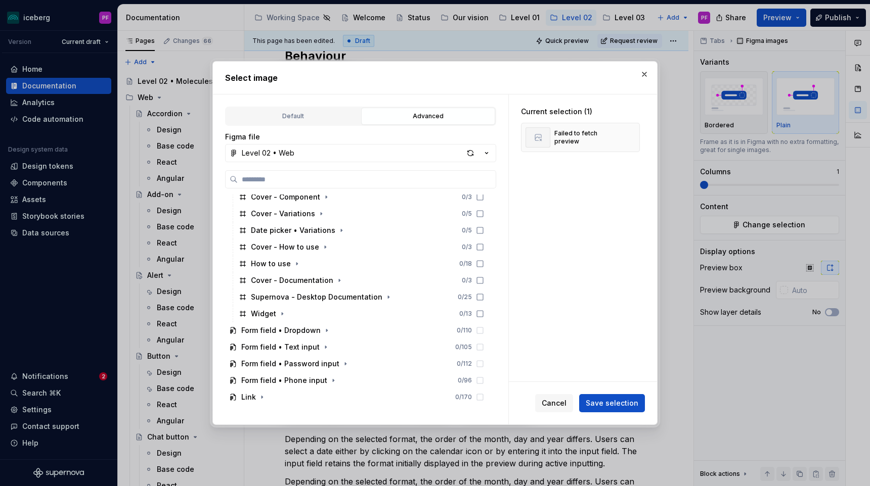
scroll to position [507, 0]
click at [385, 299] on icon "button" at bounding box center [388, 296] width 8 height 8
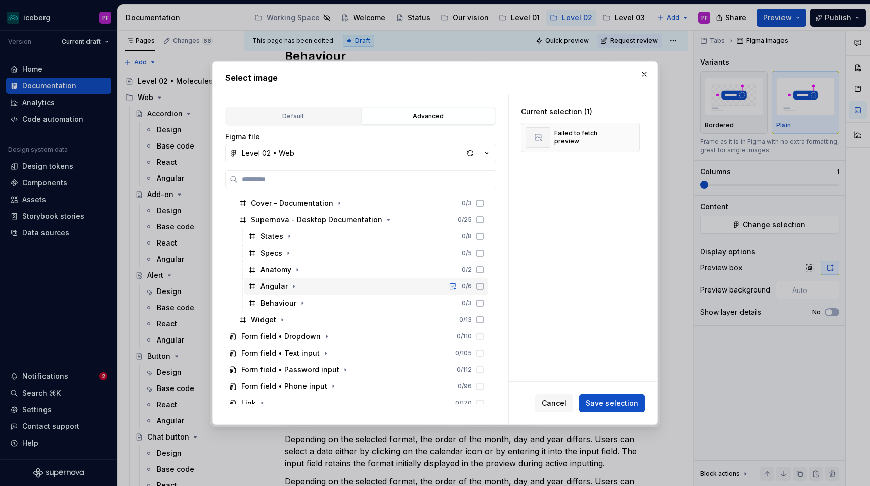
scroll to position [585, 0]
click at [293, 281] on icon "button" at bounding box center [294, 285] width 8 height 8
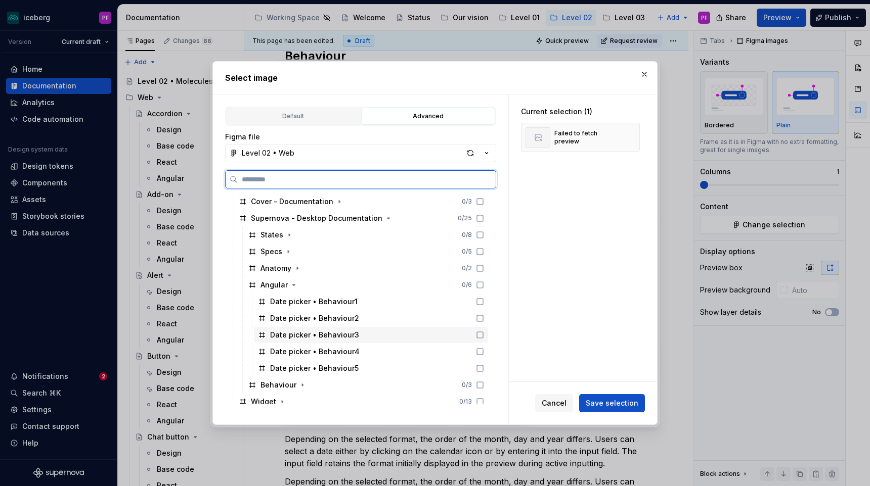
click at [310, 351] on div "Date picker • Behaviour4" at bounding box center [314, 352] width 89 height 10
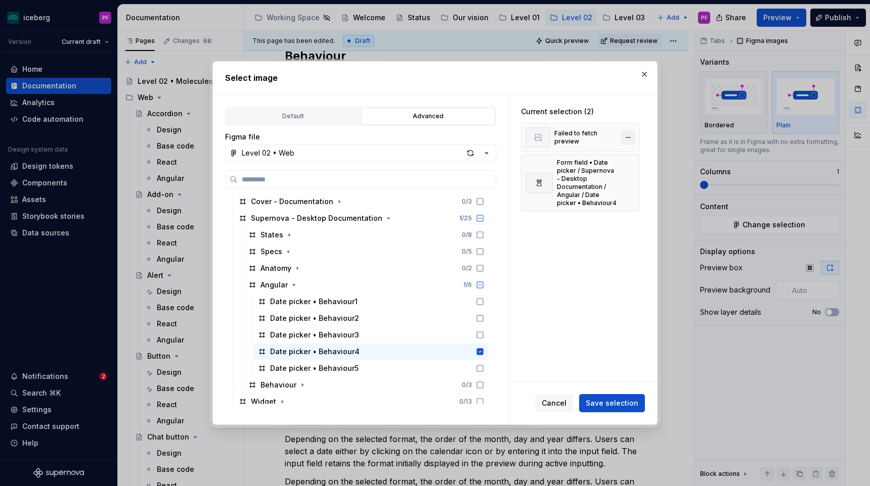
click at [634, 134] on button "button" at bounding box center [628, 137] width 14 height 14
click at [621, 405] on span "Save selection" at bounding box center [611, 403] width 53 height 10
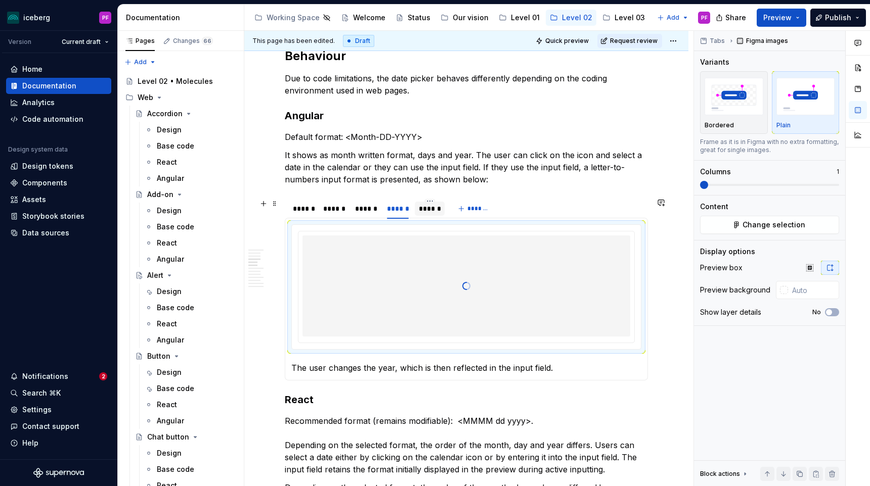
click at [434, 210] on div "******" at bounding box center [430, 209] width 22 height 10
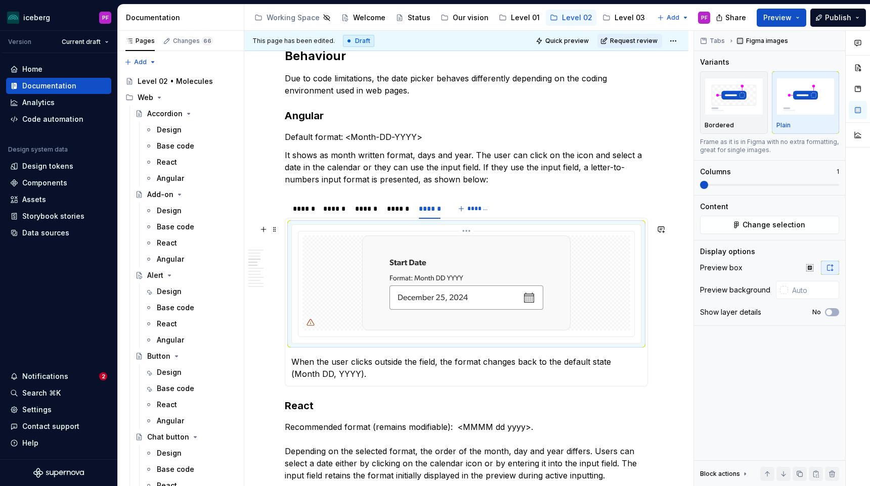
click at [441, 248] on img at bounding box center [466, 283] width 208 height 95
click at [793, 215] on div "Content Change selection" at bounding box center [769, 218] width 139 height 32
click at [783, 224] on span "Change selection" at bounding box center [773, 225] width 63 height 10
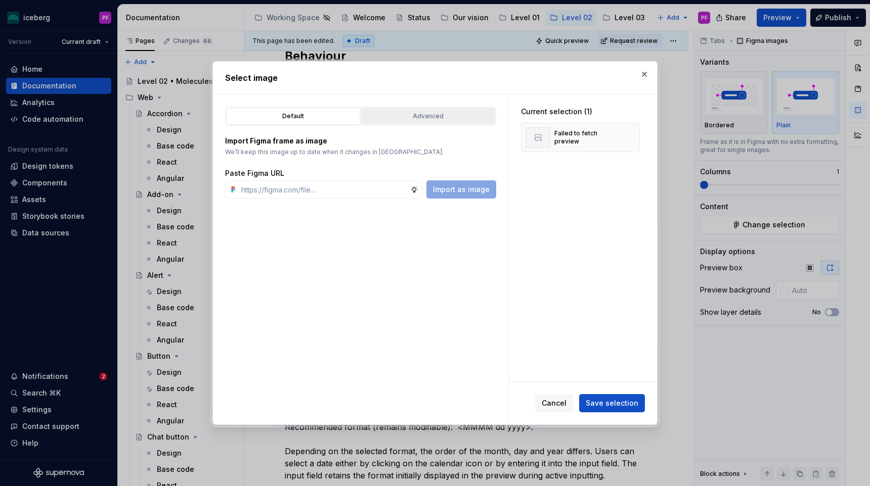
click at [451, 121] on div "Advanced" at bounding box center [428, 116] width 127 height 10
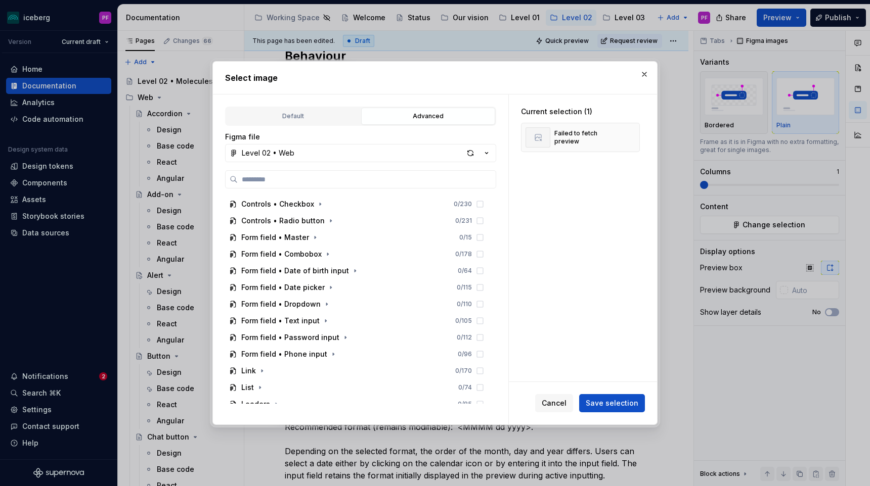
scroll to position [188, 0]
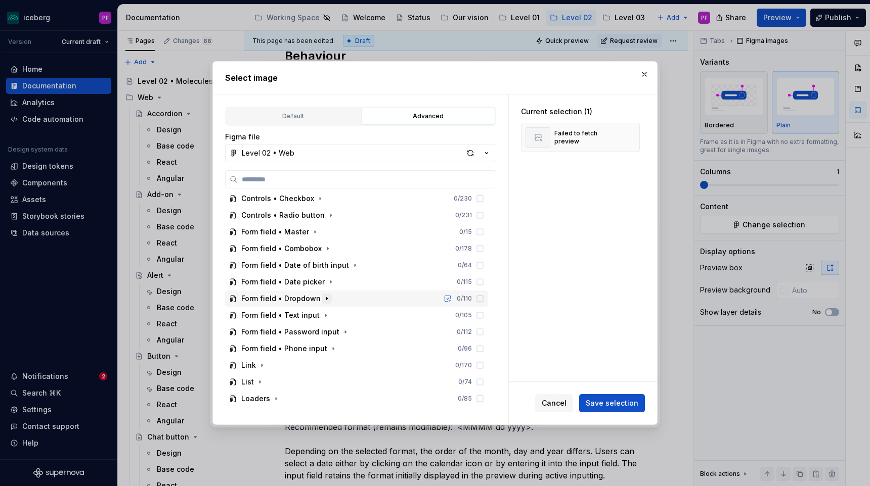
click at [326, 299] on icon "button" at bounding box center [326, 299] width 1 height 3
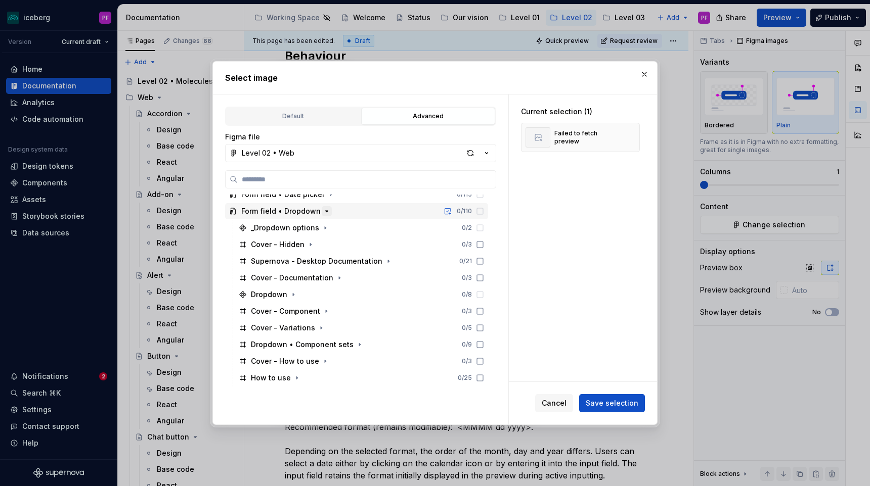
scroll to position [278, 0]
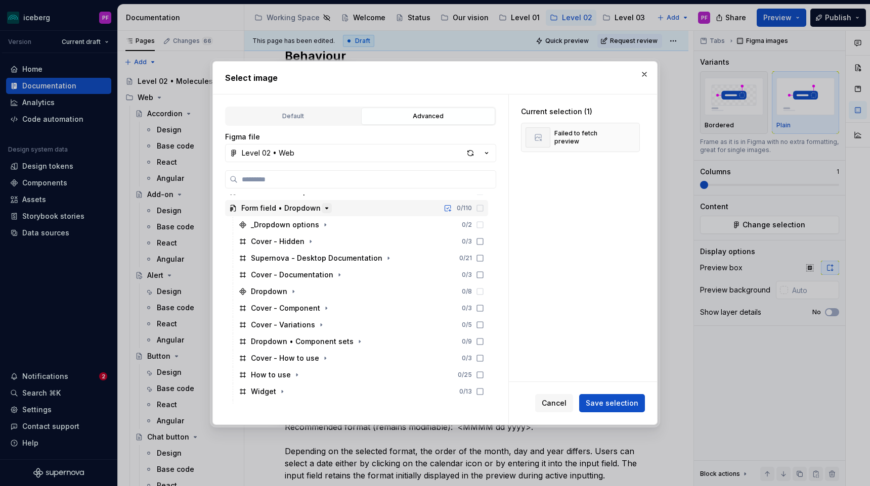
click at [324, 209] on icon "button" at bounding box center [327, 208] width 8 height 8
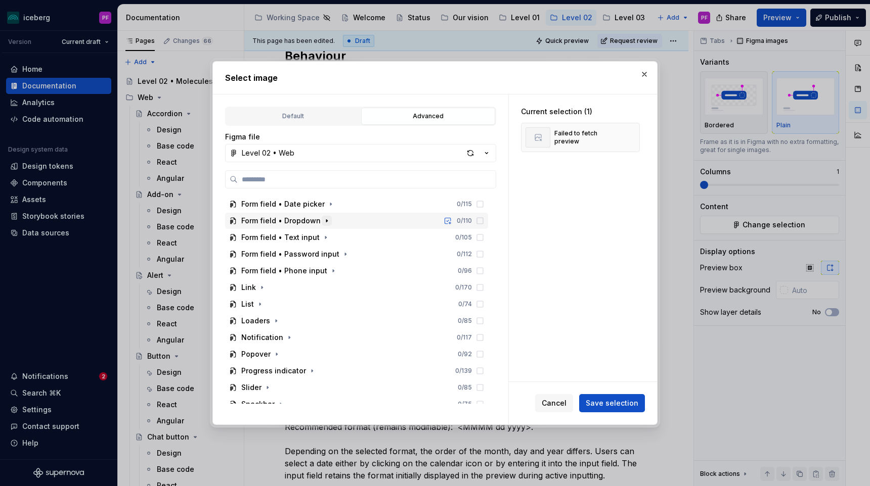
click at [323, 219] on icon "button" at bounding box center [327, 221] width 8 height 8
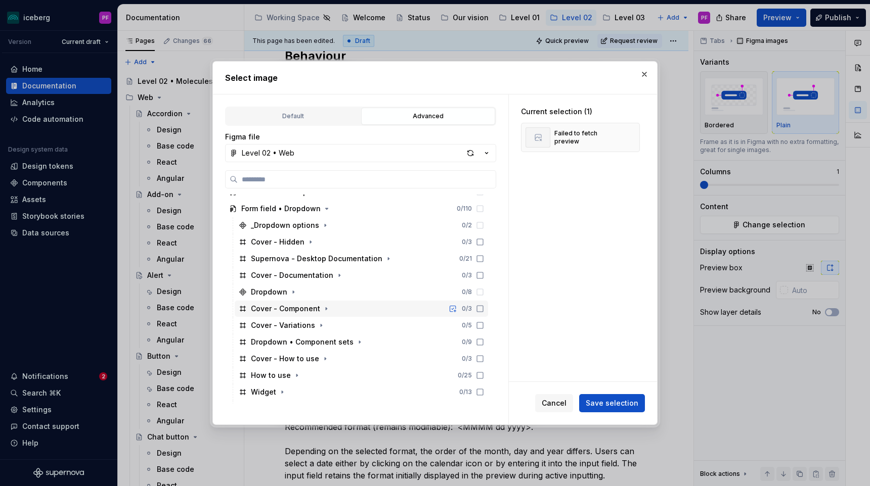
scroll to position [280, 0]
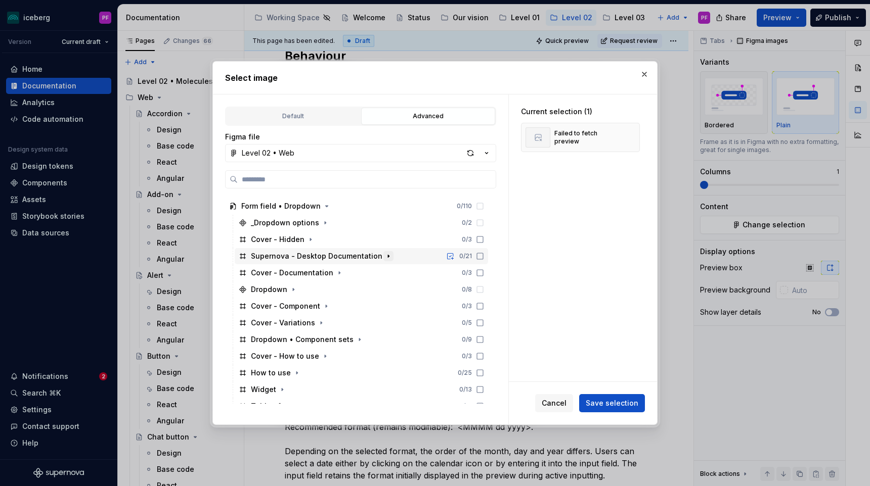
click at [384, 255] on icon "button" at bounding box center [388, 256] width 8 height 8
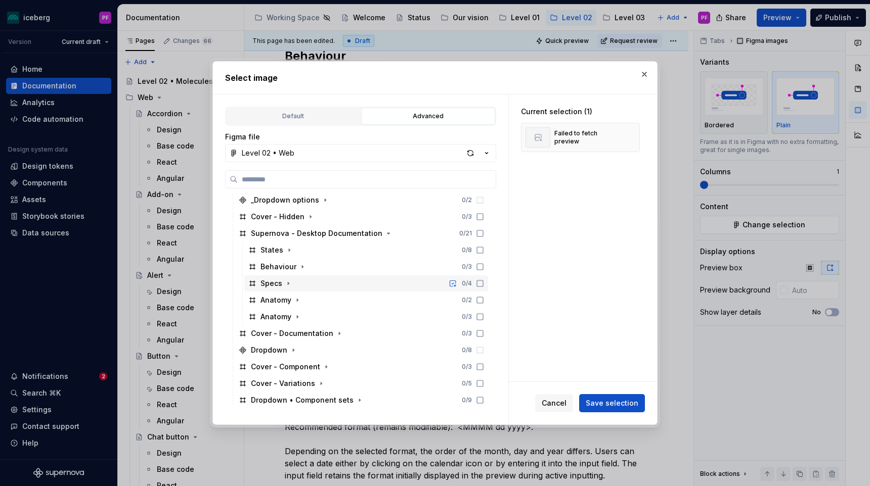
scroll to position [308, 0]
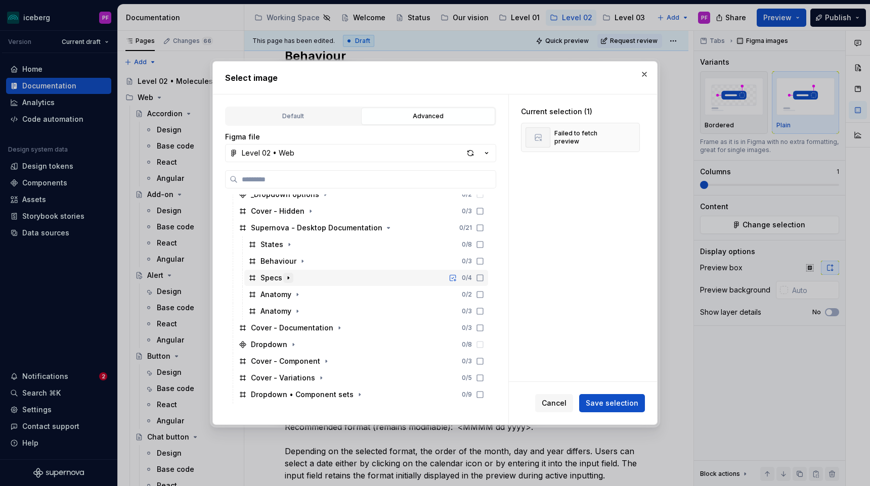
click at [291, 280] on icon "button" at bounding box center [288, 278] width 8 height 8
click at [299, 295] on icon "button" at bounding box center [297, 295] width 8 height 8
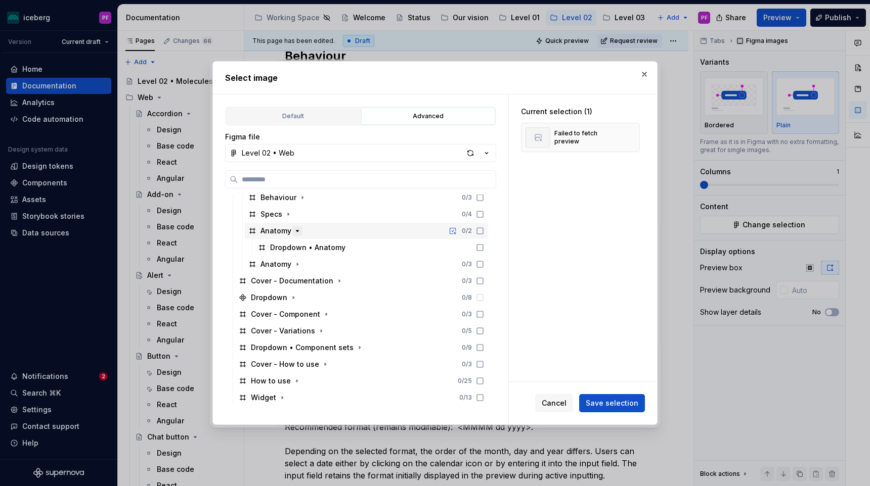
scroll to position [379, 0]
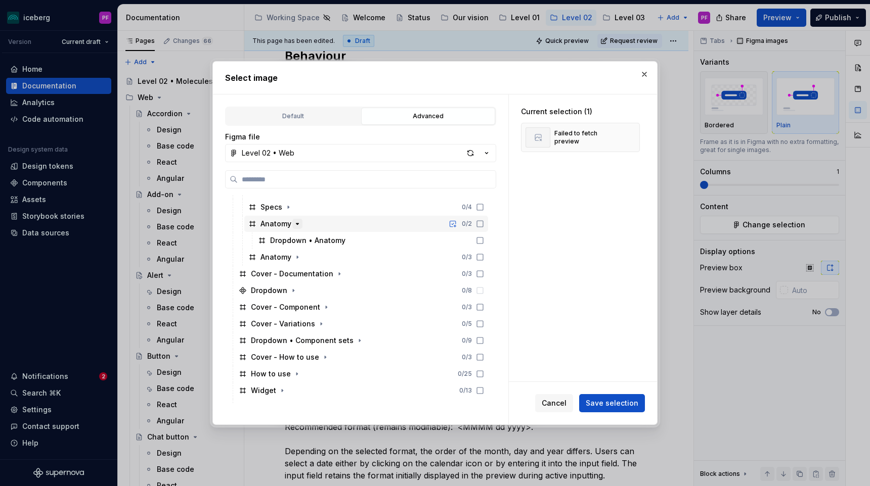
click at [296, 223] on icon "button" at bounding box center [297, 224] width 8 height 8
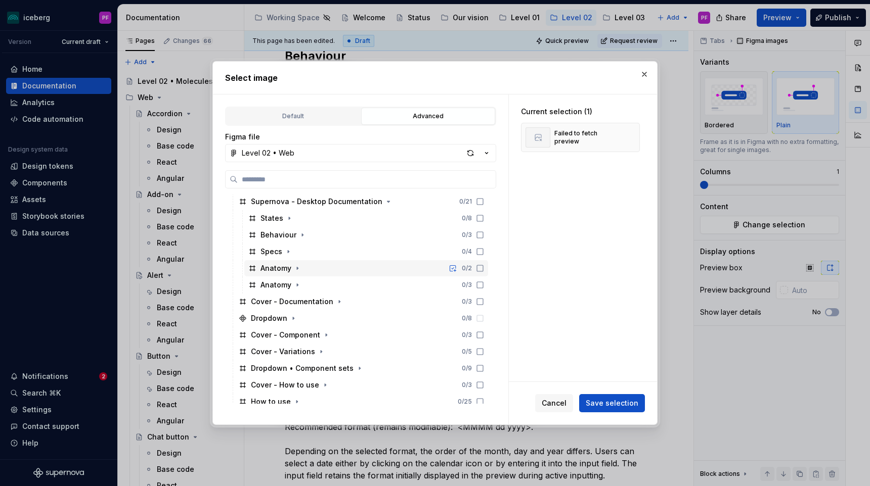
scroll to position [305, 0]
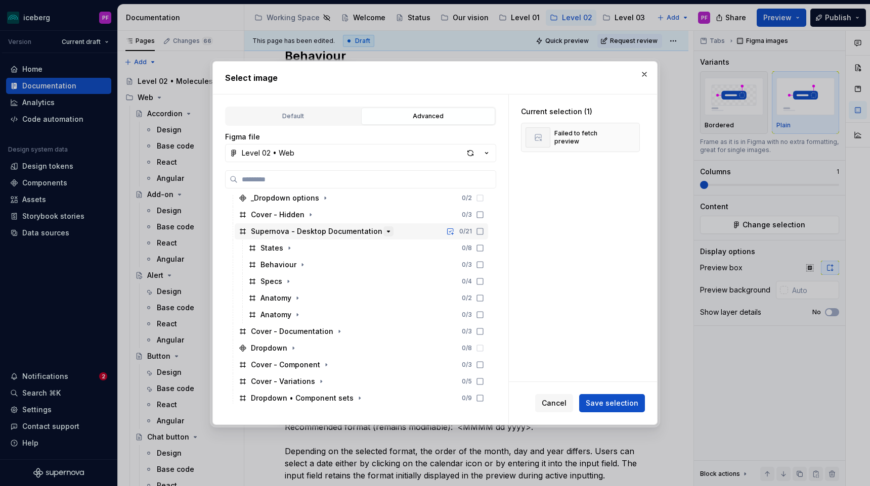
click at [384, 234] on icon "button" at bounding box center [388, 232] width 8 height 8
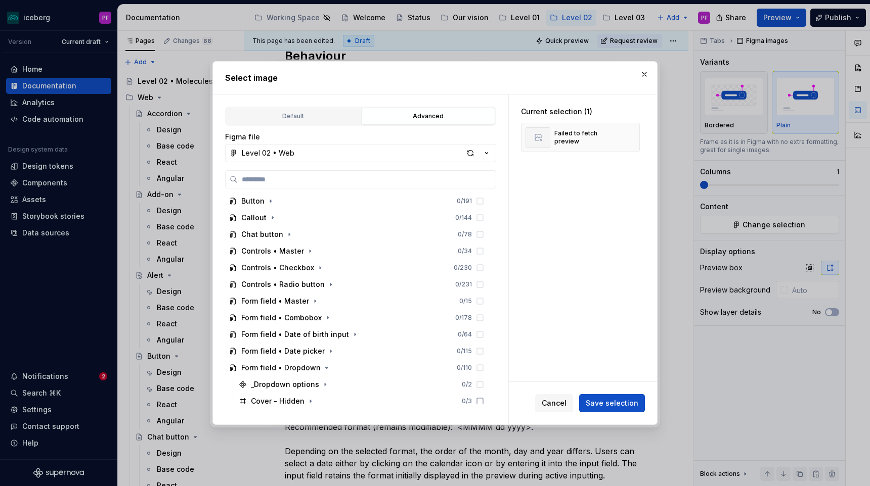
scroll to position [119, 0]
click at [324, 369] on icon "button" at bounding box center [327, 367] width 8 height 8
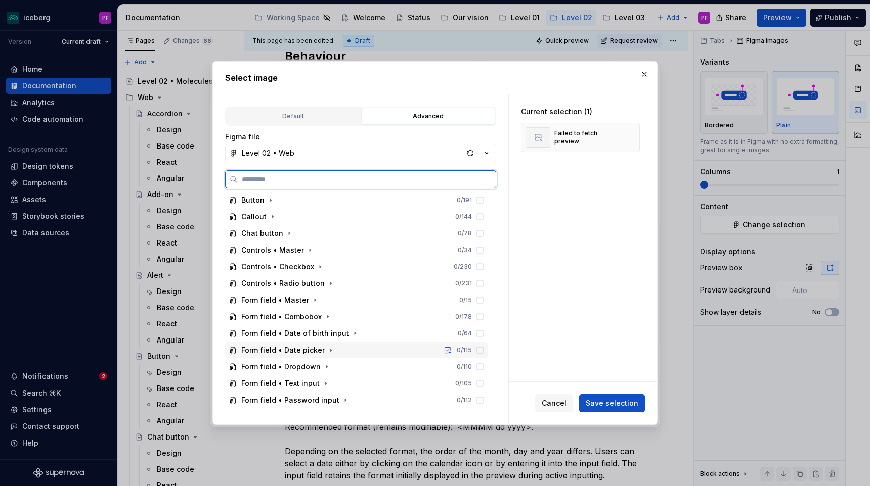
click at [326, 356] on div "Form field • Date picker 0 / 115" at bounding box center [356, 350] width 263 height 16
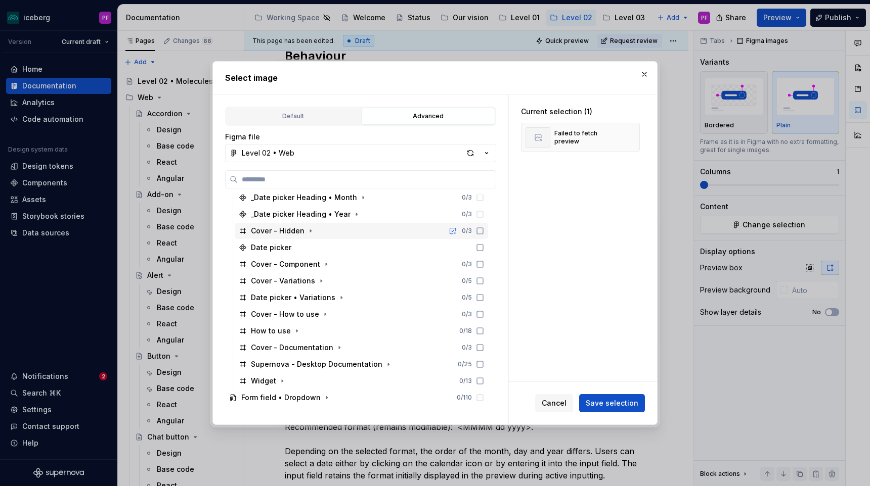
scroll to position [449, 0]
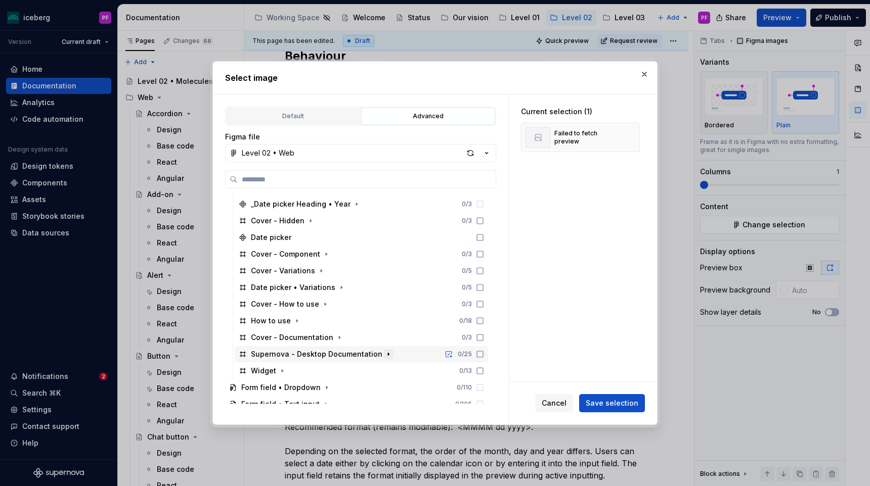
click at [384, 355] on icon "button" at bounding box center [388, 354] width 8 height 8
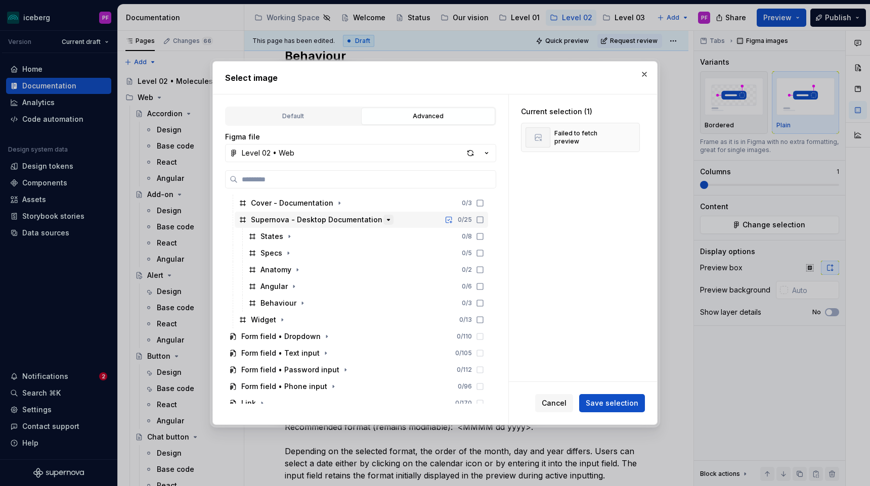
scroll to position [584, 0]
click at [291, 287] on icon "button" at bounding box center [294, 286] width 8 height 8
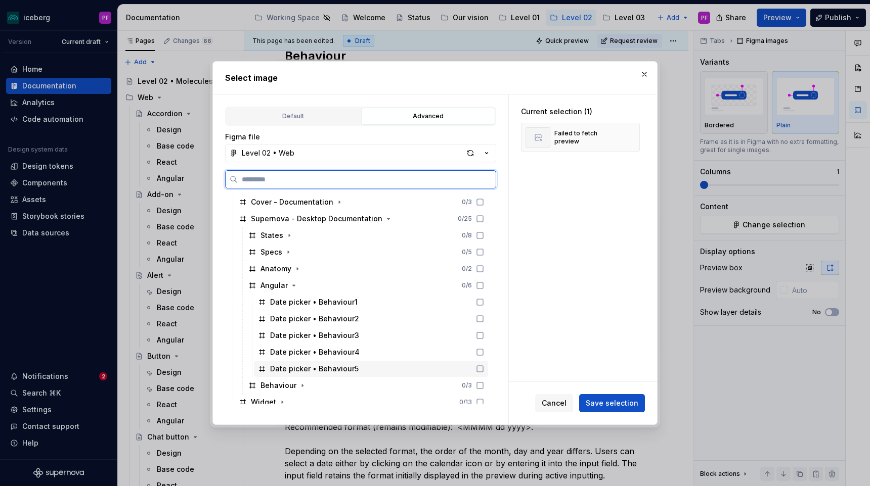
click at [334, 362] on div "Date picker • Behaviour5" at bounding box center [371, 369] width 234 height 16
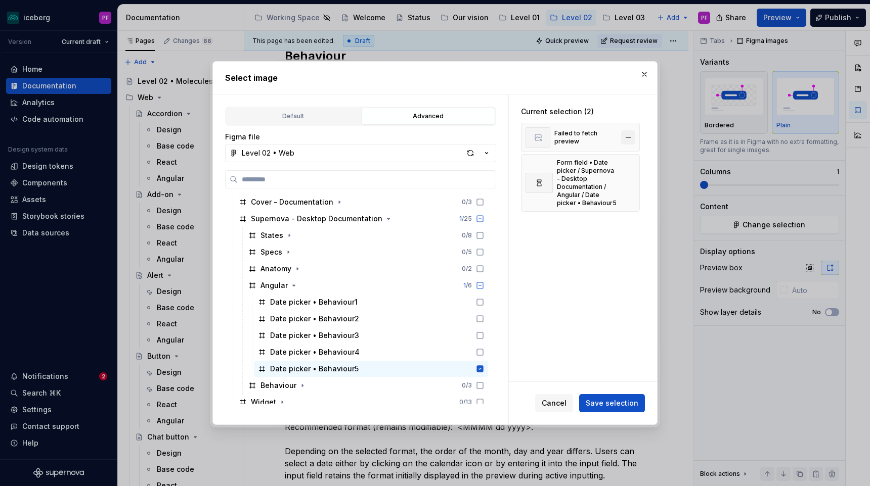
click at [625, 134] on span at bounding box center [628, 137] width 14 height 14
click at [628, 395] on button "Save selection" at bounding box center [612, 403] width 66 height 18
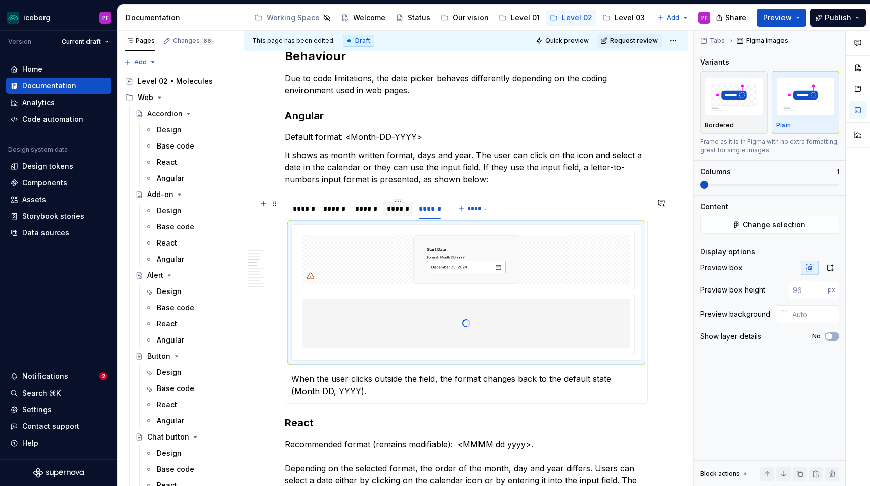
click at [395, 204] on div "******" at bounding box center [398, 209] width 22 height 10
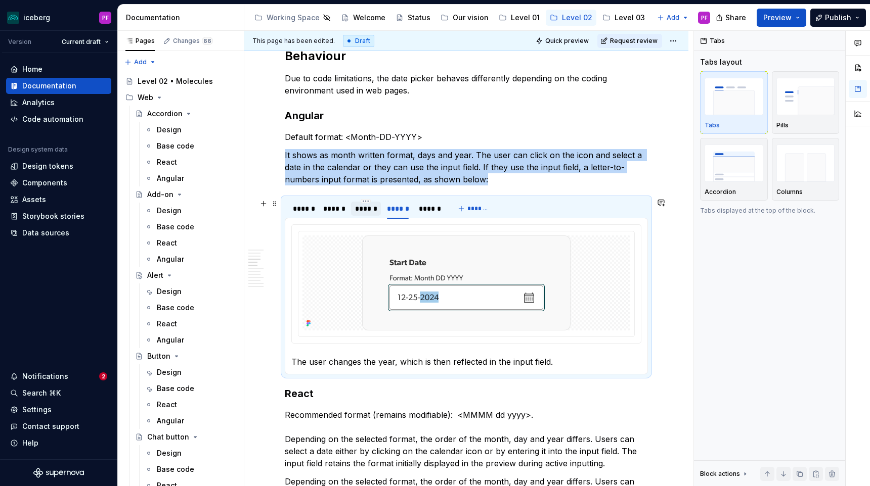
click at [356, 209] on div "******" at bounding box center [366, 209] width 22 height 10
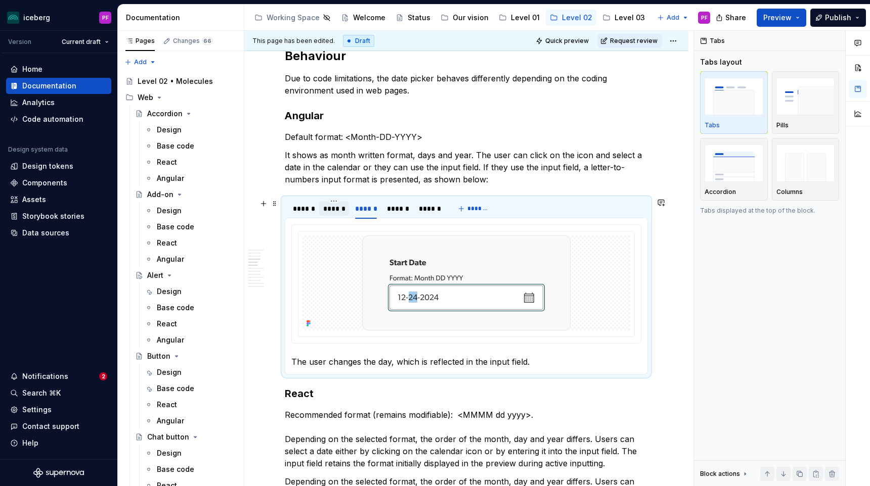
click at [331, 210] on div "******" at bounding box center [334, 209] width 22 height 10
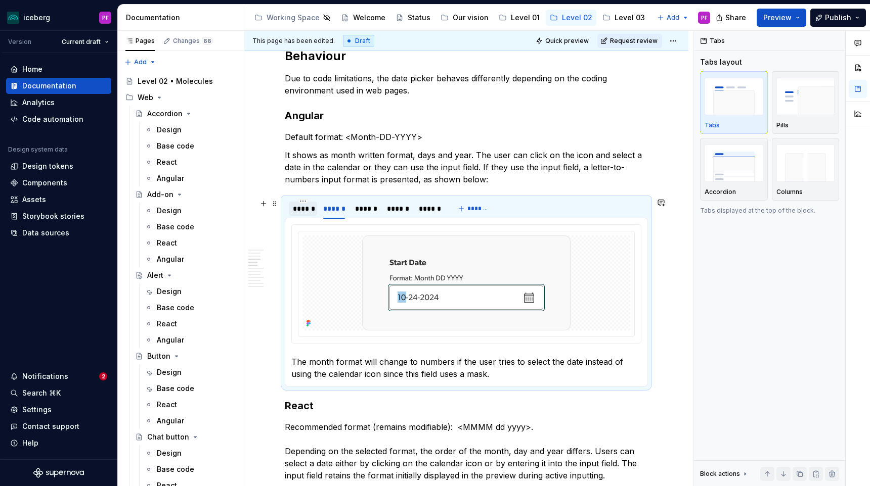
click at [297, 214] on div "******" at bounding box center [303, 209] width 28 height 14
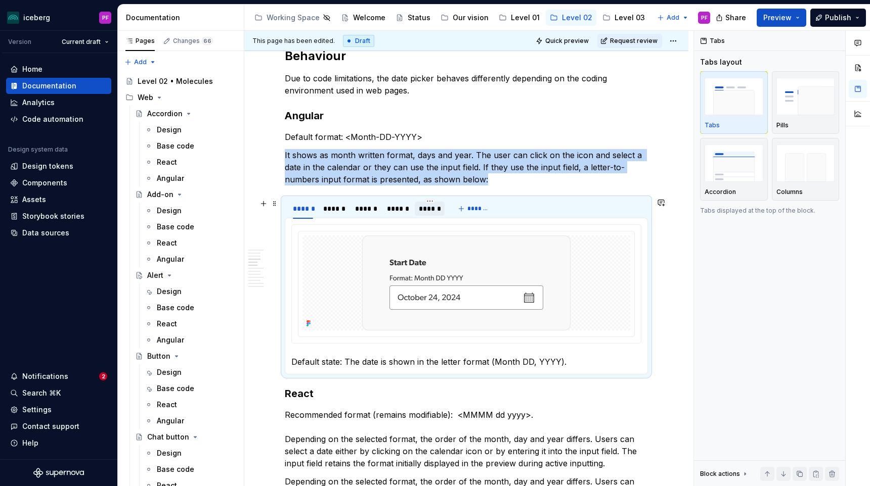
click at [422, 211] on div "******" at bounding box center [430, 209] width 22 height 10
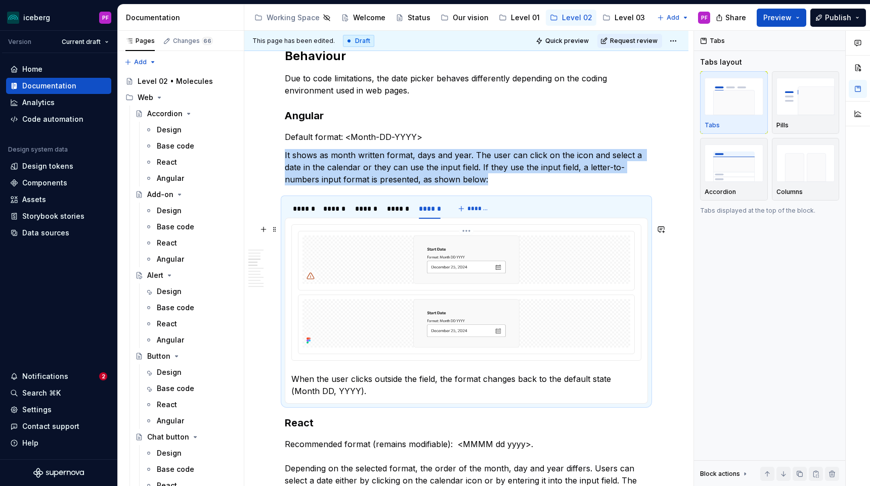
click at [366, 277] on img at bounding box center [466, 260] width 208 height 49
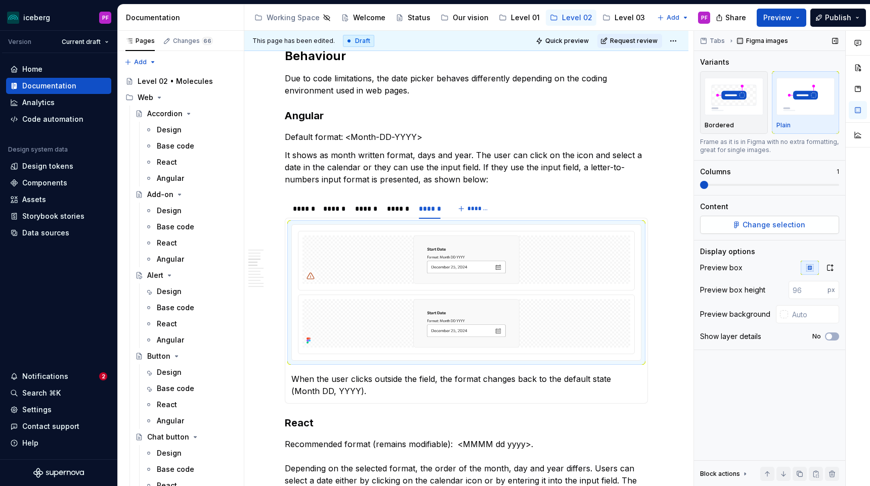
click at [727, 231] on button "Change selection" at bounding box center [769, 225] width 139 height 18
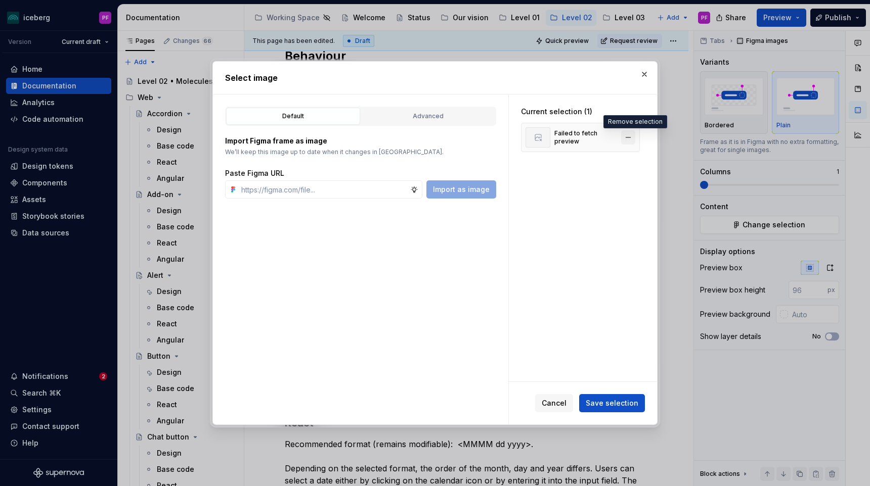
click at [633, 135] on button "button" at bounding box center [628, 137] width 14 height 14
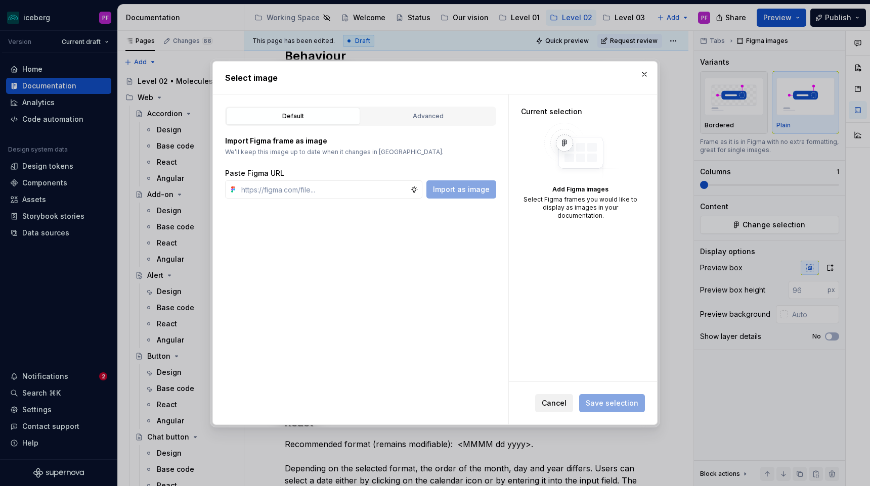
click at [549, 404] on span "Cancel" at bounding box center [553, 403] width 25 height 10
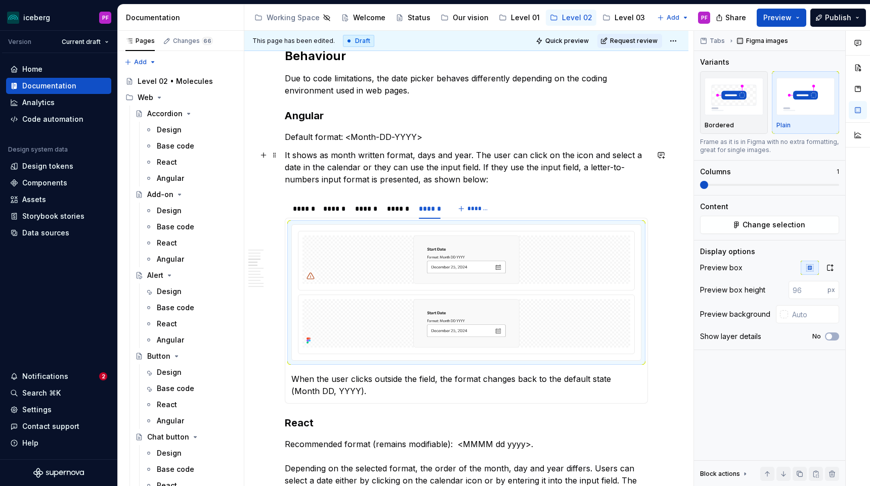
click at [562, 184] on p "It shows as month written format, days and year. The user can click on the icon…" at bounding box center [466, 167] width 363 height 36
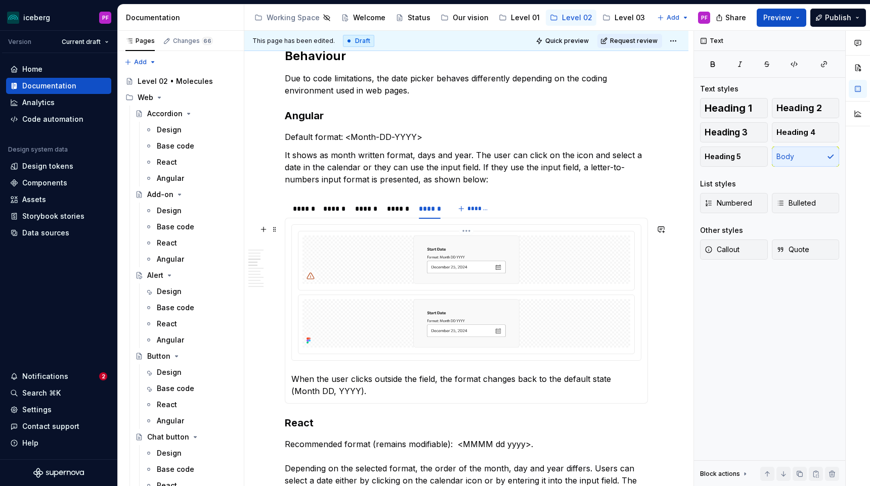
click at [486, 263] on img at bounding box center [466, 260] width 208 height 49
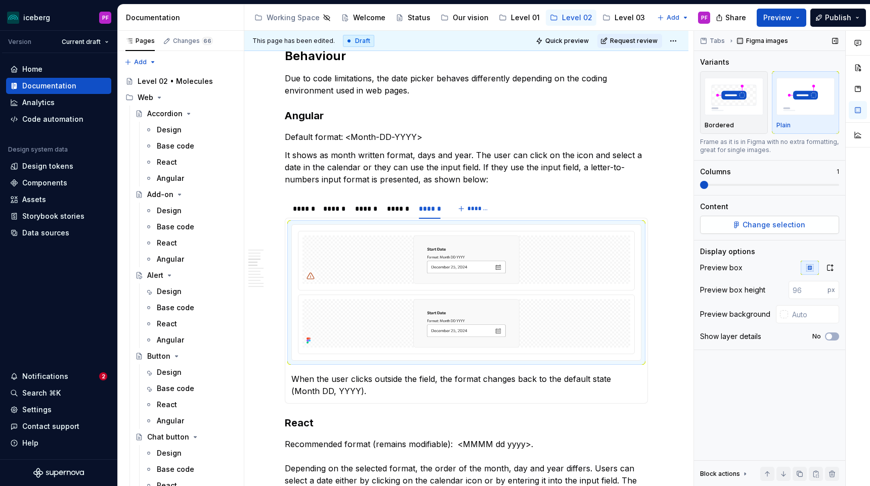
click at [776, 229] on span "Change selection" at bounding box center [773, 225] width 63 height 10
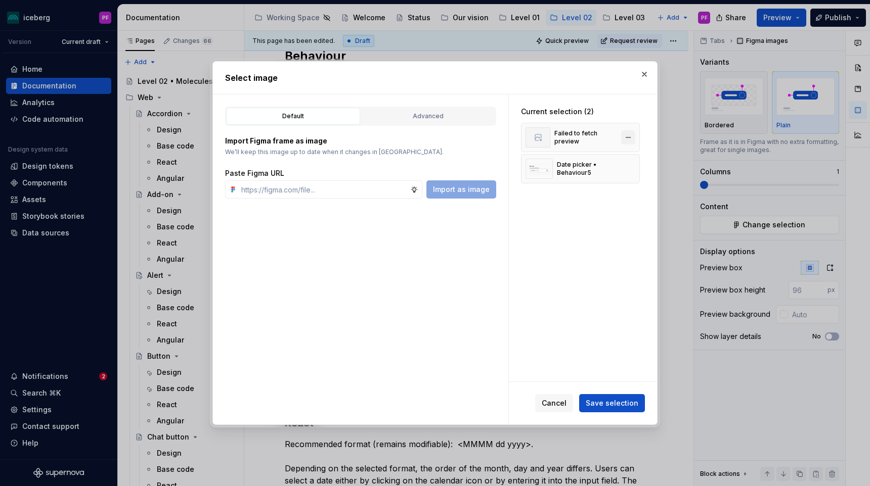
click at [633, 133] on button "button" at bounding box center [628, 137] width 14 height 14
click at [623, 402] on span "Save selection" at bounding box center [611, 403] width 53 height 10
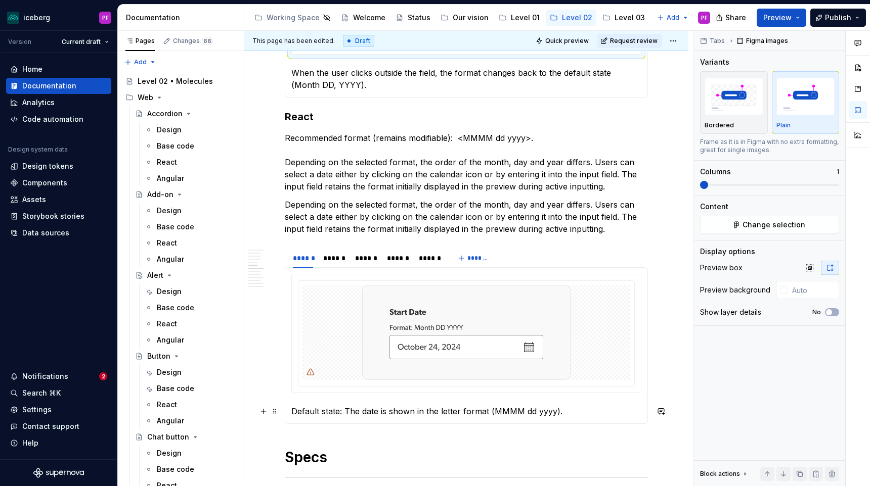
scroll to position [970, 0]
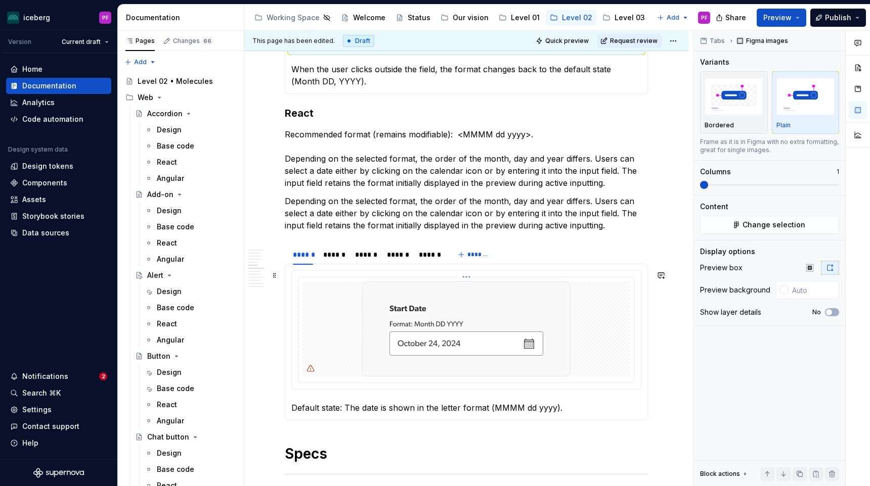
click at [324, 352] on div at bounding box center [466, 329] width 328 height 95
click at [704, 228] on button "Change selection" at bounding box center [769, 225] width 139 height 18
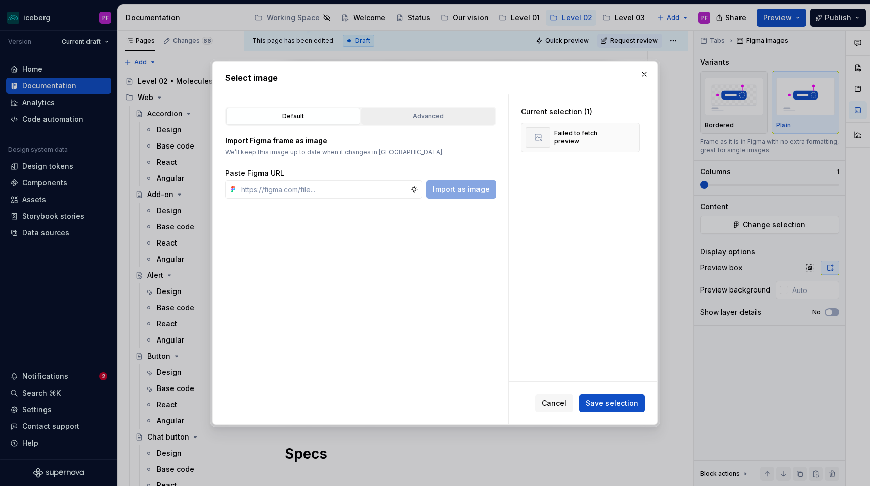
click at [411, 122] on button "Advanced" at bounding box center [428, 116] width 134 height 17
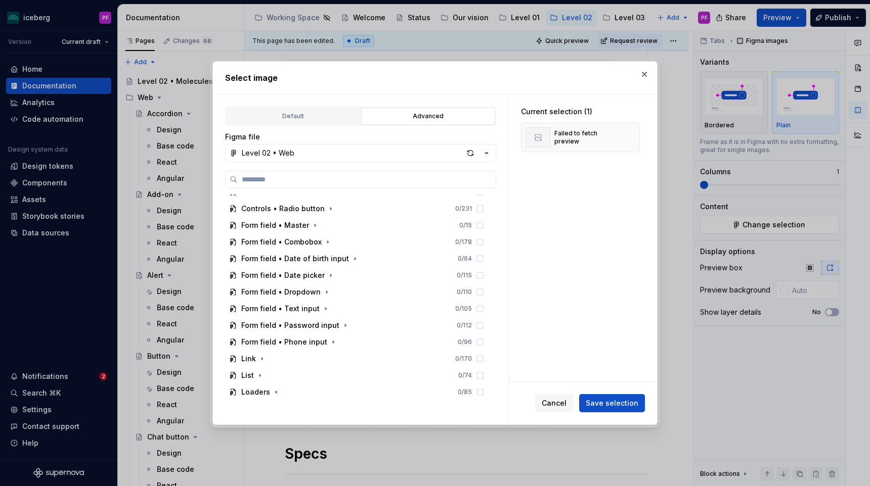
scroll to position [191, 0]
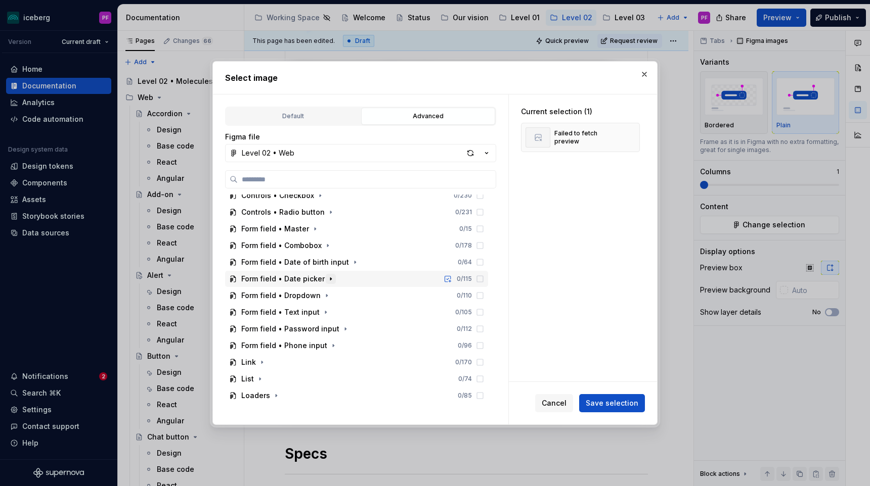
click at [328, 275] on icon "button" at bounding box center [331, 279] width 8 height 8
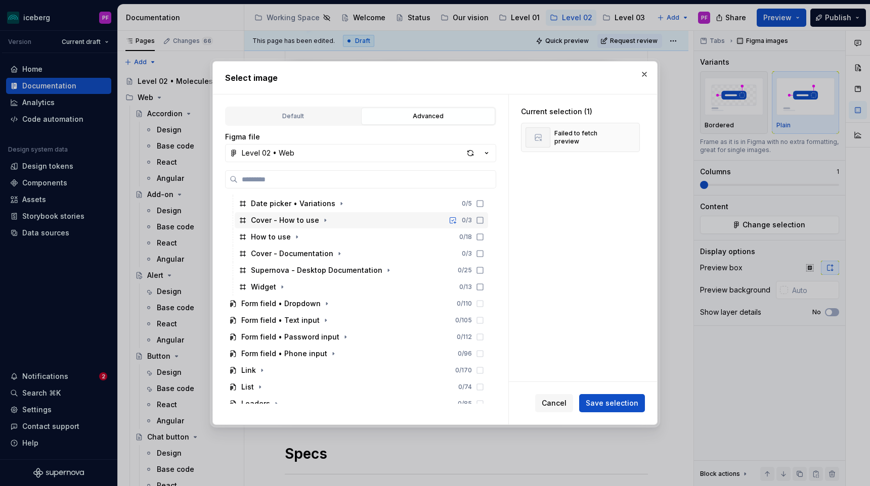
scroll to position [539, 0]
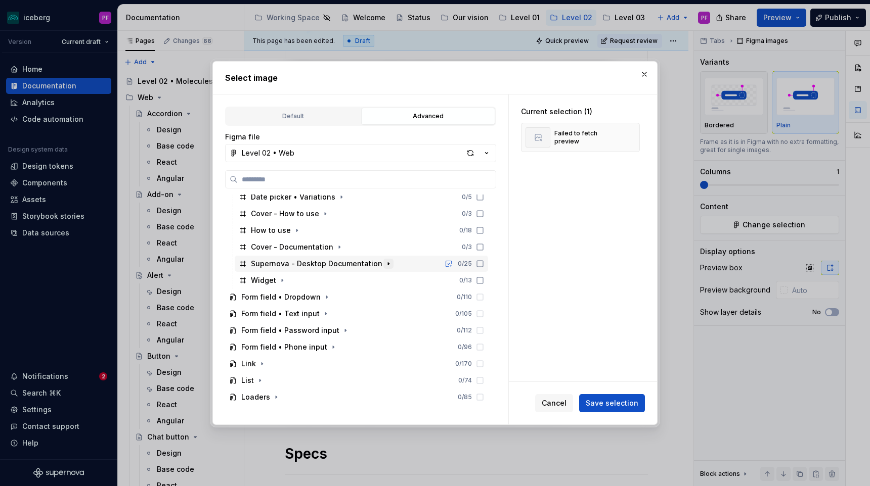
click at [384, 265] on icon "button" at bounding box center [388, 264] width 8 height 8
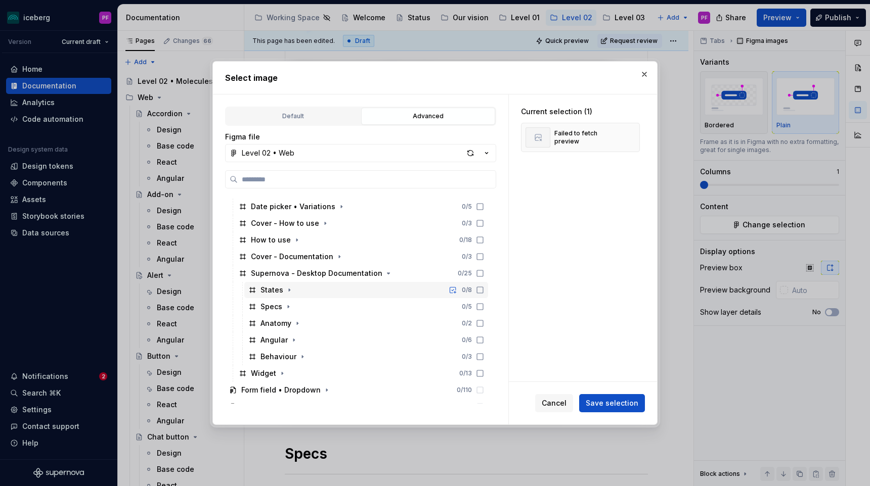
scroll to position [598, 0]
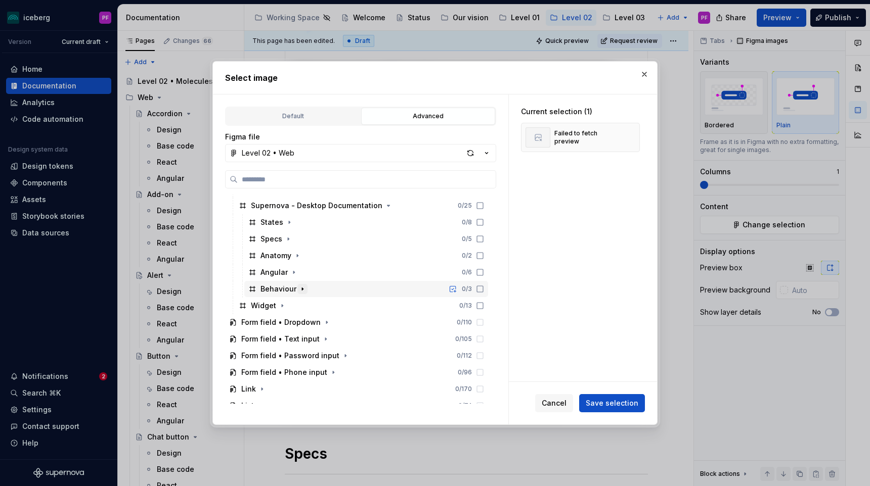
click at [303, 290] on icon "button" at bounding box center [302, 289] width 8 height 8
click at [320, 308] on icon "button" at bounding box center [324, 306] width 8 height 8
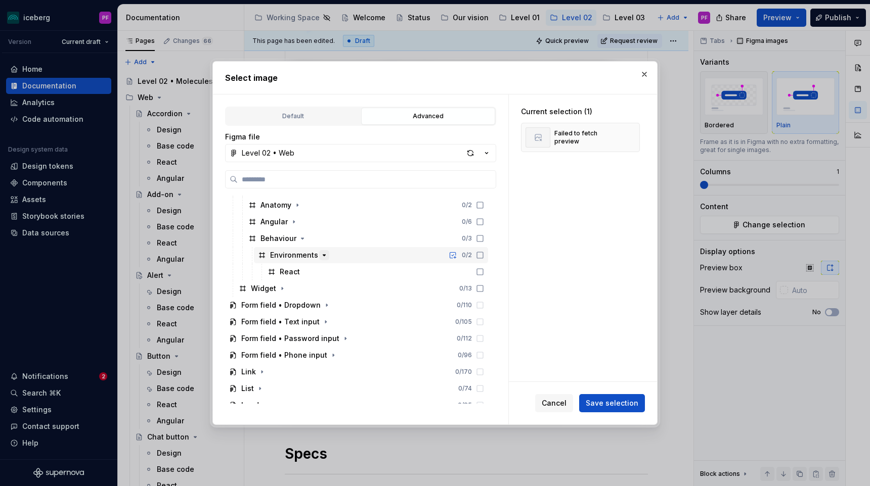
scroll to position [649, 0]
click at [320, 254] on icon "button" at bounding box center [324, 254] width 8 height 8
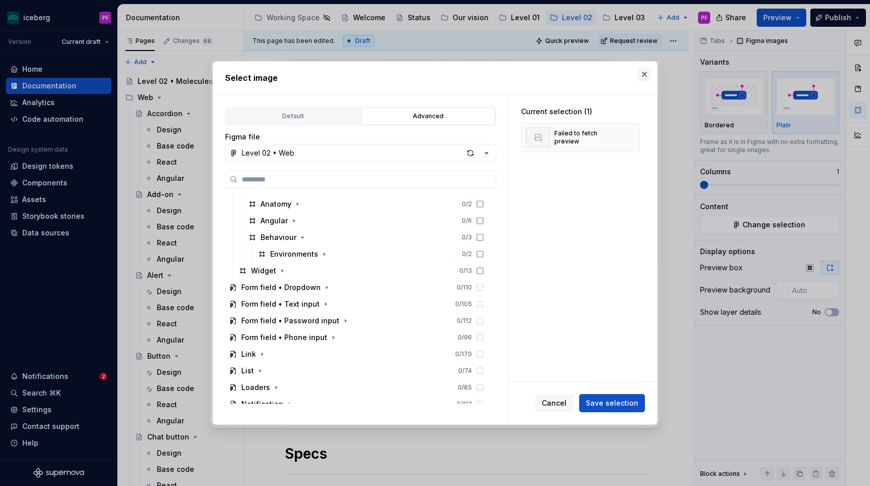
click at [645, 72] on button "button" at bounding box center [644, 74] width 14 height 14
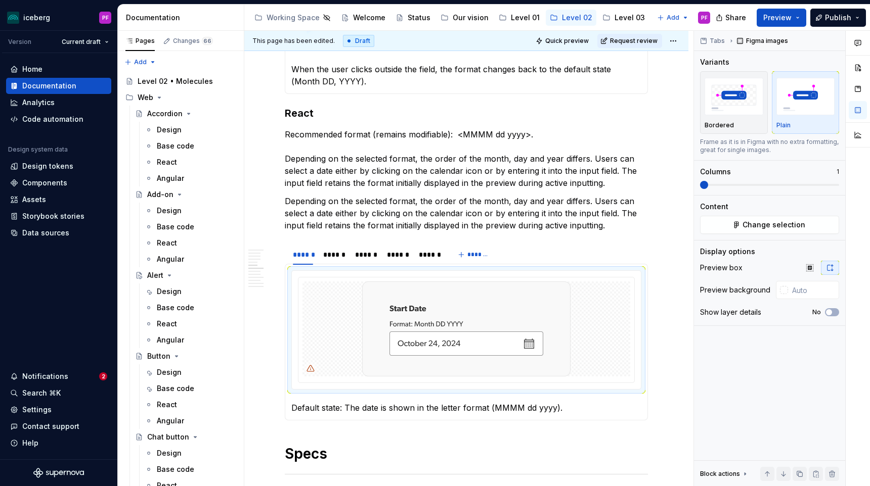
type textarea "*"
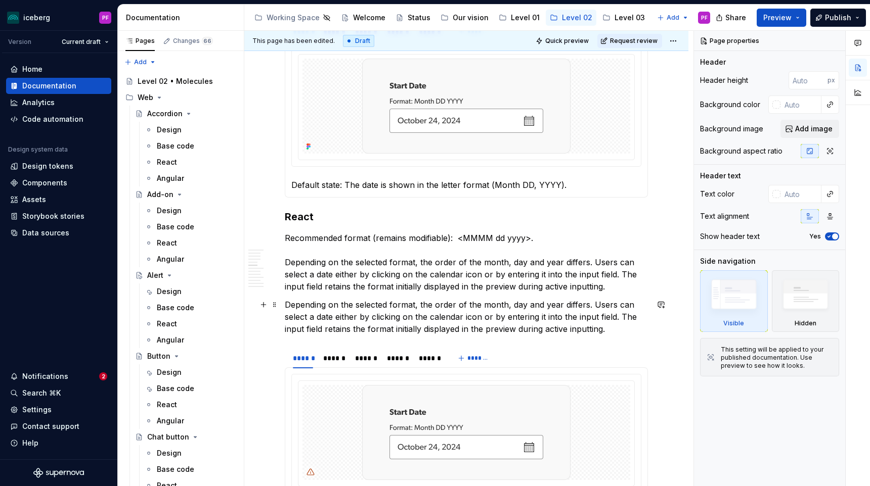
scroll to position [946, 0]
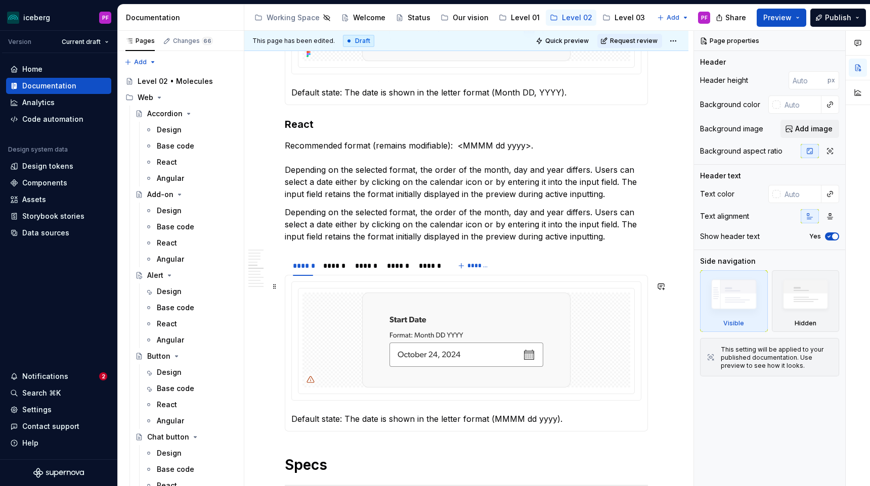
click at [355, 314] on div at bounding box center [466, 340] width 328 height 95
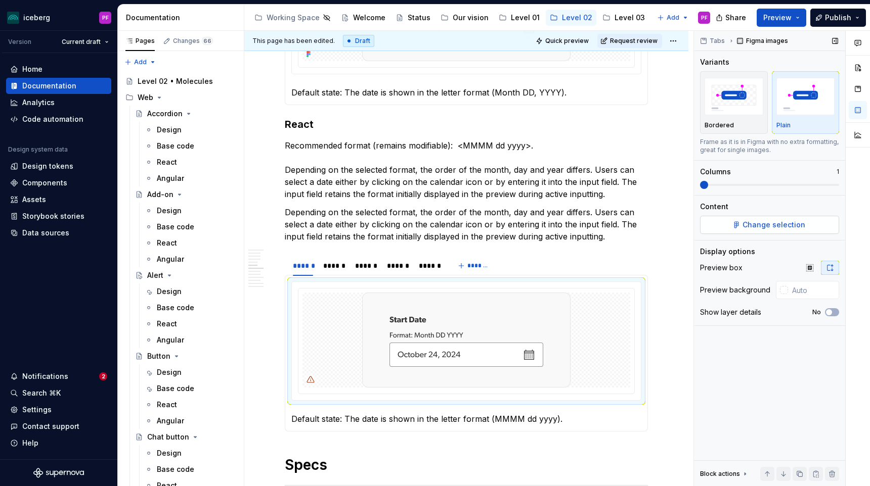
click at [783, 225] on span "Change selection" at bounding box center [773, 225] width 63 height 10
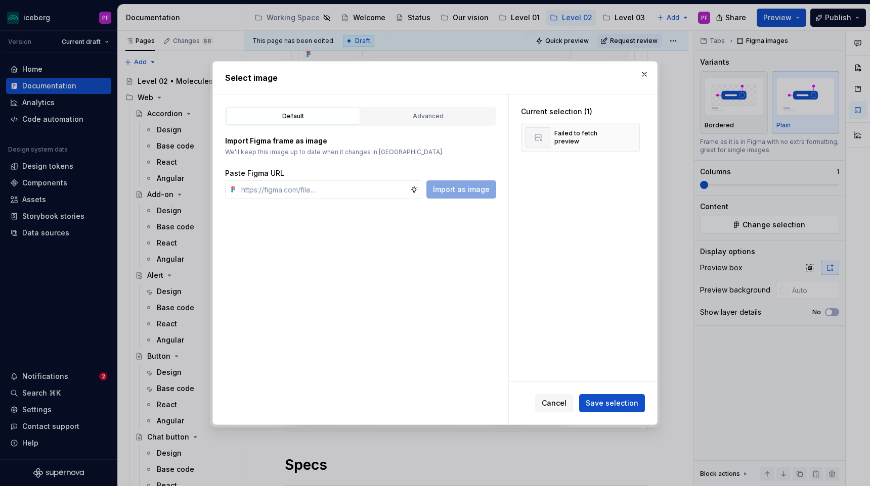
click at [466, 128] on div "Import Figma frame as image We’ll keep this image up to date when it changes in…" at bounding box center [360, 162] width 271 height 73
click at [463, 118] on div "Advanced" at bounding box center [428, 116] width 127 height 10
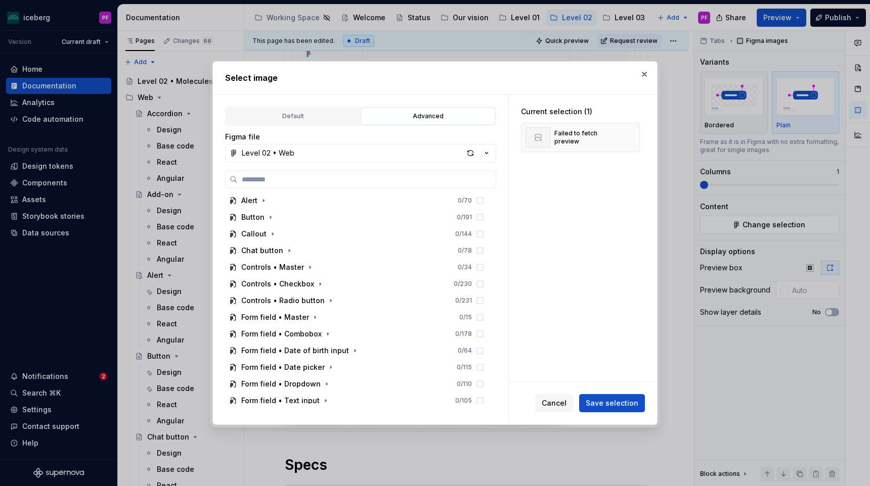
scroll to position [106, 0]
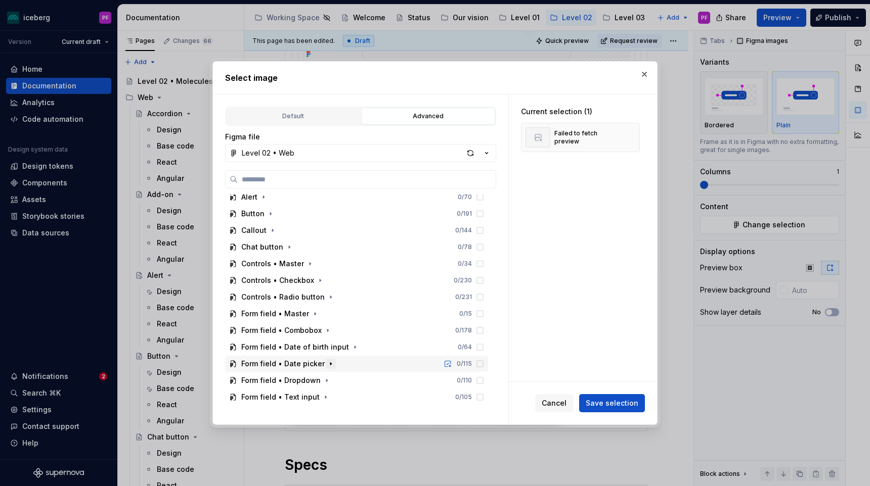
click at [327, 367] on icon "button" at bounding box center [331, 364] width 8 height 8
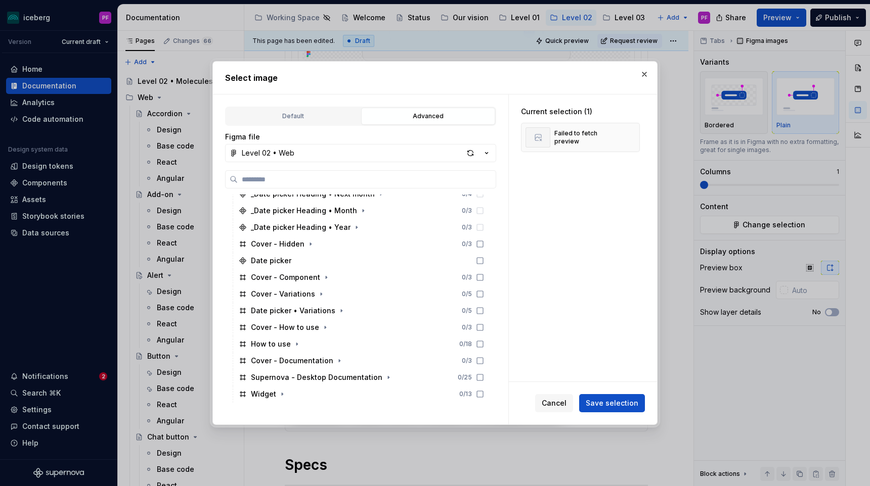
scroll to position [439, 0]
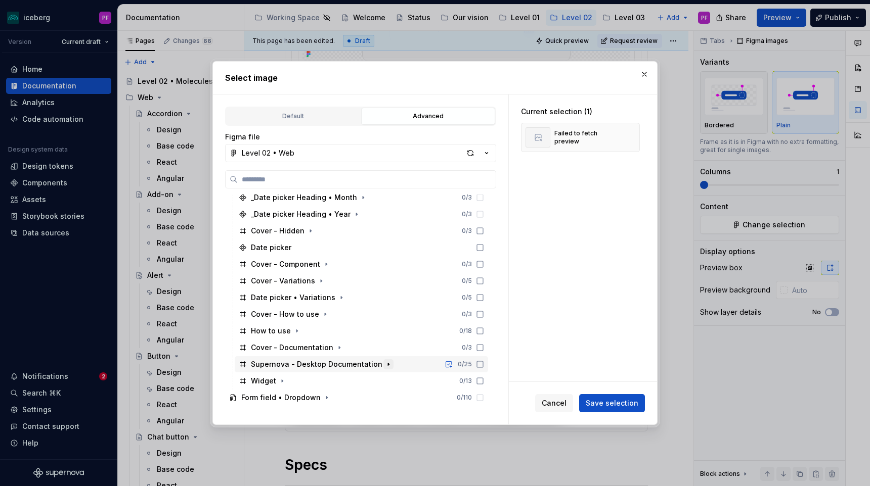
click at [388, 365] on icon "button" at bounding box center [388, 365] width 1 height 3
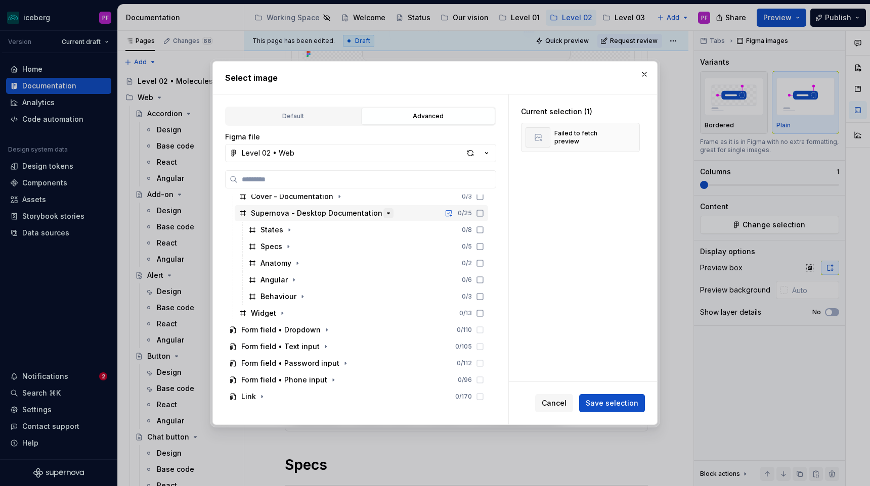
scroll to position [601, 0]
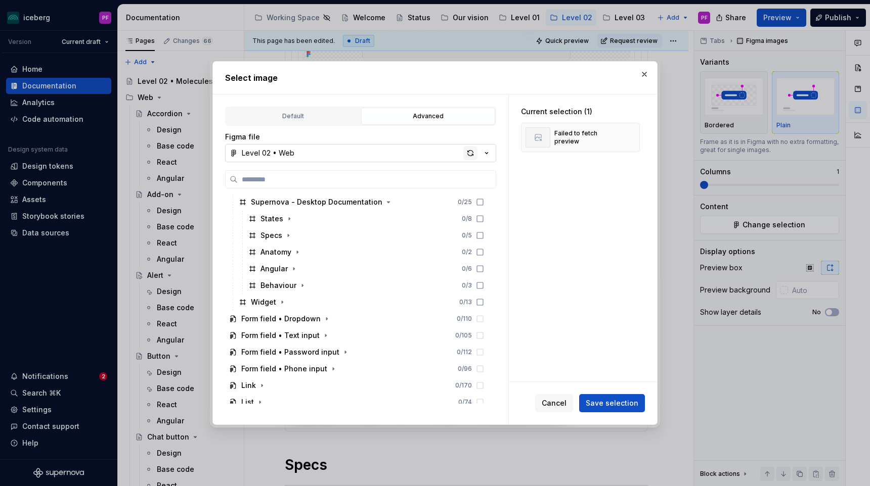
click at [466, 155] on div "button" at bounding box center [470, 153] width 14 height 14
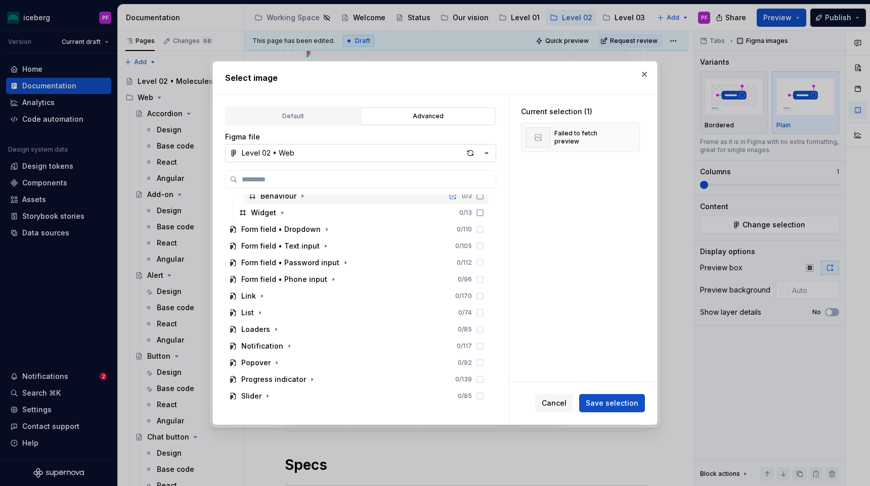
scroll to position [671, 0]
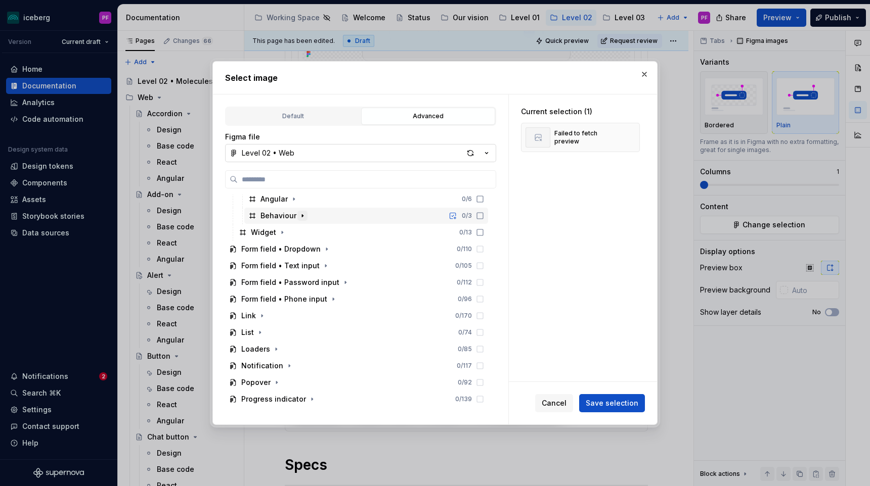
click at [298, 213] on icon "button" at bounding box center [302, 216] width 8 height 8
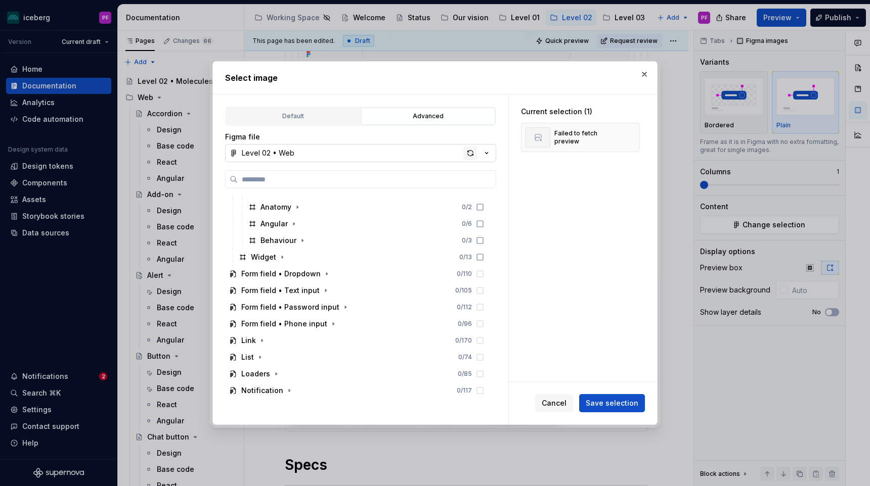
click at [468, 151] on div "button" at bounding box center [470, 153] width 14 height 14
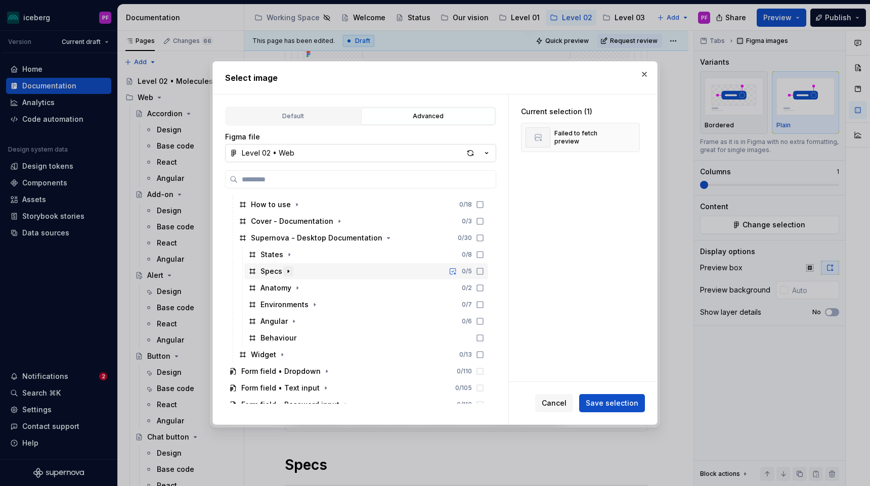
scroll to position [577, 0]
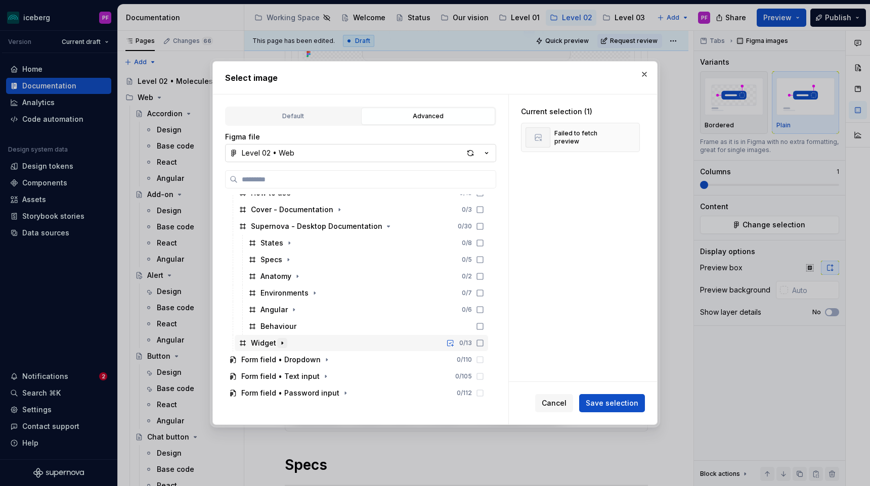
click at [279, 338] on button "button" at bounding box center [282, 343] width 10 height 10
click at [312, 290] on icon "button" at bounding box center [314, 293] width 8 height 8
click at [299, 308] on icon "button" at bounding box center [296, 310] width 8 height 8
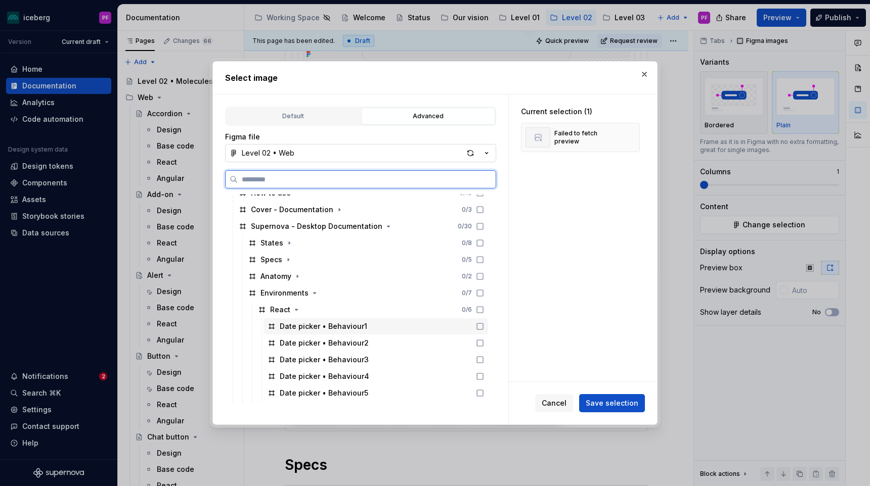
scroll to position [597, 0]
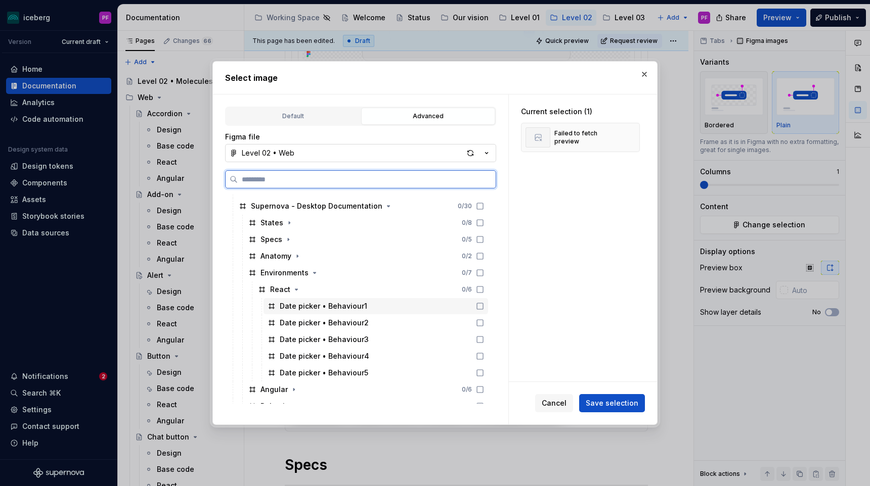
click at [304, 304] on div "Date picker • Behaviour1" at bounding box center [323, 306] width 87 height 10
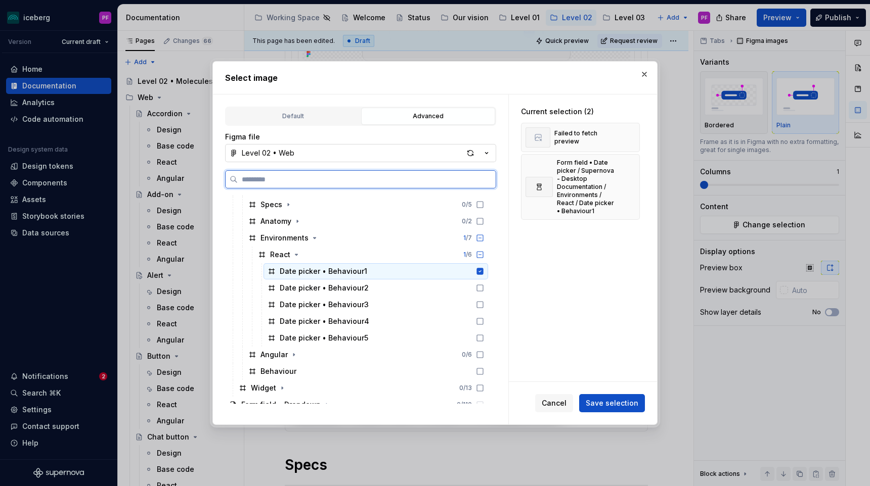
scroll to position [633, 0]
click at [632, 138] on button "button" at bounding box center [628, 137] width 14 height 14
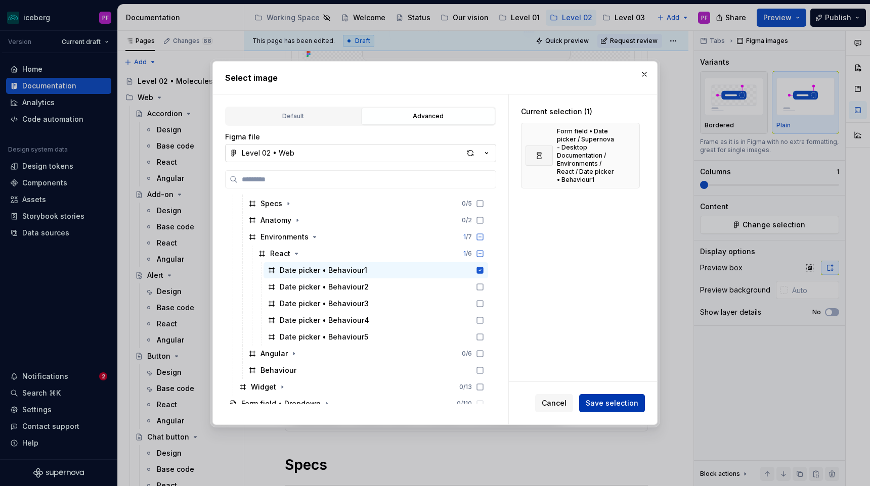
click at [604, 399] on span "Save selection" at bounding box center [611, 403] width 53 height 10
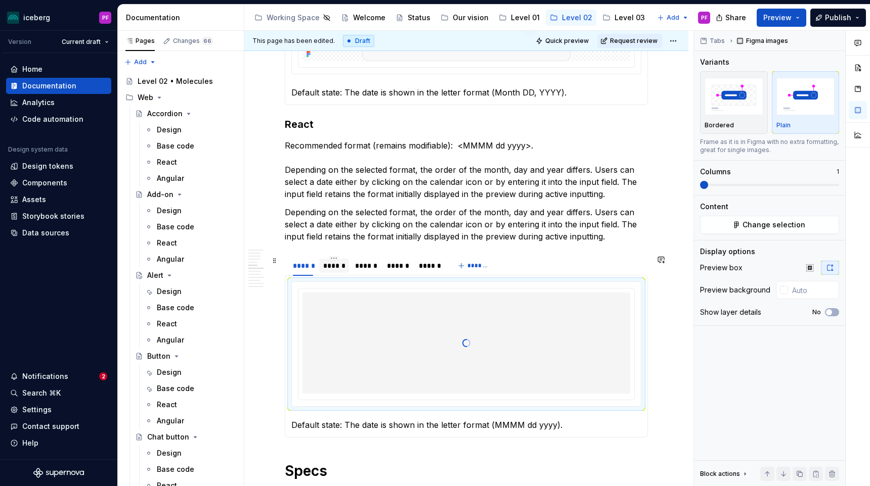
click at [342, 265] on div "******" at bounding box center [334, 266] width 22 height 10
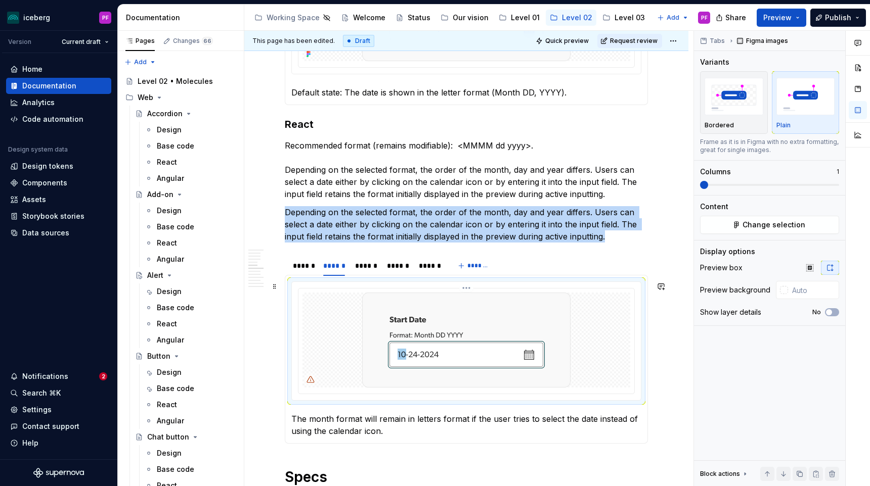
click at [482, 297] on img at bounding box center [466, 340] width 208 height 95
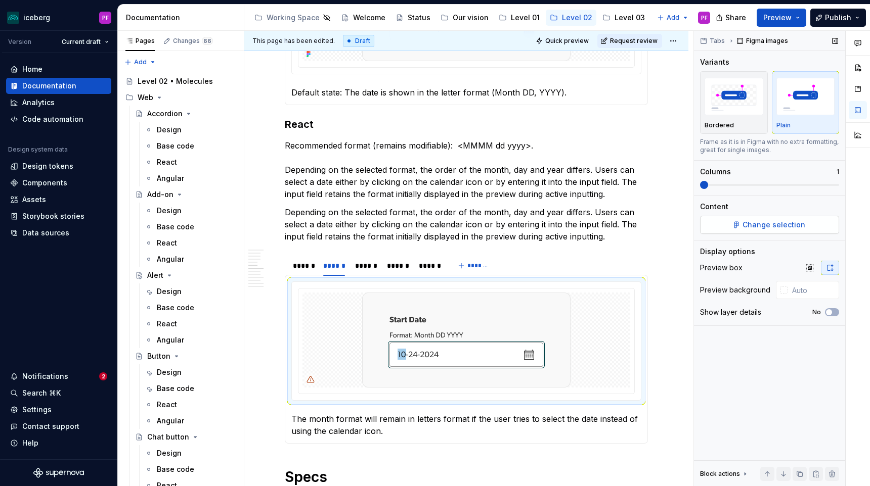
click at [757, 217] on button "Change selection" at bounding box center [769, 225] width 139 height 18
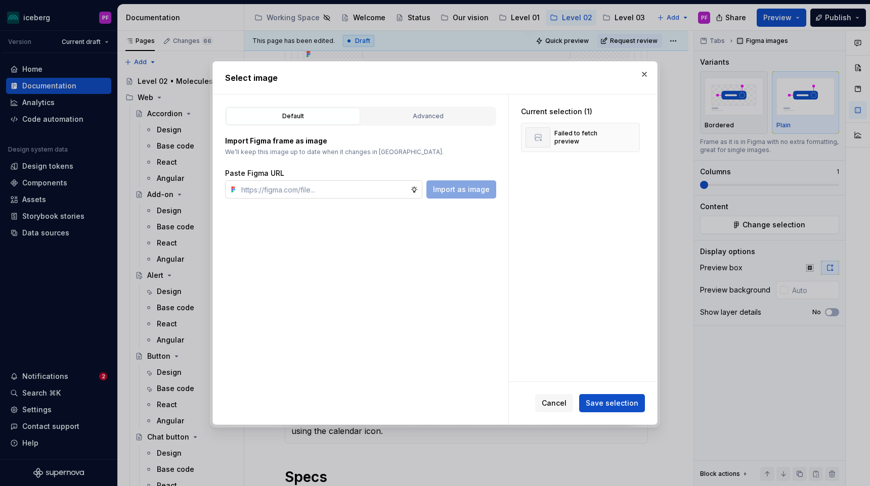
type textarea "*"
type input "R"
type textarea "*"
type input "RE"
type textarea "*"
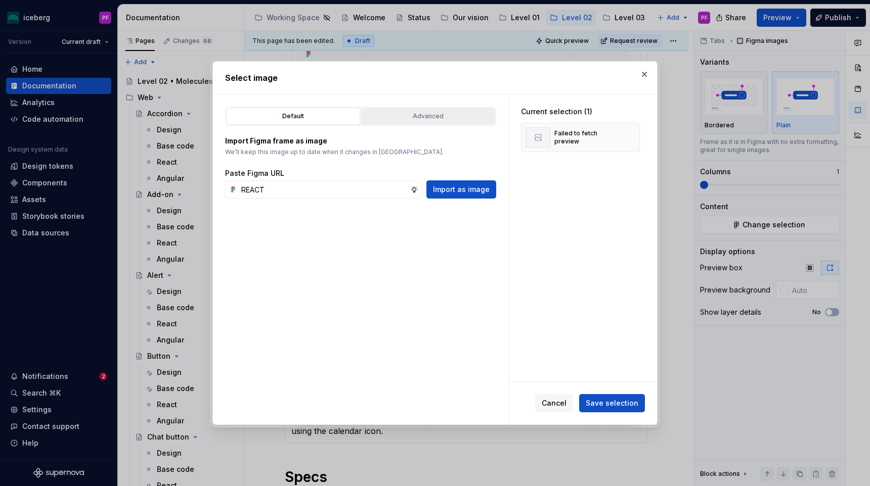
type input "REACT"
click at [397, 122] on button "Advanced" at bounding box center [428, 116] width 134 height 17
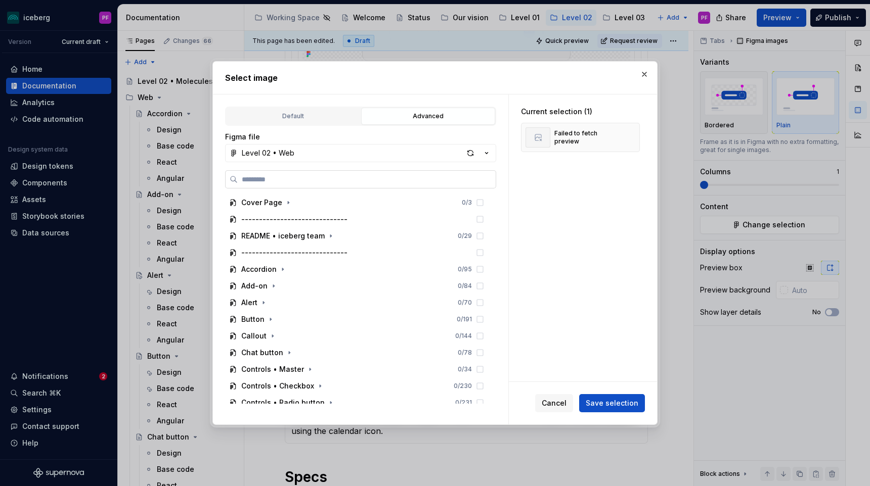
click at [292, 173] on label at bounding box center [360, 179] width 271 height 18
click at [292, 174] on input "search" at bounding box center [367, 179] width 258 height 10
type input "*"
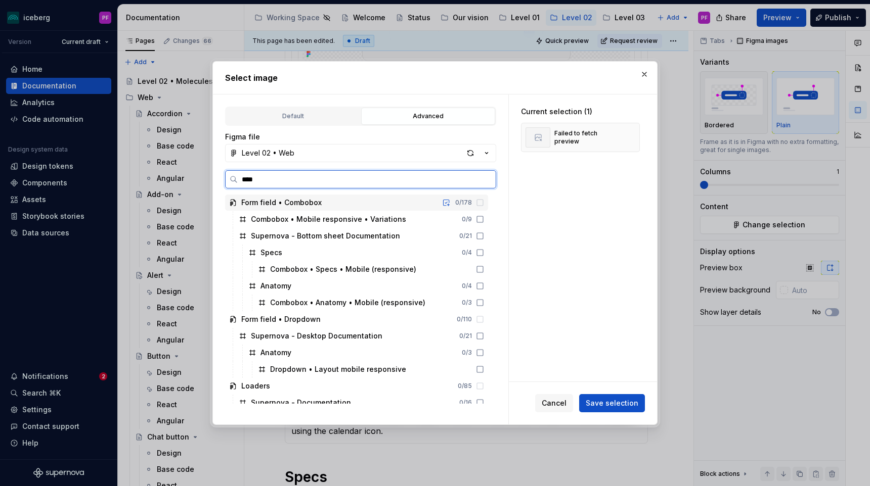
type input "*****"
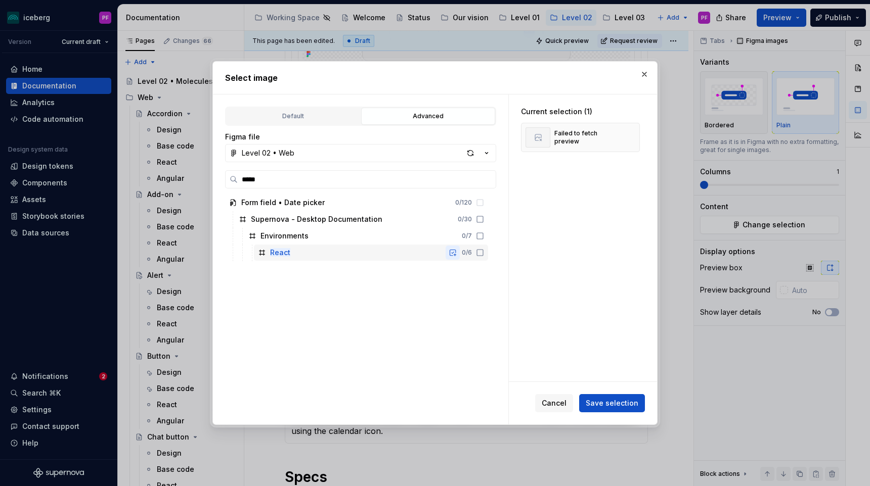
click at [460, 253] on button "button" at bounding box center [452, 253] width 14 height 14
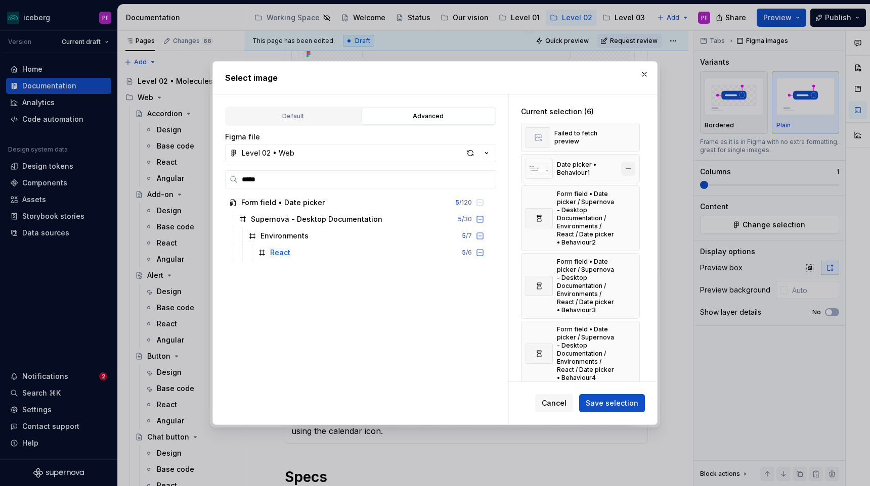
click at [633, 172] on button "button" at bounding box center [628, 169] width 14 height 14
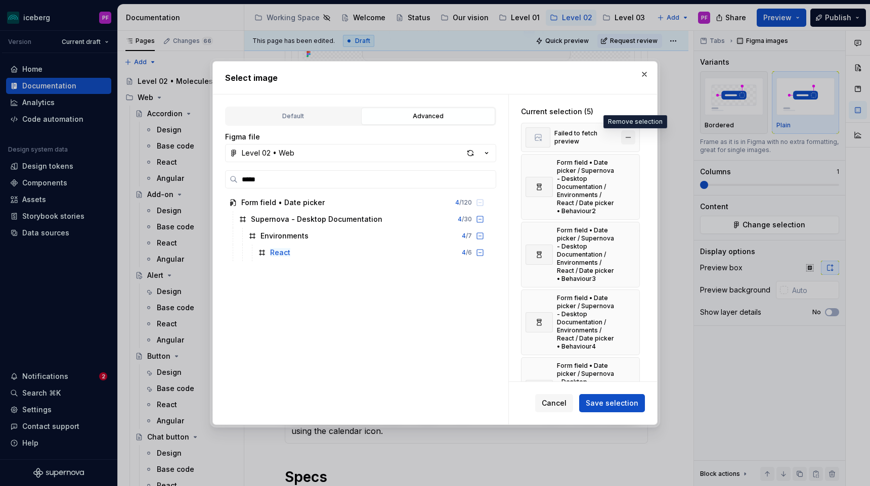
click at [635, 139] on button "button" at bounding box center [628, 137] width 14 height 14
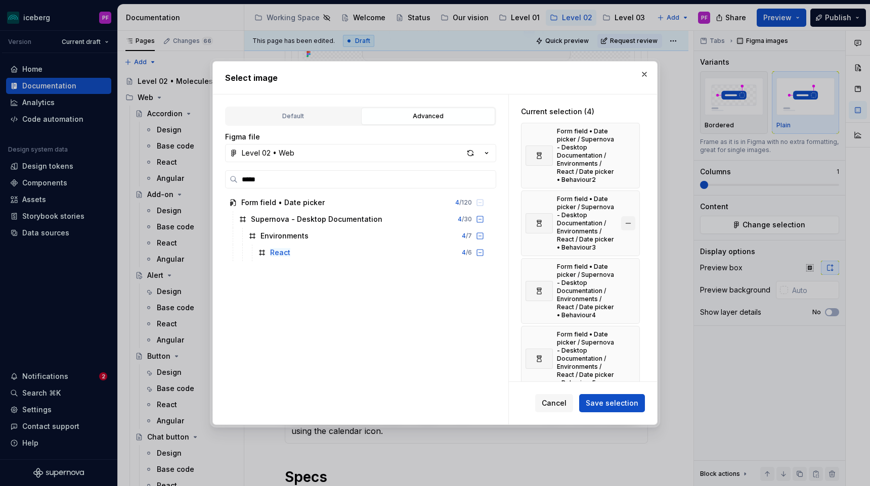
click at [631, 219] on button "button" at bounding box center [628, 223] width 14 height 14
click at [631, 225] on button "button" at bounding box center [628, 223] width 14 height 14
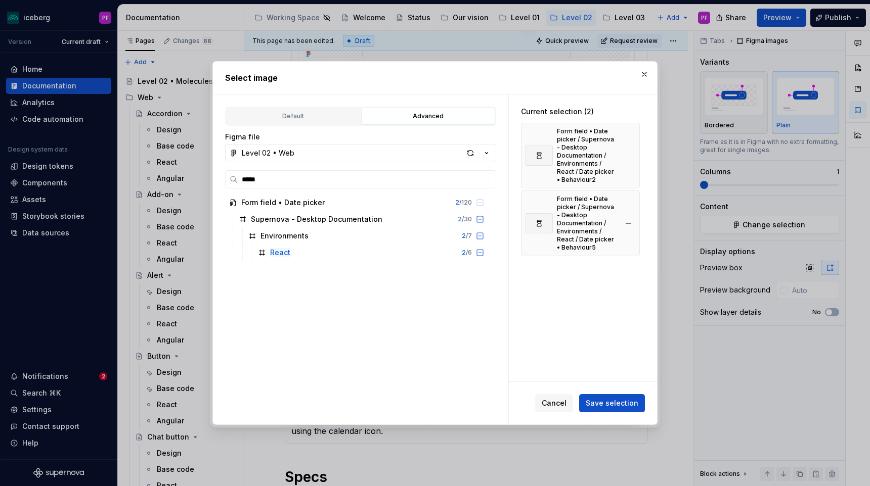
click at [632, 231] on div "Form field • Date picker / Supernova - Desktop Documentation / Environments / R…" at bounding box center [580, 224] width 119 height 66
click at [632, 224] on button "button" at bounding box center [628, 223] width 14 height 14
click at [606, 403] on span "Save selection" at bounding box center [611, 403] width 53 height 10
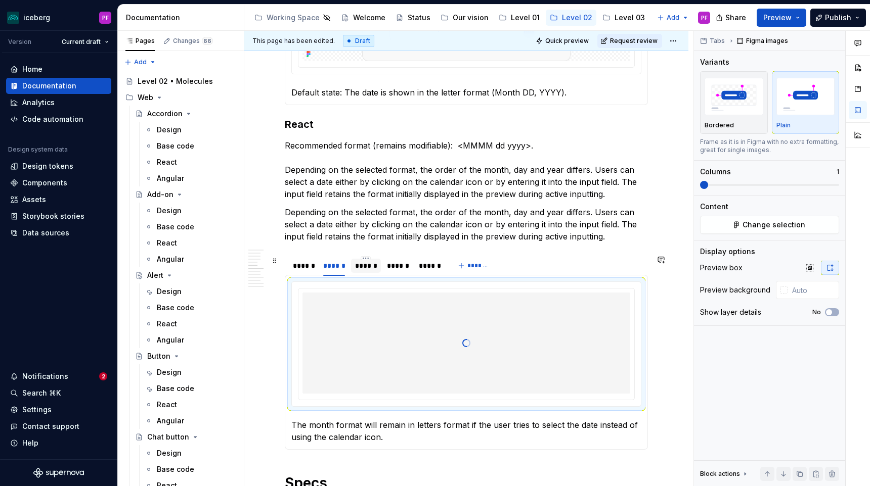
click at [364, 268] on div "******" at bounding box center [366, 266] width 22 height 10
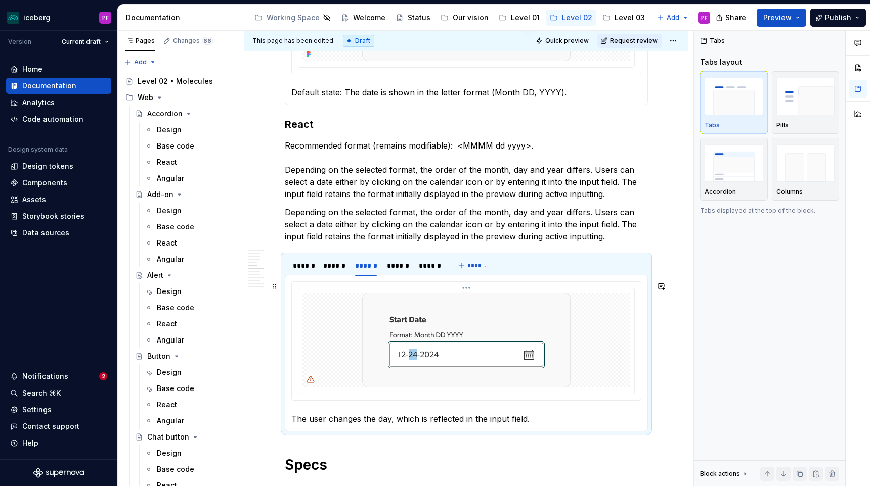
click at [364, 319] on div at bounding box center [466, 340] width 328 height 95
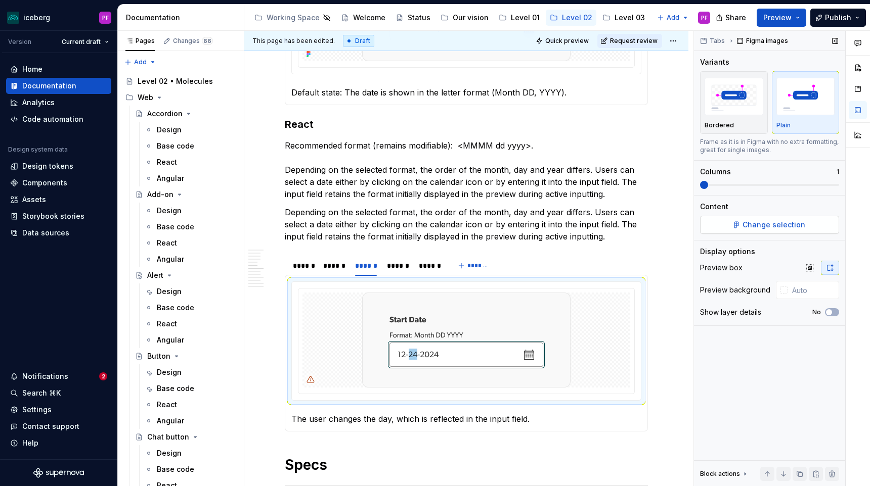
click at [735, 224] on button "Change selection" at bounding box center [769, 225] width 139 height 18
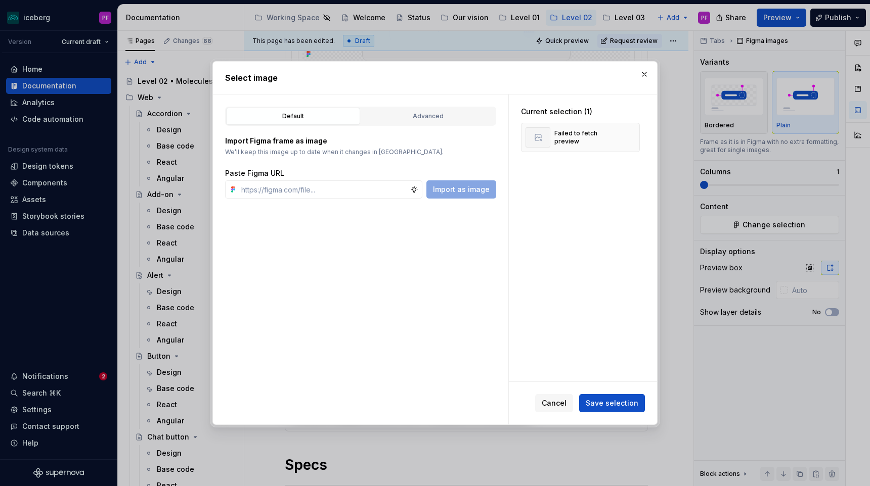
click at [394, 125] on div "Default Advanced" at bounding box center [360, 116] width 271 height 19
click at [389, 112] on div "Advanced" at bounding box center [428, 116] width 127 height 10
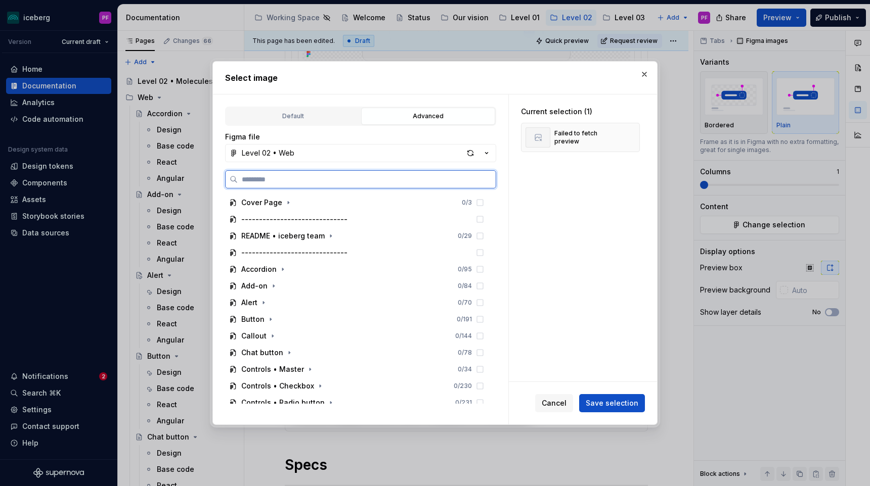
click at [340, 179] on input "search" at bounding box center [367, 179] width 258 height 10
type input "*****"
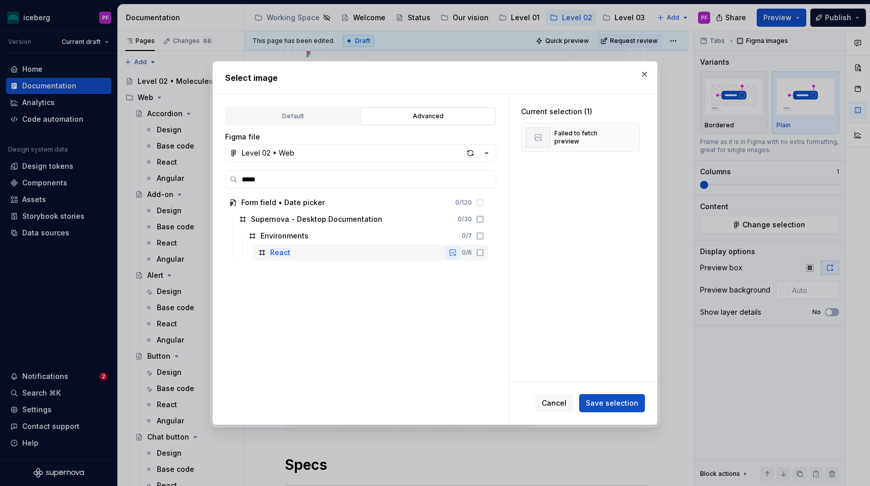
click at [460, 253] on button "button" at bounding box center [452, 253] width 14 height 14
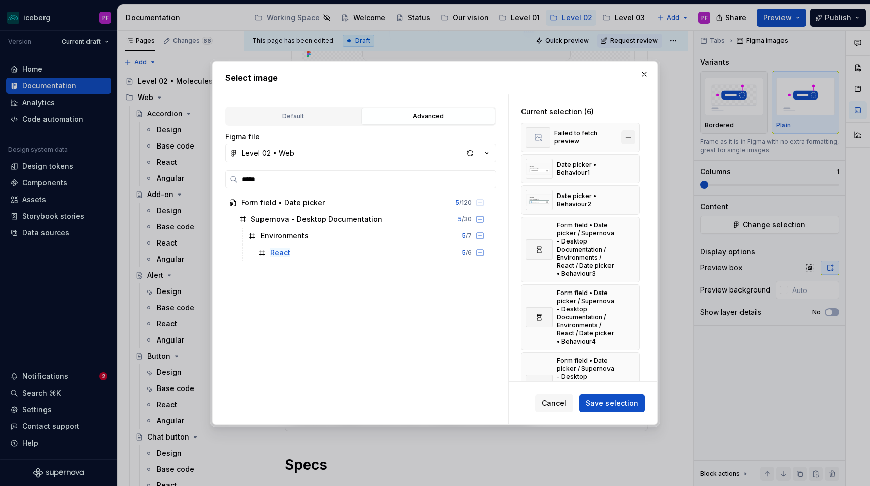
click at [635, 137] on button "button" at bounding box center [628, 137] width 14 height 14
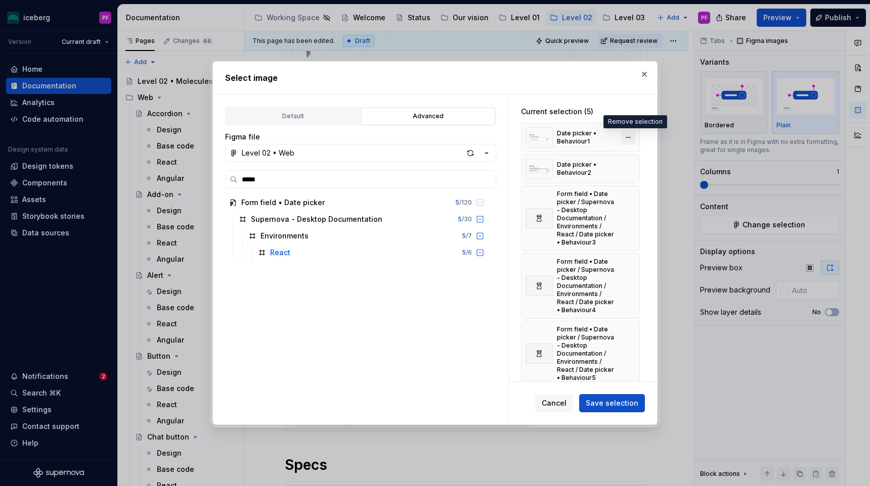
click at [635, 137] on button "button" at bounding box center [628, 137] width 14 height 14
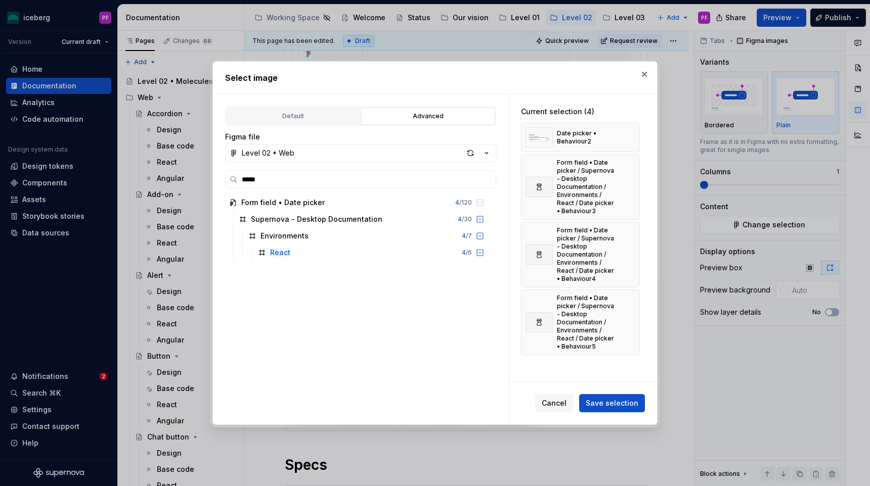
click at [635, 137] on button "button" at bounding box center [628, 137] width 14 height 14
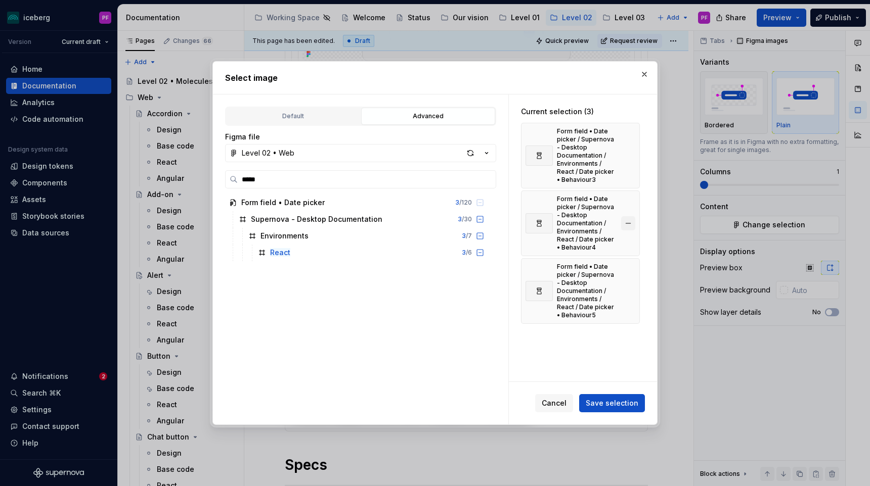
click at [631, 219] on button "button" at bounding box center [628, 223] width 14 height 14
click at [631, 225] on button "button" at bounding box center [628, 223] width 14 height 14
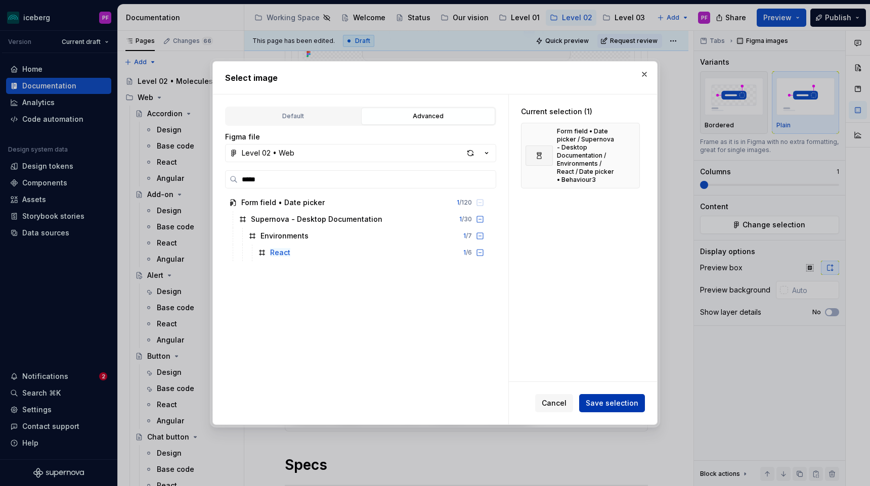
click at [608, 401] on span "Save selection" at bounding box center [611, 403] width 53 height 10
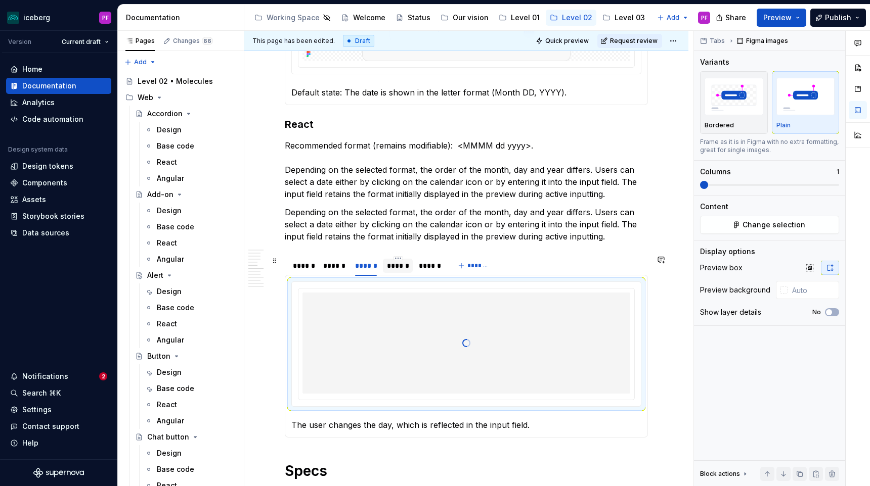
click at [405, 269] on div "******" at bounding box center [398, 266] width 22 height 10
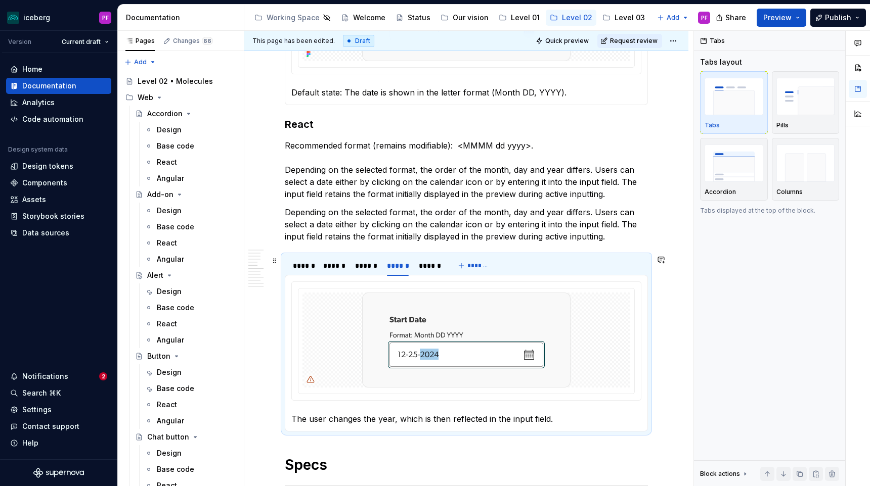
click at [510, 293] on img at bounding box center [466, 340] width 208 height 95
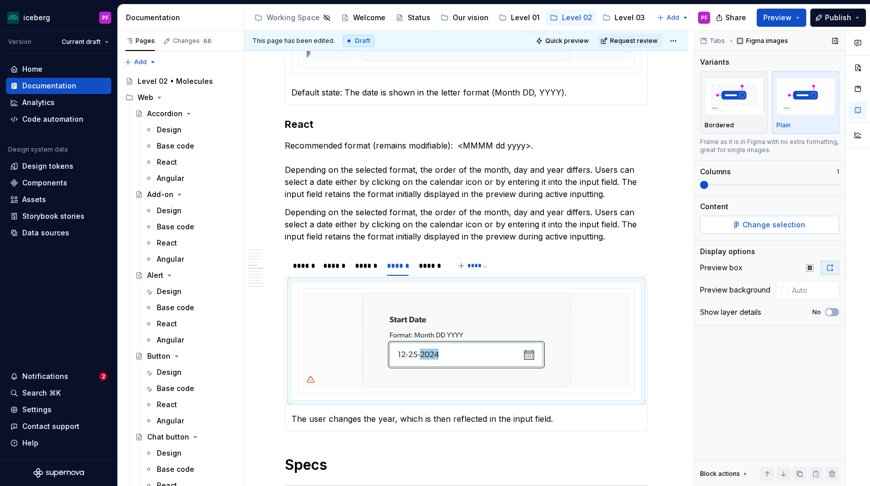
click at [768, 225] on span "Change selection" at bounding box center [773, 225] width 63 height 10
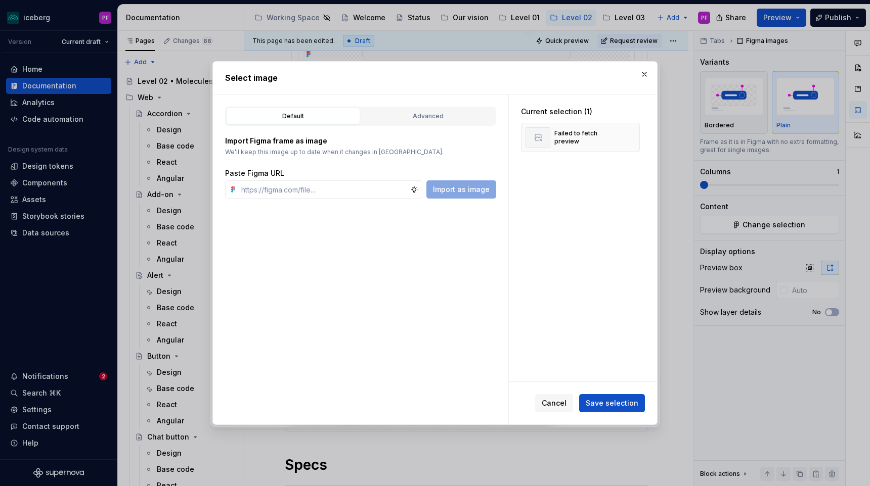
click at [469, 125] on div "Default Advanced" at bounding box center [360, 116] width 271 height 19
click at [458, 119] on div "Advanced" at bounding box center [428, 116] width 127 height 10
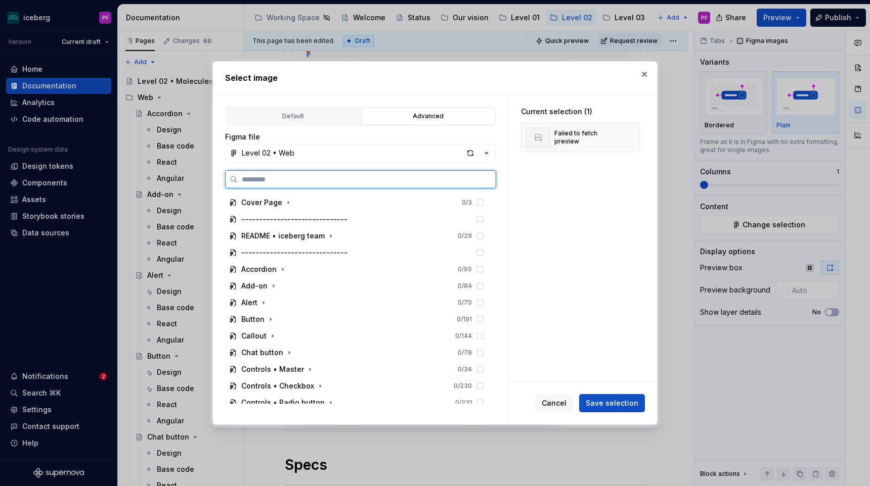
click at [305, 176] on input "search" at bounding box center [367, 179] width 258 height 10
type input "*****"
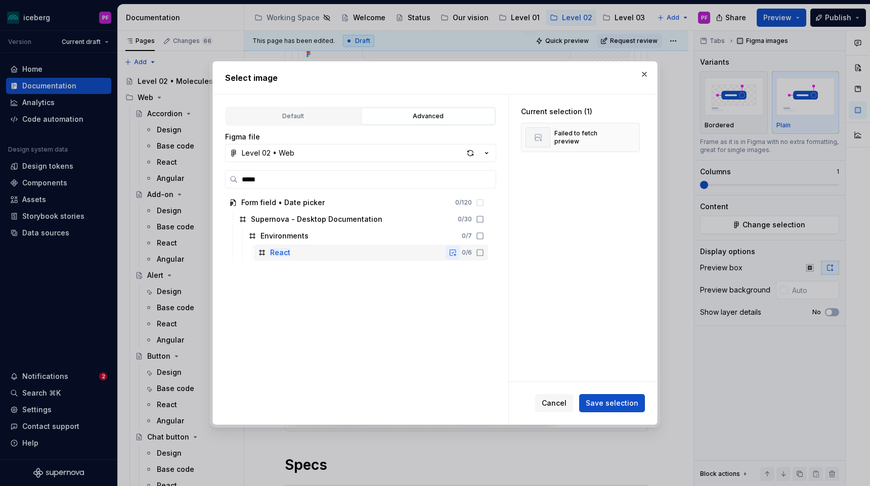
click at [460, 255] on button "button" at bounding box center [452, 253] width 14 height 14
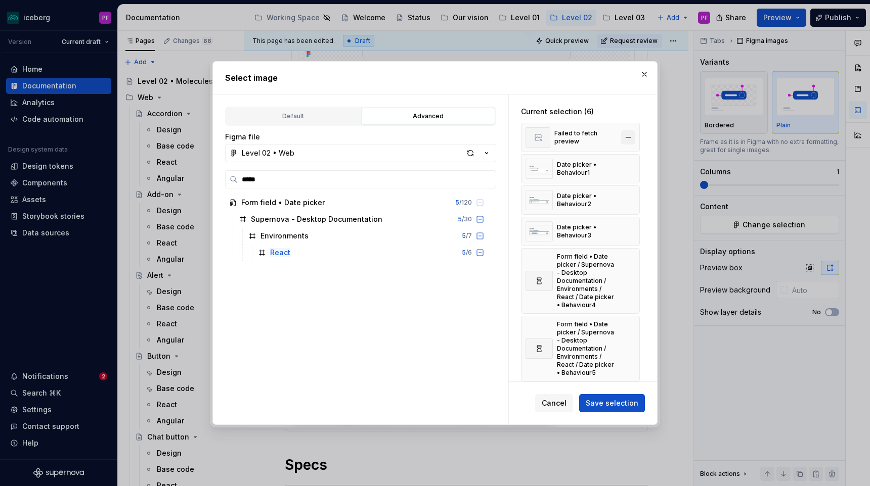
click at [635, 137] on button "button" at bounding box center [628, 137] width 14 height 14
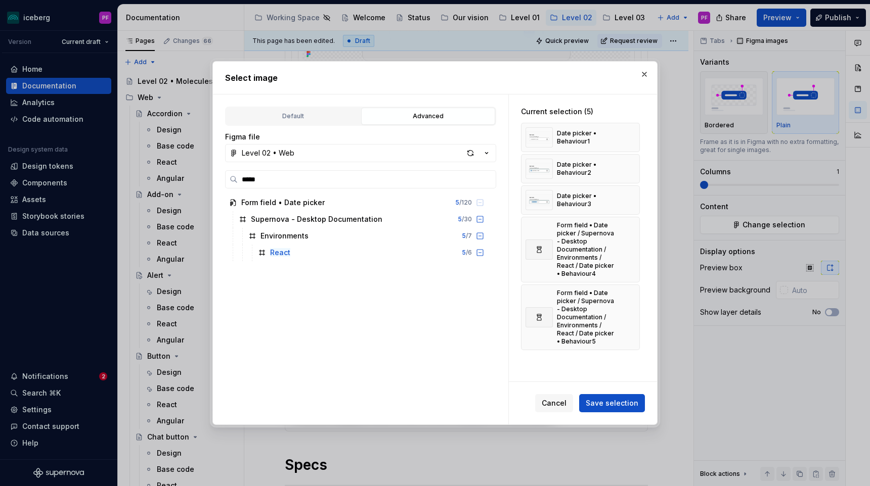
click at [635, 137] on button "button" at bounding box center [628, 137] width 14 height 14
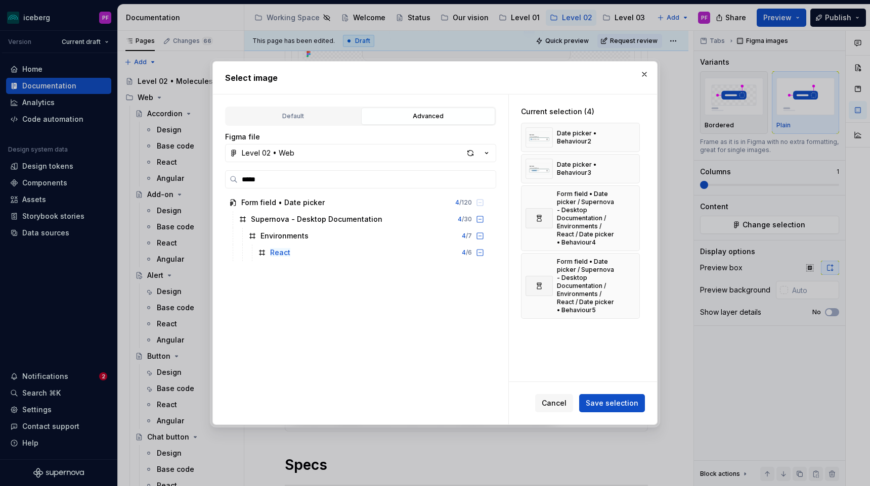
click at [635, 137] on button "button" at bounding box center [628, 137] width 14 height 14
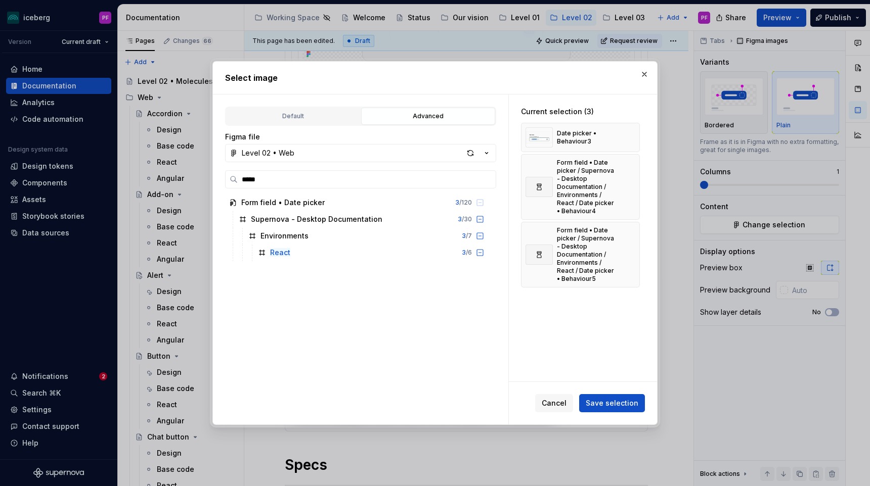
click at [635, 137] on button "button" at bounding box center [628, 137] width 14 height 14
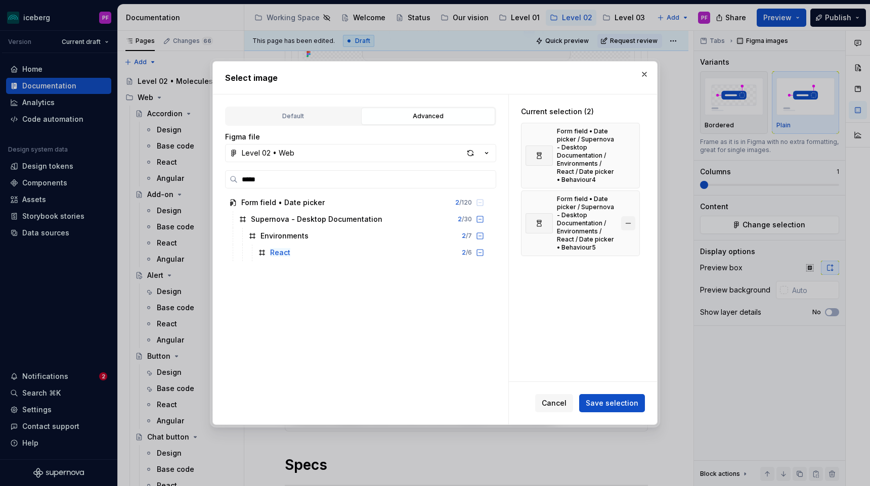
click at [633, 221] on button "button" at bounding box center [628, 223] width 14 height 14
click at [602, 400] on span "Save selection" at bounding box center [611, 403] width 53 height 10
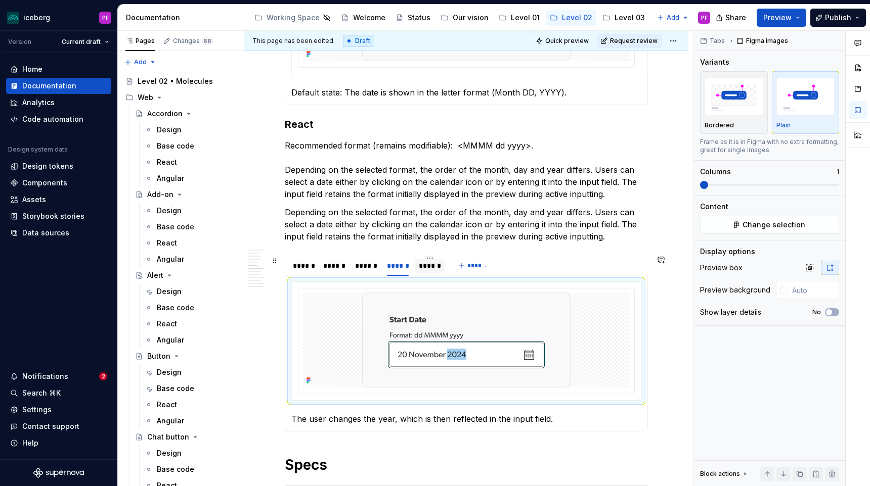
click at [432, 273] on div "******" at bounding box center [430, 266] width 30 height 16
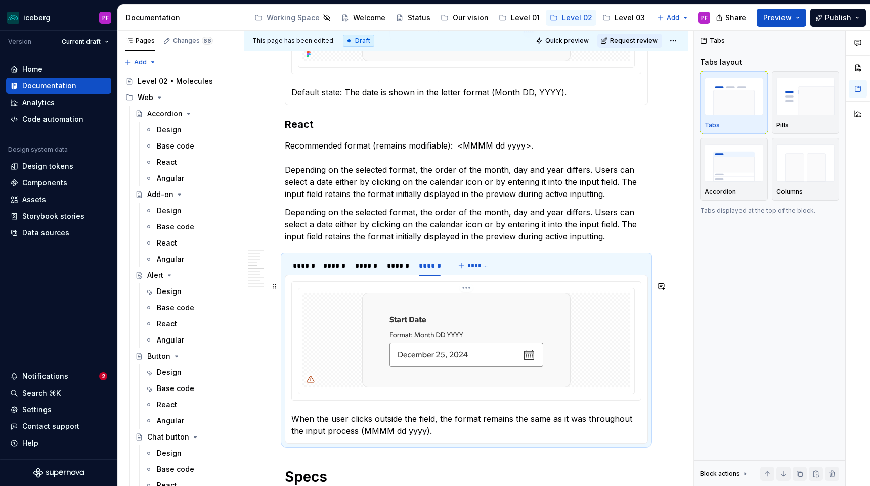
click at [432, 342] on img at bounding box center [466, 340] width 208 height 95
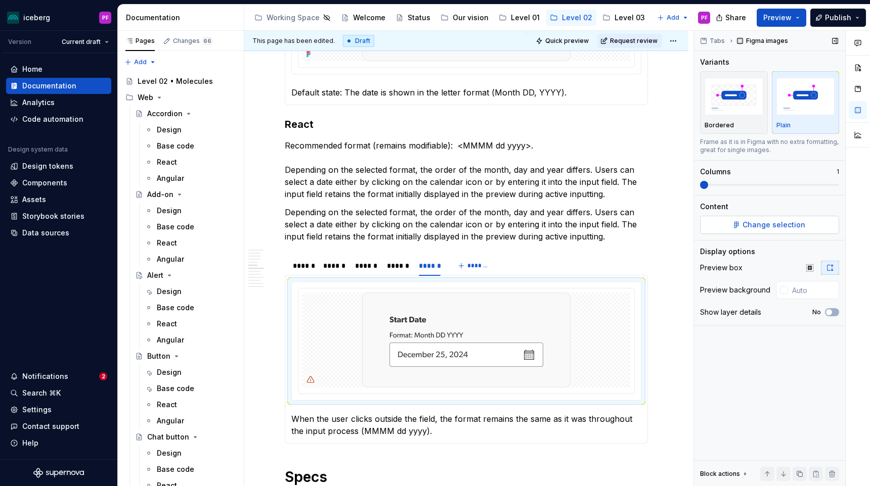
click at [767, 234] on button "Change selection" at bounding box center [769, 225] width 139 height 18
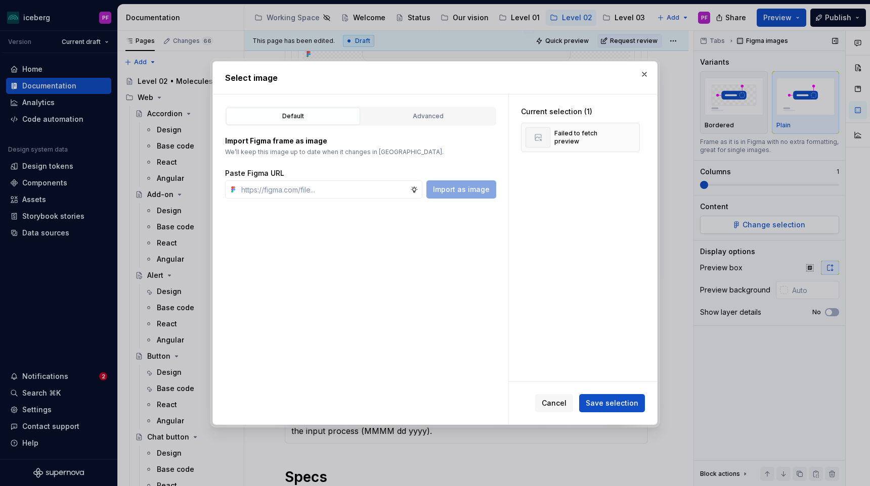
type textarea "*"
click at [430, 122] on button "Advanced" at bounding box center [428, 116] width 134 height 17
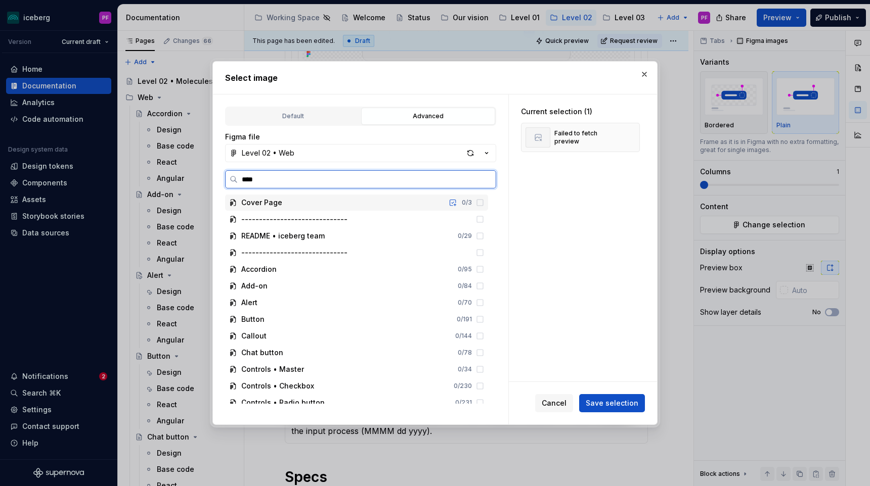
type input "*****"
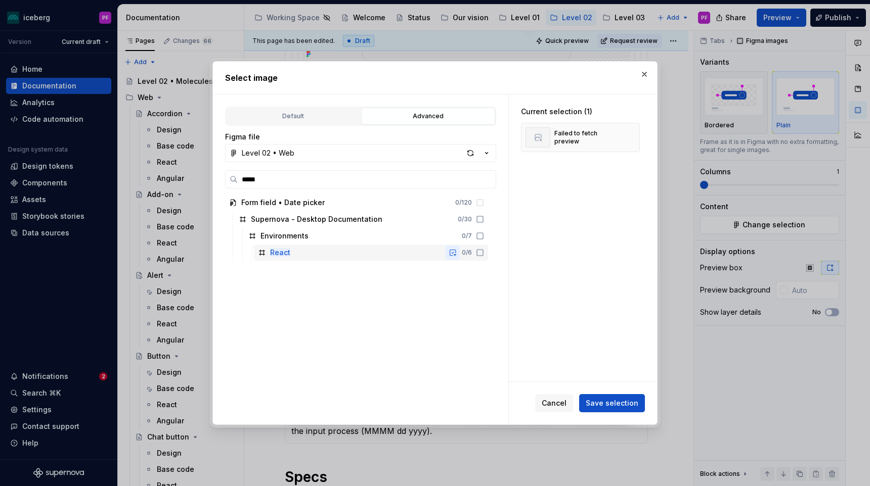
click at [460, 251] on button "button" at bounding box center [452, 253] width 14 height 14
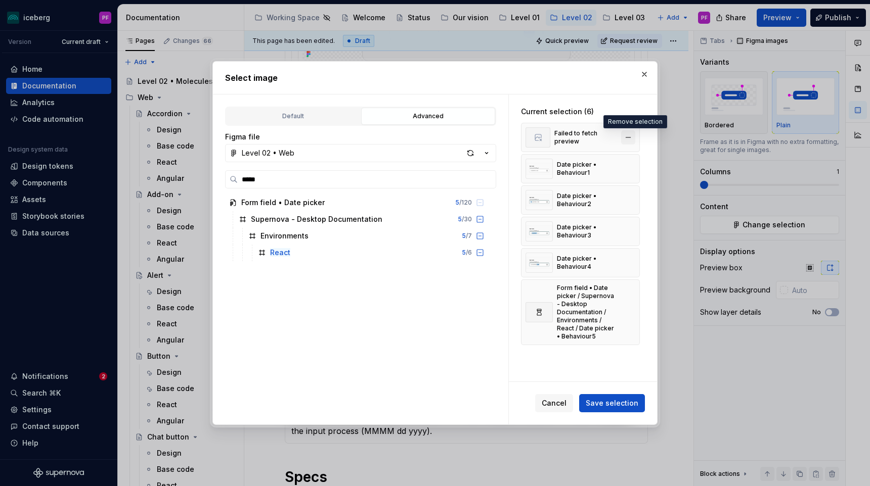
click at [633, 137] on button "button" at bounding box center [628, 137] width 14 height 14
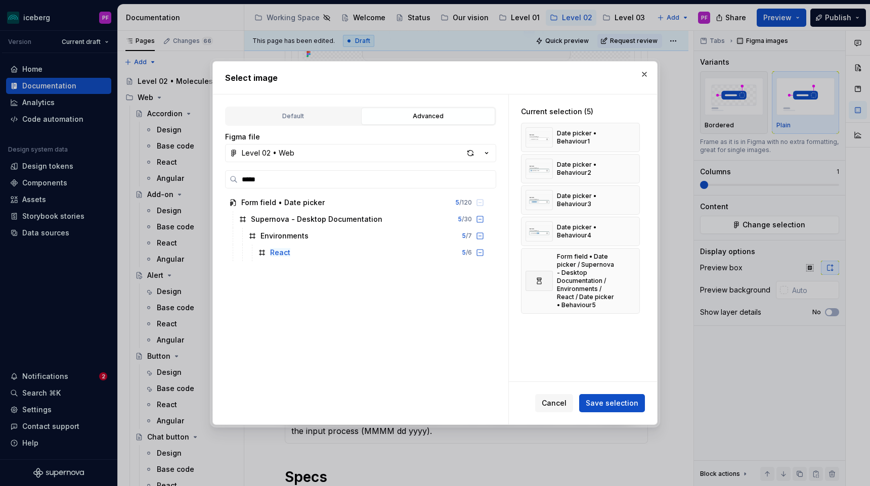
click at [633, 137] on button "button" at bounding box center [628, 137] width 14 height 14
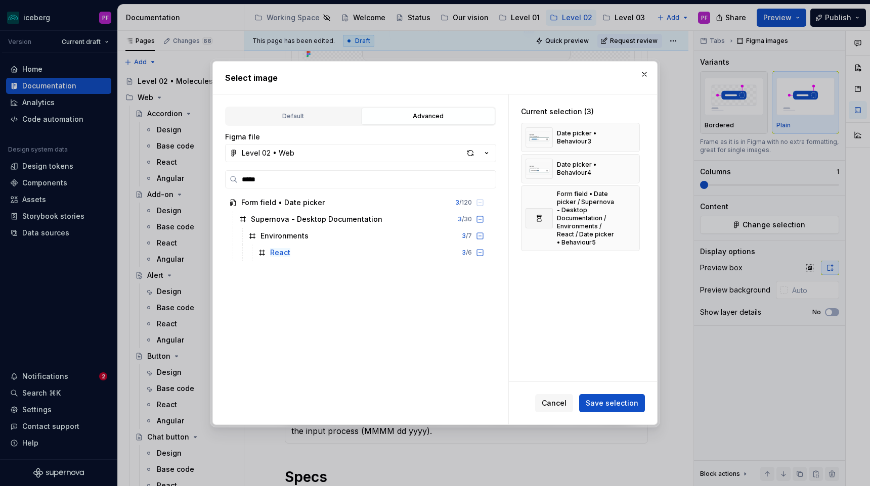
click at [633, 137] on button "button" at bounding box center [628, 137] width 14 height 14
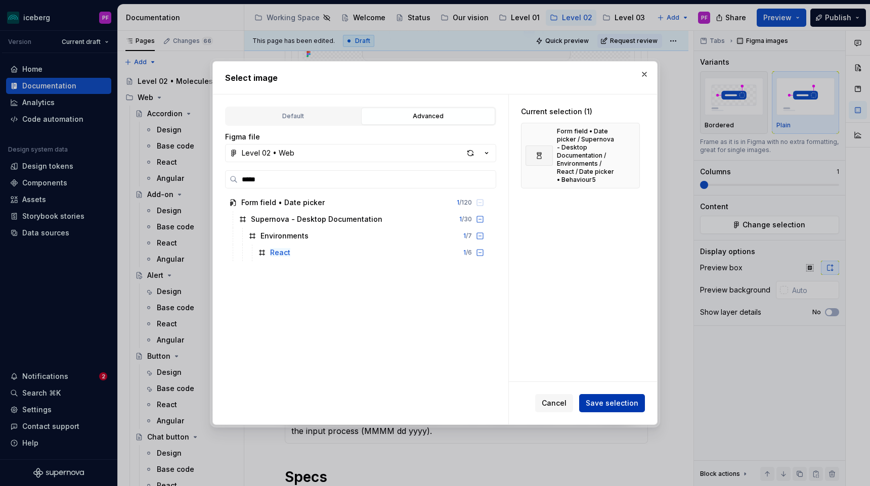
click at [615, 398] on span "Save selection" at bounding box center [611, 403] width 53 height 10
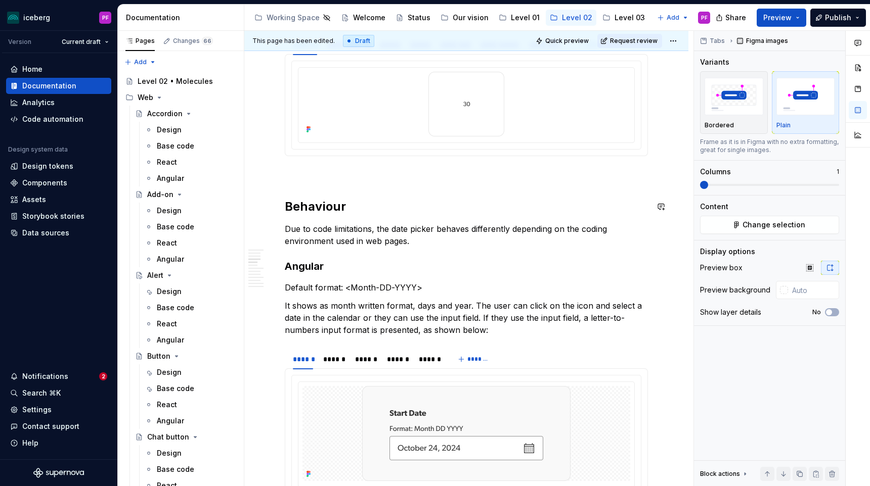
scroll to position [526, 0]
click at [668, 203] on button "button" at bounding box center [661, 207] width 14 height 14
click at [528, 206] on span "Maud" at bounding box center [534, 211] width 20 height 10
click at [603, 237] on span "Hello! J'avais comme story d'uptade la différence" at bounding box center [586, 230] width 136 height 20
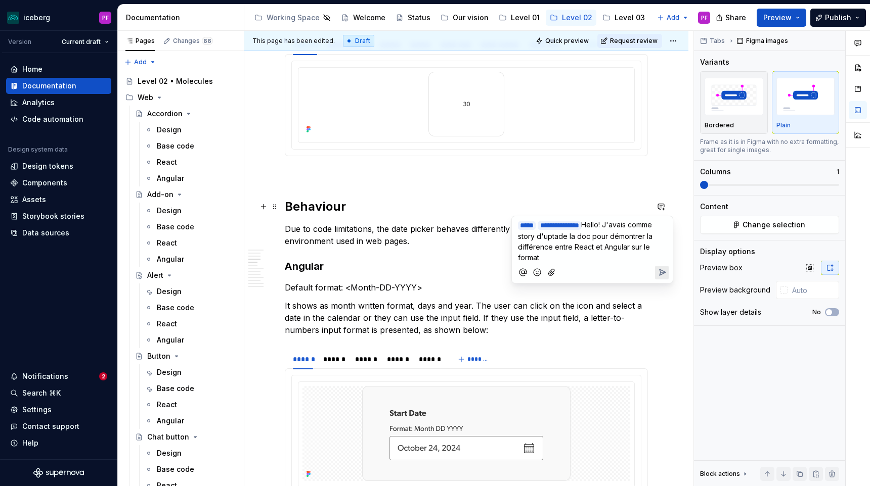
click at [563, 258] on span "Hello! J'avais comme story d'uptade la doc pour démontrer la différence entre R…" at bounding box center [586, 240] width 137 height 41
click at [615, 258] on p "**********" at bounding box center [592, 240] width 149 height 43
click at [665, 283] on icon "Send" at bounding box center [662, 283] width 10 height 10
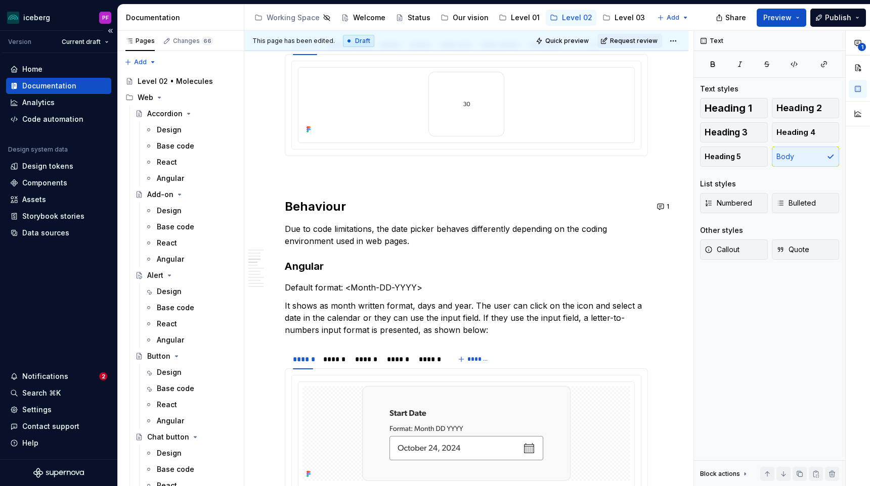
type textarea "*"
